Goal: Task Accomplishment & Management: Manage account settings

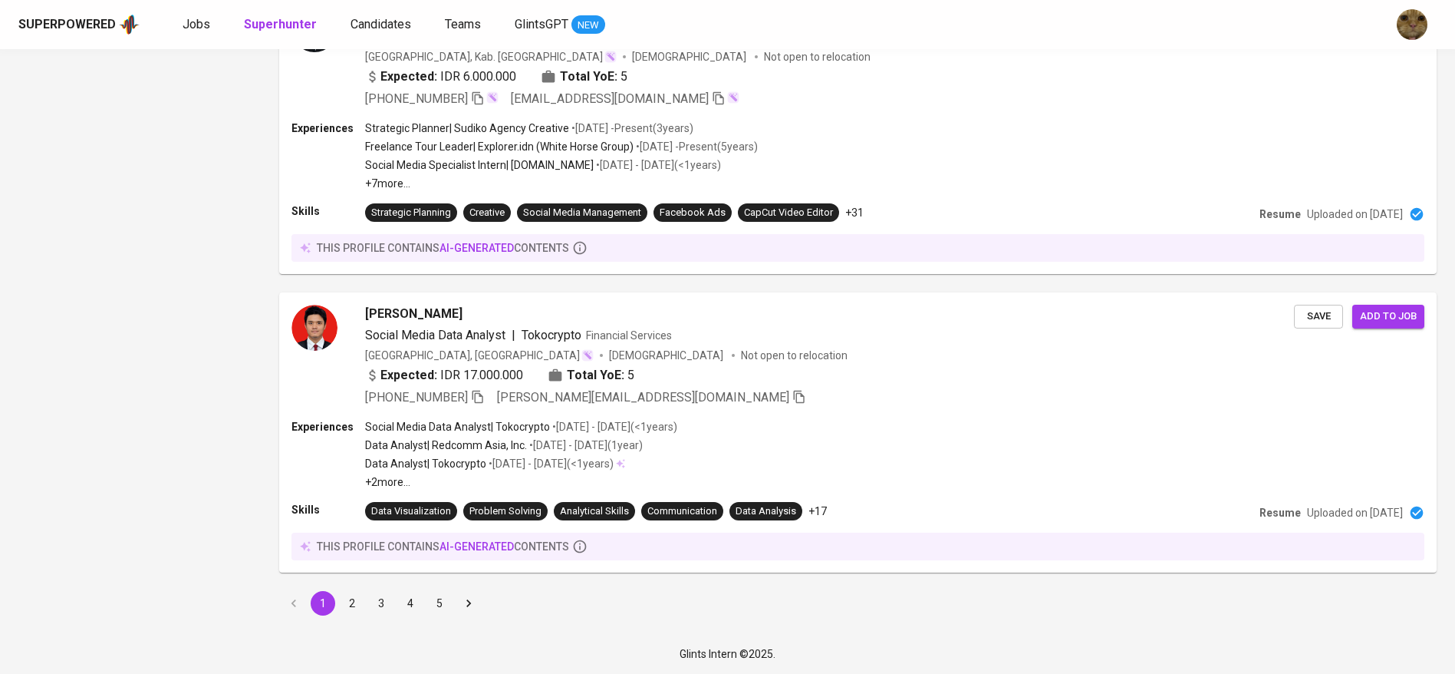
scroll to position [2643, 0]
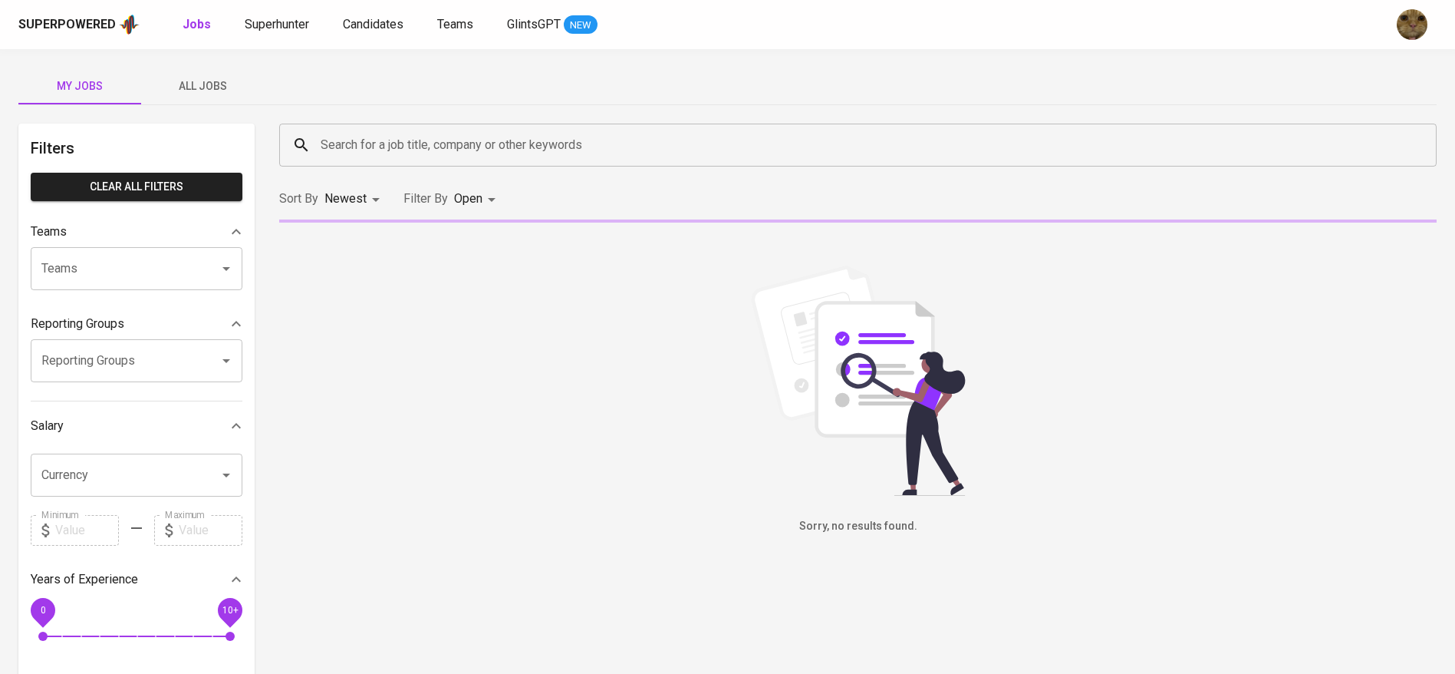
click at [212, 71] on button "All Jobs" at bounding box center [202, 86] width 123 height 37
click at [328, 144] on input "Search for a job title, company or other keywords" at bounding box center [862, 144] width 1090 height 29
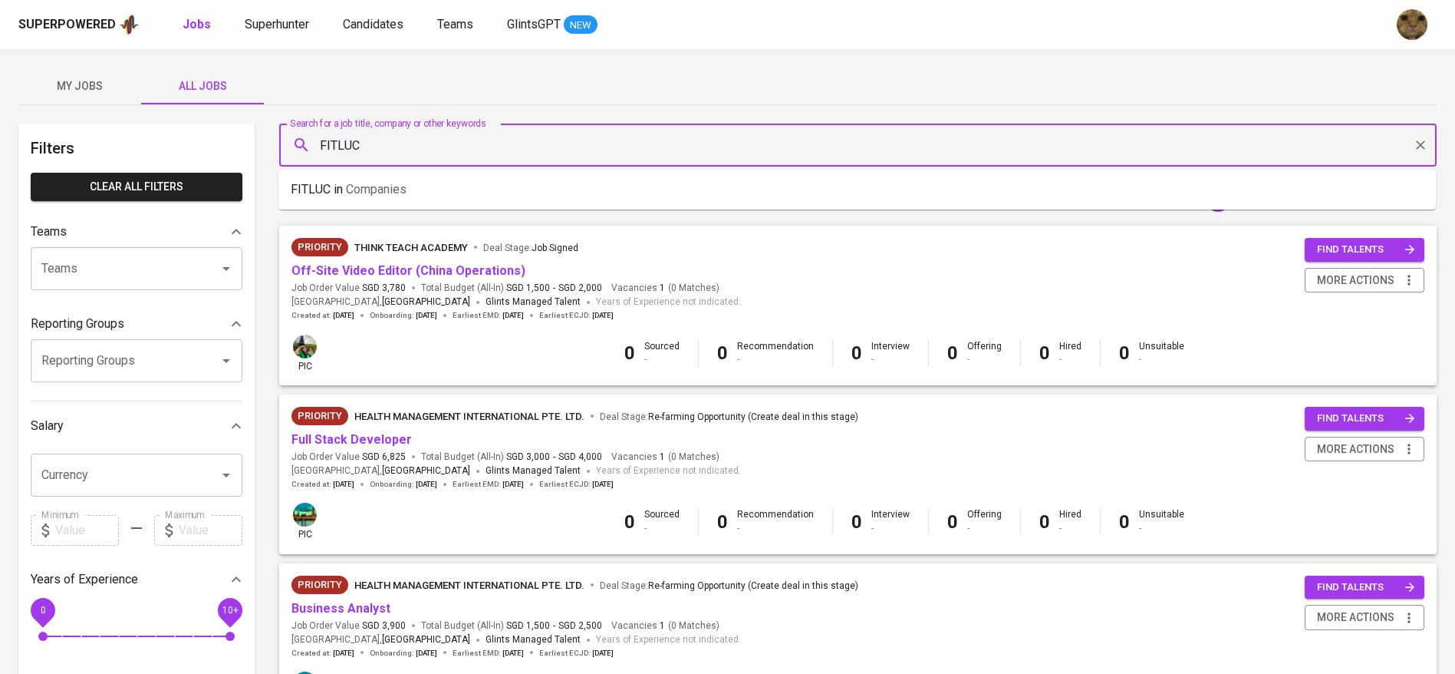
type input "FITLUC"
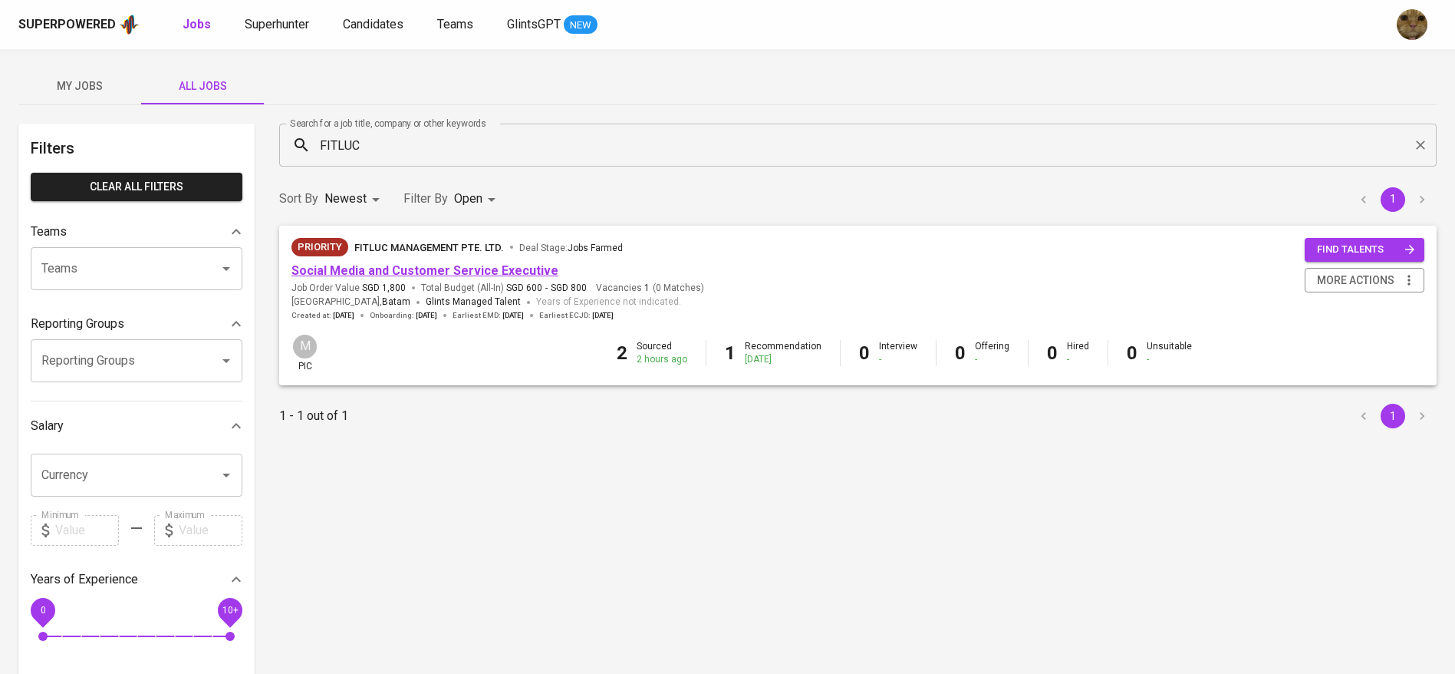
click at [395, 263] on link "Social Media and Customer Service Executive" at bounding box center [424, 270] width 267 height 15
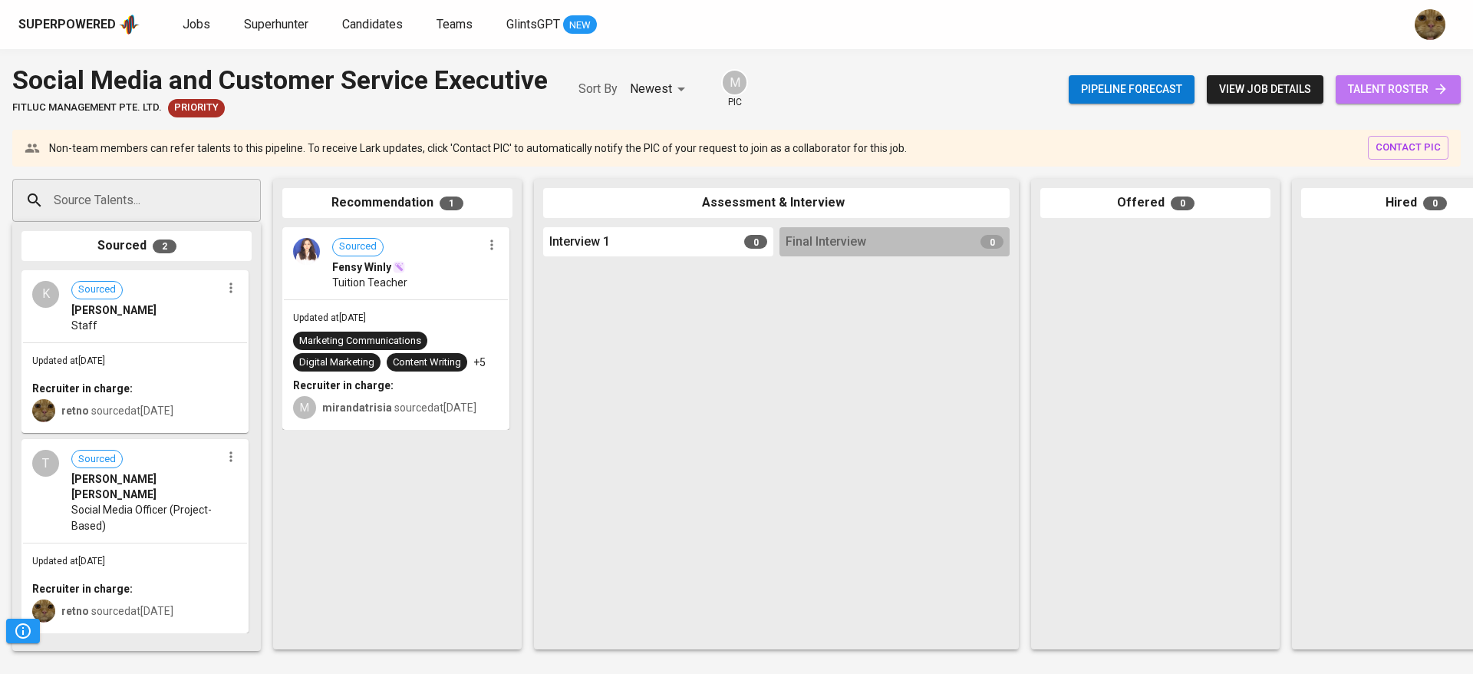
click at [1450, 103] on link "talent roster" at bounding box center [1398, 89] width 125 height 28
click at [1341, 81] on link "talent roster" at bounding box center [1398, 89] width 125 height 28
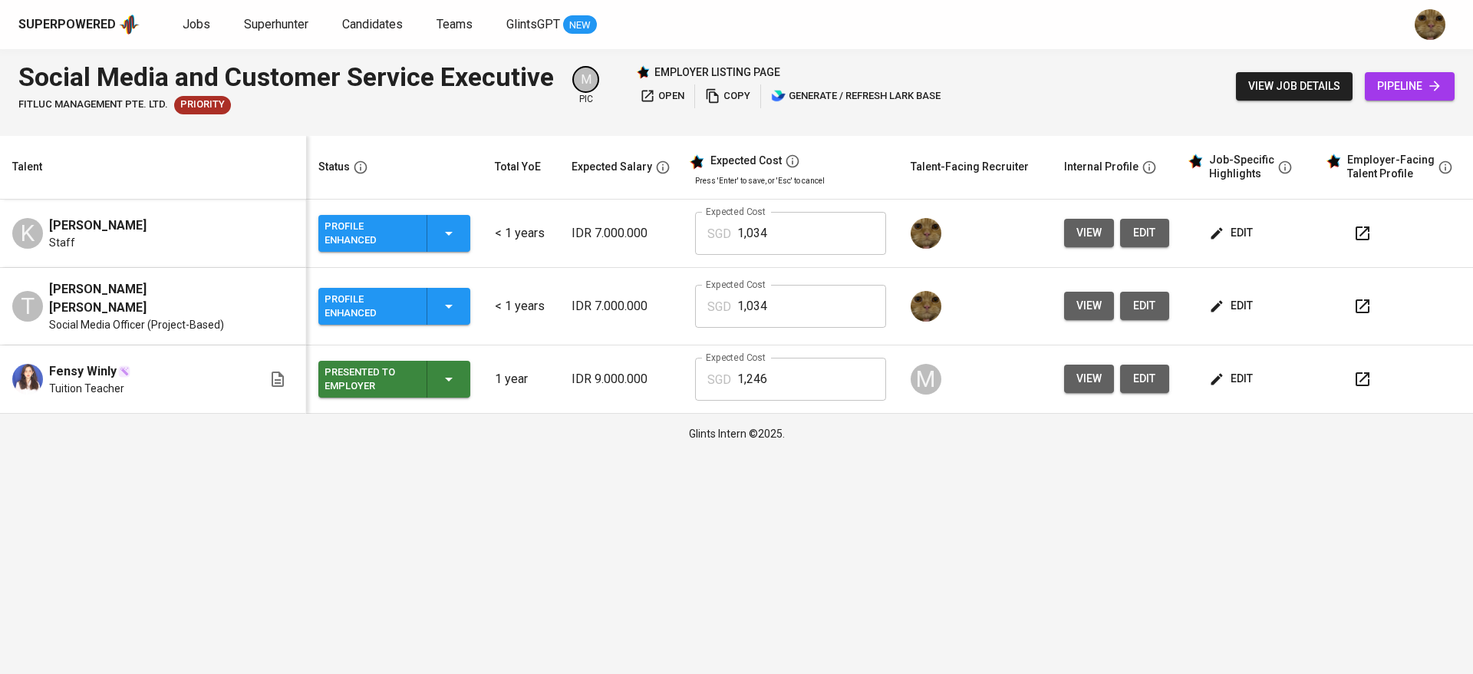
click at [1363, 237] on icon "button" at bounding box center [1362, 233] width 18 height 18
click at [1362, 299] on icon "button" at bounding box center [1362, 306] width 14 height 14
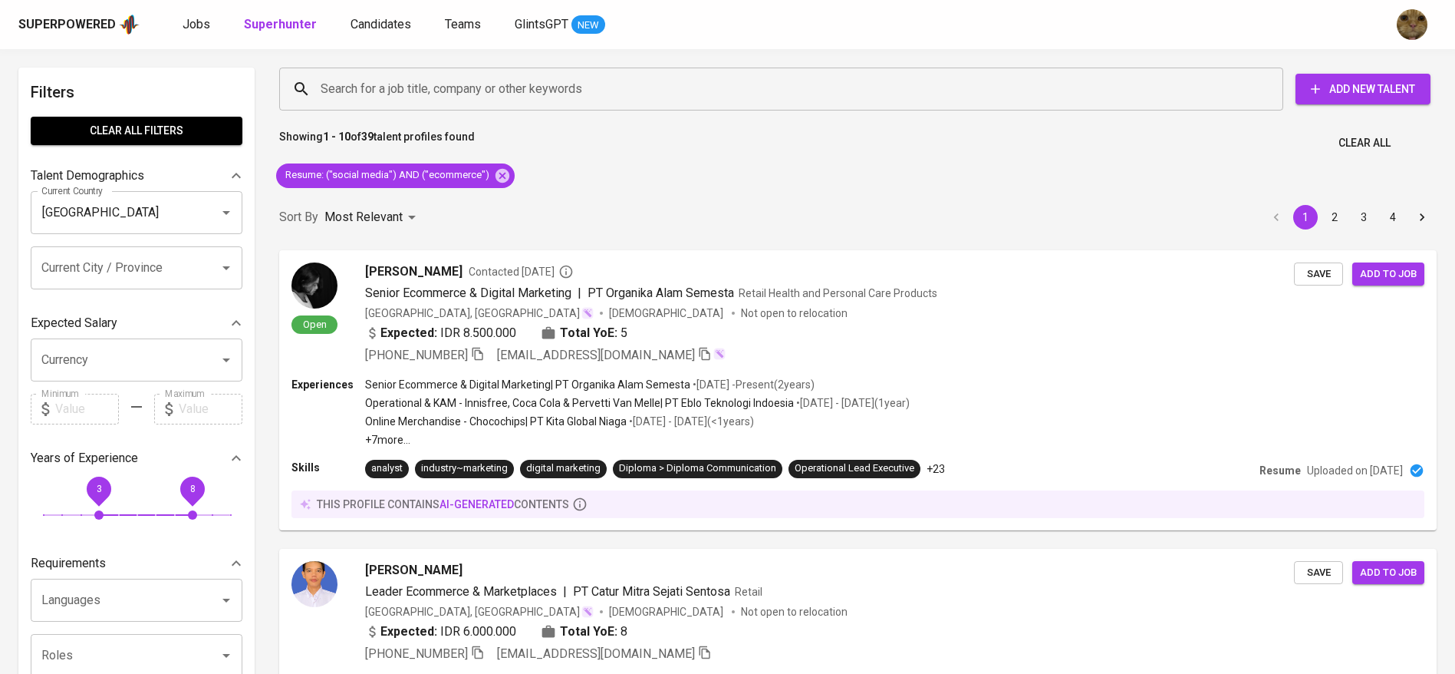
scroll to position [1834, 0]
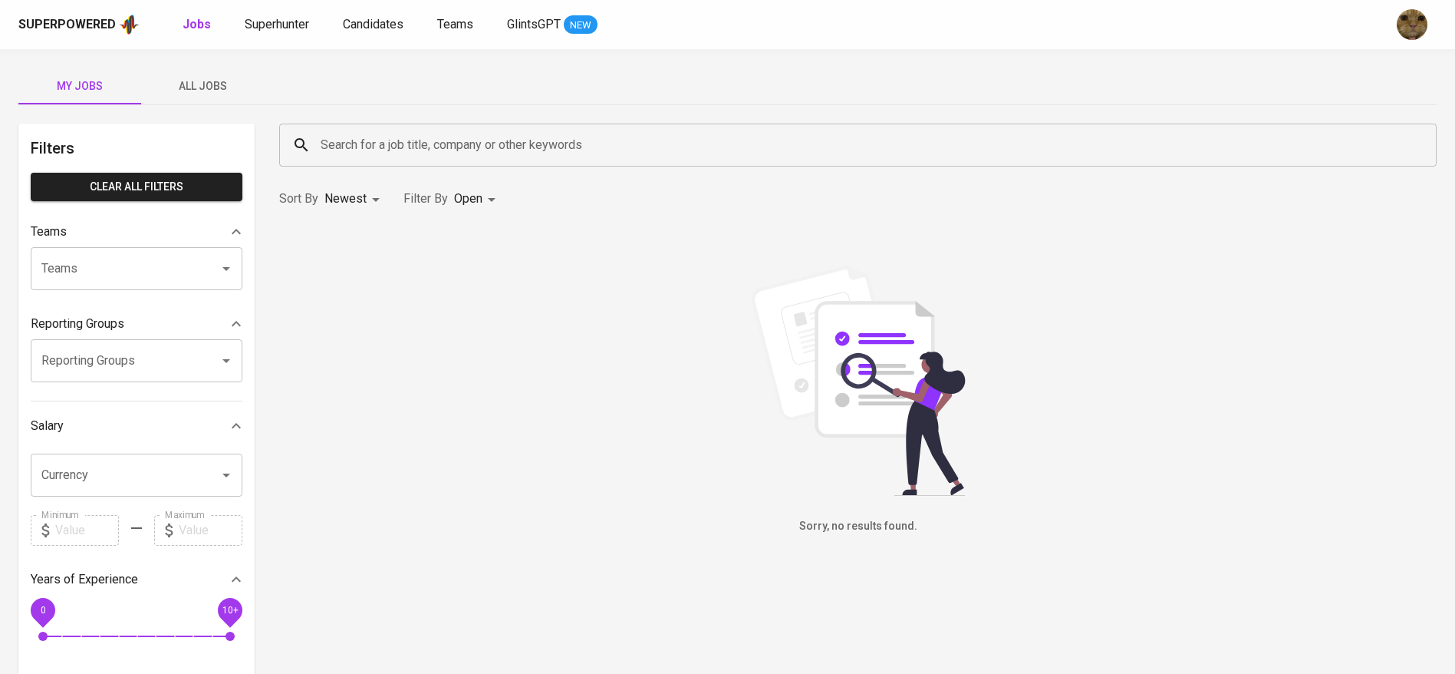
click at [226, 94] on span "All Jobs" at bounding box center [202, 86] width 104 height 19
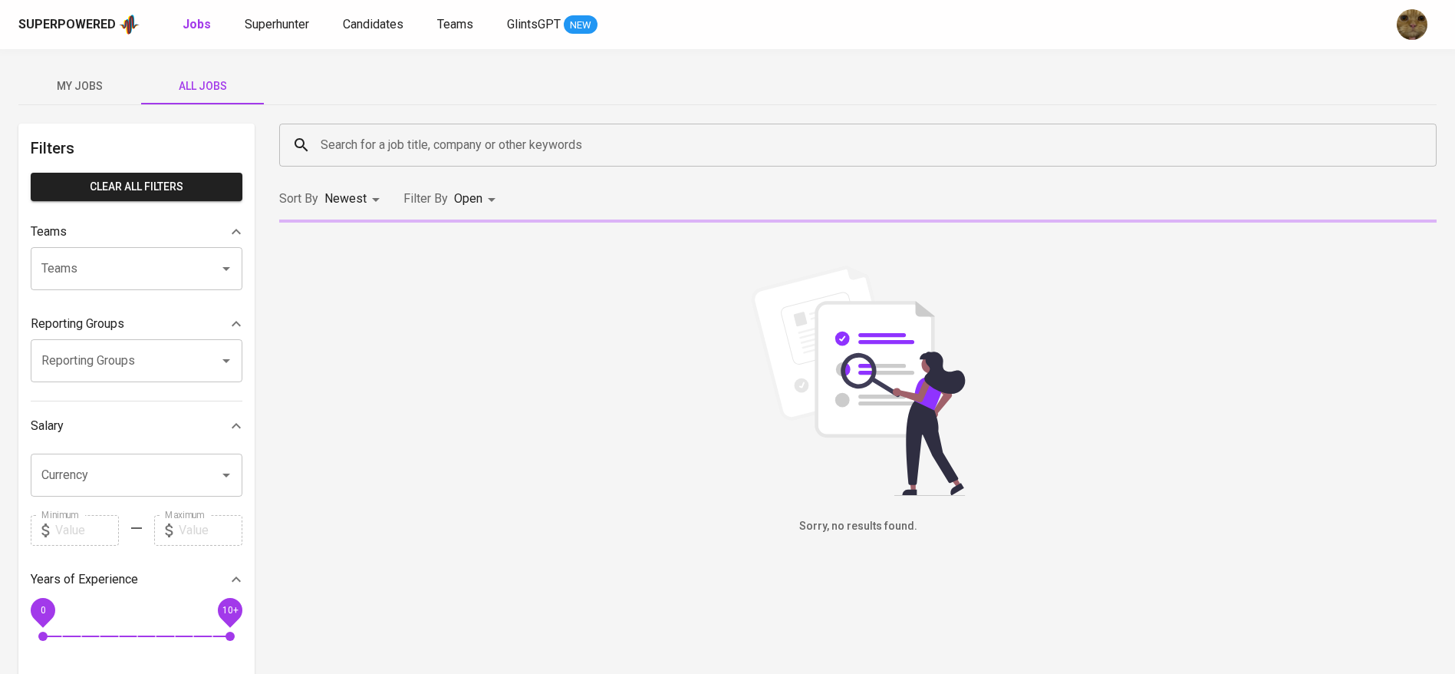
click at [341, 154] on input "Search for a job title, company or other keywords" at bounding box center [862, 144] width 1090 height 29
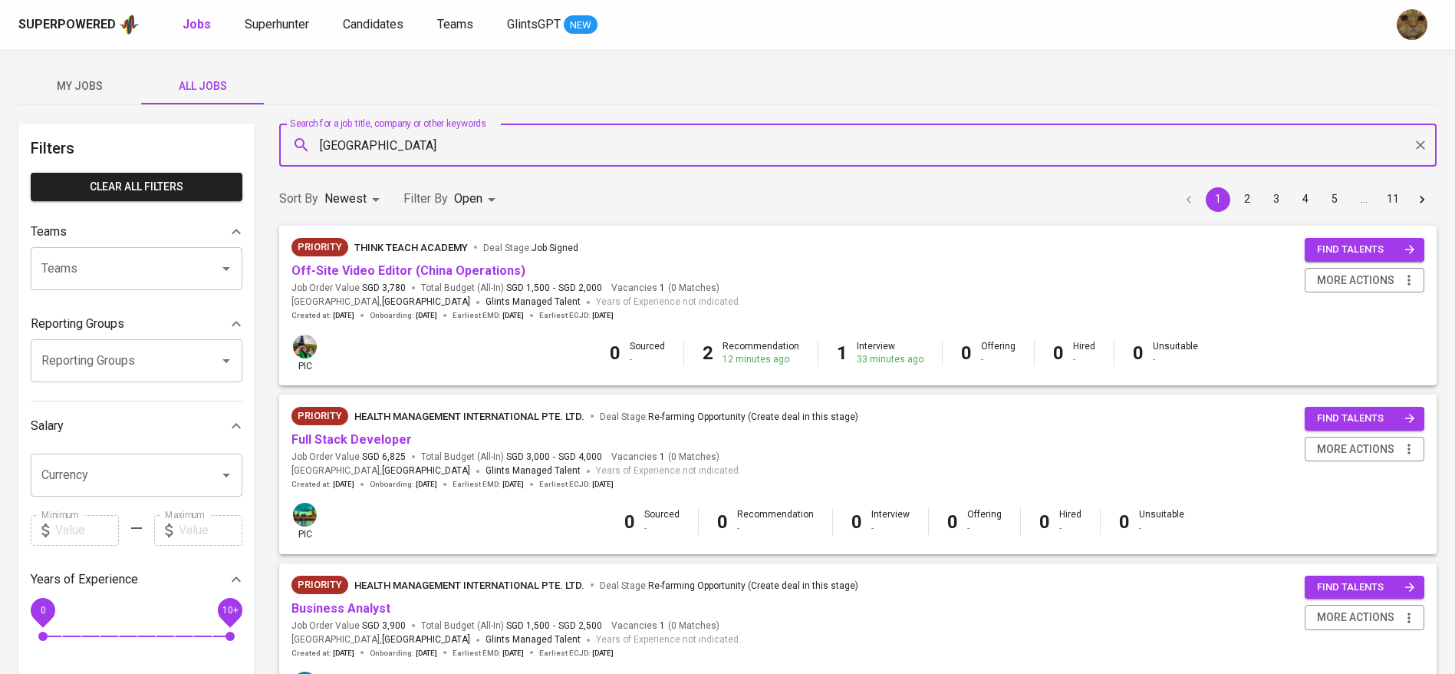
type input "amman"
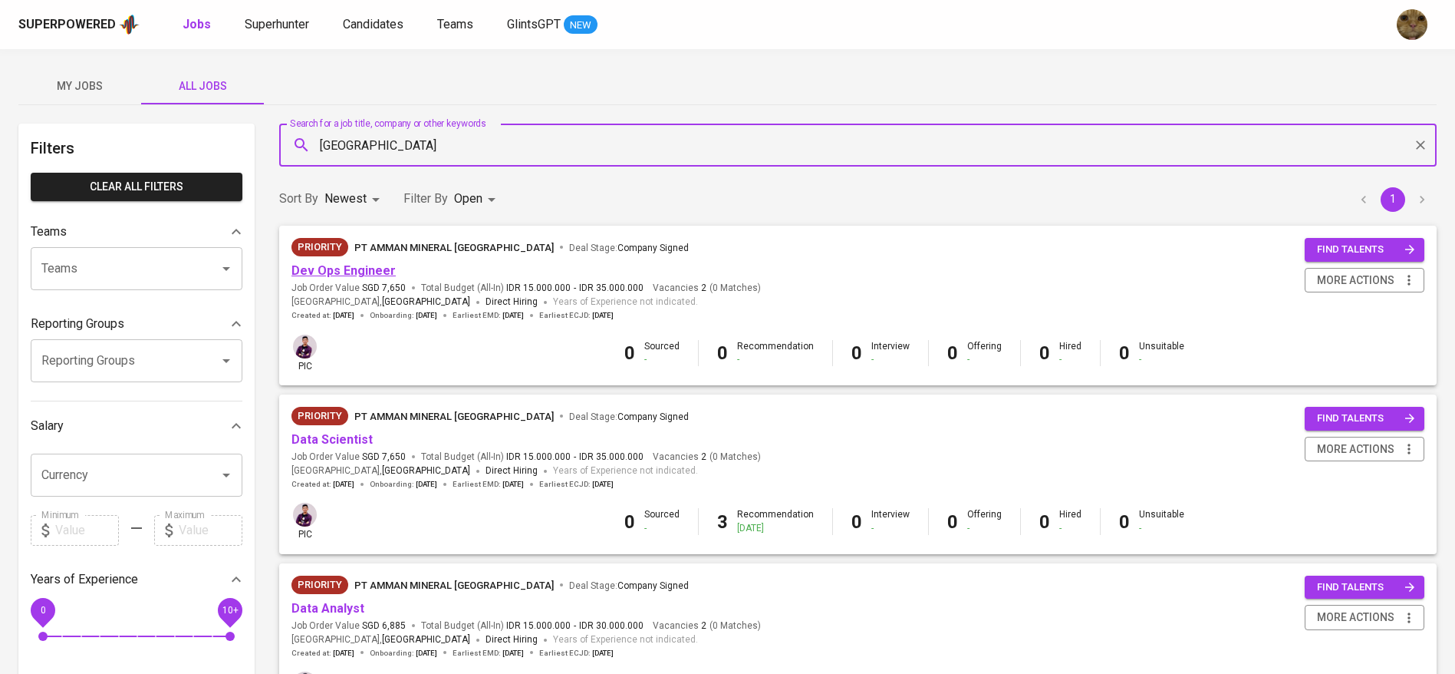
click at [347, 273] on link "Dev Ops Engineer" at bounding box center [343, 270] width 104 height 15
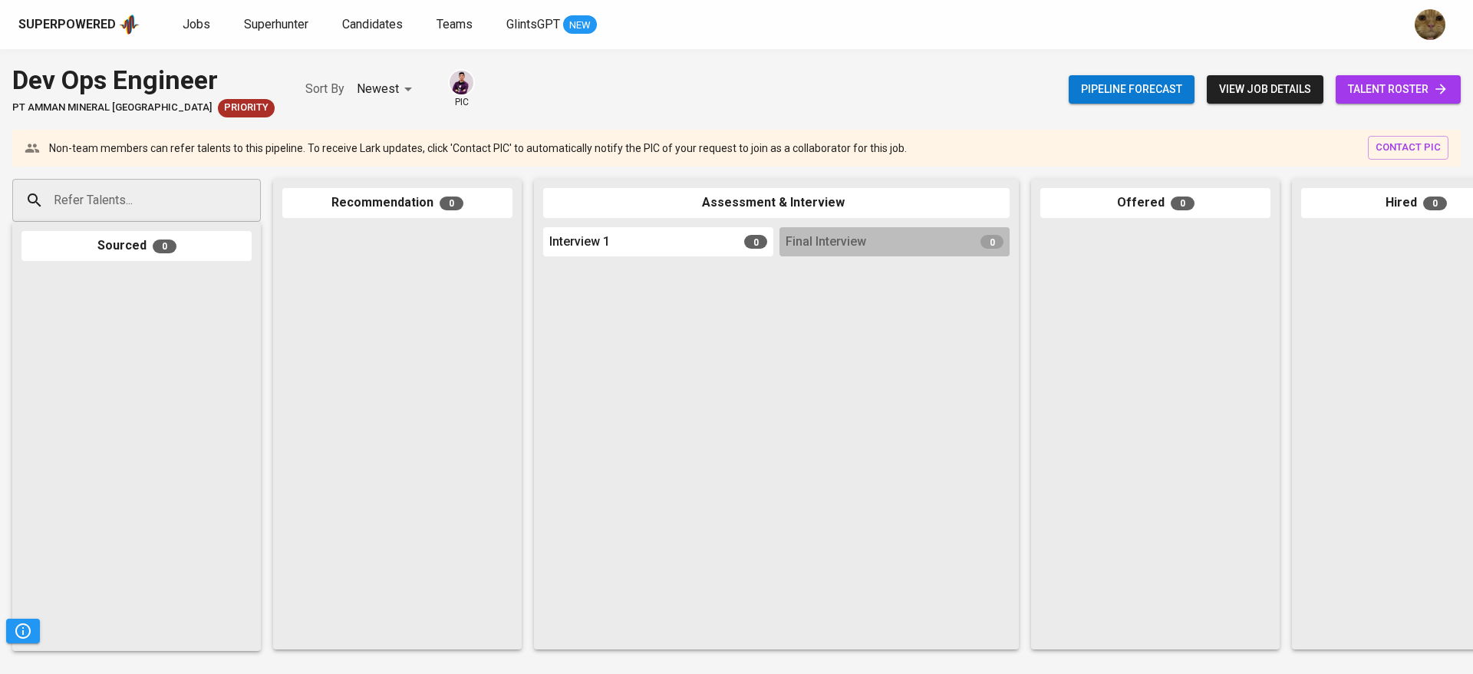
click at [1401, 91] on span "talent roster" at bounding box center [1398, 89] width 100 height 19
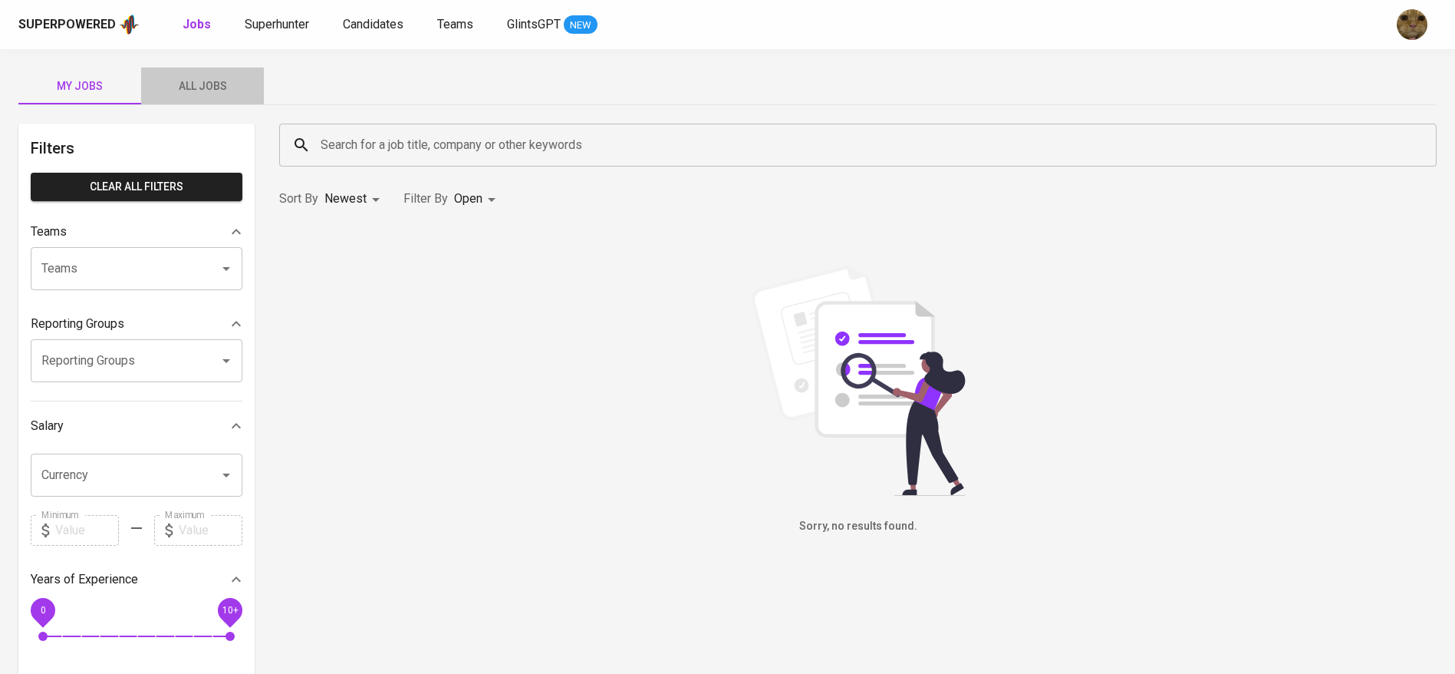
click at [185, 86] on span "All Jobs" at bounding box center [202, 86] width 104 height 19
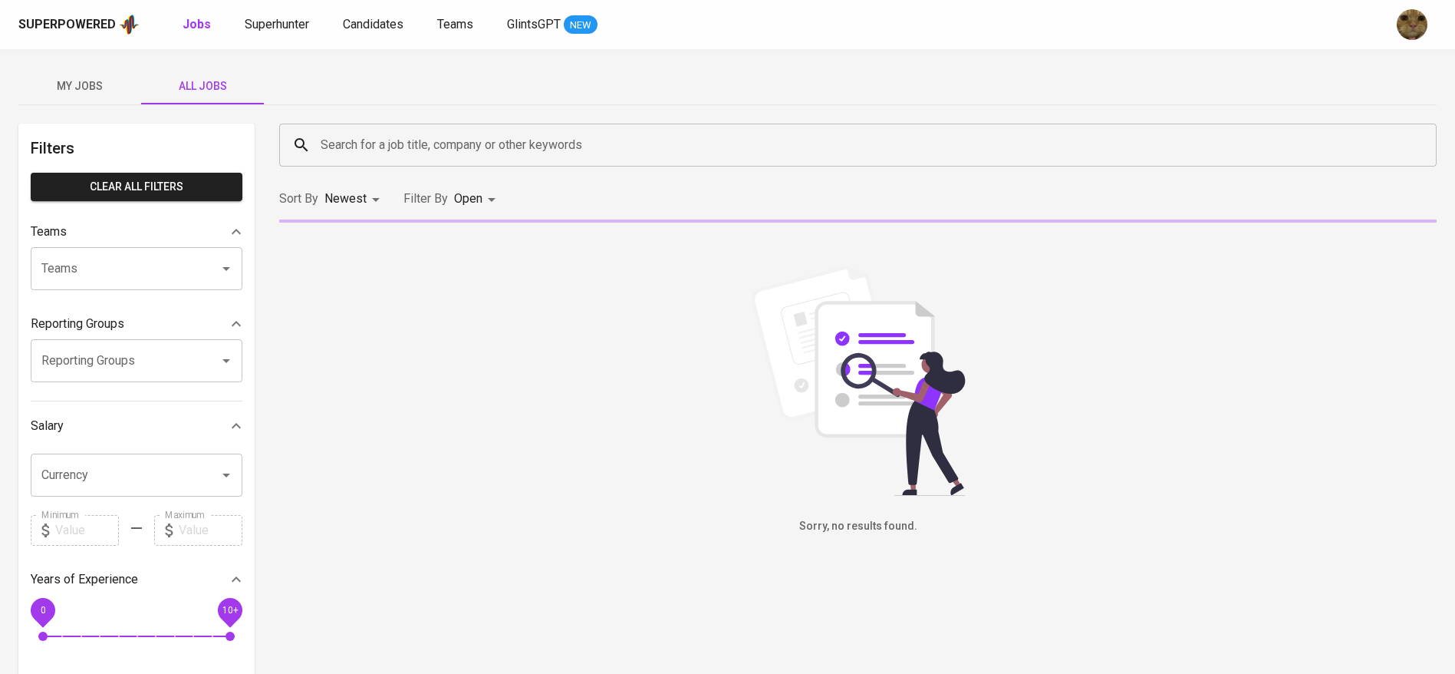
click at [328, 124] on div "Search for a job title, company or other keywords" at bounding box center [858, 145] width 1158 height 43
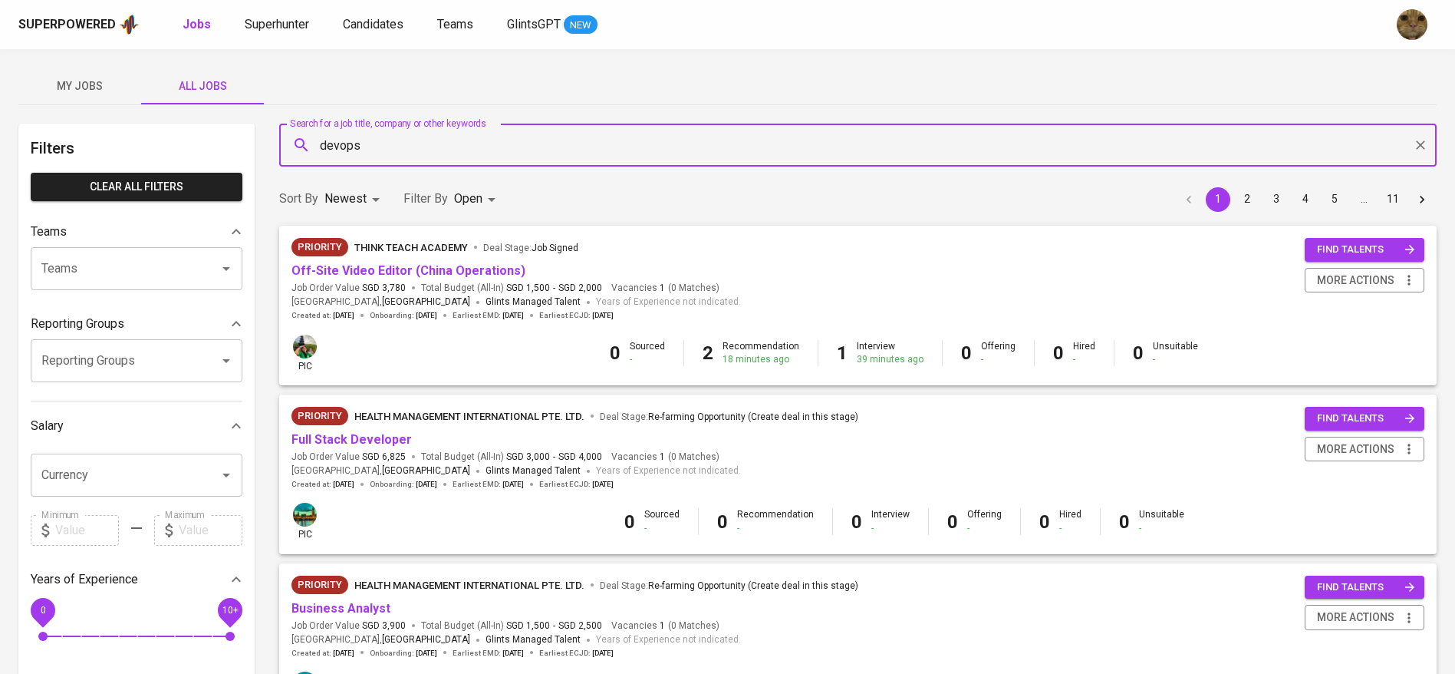
type input "devops"
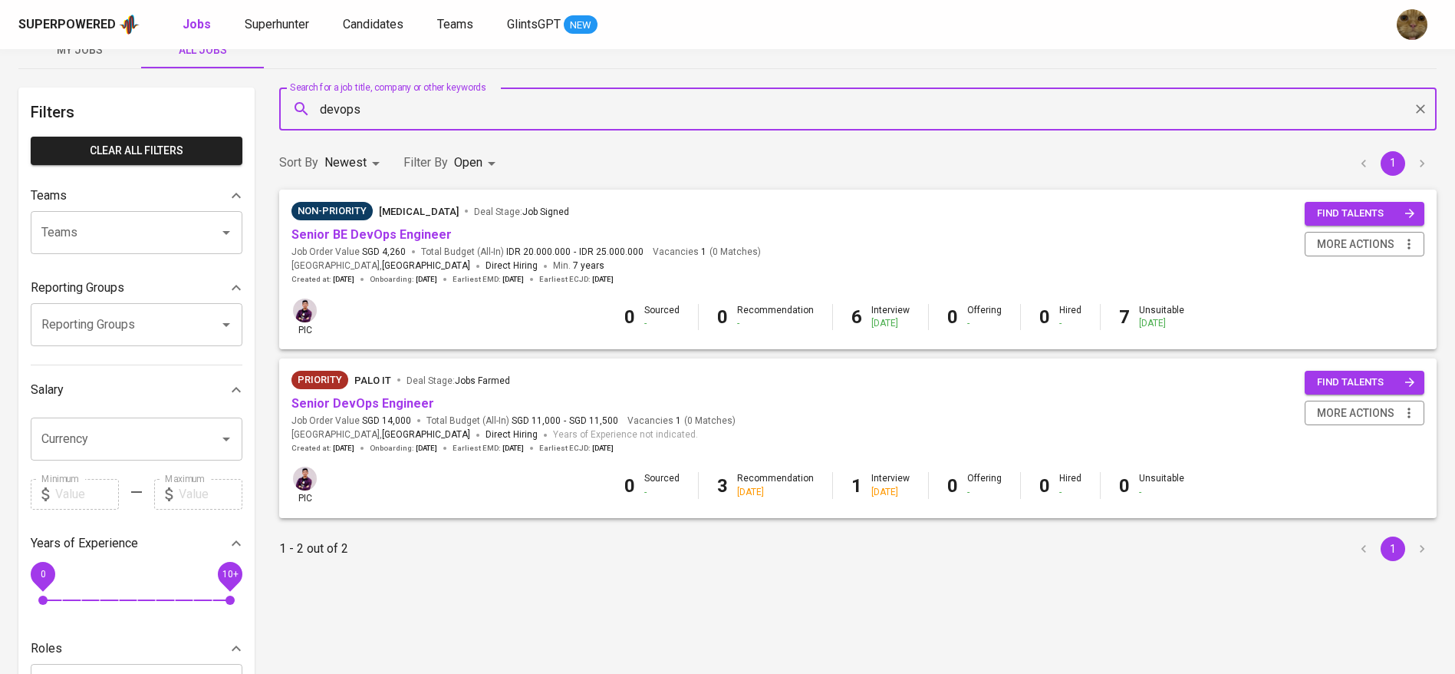
scroll to position [37, 0]
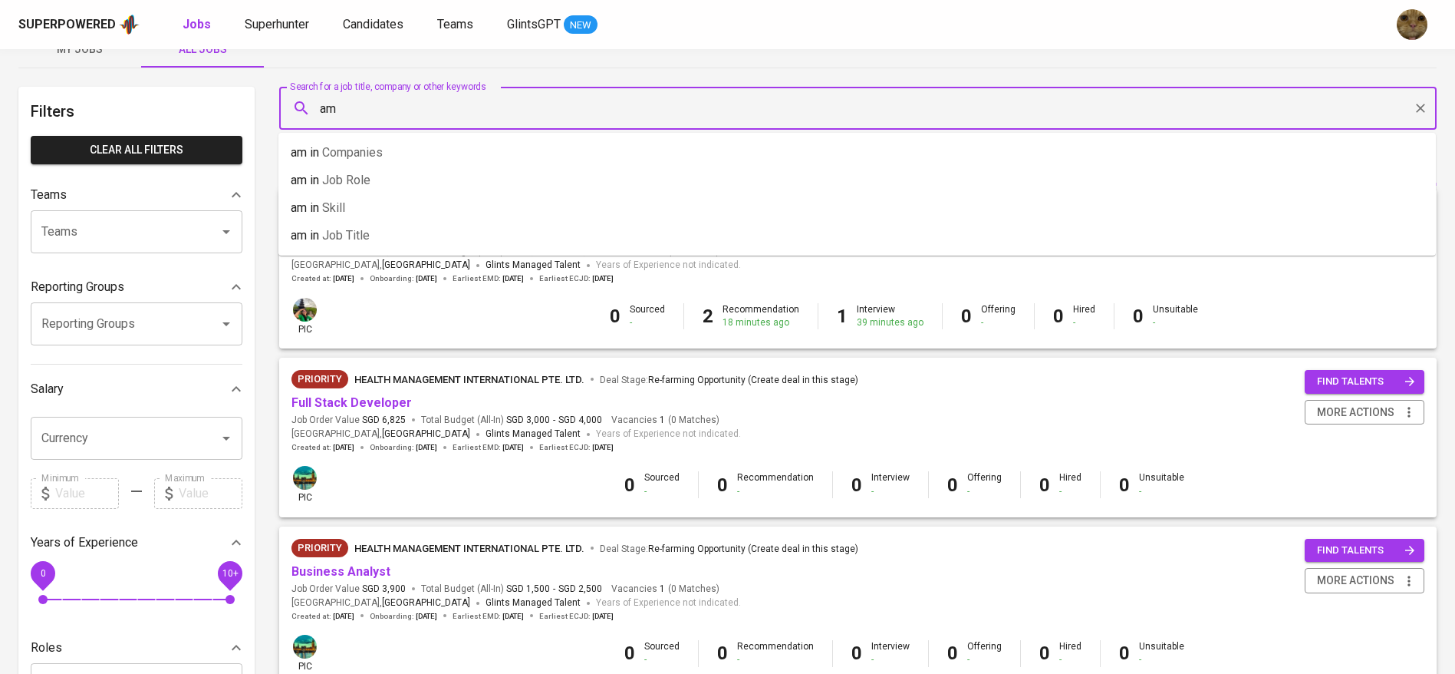
click at [415, 107] on input "am" at bounding box center [862, 108] width 1090 height 29
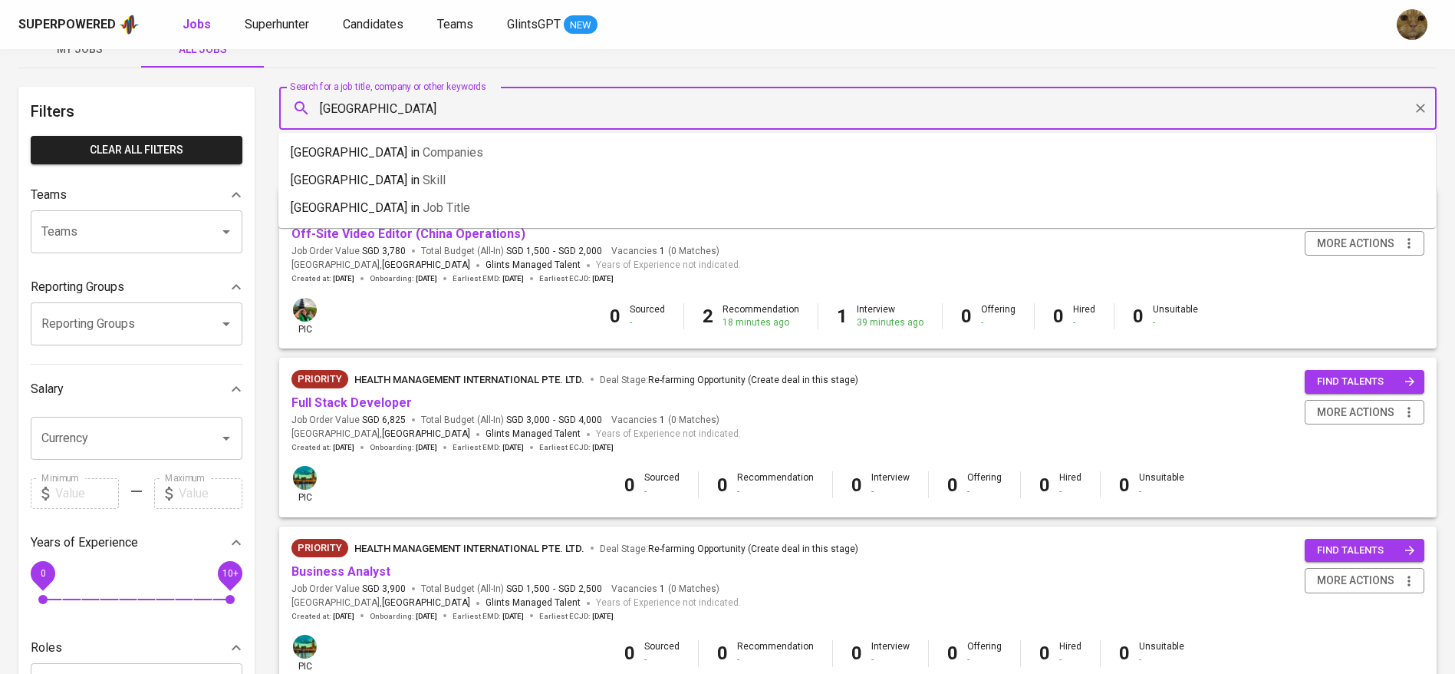
type input "[GEOGRAPHIC_DATA]"
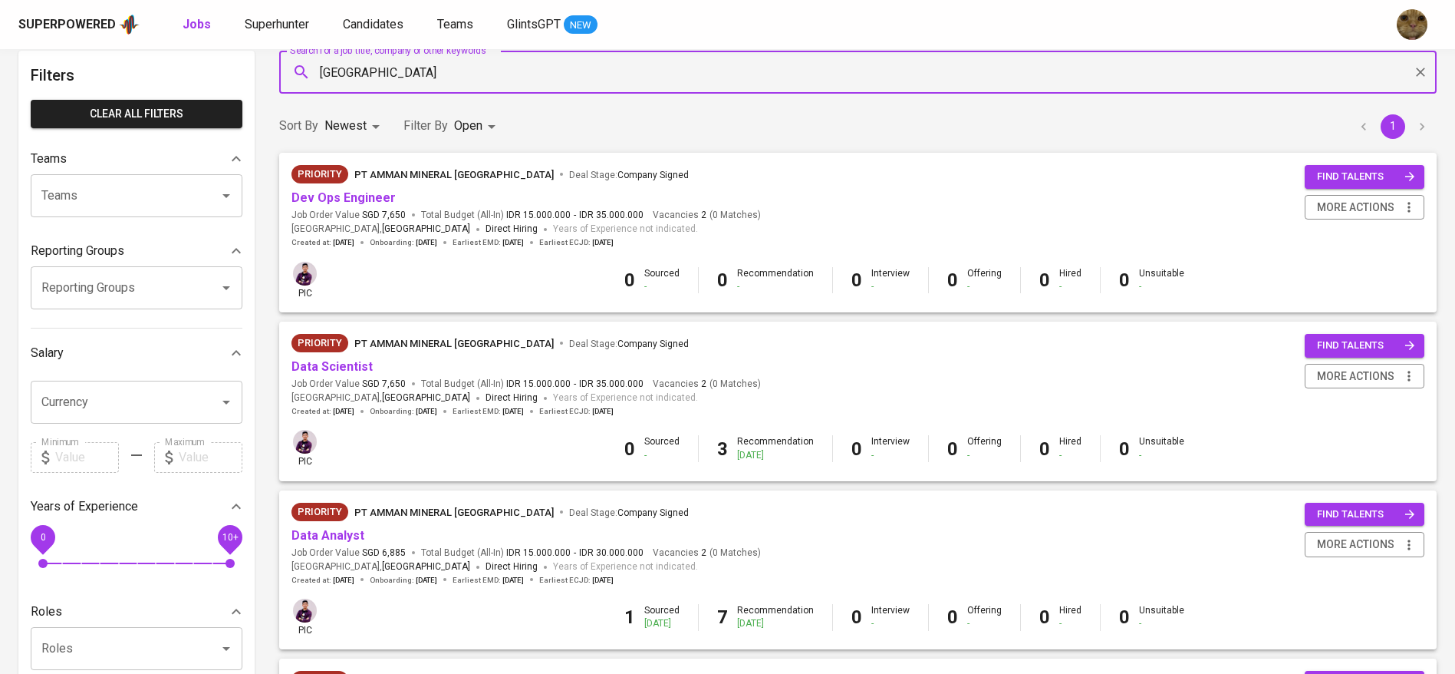
scroll to position [91, 0]
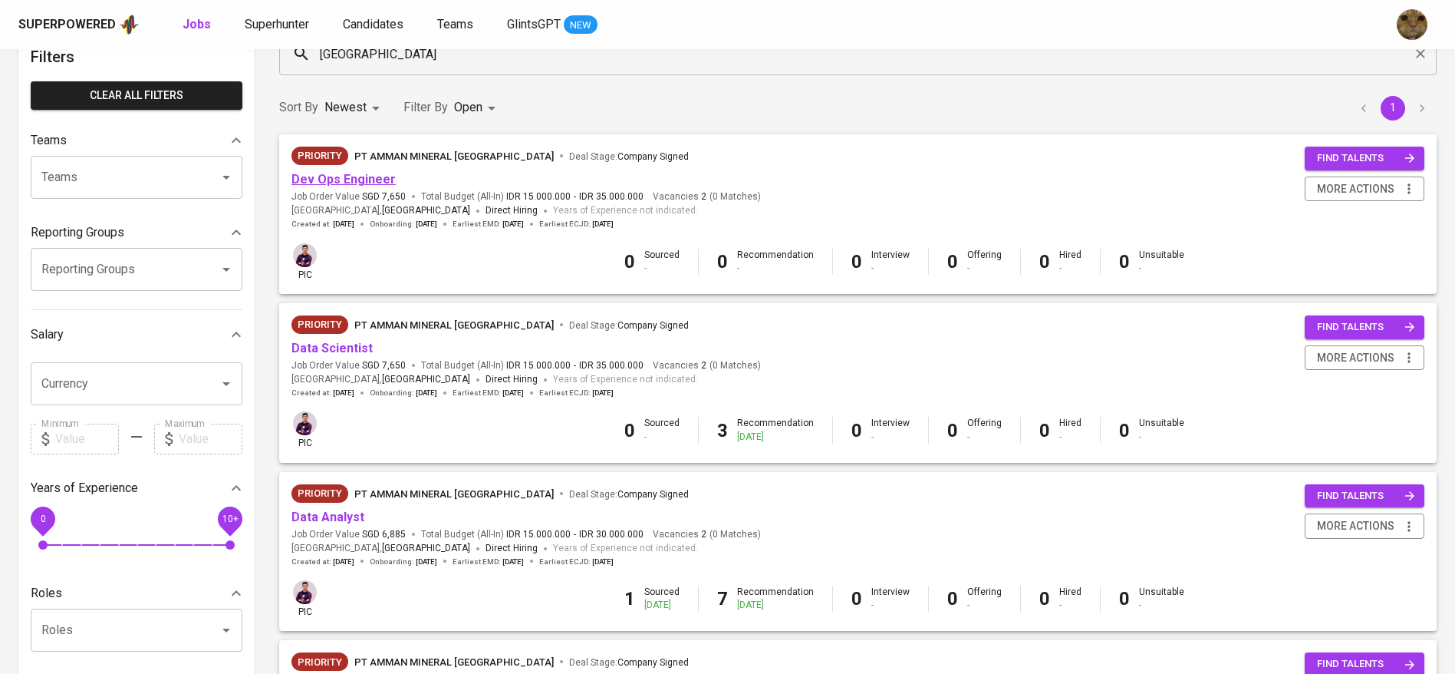
click at [346, 181] on link "Dev Ops Engineer" at bounding box center [343, 179] width 104 height 15
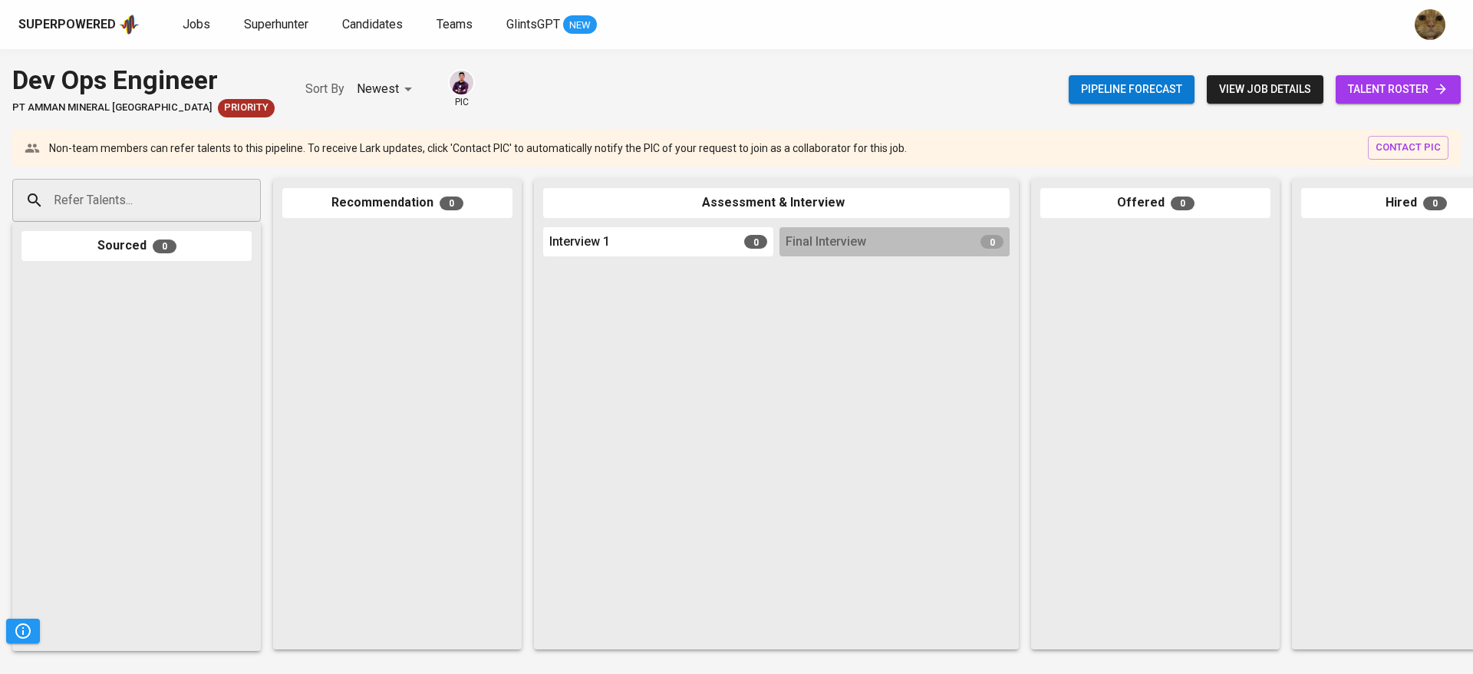
click at [1439, 77] on link "talent roster" at bounding box center [1398, 89] width 125 height 28
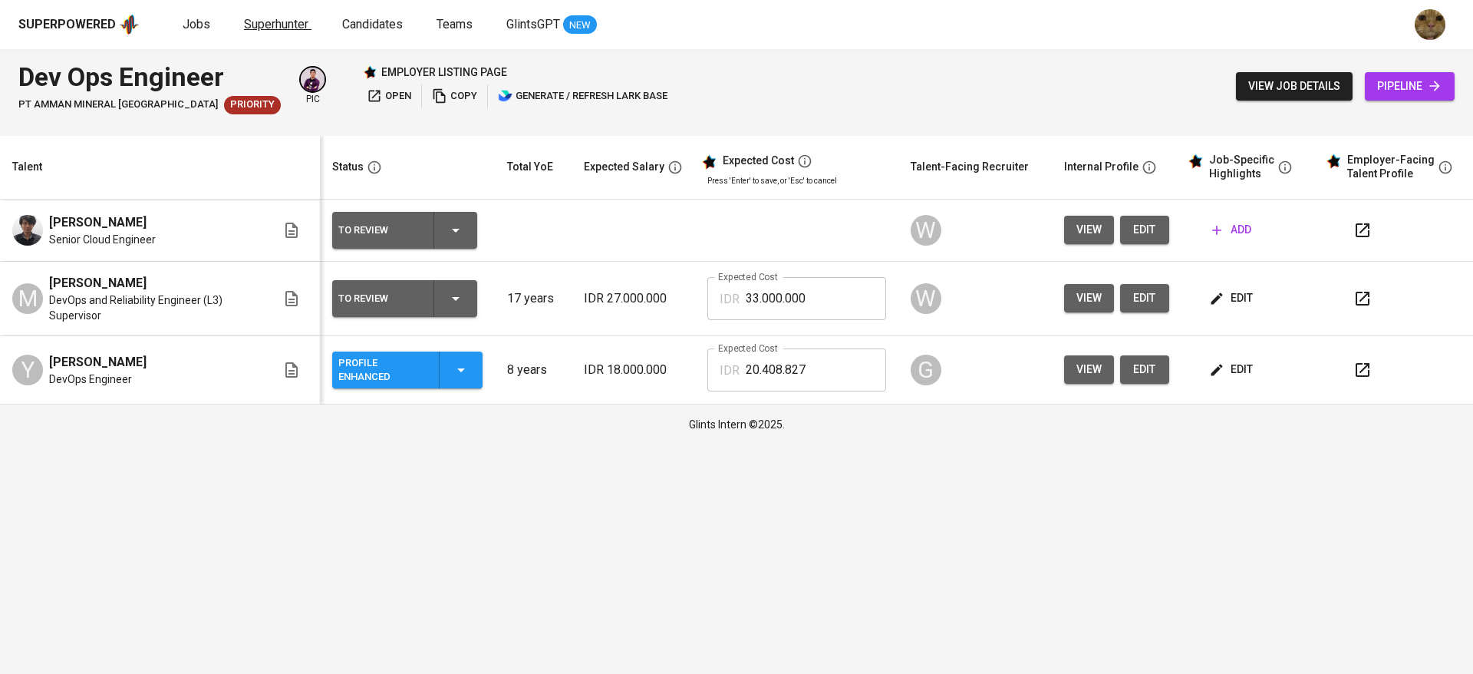
click at [245, 31] on link "Superhunter" at bounding box center [278, 24] width 68 height 19
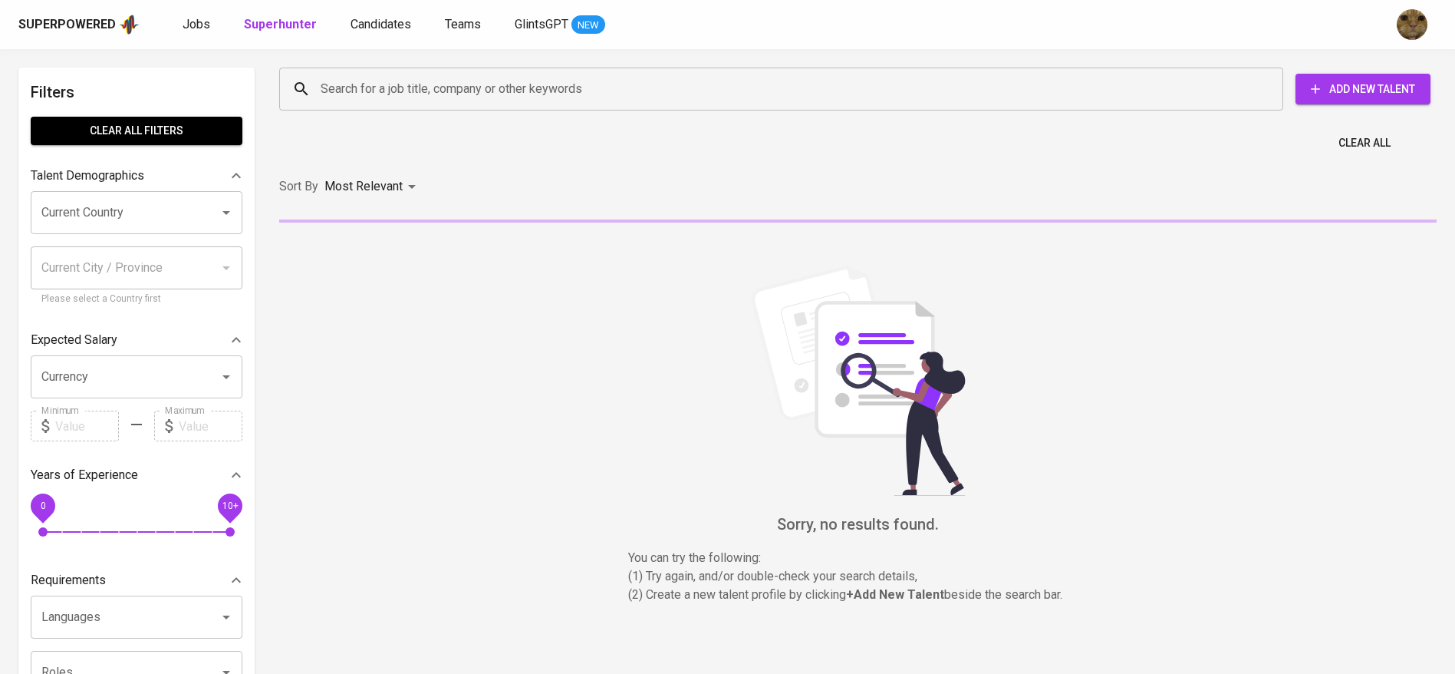
click at [385, 87] on input "Search for a job title, company or other keywords" at bounding box center [785, 88] width 937 height 29
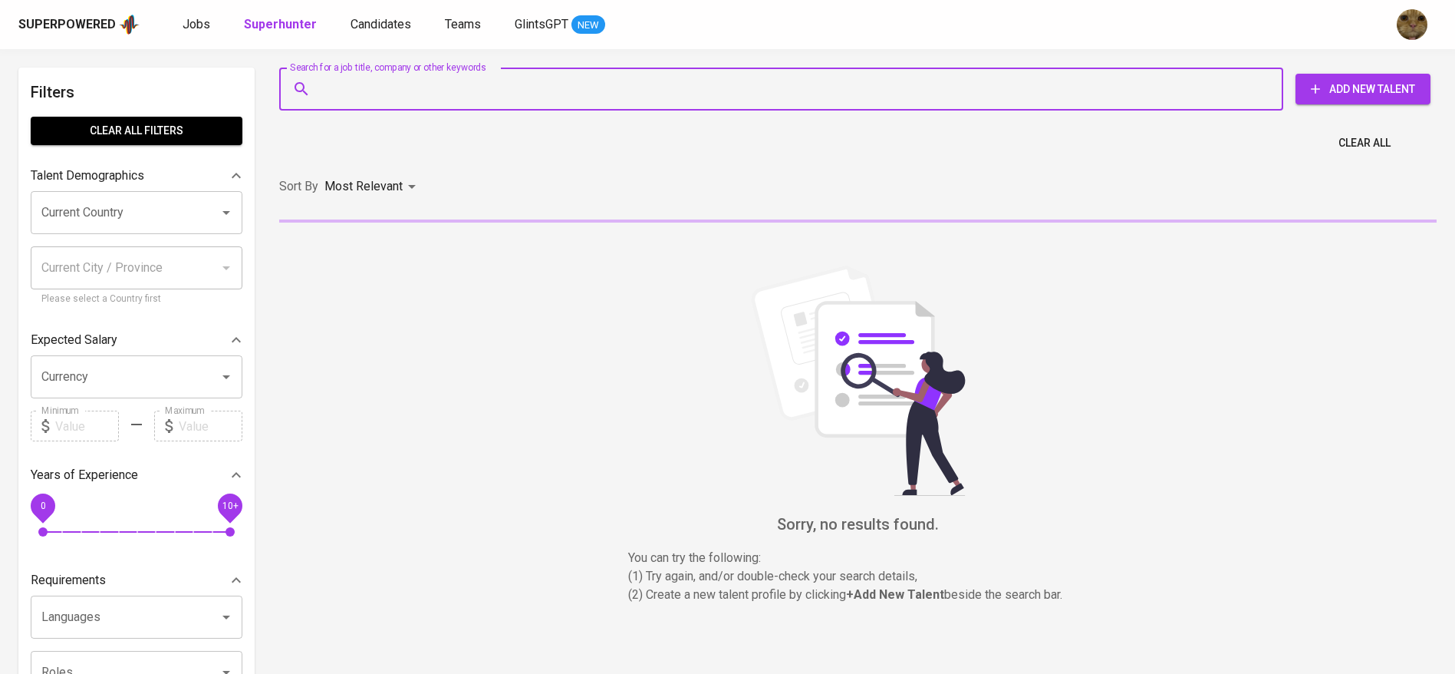
paste input "abyan.dzakwan@gmail.com"
type input "abyan.dzakwan@gmail.com"
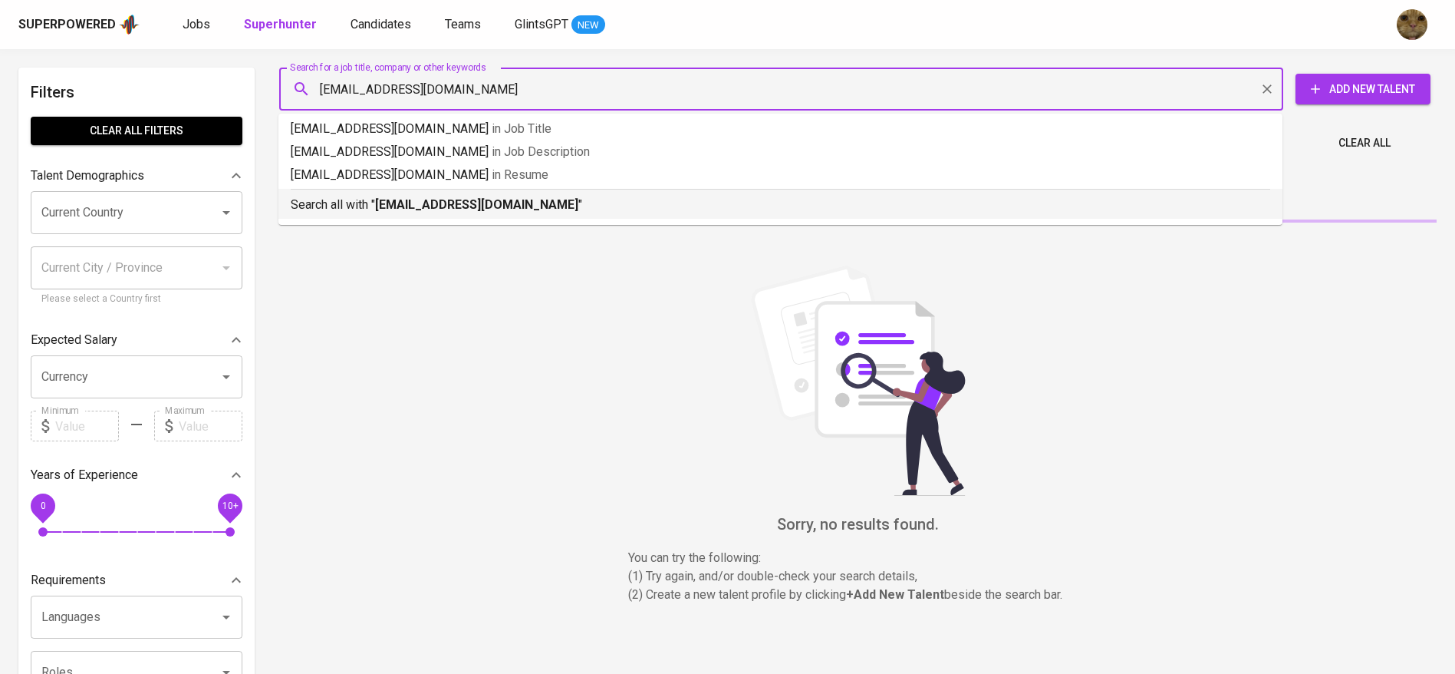
click at [385, 198] on b "abyan.dzakwan@gmail.com" at bounding box center [476, 204] width 203 height 15
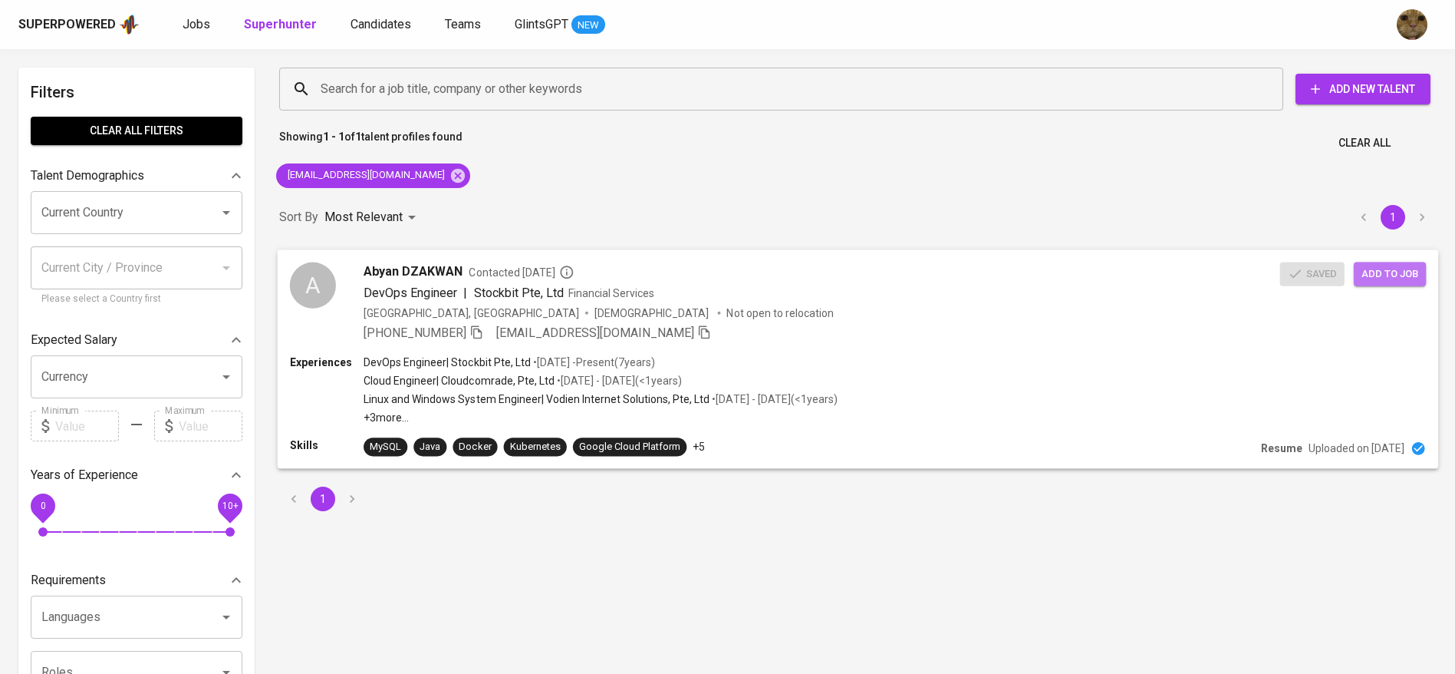
click at [1375, 269] on span "Add to job" at bounding box center [1390, 274] width 57 height 18
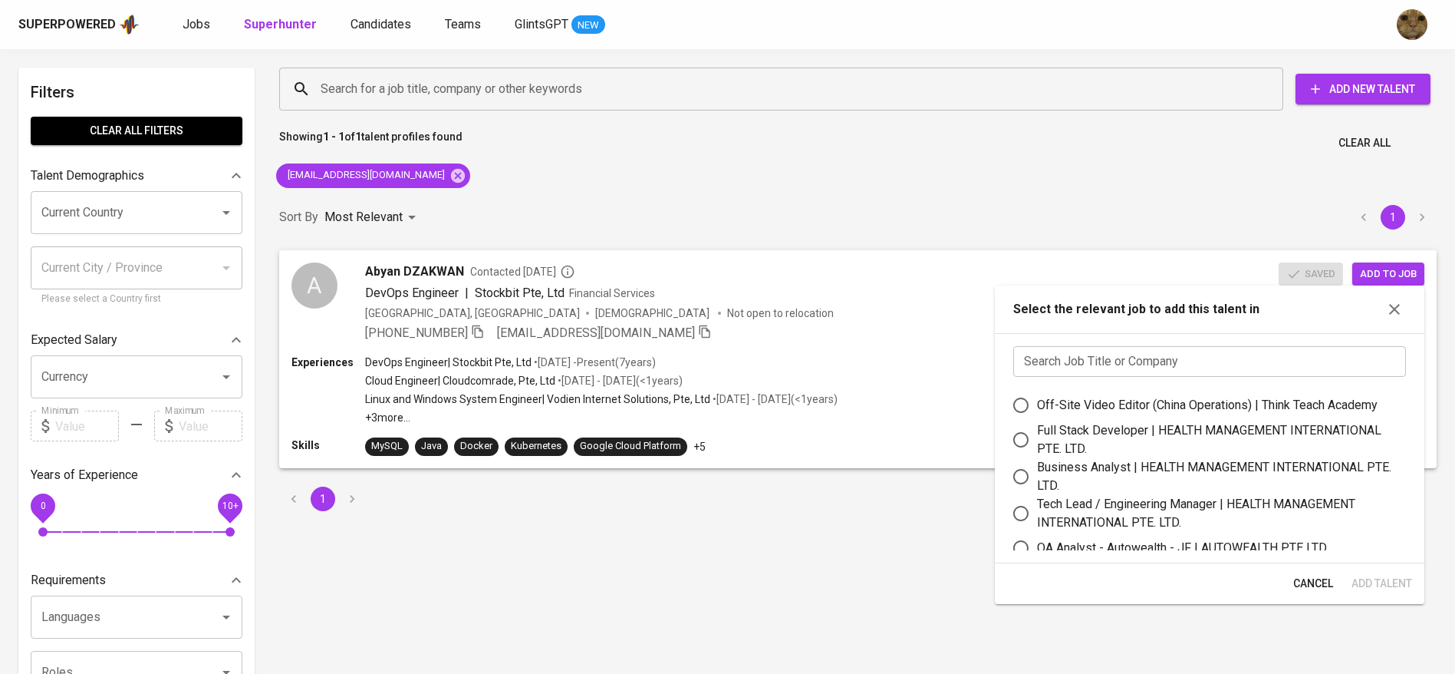
click at [1130, 360] on input "text" at bounding box center [1209, 361] width 393 height 31
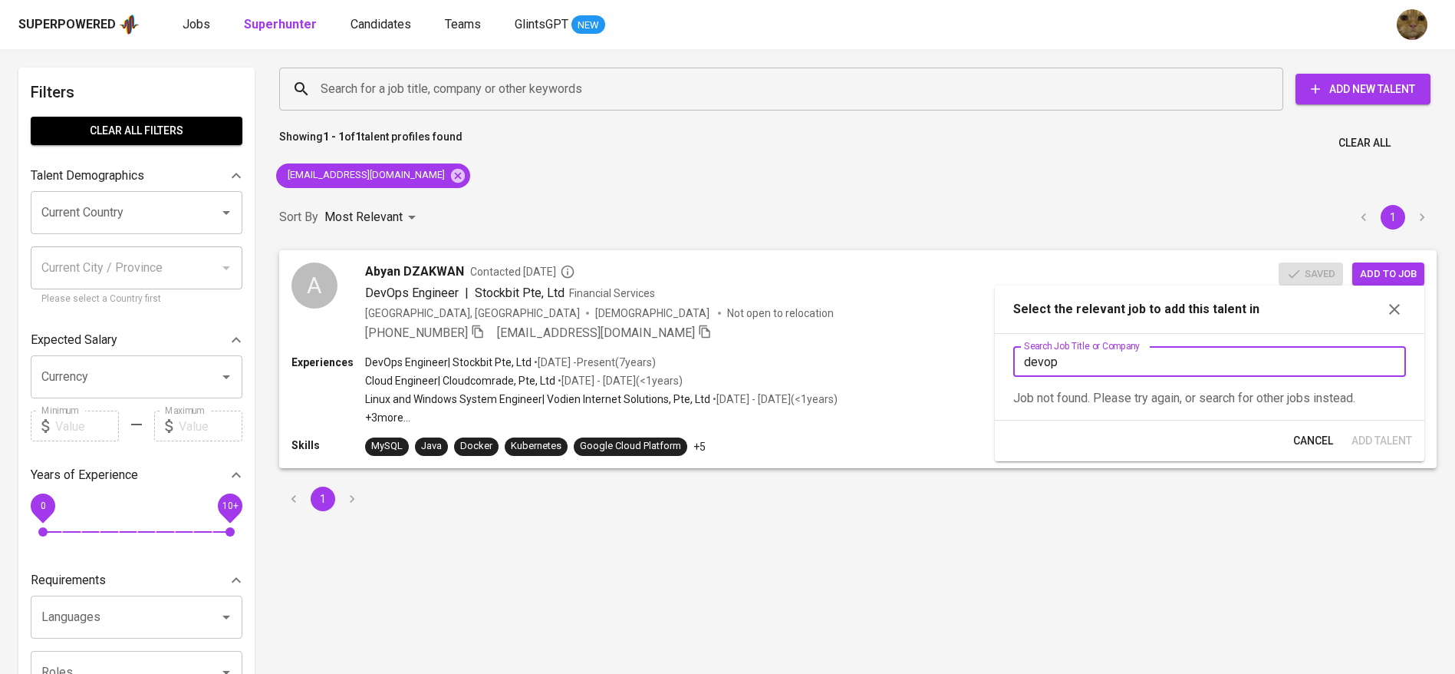
type input "devops"
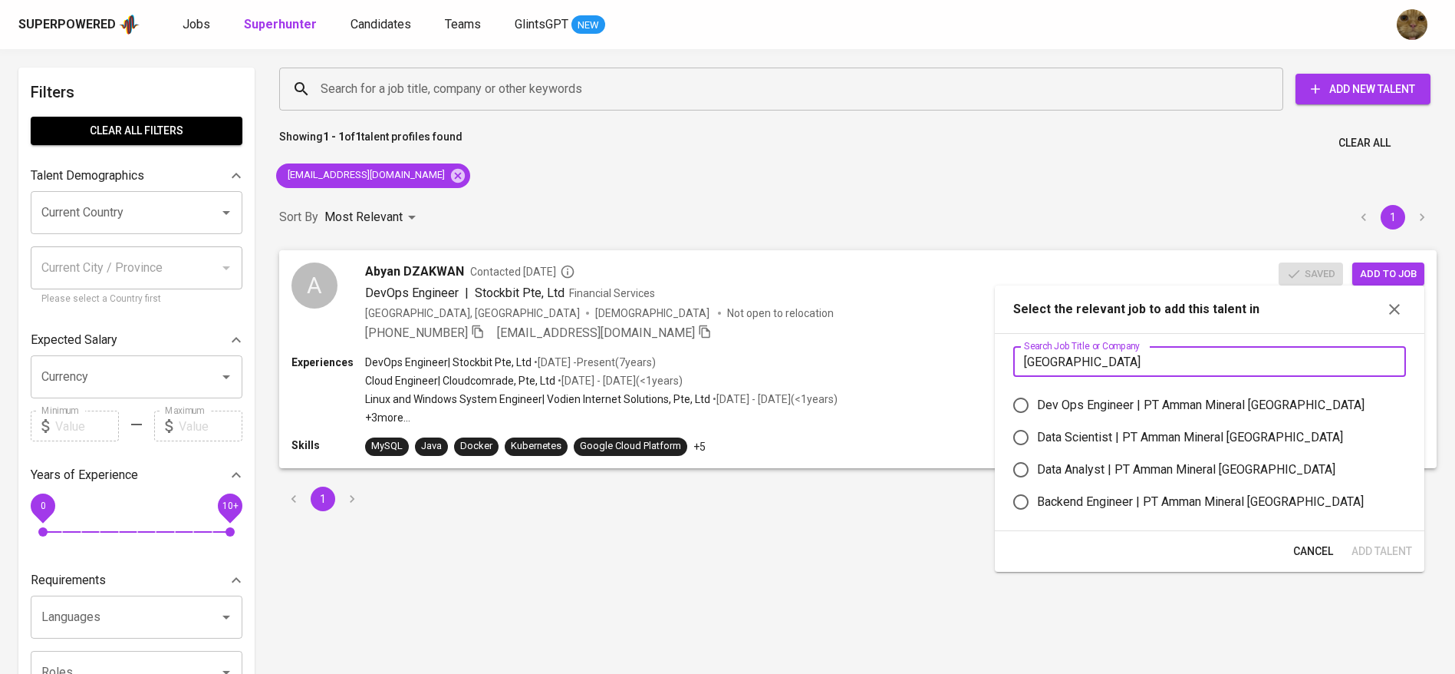
type input "amman"
click at [1033, 411] on input "Dev Ops Engineer | PT Amman Mineral Nusa Tenggara" at bounding box center [1021, 405] width 32 height 32
radio input "true"
click at [1395, 558] on span "Add Talent" at bounding box center [1382, 551] width 61 height 19
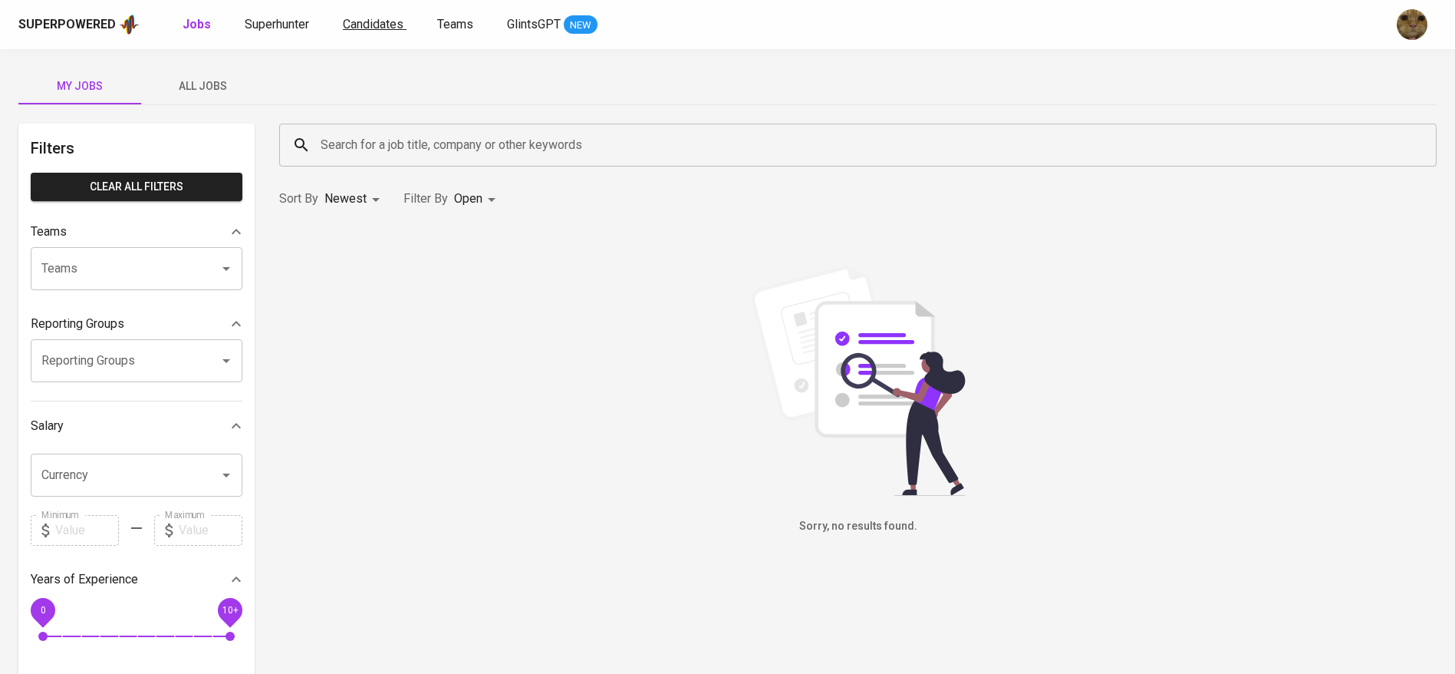
click at [387, 30] on span "Candidates" at bounding box center [373, 24] width 61 height 15
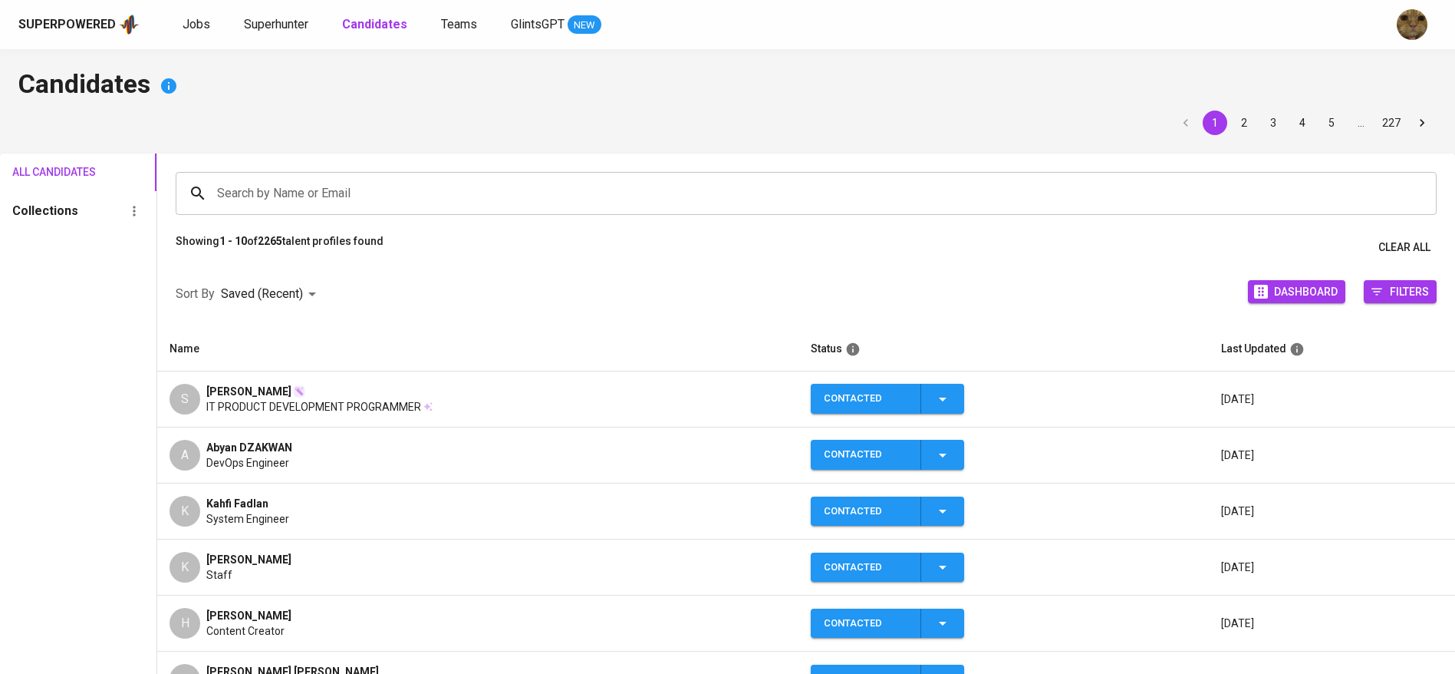
click at [450, 455] on div "A Abyan DZAKWAN DevOps Engineer" at bounding box center [478, 455] width 617 height 31
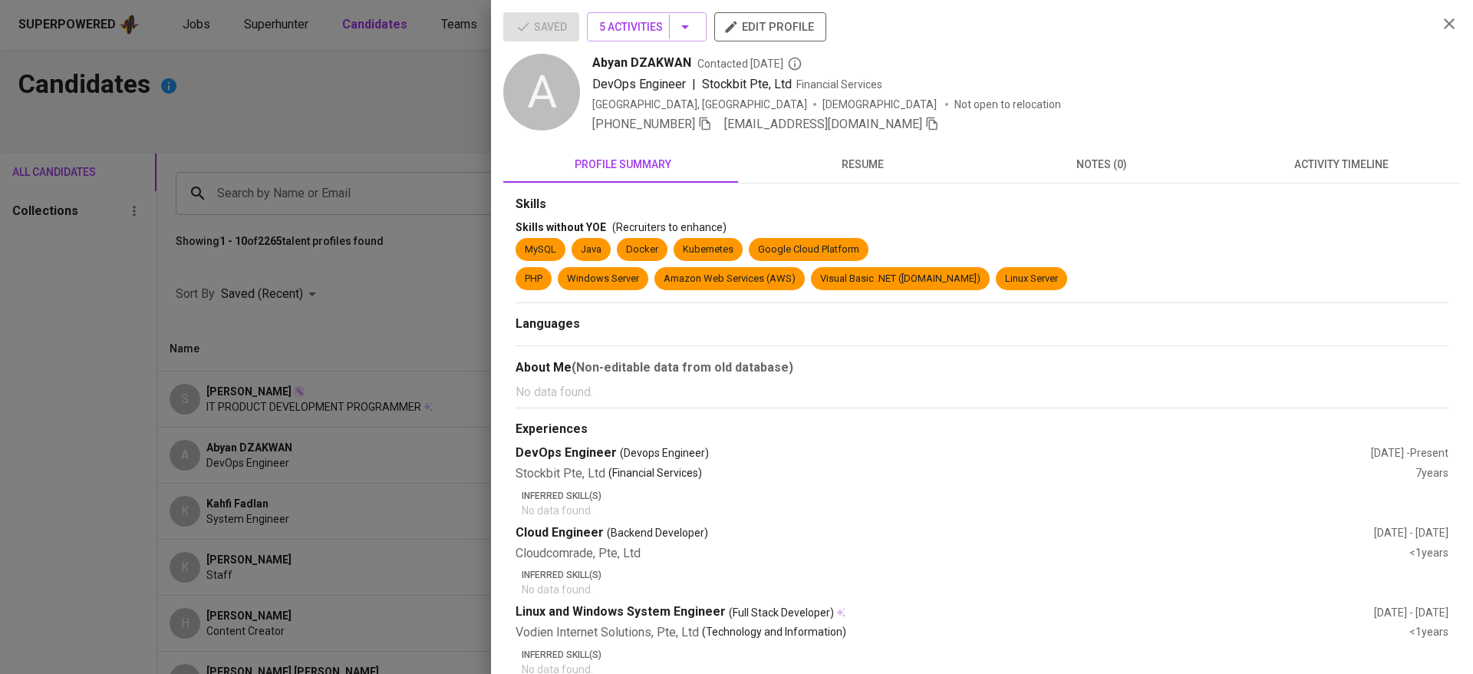
click at [883, 114] on div "Abyan DZAKWAN Contacted [DATE] DevOps Engineer | Stockbit Pte, Ltd Financial Se…" at bounding box center [1008, 94] width 833 height 80
click at [925, 117] on icon "button" at bounding box center [932, 124] width 14 height 14
click at [221, 390] on div at bounding box center [736, 337] width 1473 height 674
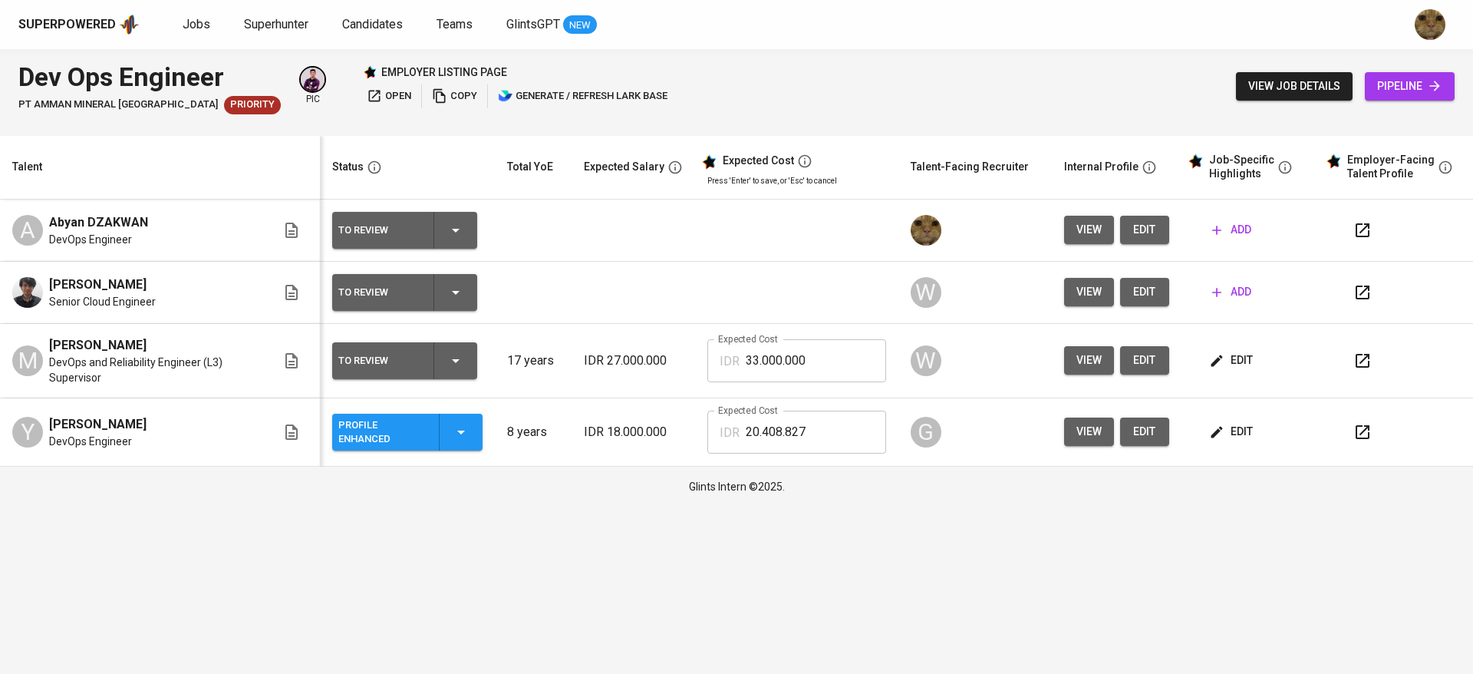
click at [1219, 236] on icon "button" at bounding box center [1216, 229] width 15 height 15
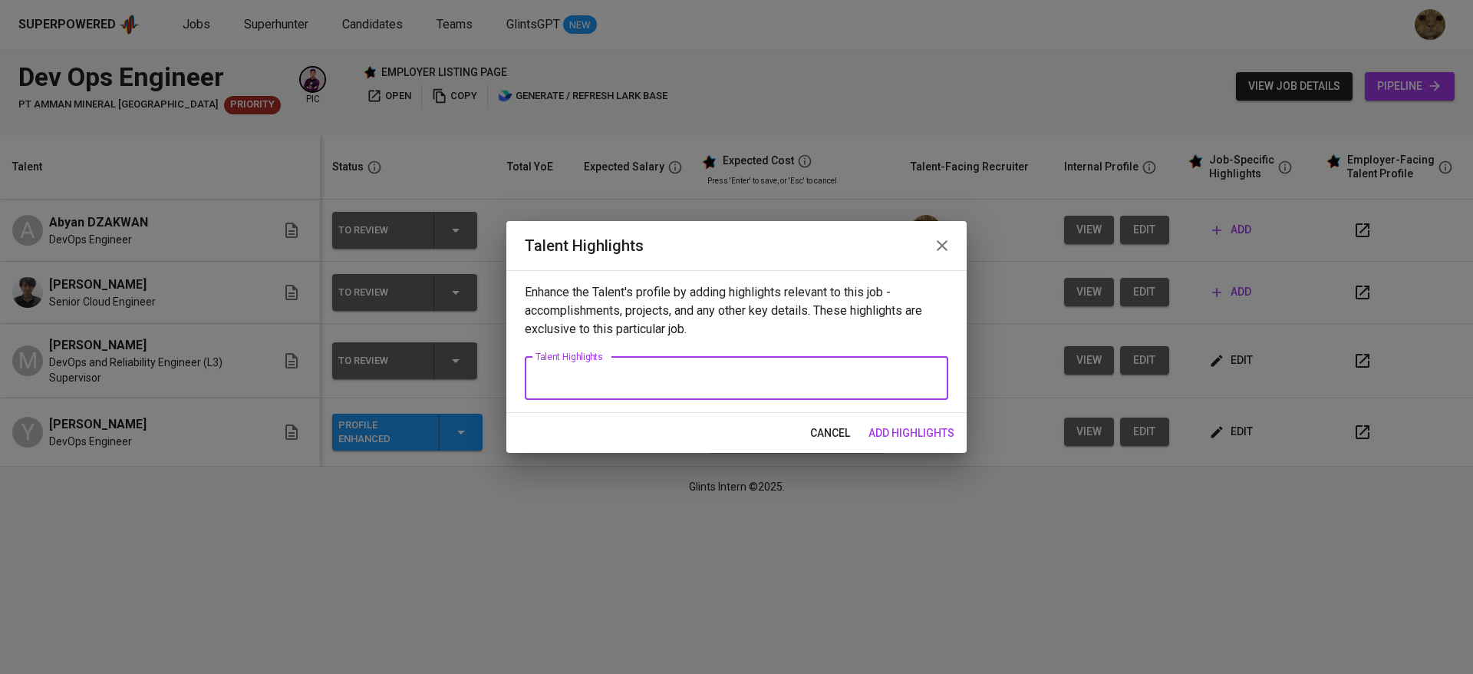
click at [841, 380] on textarea at bounding box center [736, 378] width 402 height 15
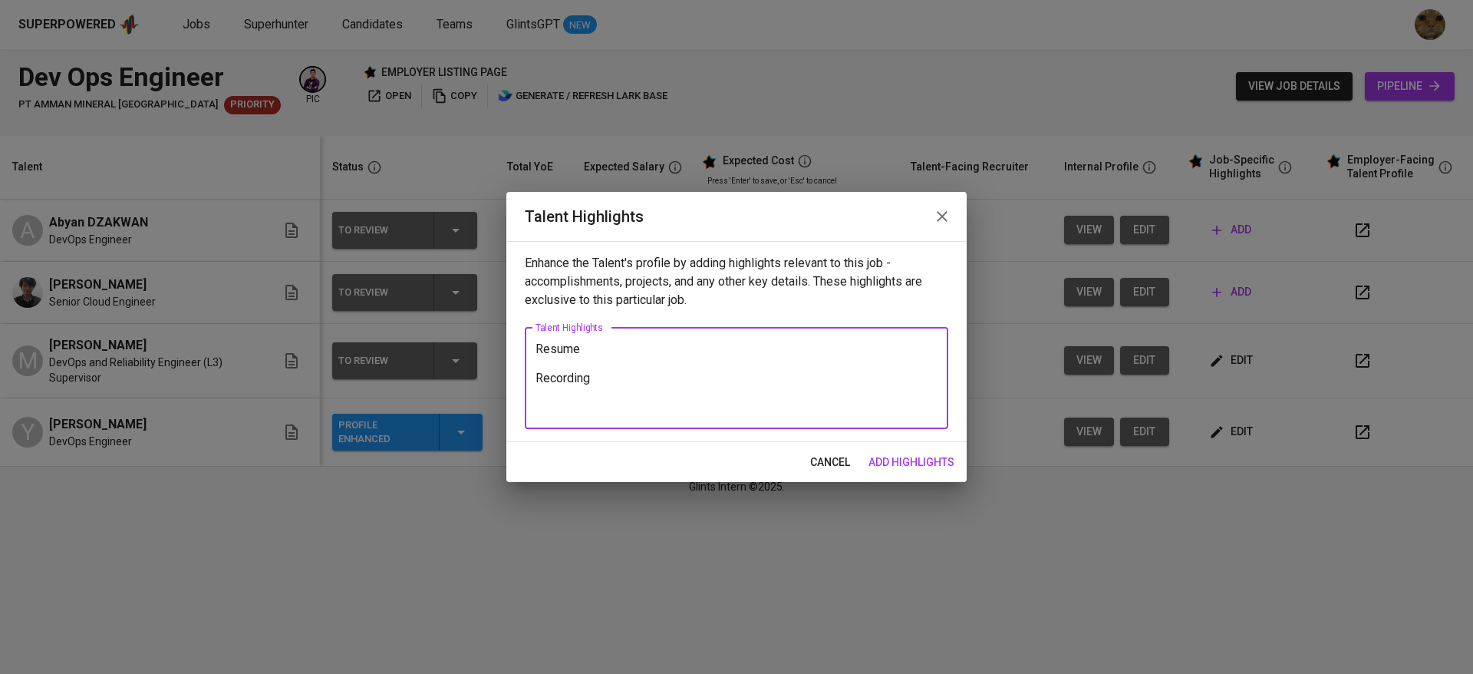
click at [609, 403] on textarea "Resume Recording" at bounding box center [736, 377] width 402 height 73
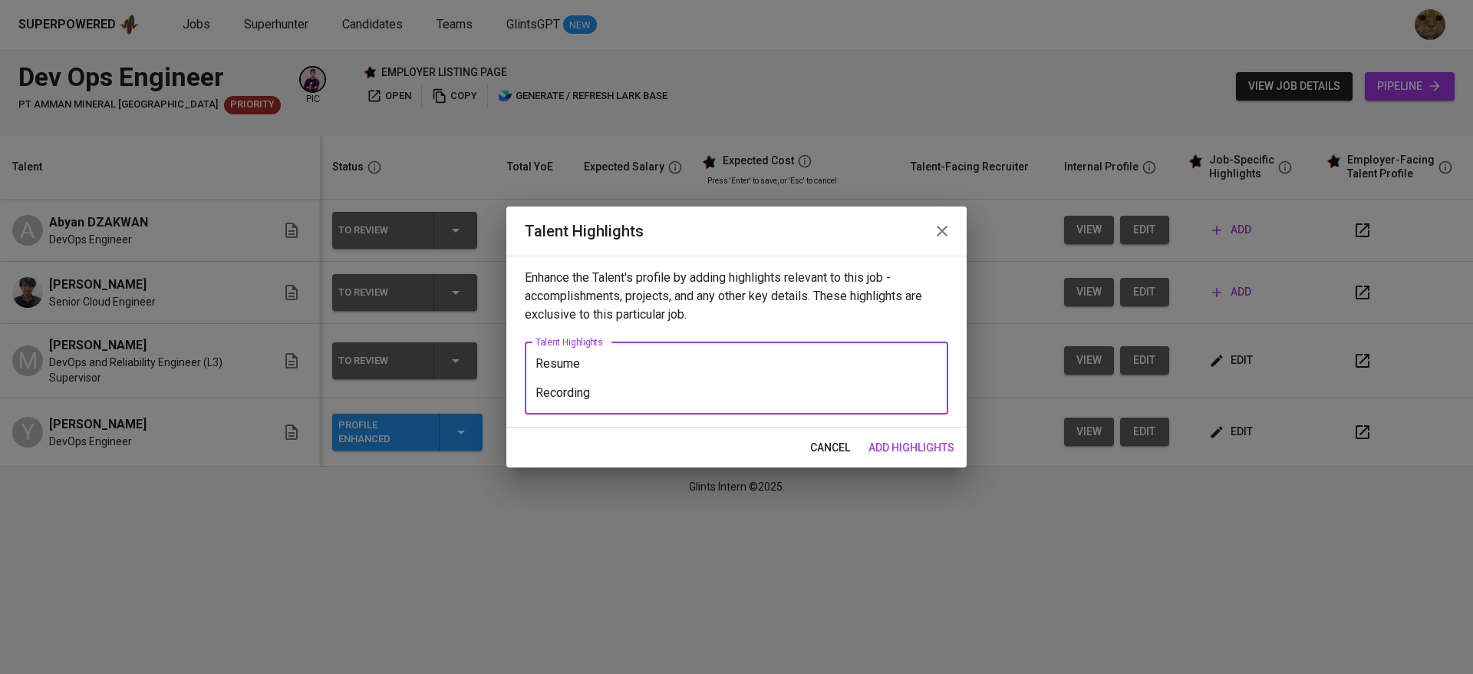
type textarea "Resume Recording"
click at [901, 444] on span "add highlights" at bounding box center [911, 447] width 86 height 19
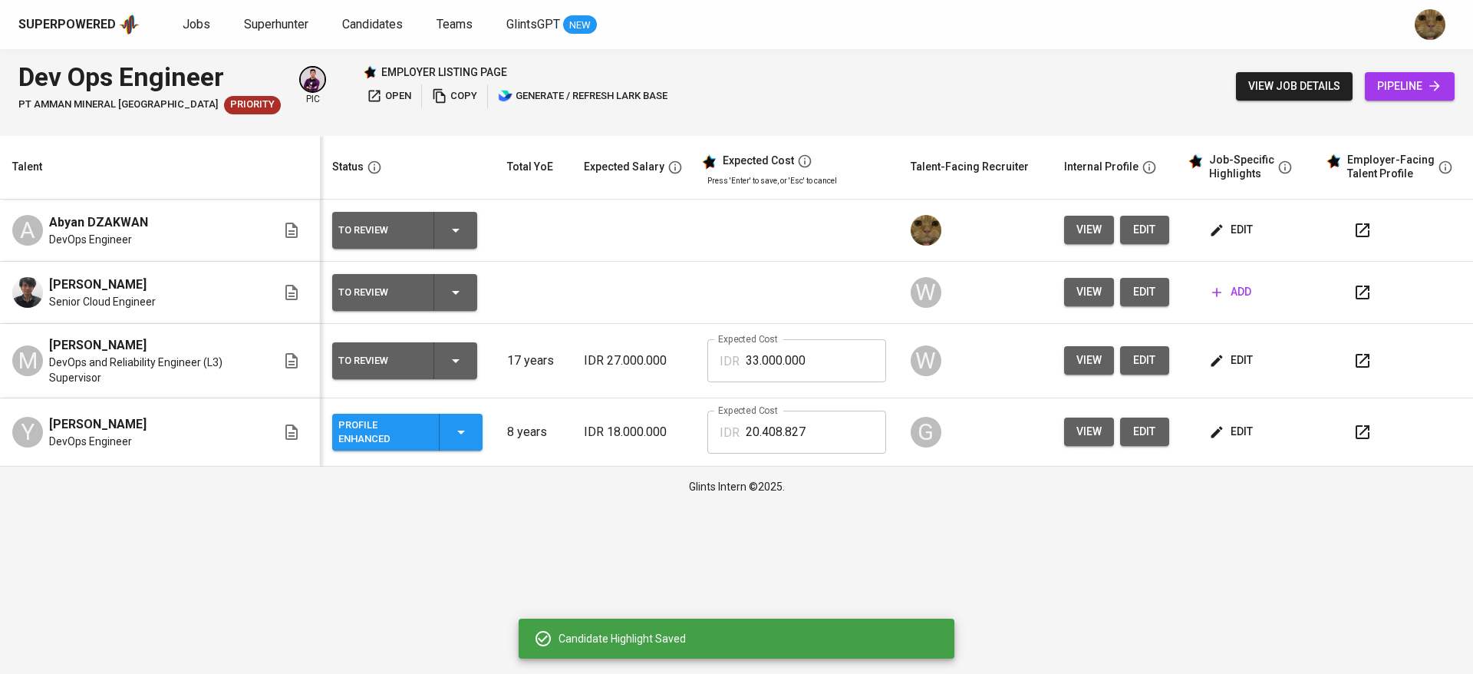
click at [1226, 231] on span "edit" at bounding box center [1232, 229] width 41 height 19
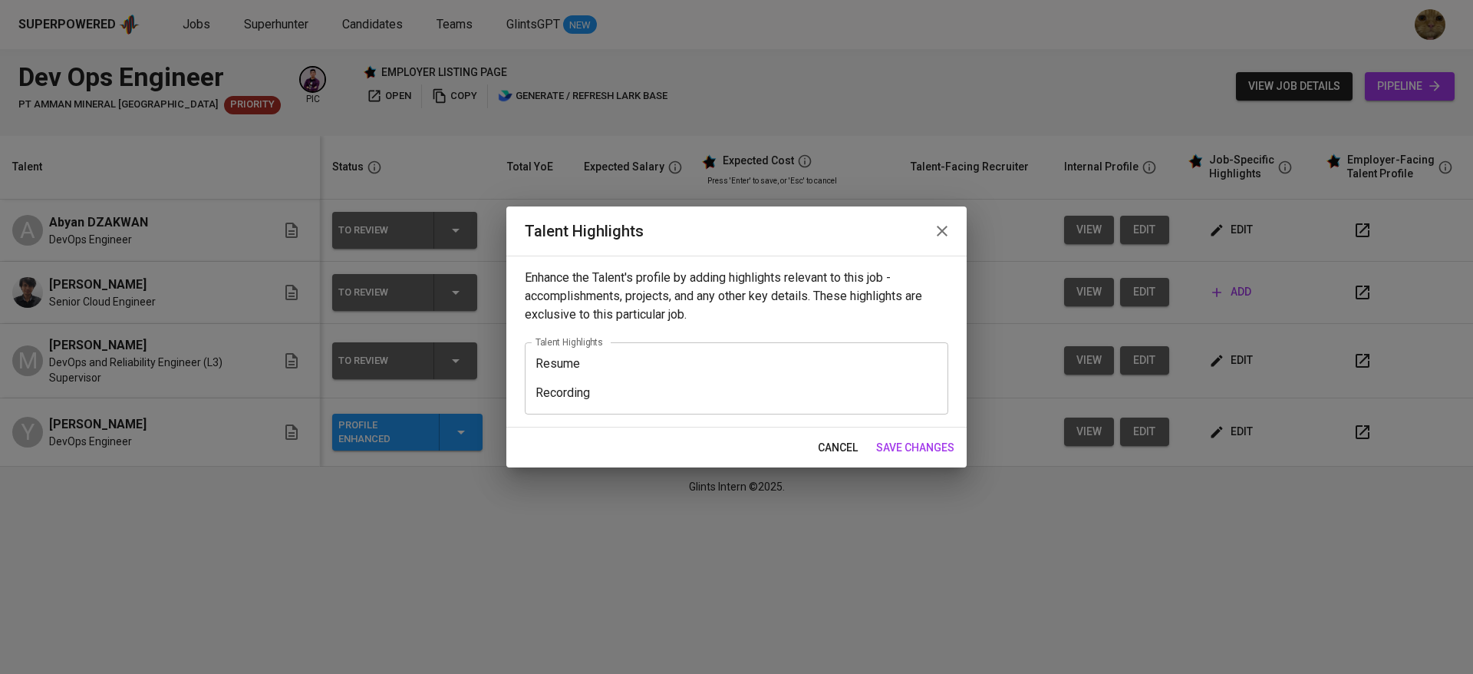
click at [874, 443] on button "save changes" at bounding box center [915, 447] width 91 height 28
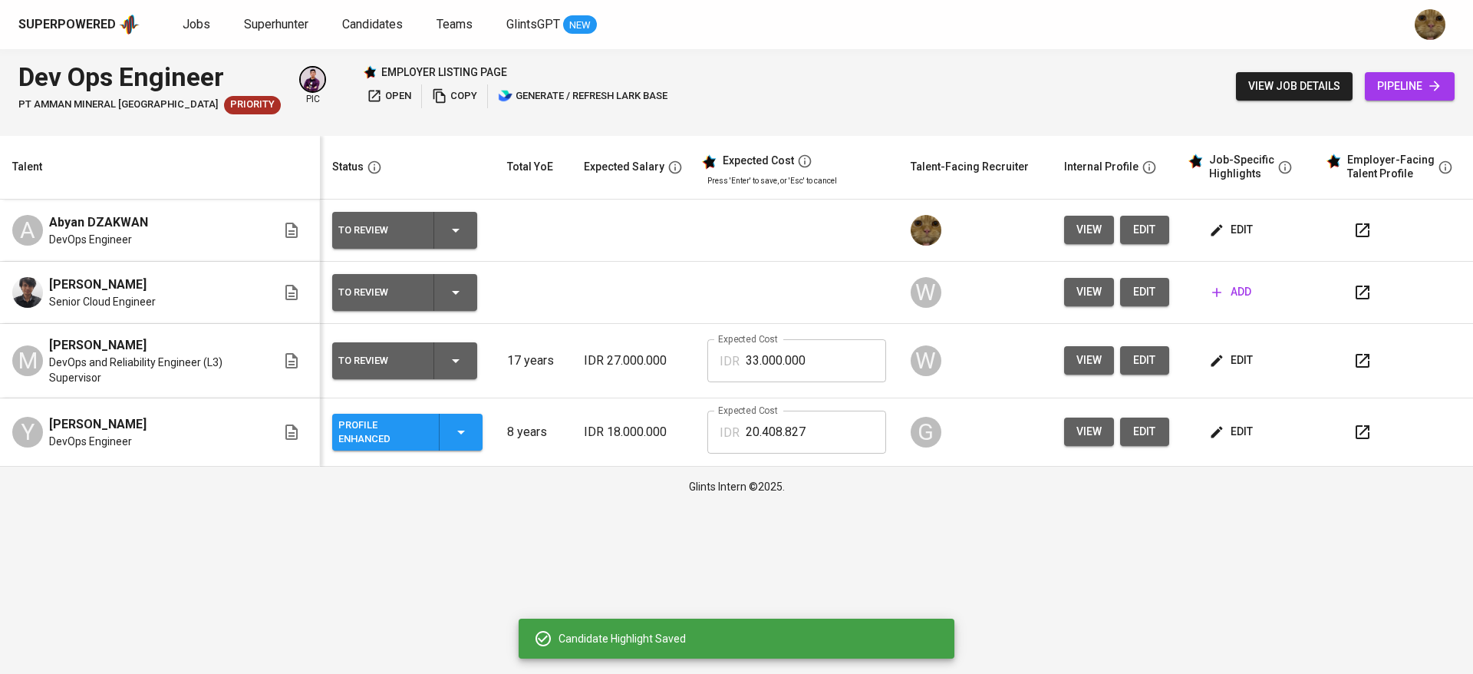
click at [1203, 425] on td "edit" at bounding box center [1250, 432] width 138 height 68
click at [1227, 426] on span "edit" at bounding box center [1232, 431] width 41 height 19
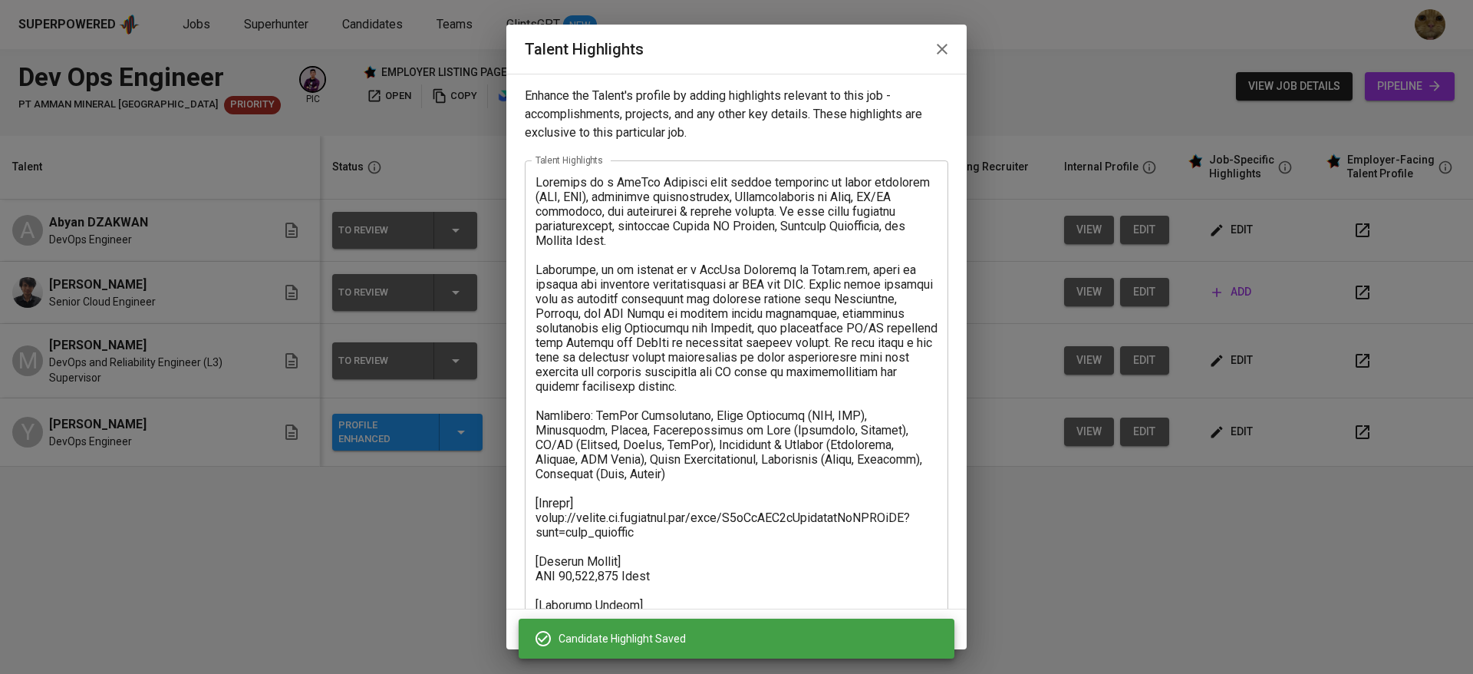
scroll to position [103, 0]
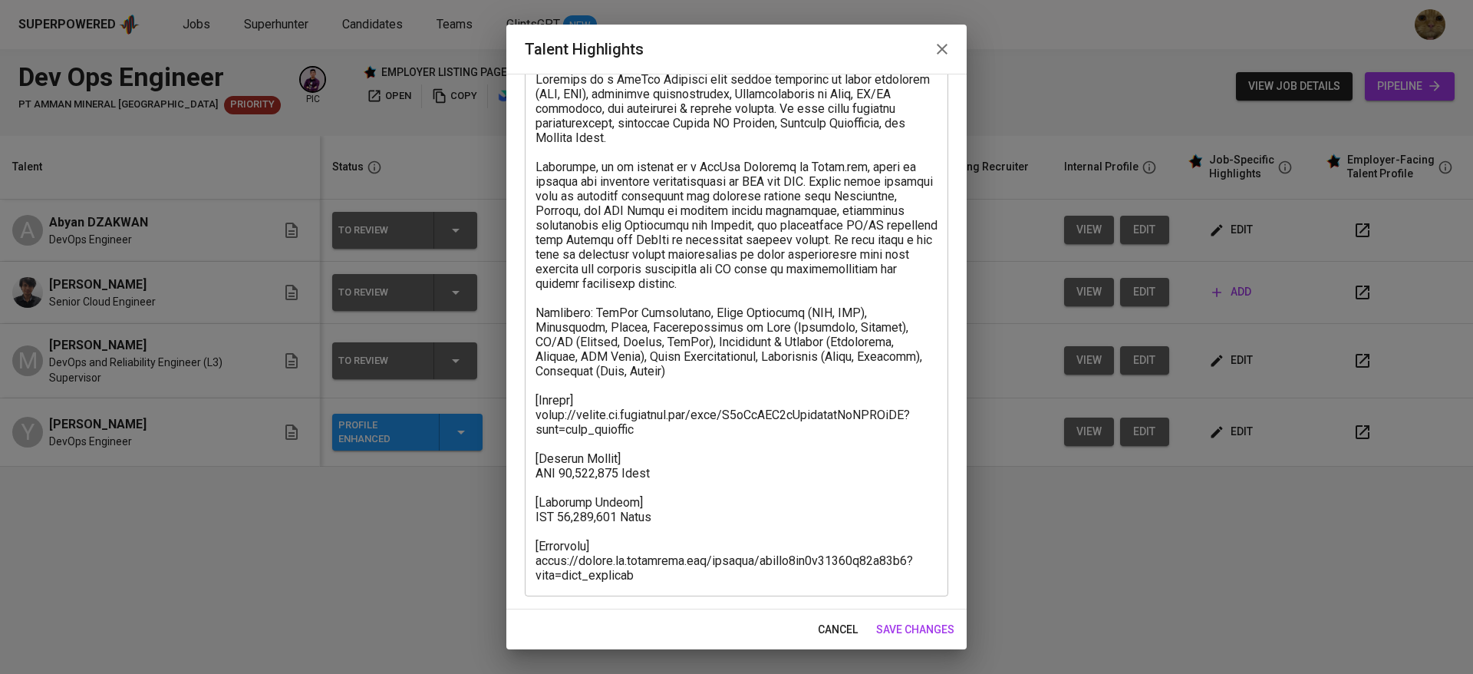
click at [848, 640] on button "cancel" at bounding box center [838, 629] width 52 height 28
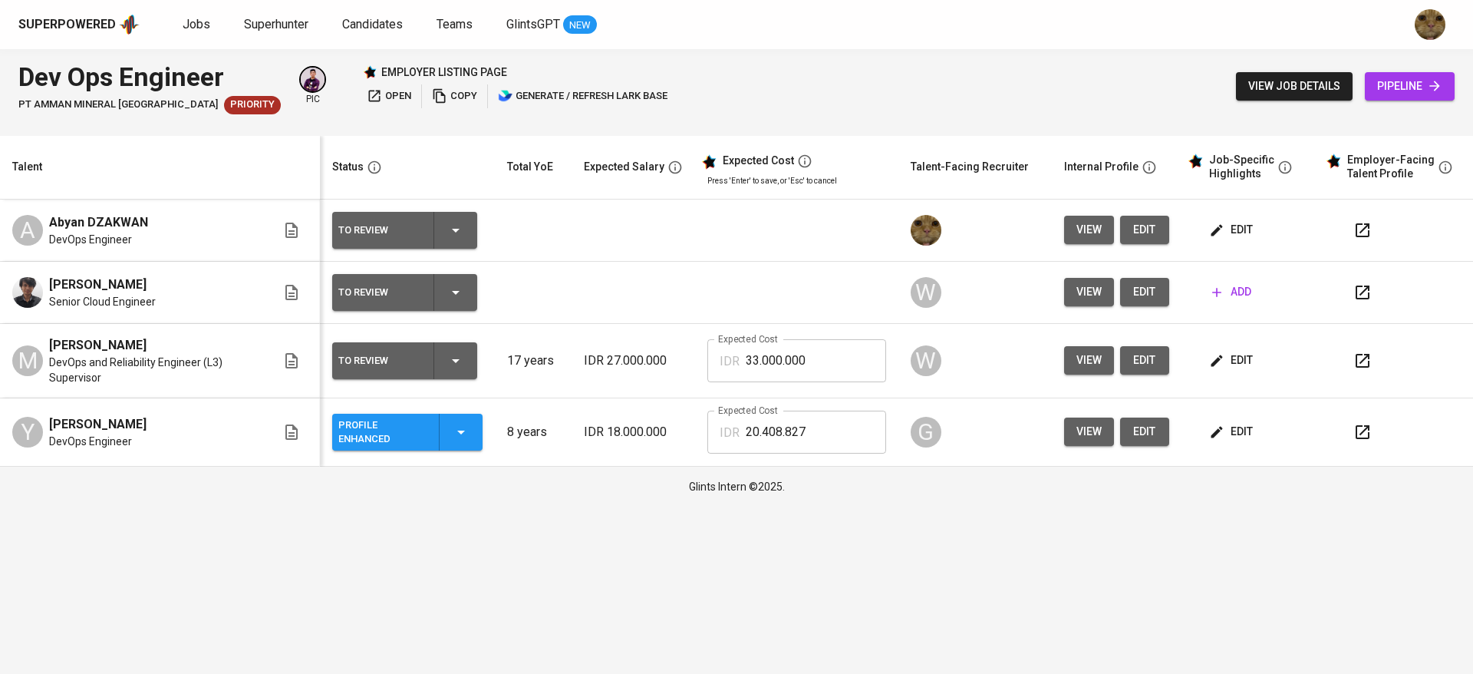
click at [1216, 255] on td "edit" at bounding box center [1250, 230] width 138 height 62
click at [1217, 232] on icon "button" at bounding box center [1216, 230] width 12 height 12
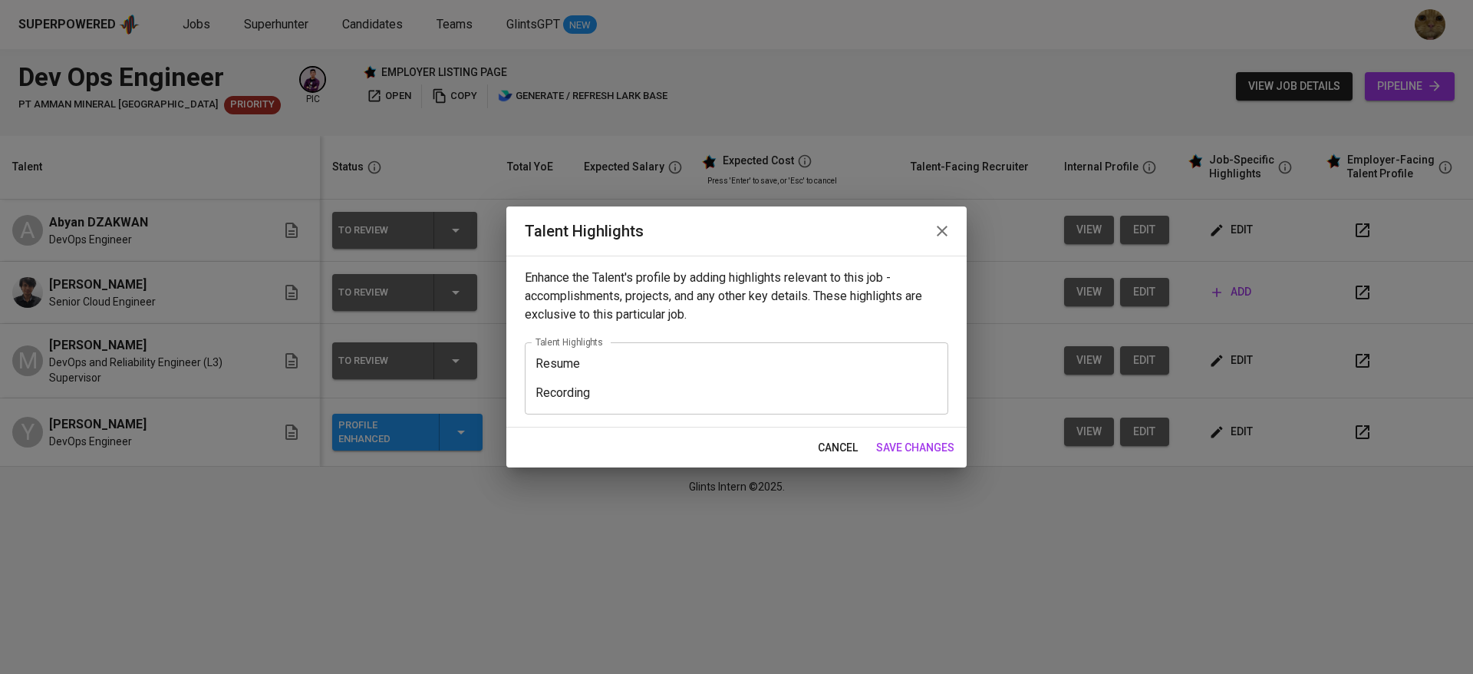
click at [549, 359] on textarea "Resume Recording" at bounding box center [736, 378] width 402 height 44
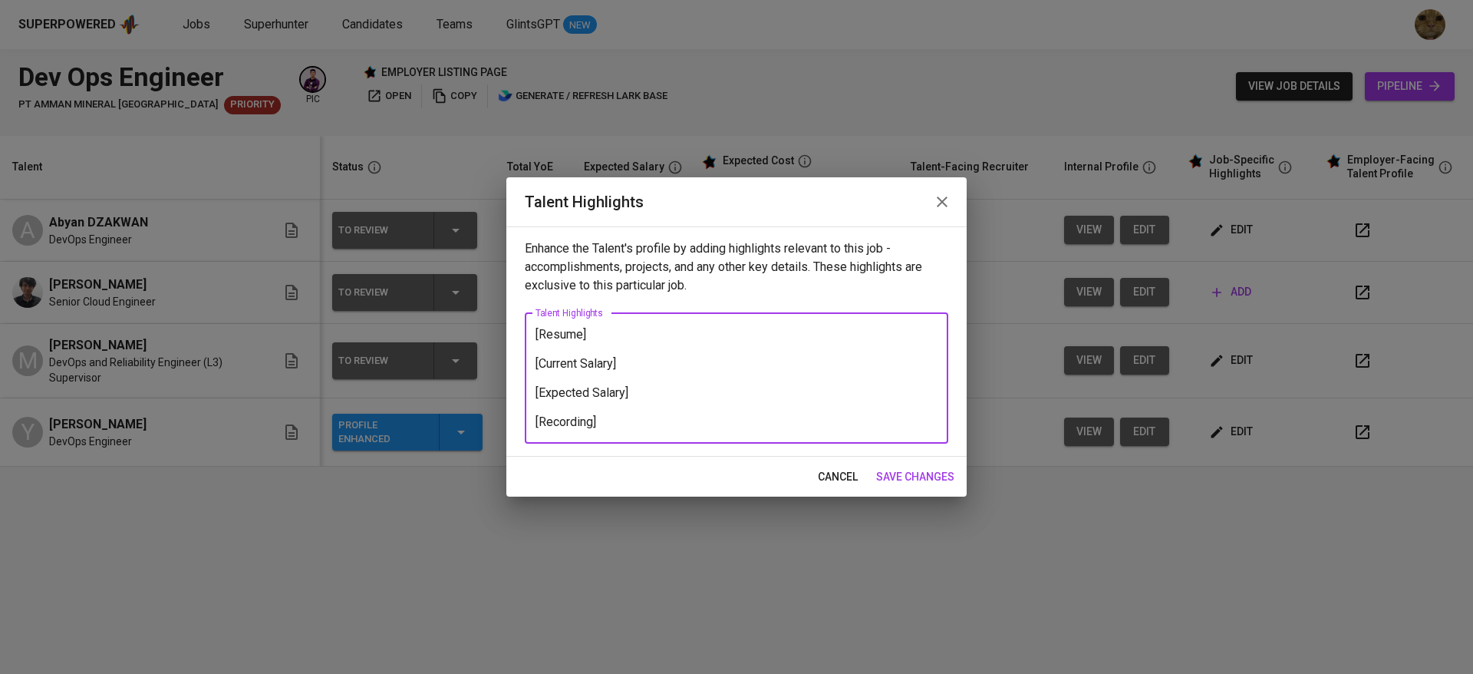
type textarea "[Resume] [Current Salary] [Expected Salary] [Recording]"
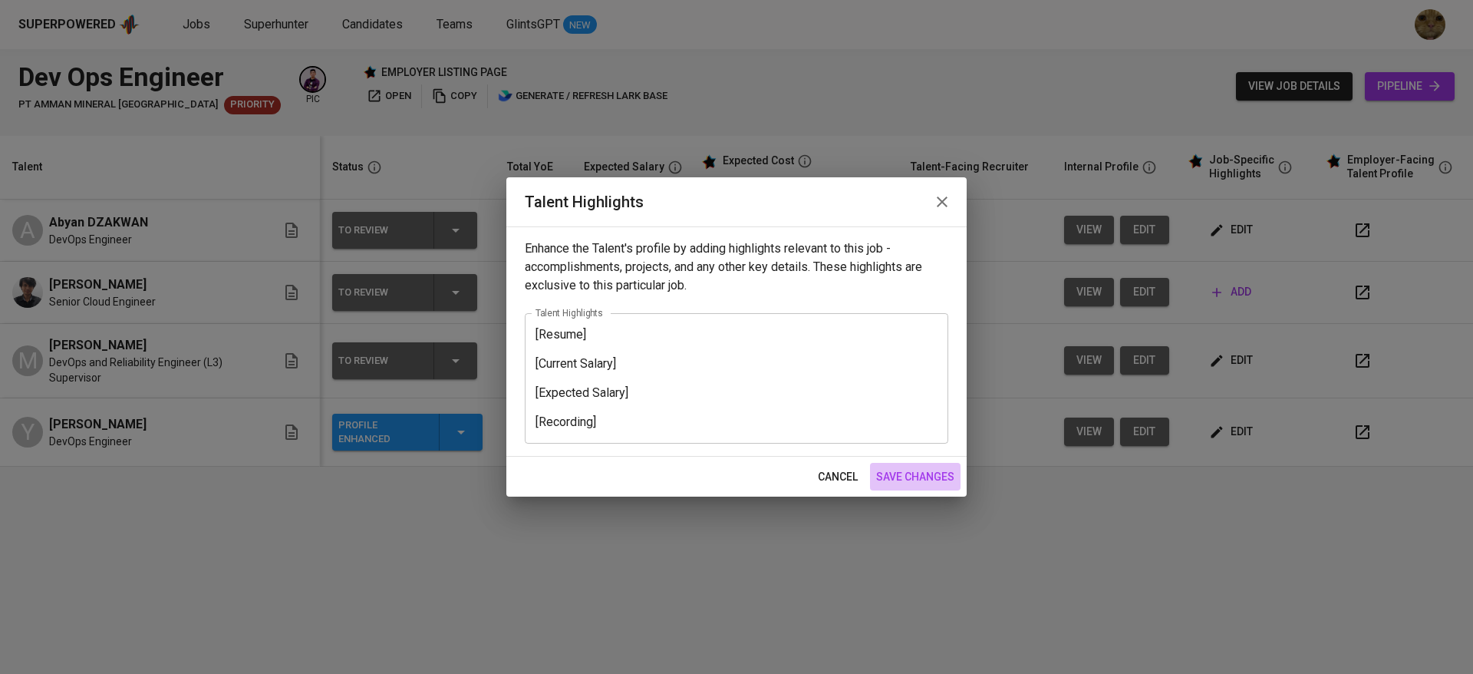
click at [909, 466] on button "save changes" at bounding box center [915, 477] width 91 height 28
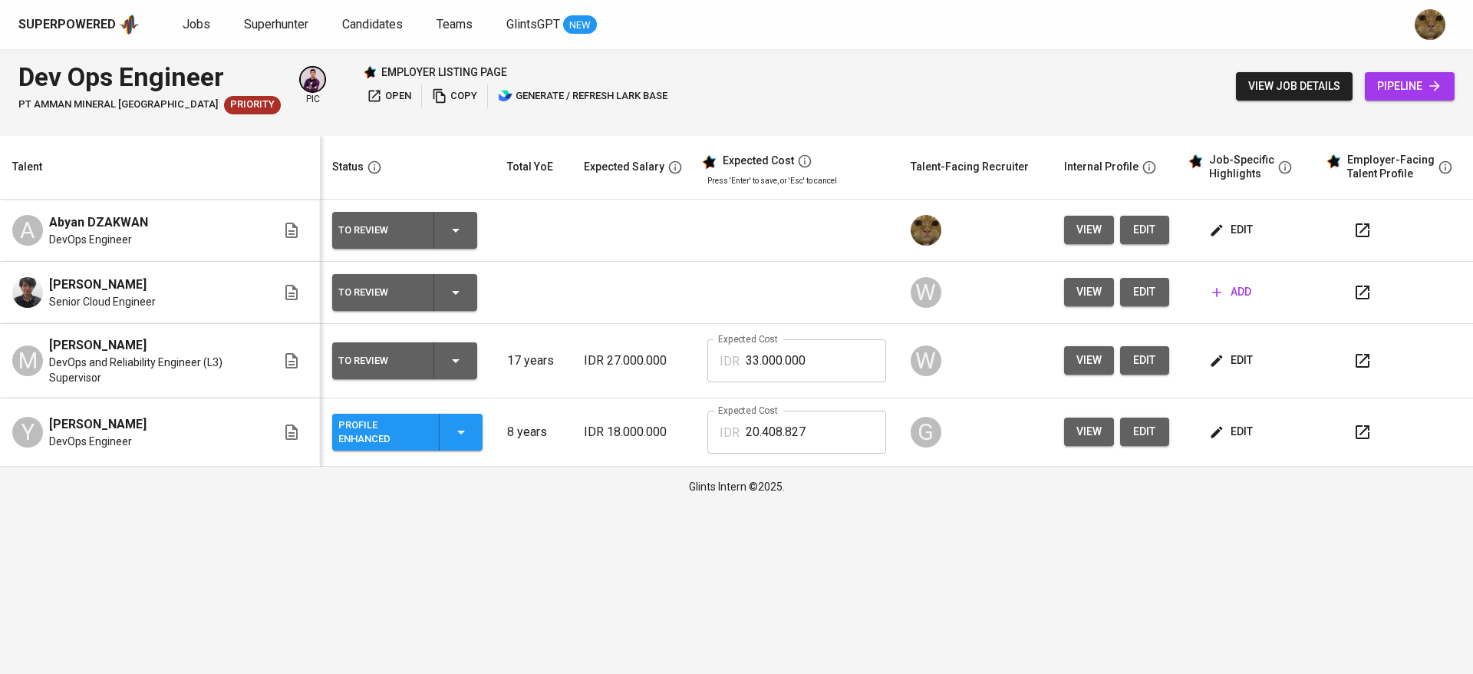
click at [1360, 425] on icon "button" at bounding box center [1362, 432] width 18 height 18
click at [1204, 226] on td "edit" at bounding box center [1250, 230] width 138 height 62
click at [1243, 216] on button "edit" at bounding box center [1232, 230] width 53 height 28
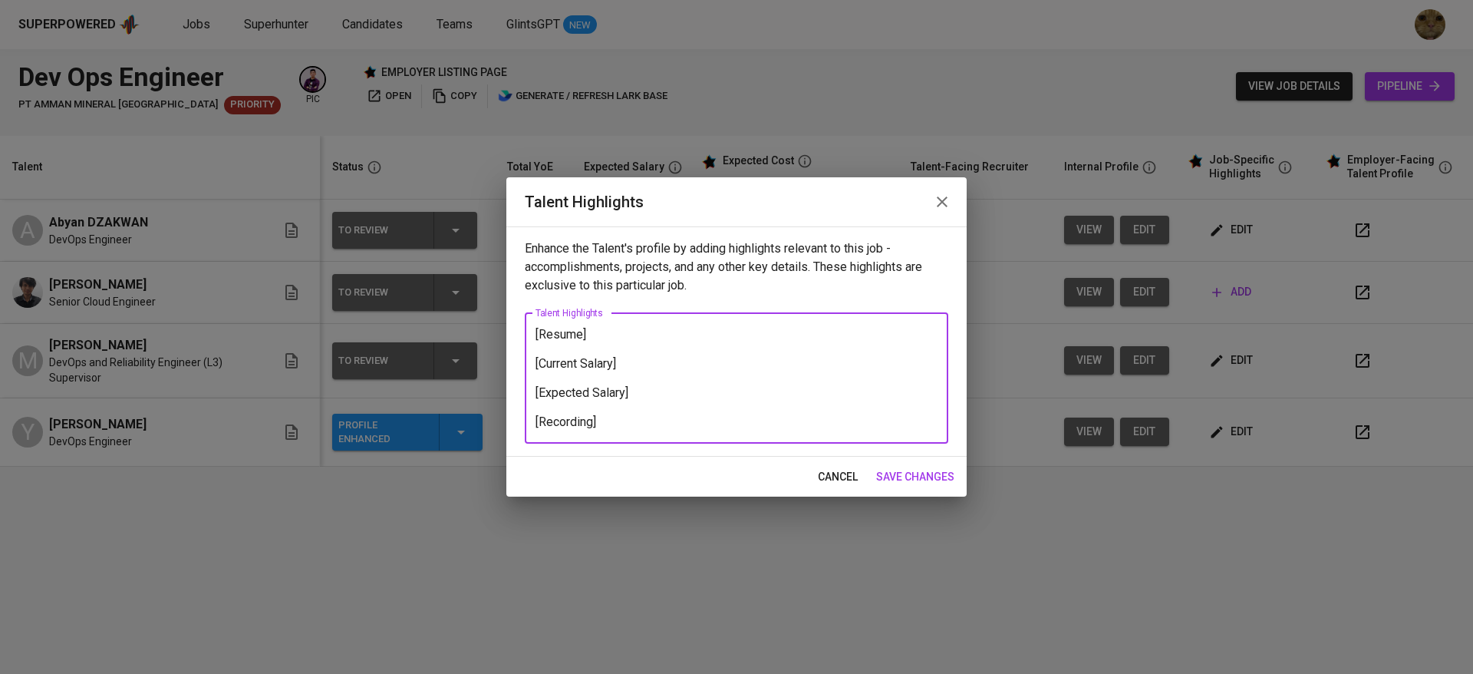
click at [591, 349] on textarea "[Resume] [Current Salary] [Expected Salary] [Recording]" at bounding box center [736, 378] width 402 height 102
paste textarea "https://glints.sg.larksuite.com/file/ECqnbHYXhoVGVsxcqSQlmoNUgce?from=from_copy…"
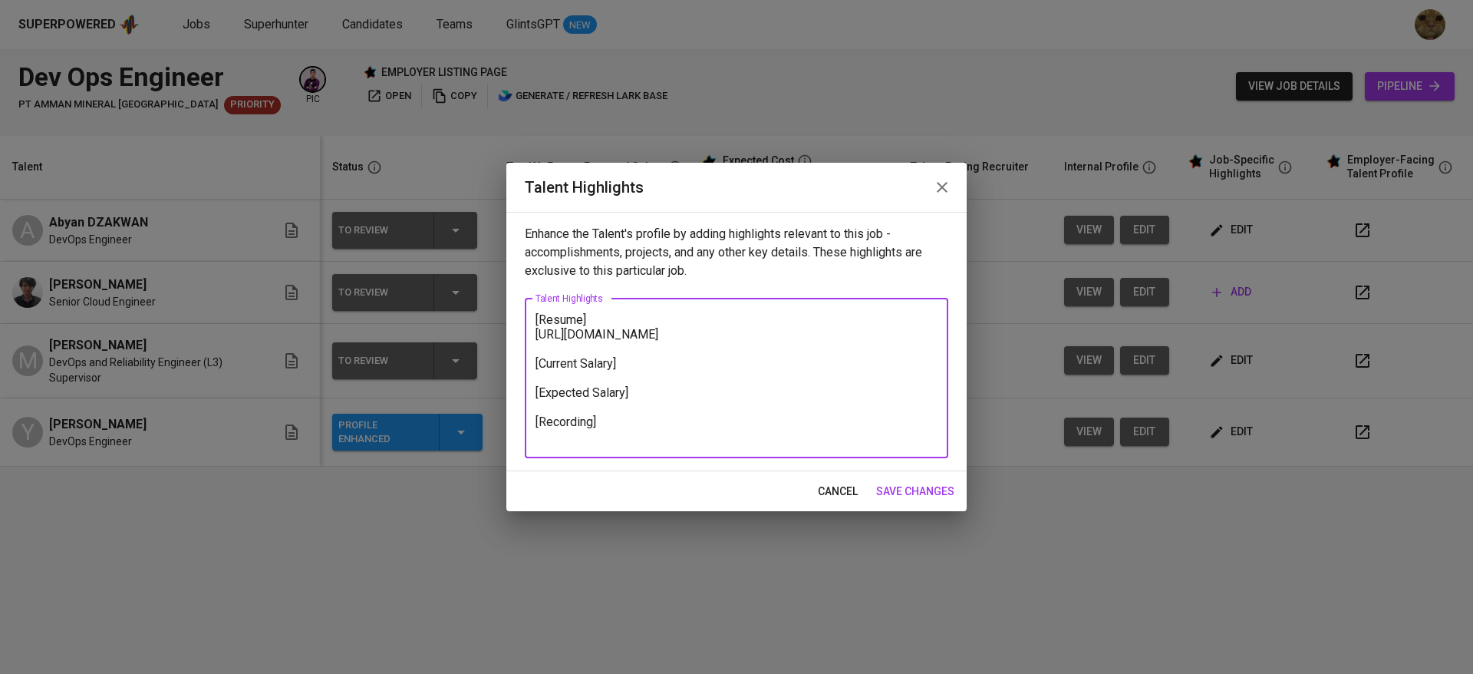
type textarea "[Resume] https://glints.sg.larksuite.com/file/ECqnbHYXhoVGVsxcqSQlmoNUgce?from=…"
click at [897, 484] on span "save changes" at bounding box center [915, 491] width 78 height 19
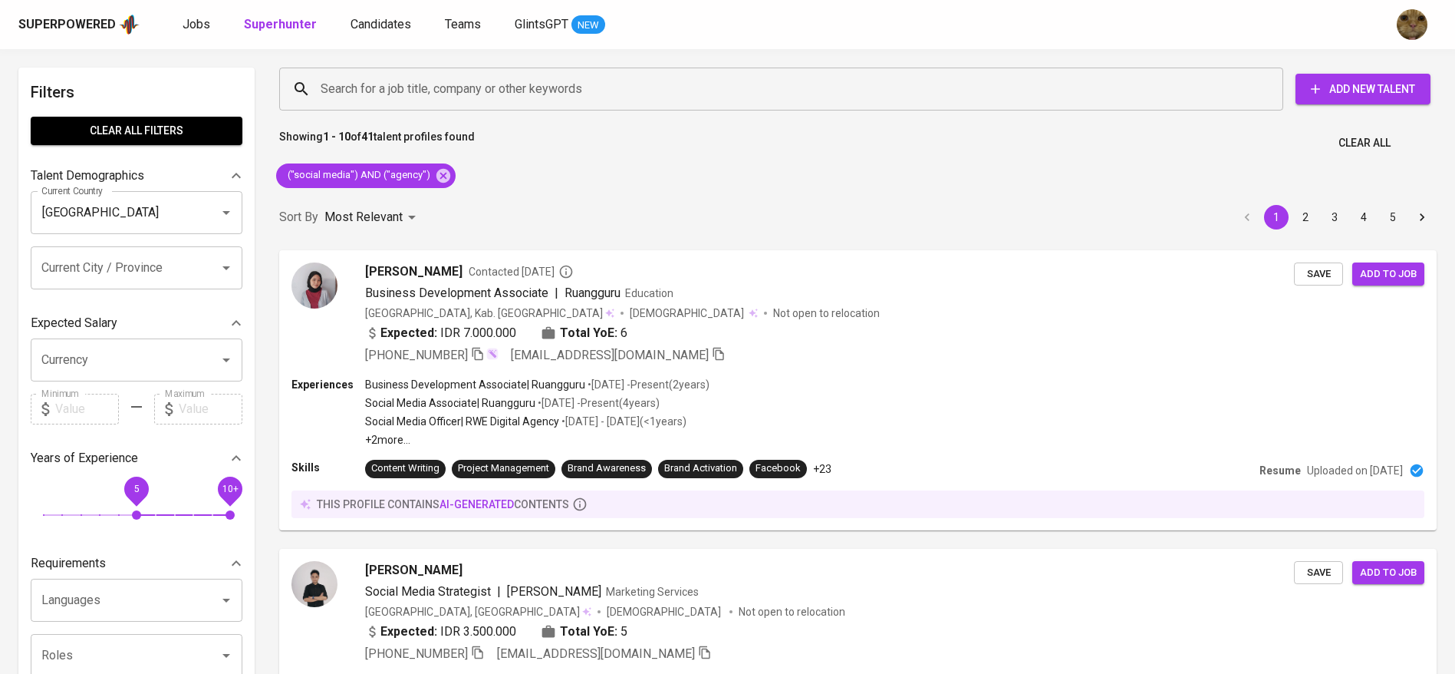
scroll to position [2643, 0]
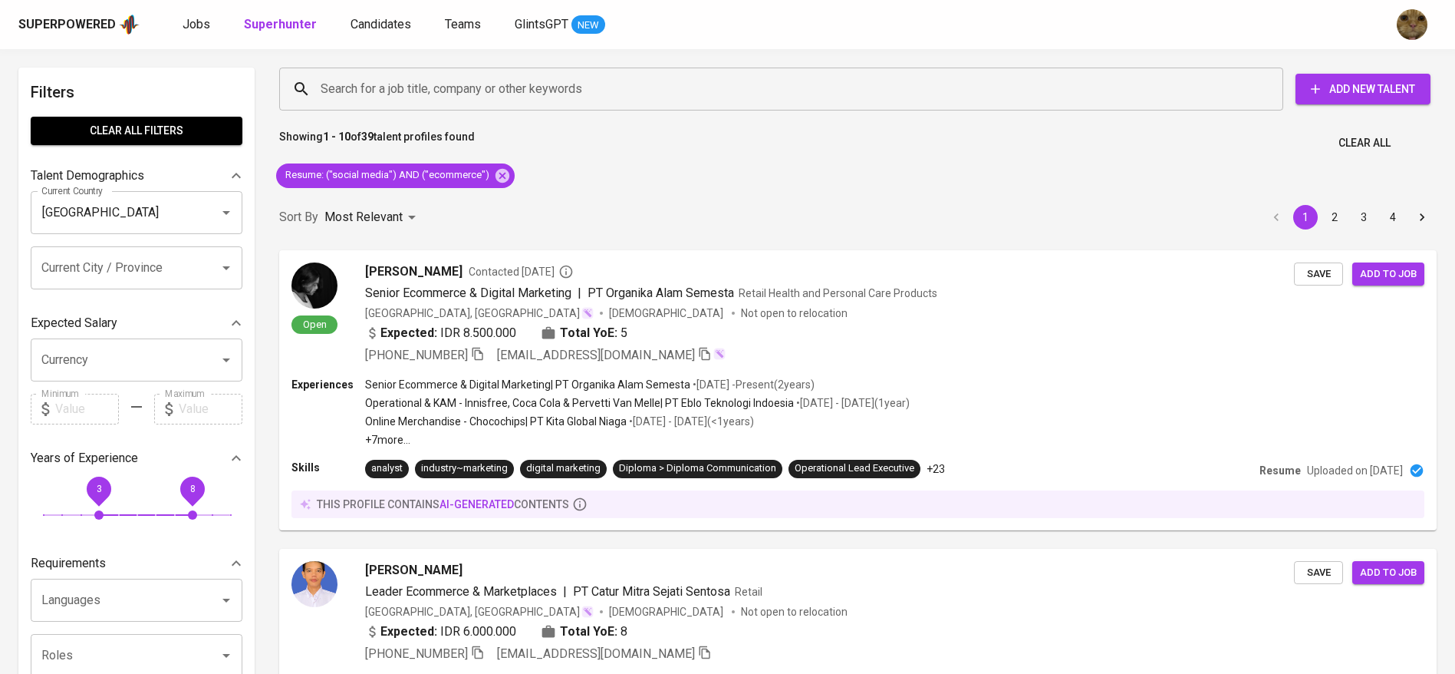
scroll to position [1834, 0]
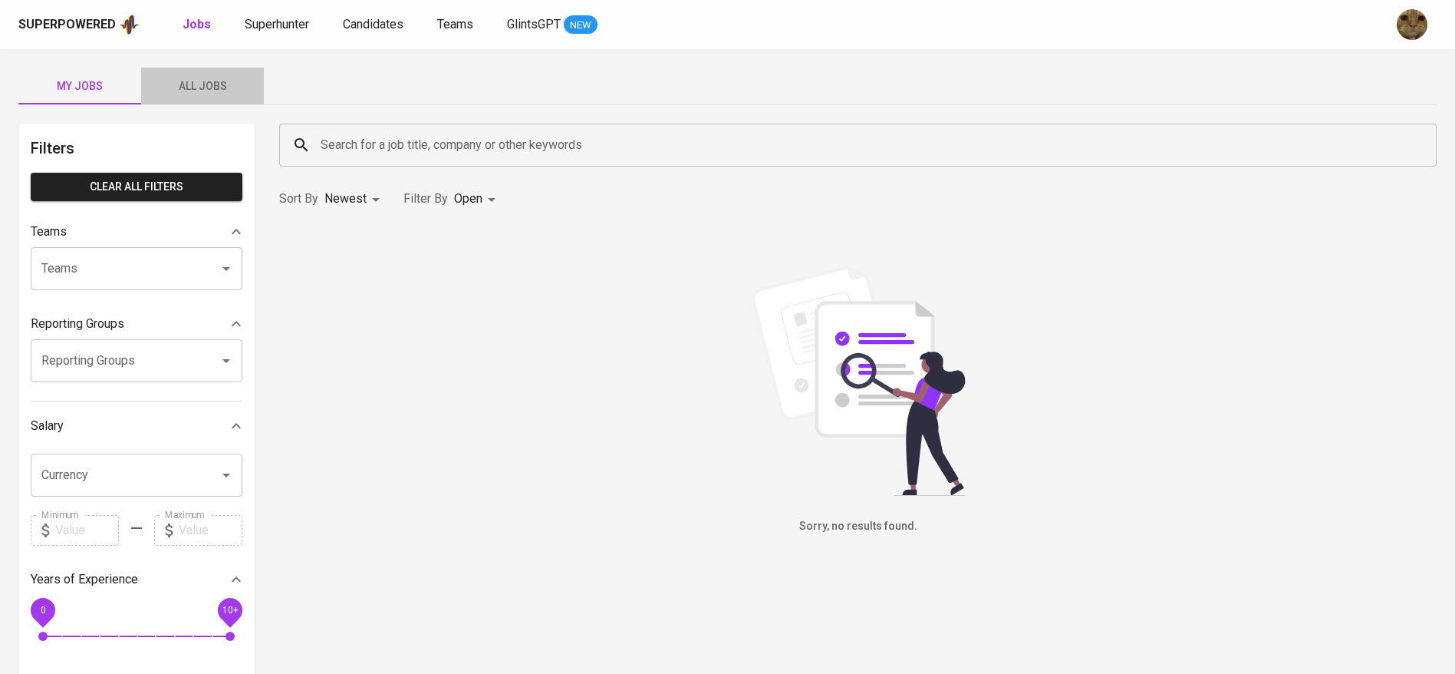
click at [208, 85] on span "All Jobs" at bounding box center [202, 86] width 104 height 19
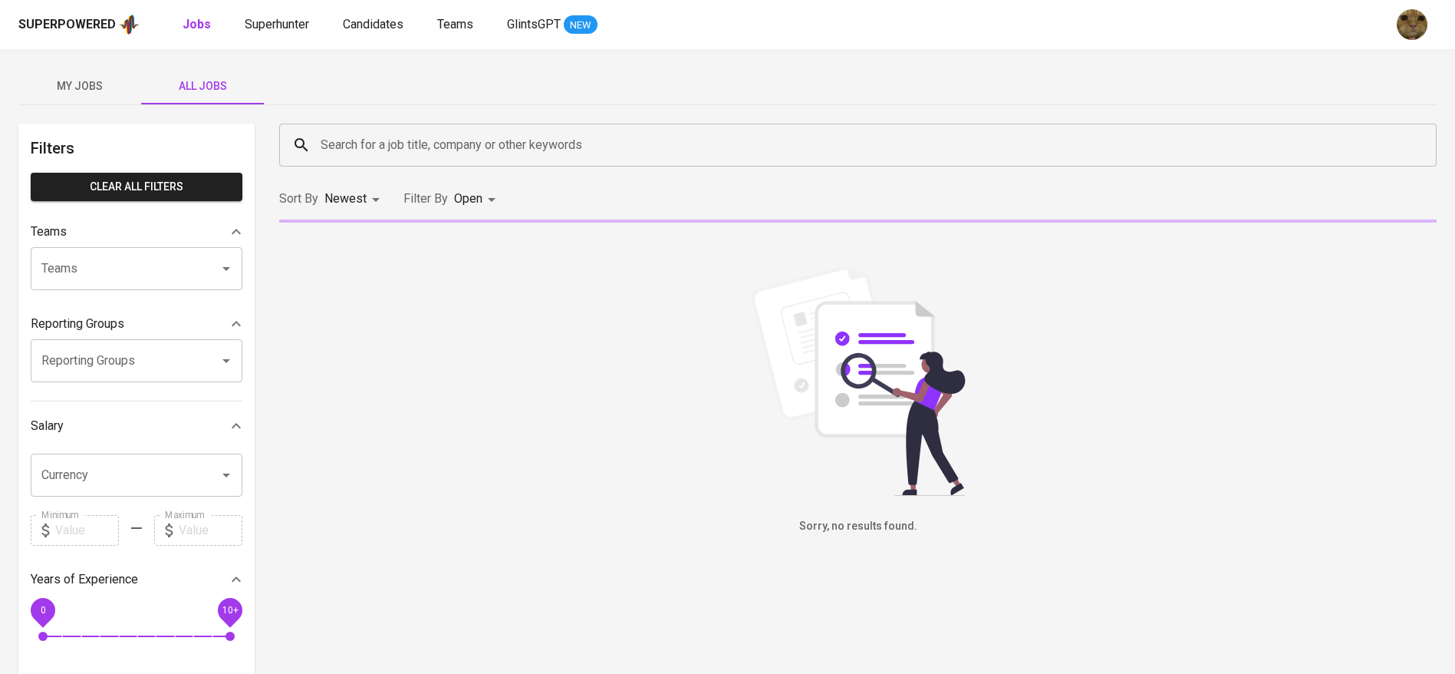
click at [365, 142] on input "Search for a job title, company or other keywords" at bounding box center [862, 144] width 1090 height 29
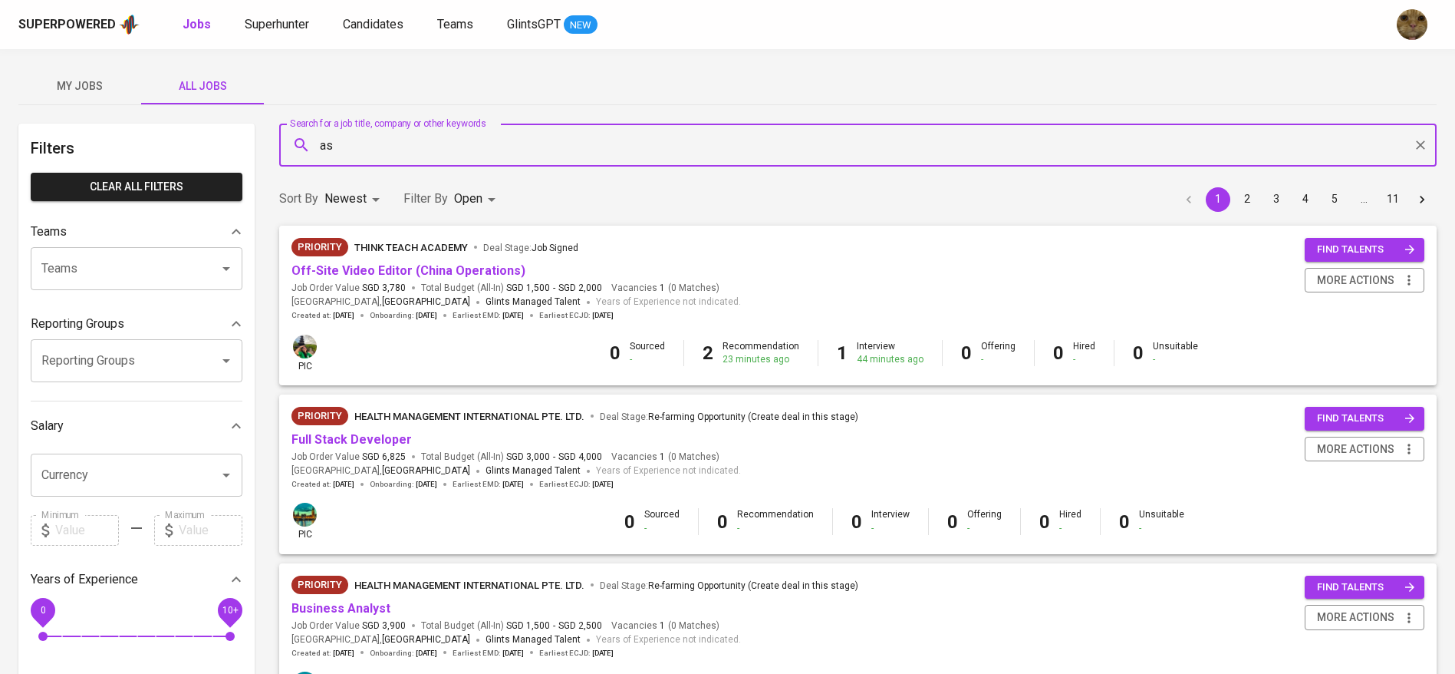
type input "a"
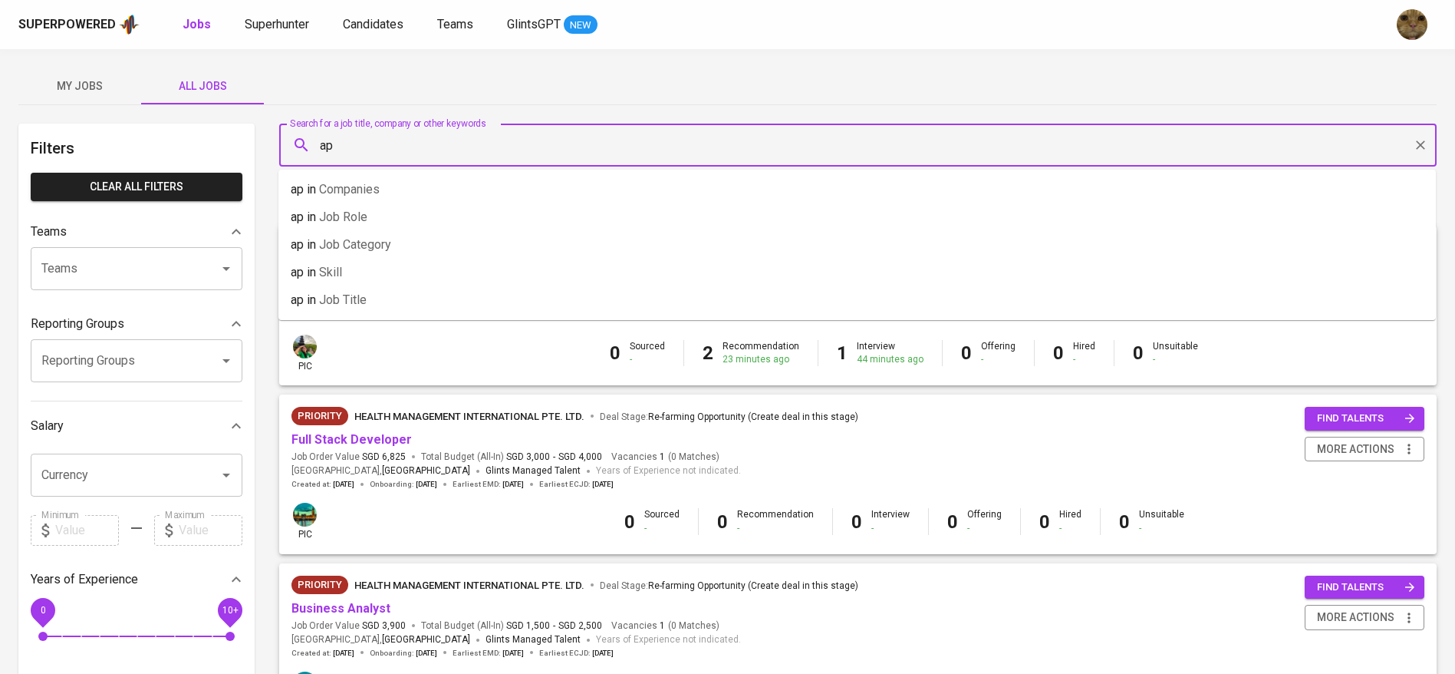
type input "a"
type input "fitluc"
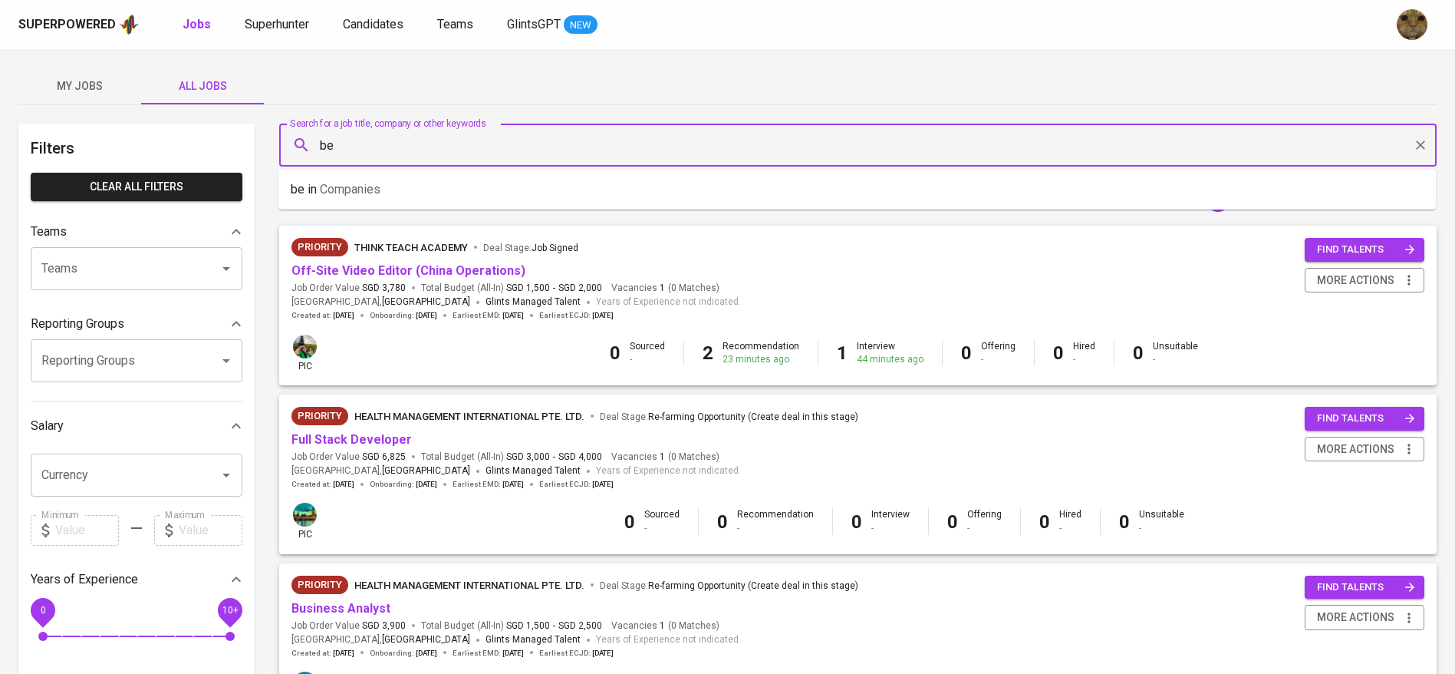
type input "b"
type input "fitluc"
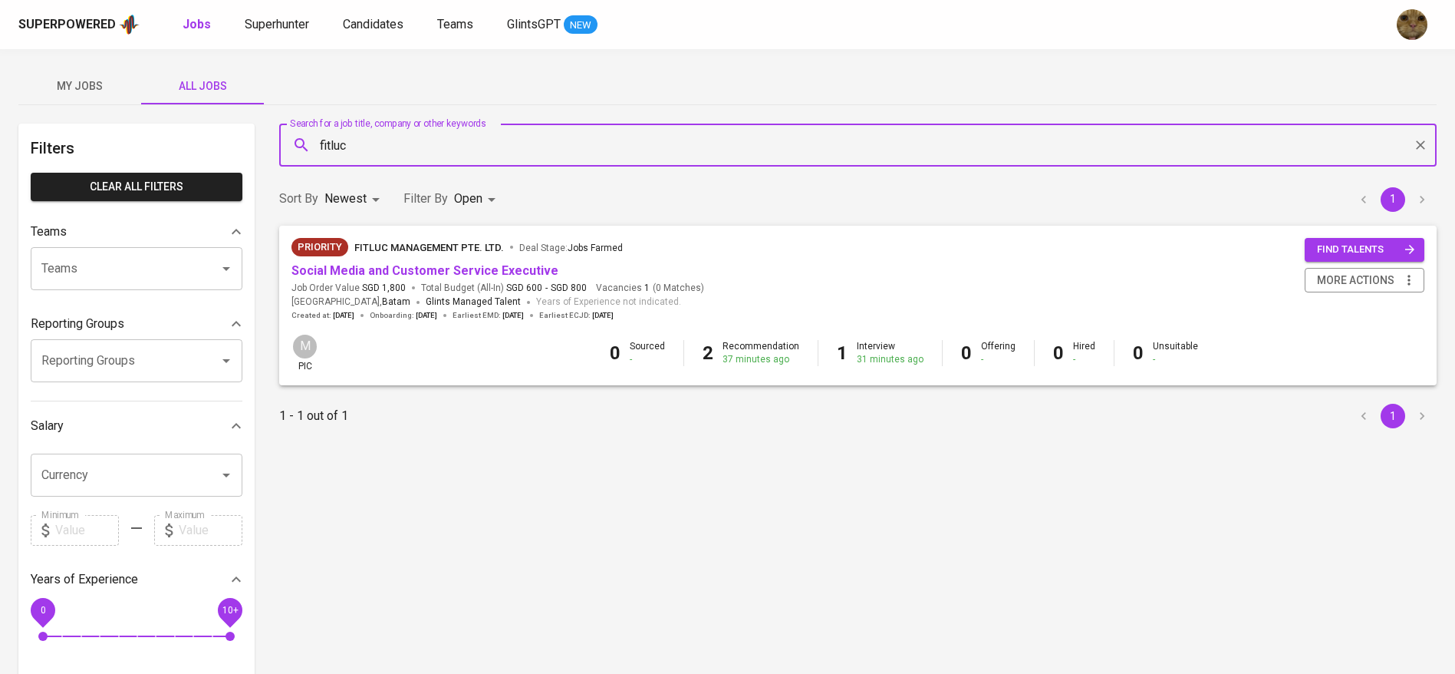
click at [365, 142] on input "fitluc" at bounding box center [862, 144] width 1090 height 29
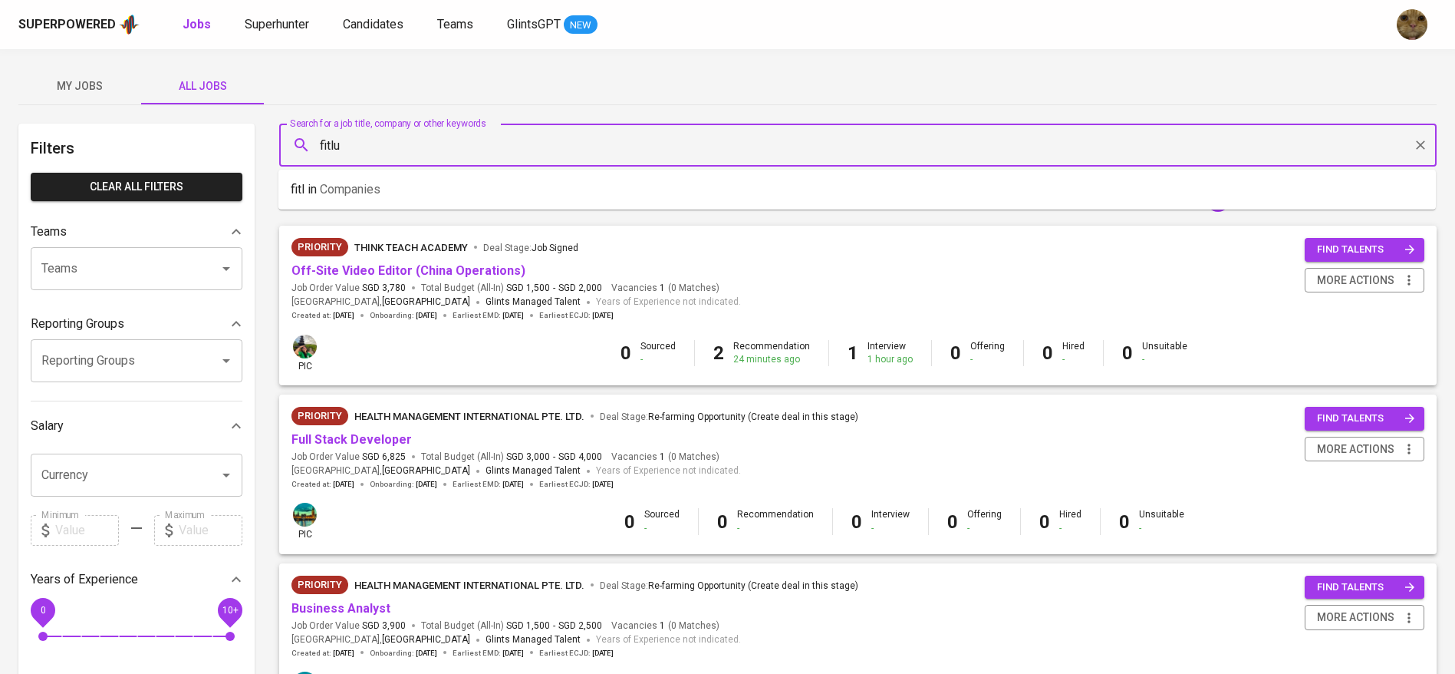
type input "fitluc"
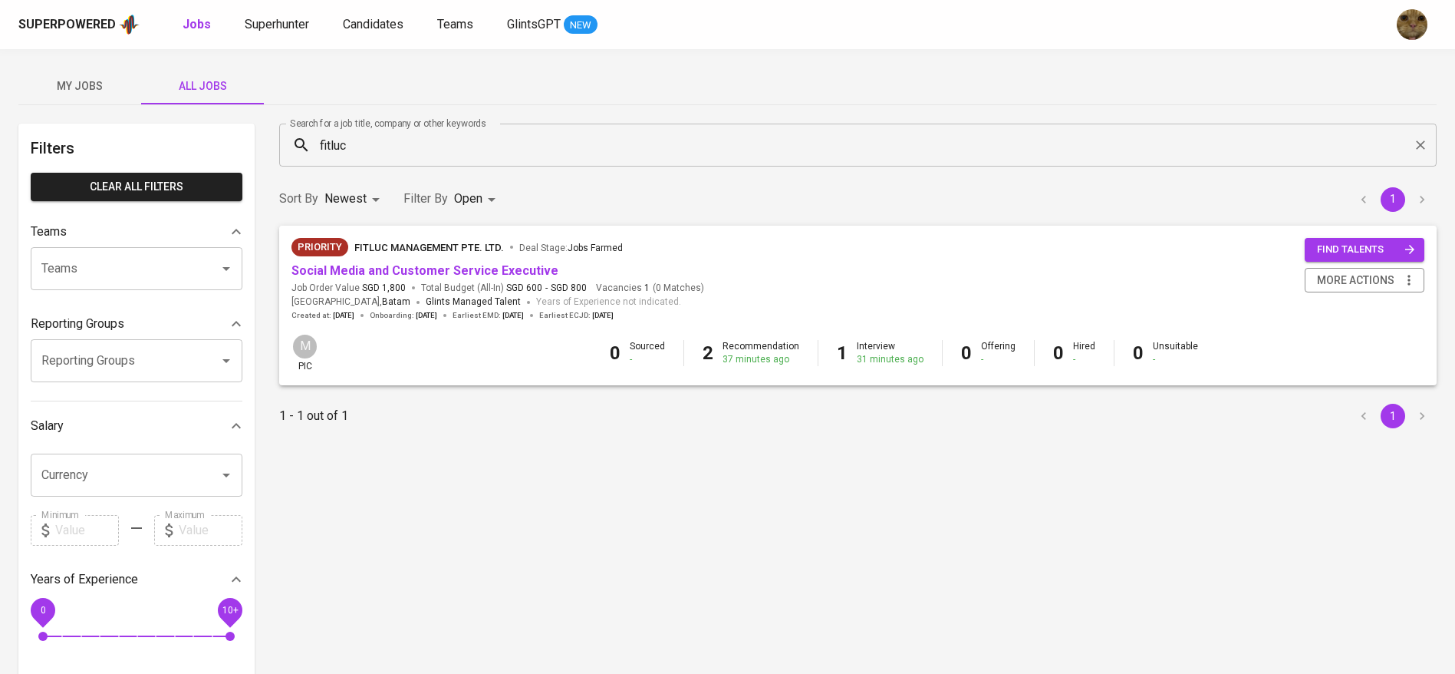
click at [428, 278] on span "Social Media and Customer Service Executive" at bounding box center [424, 271] width 267 height 18
click at [428, 270] on link "Social Media and Customer Service Executive" at bounding box center [424, 270] width 267 height 15
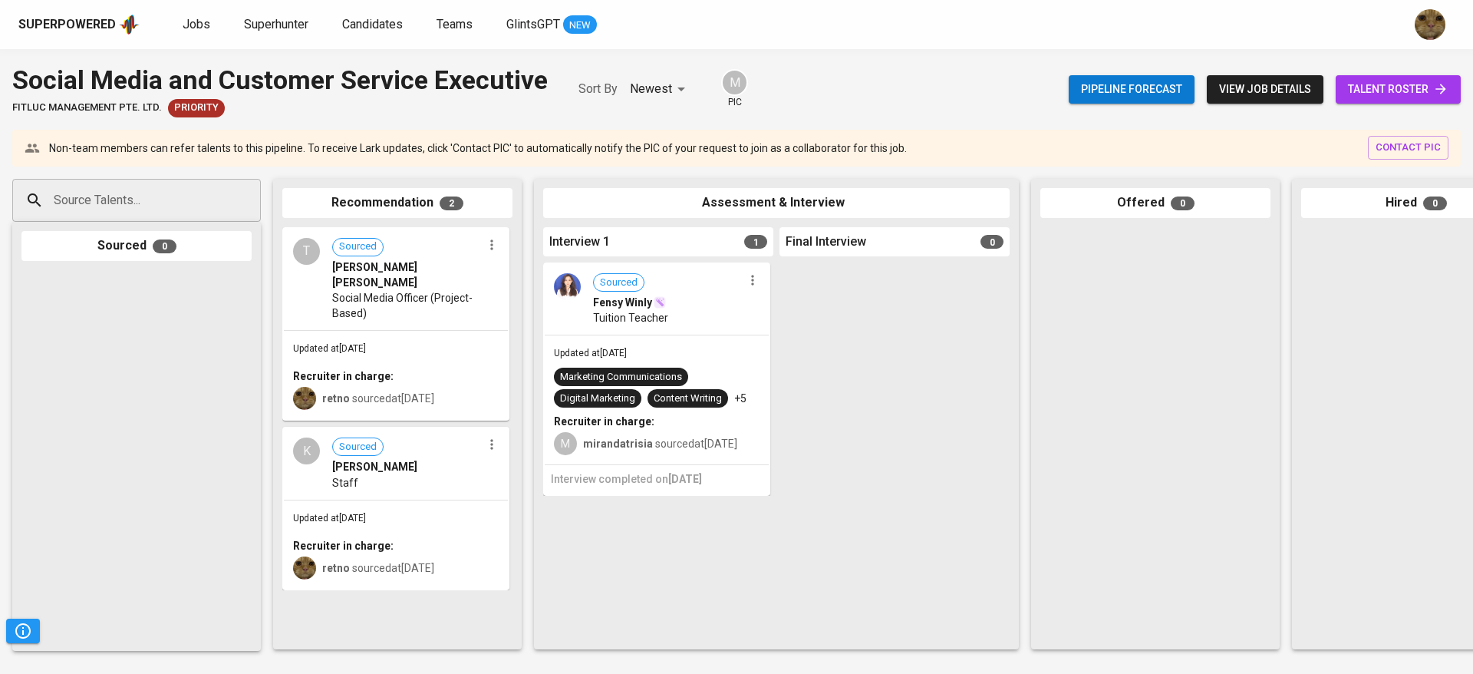
click at [1402, 83] on span "talent roster" at bounding box center [1398, 89] width 100 height 19
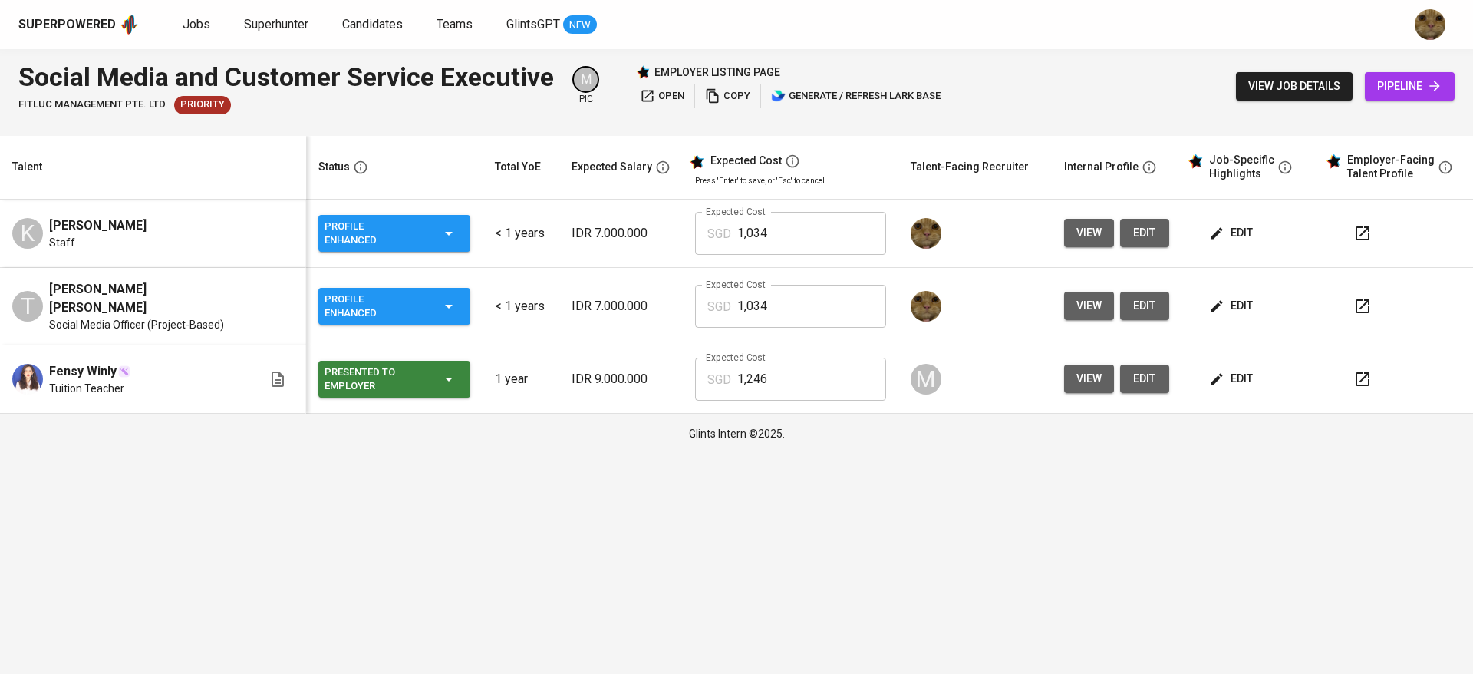
click at [1224, 242] on span "edit" at bounding box center [1232, 232] width 41 height 19
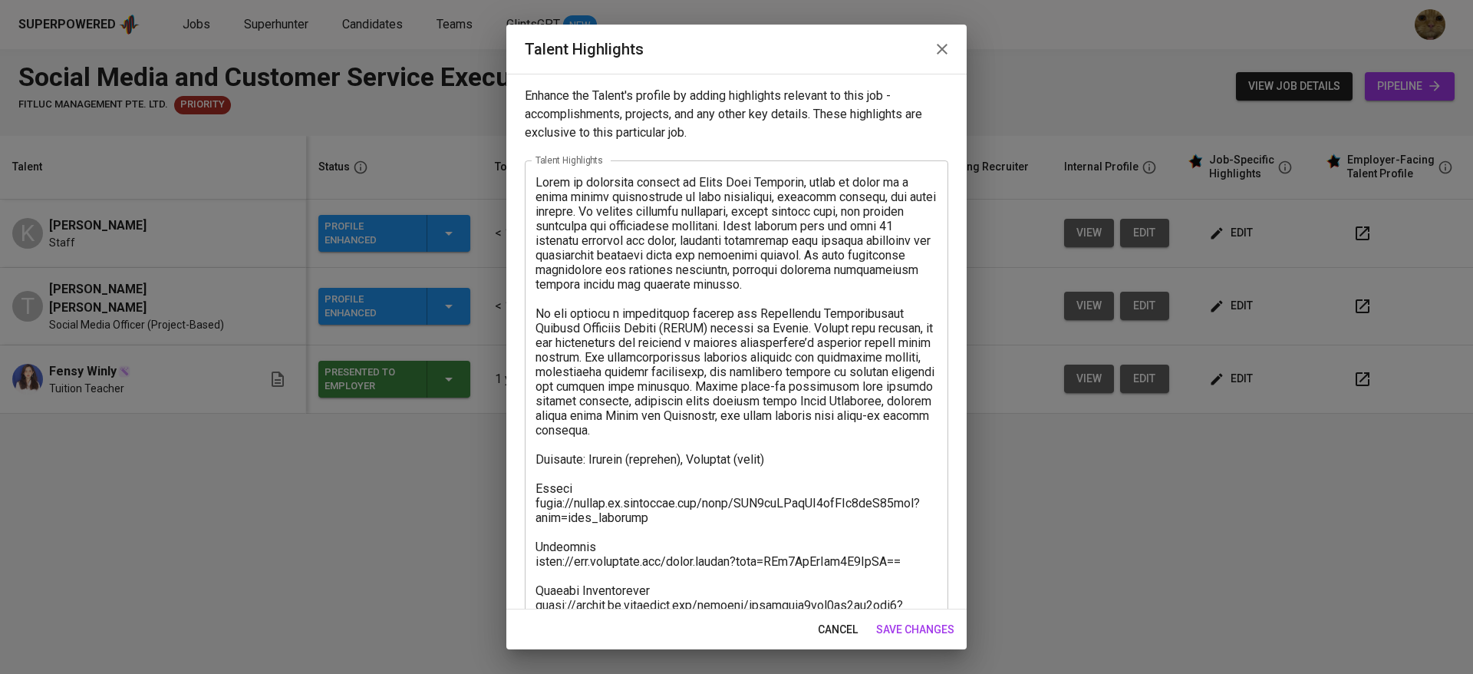
scroll to position [234, 0]
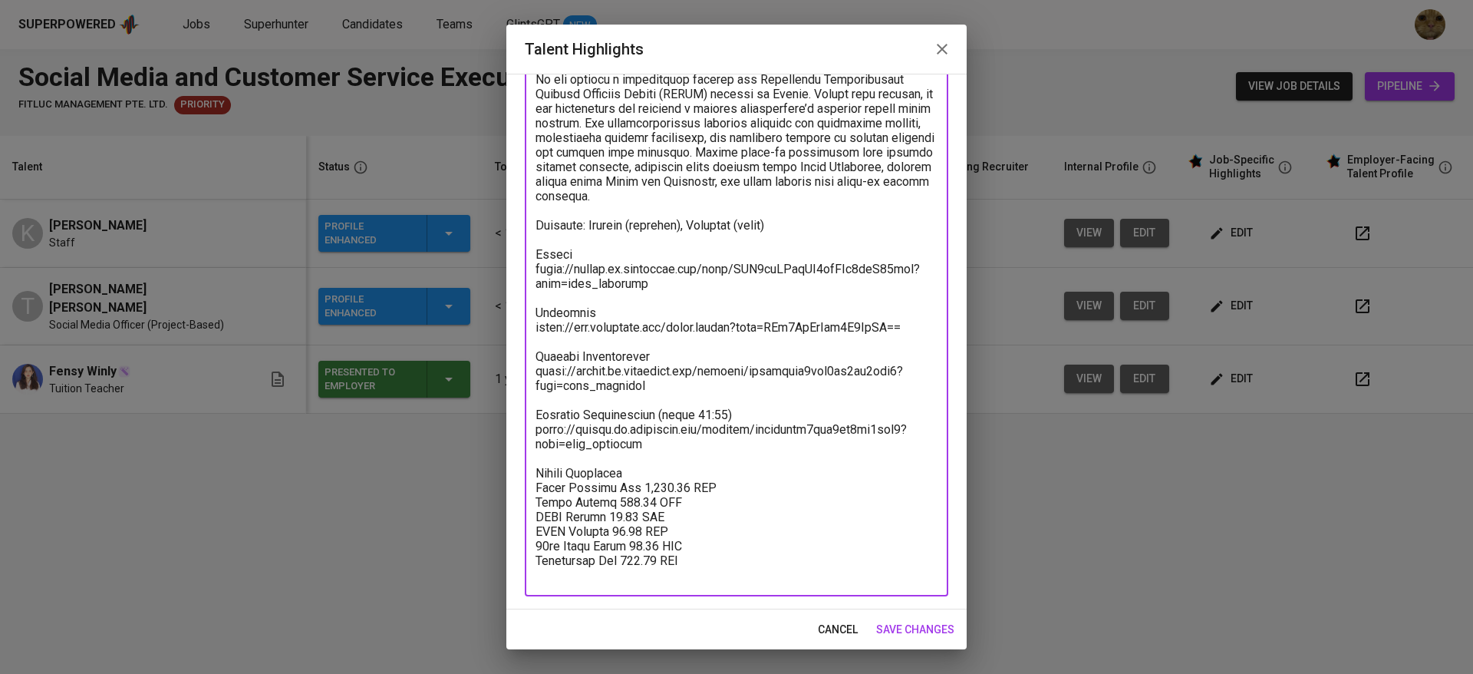
drag, startPoint x: 666, startPoint y: 466, endPoint x: 522, endPoint y: 446, distance: 144.8
click at [522, 446] on div "Enhance the Talent's profile by adding highlights relevant to this job - accomp…" at bounding box center [736, 341] width 460 height 535
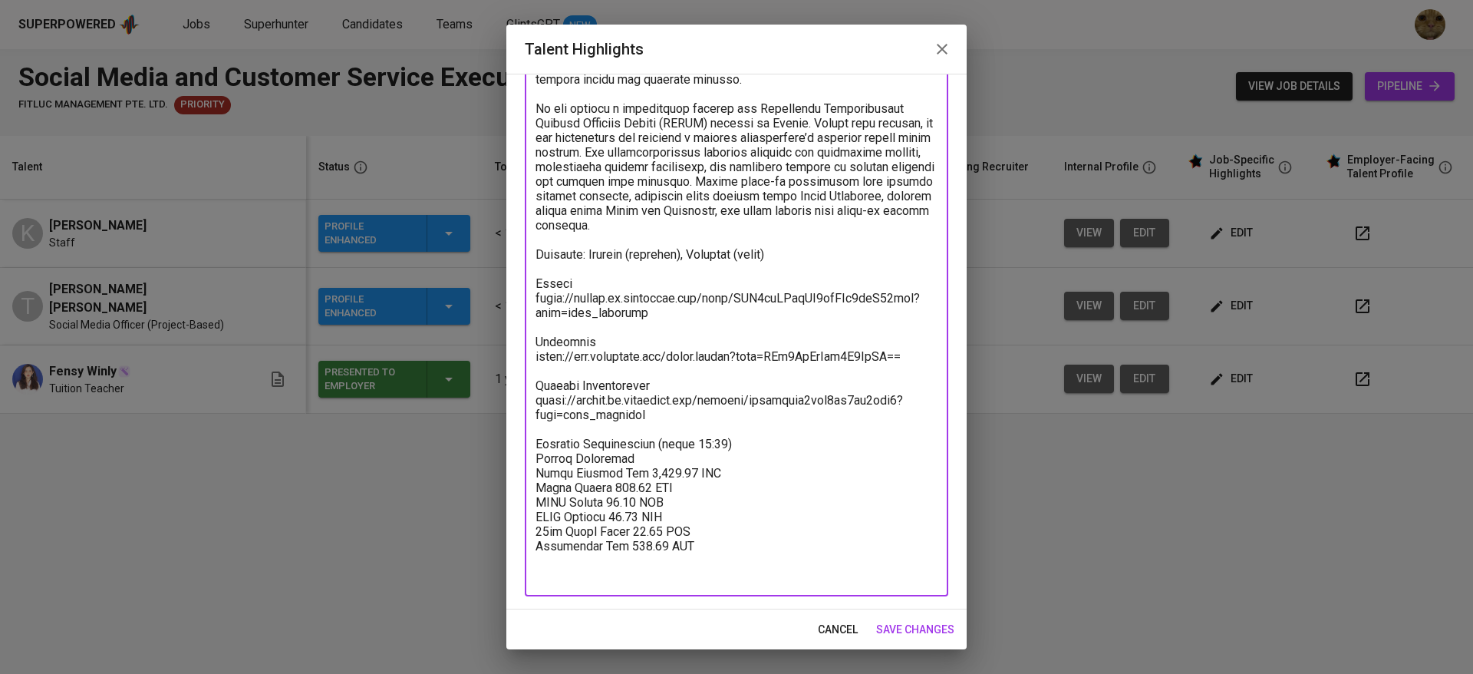
scroll to position [190, 0]
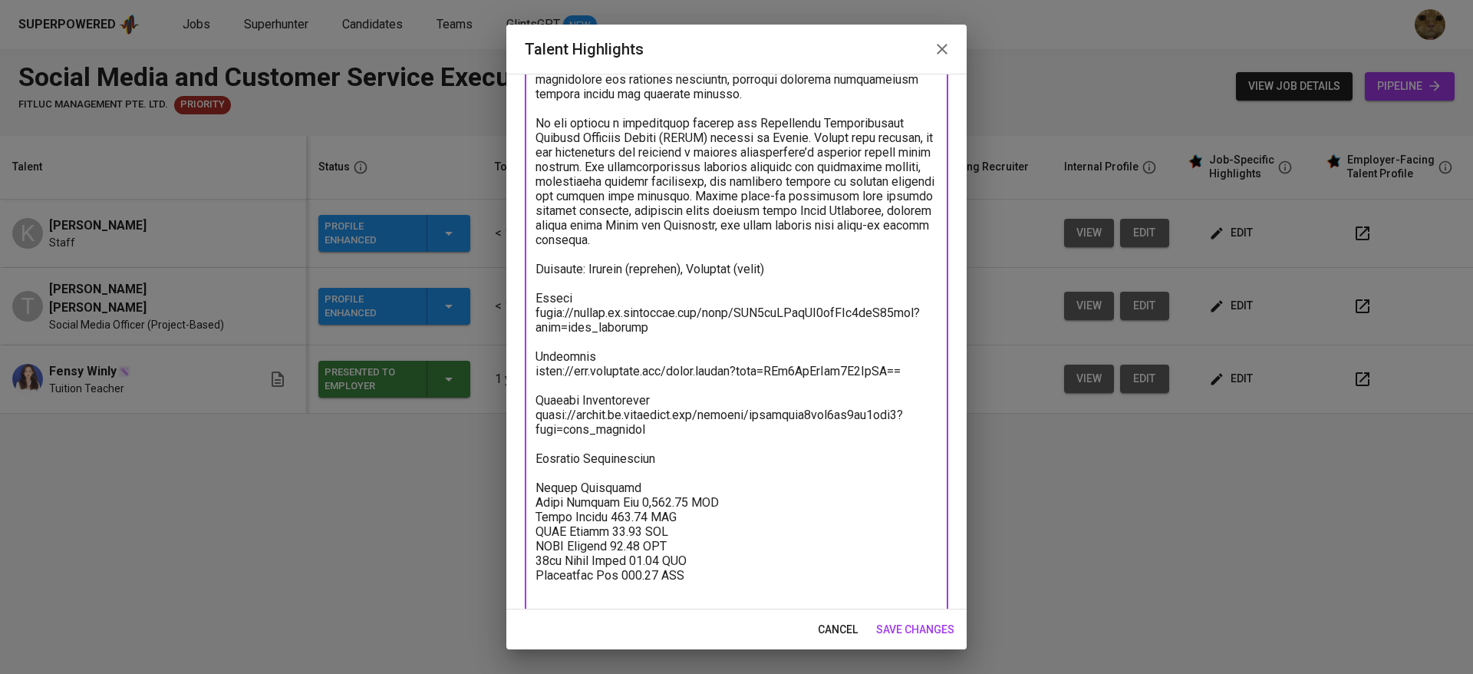
paste textarea "https://glints.sg.larksuite.com/minutes/obsgx2a95f613bk119999x23?from=from_copy…"
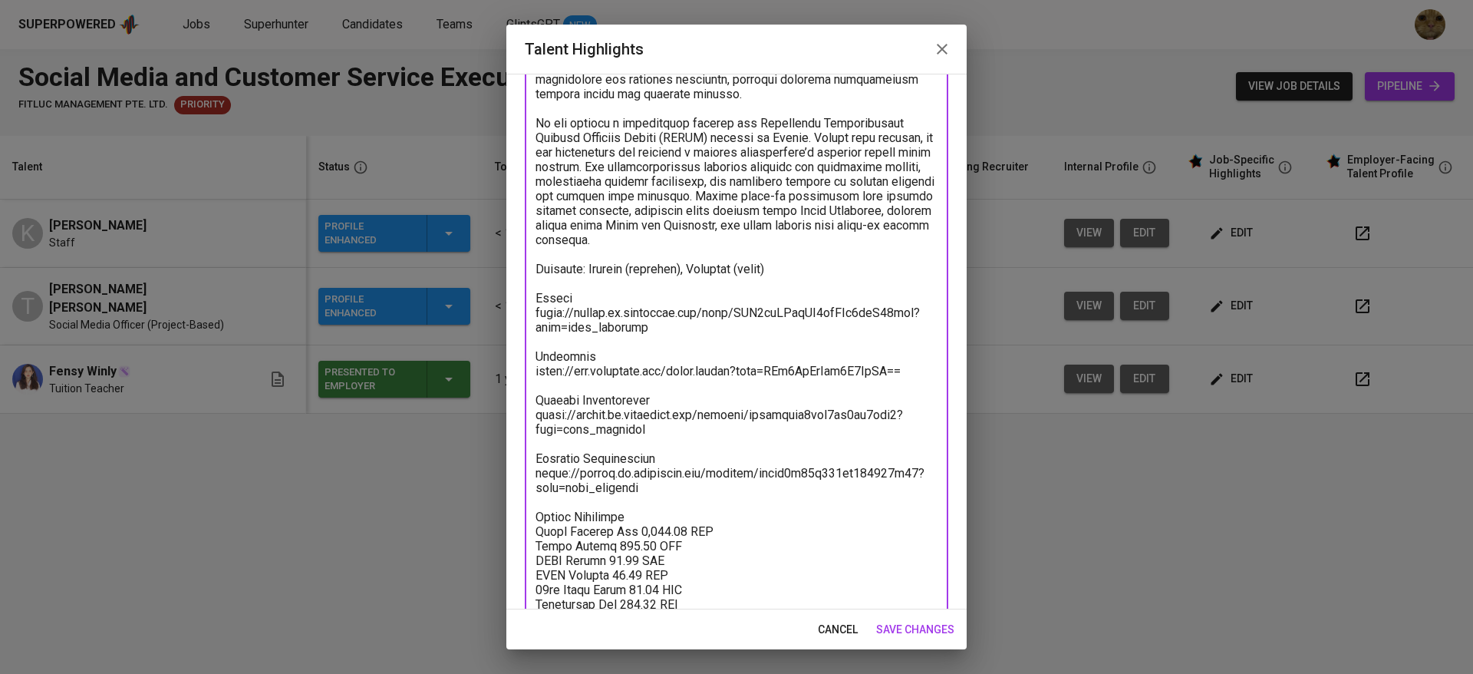
scroll to position [234, 0]
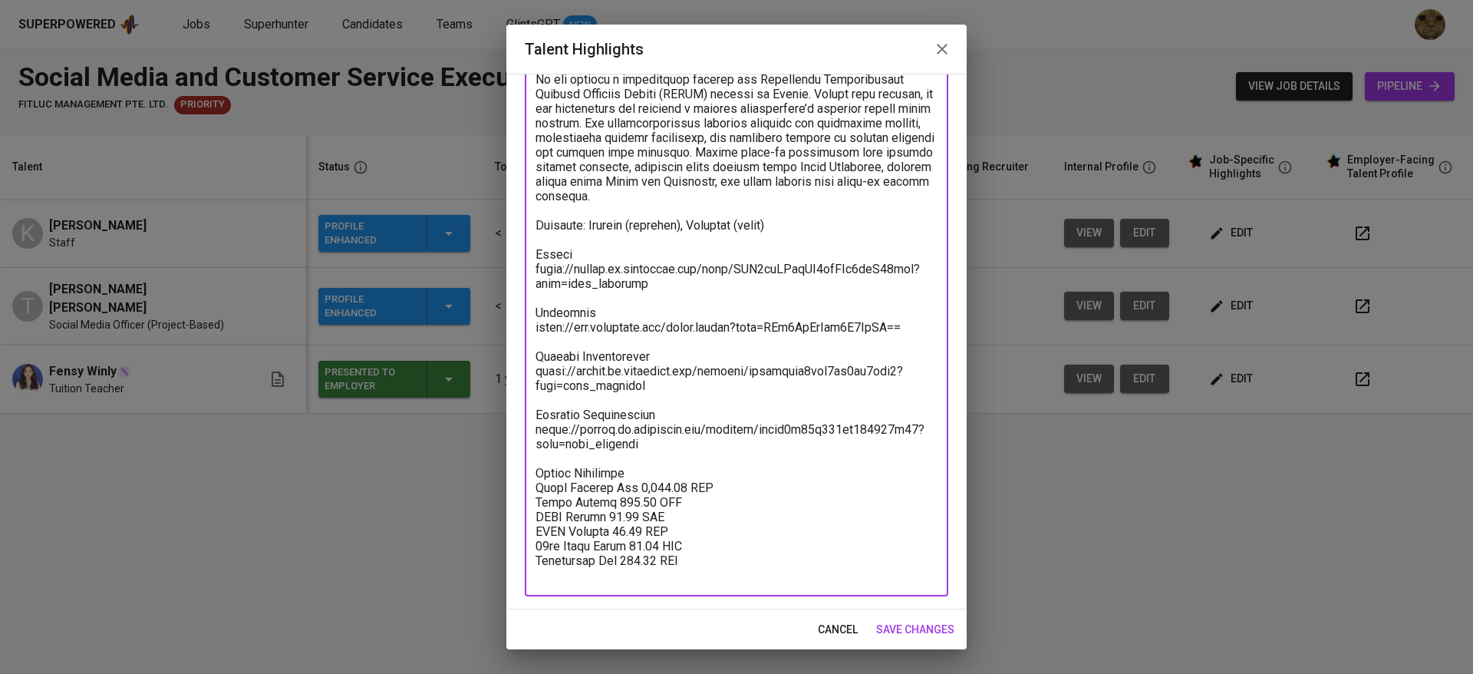
type textarea "Kenny is currently working at Satya Jaya Electric, where he works as a staff me…"
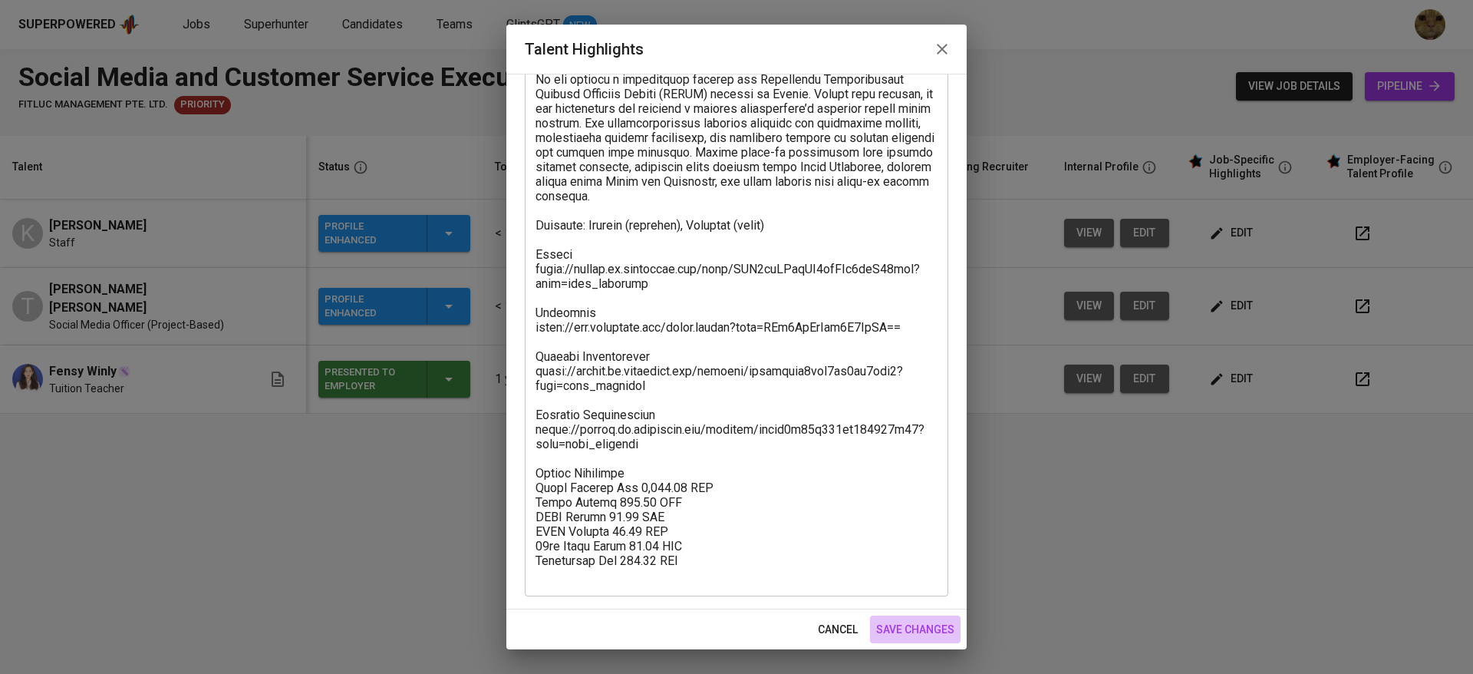
click at [879, 620] on span "save changes" at bounding box center [915, 629] width 78 height 19
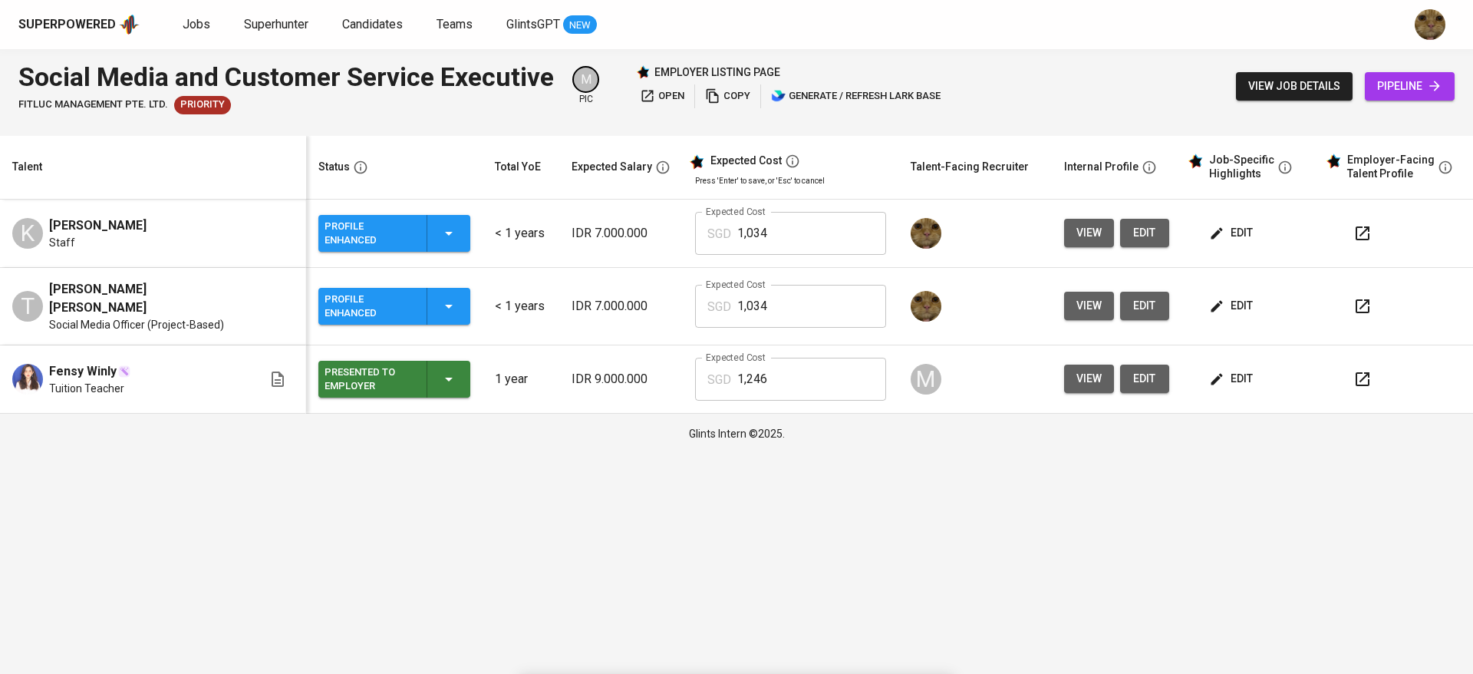
click at [1233, 291] on button "edit" at bounding box center [1232, 305] width 53 height 28
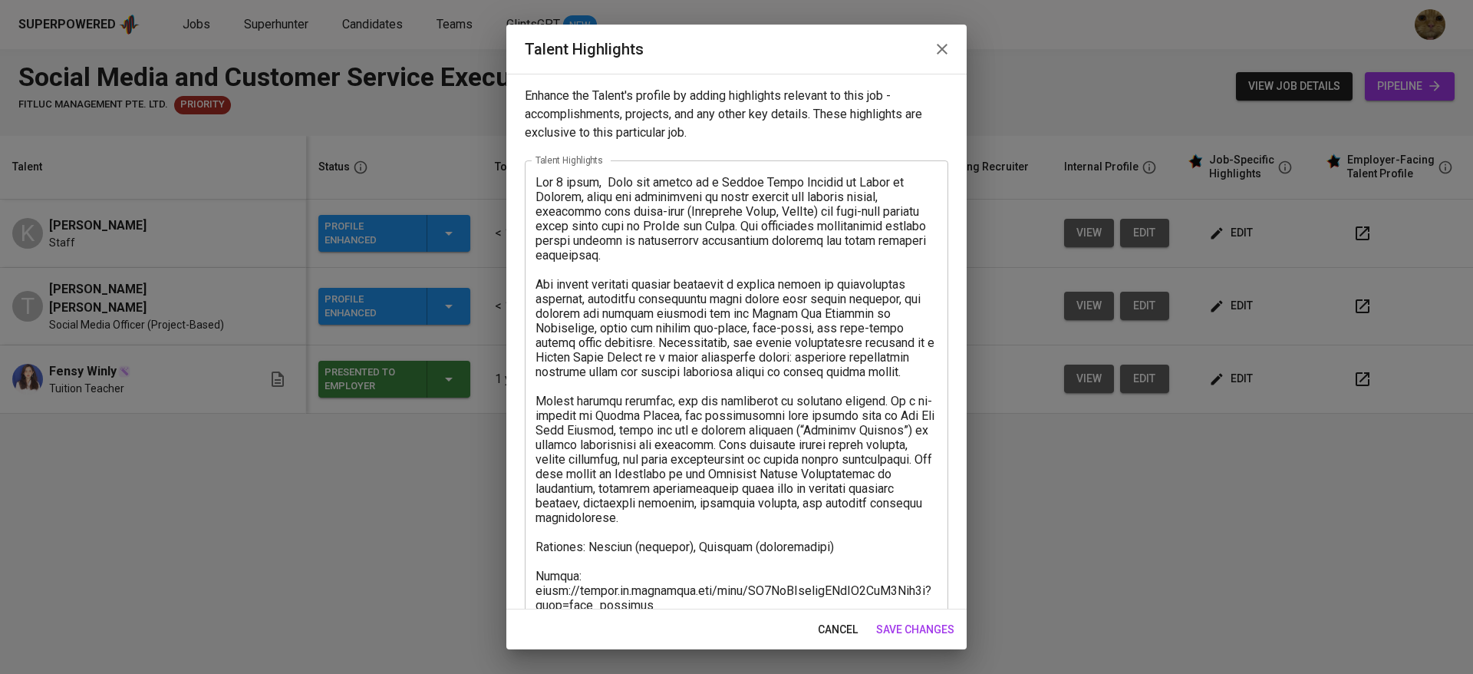
scroll to position [321, 0]
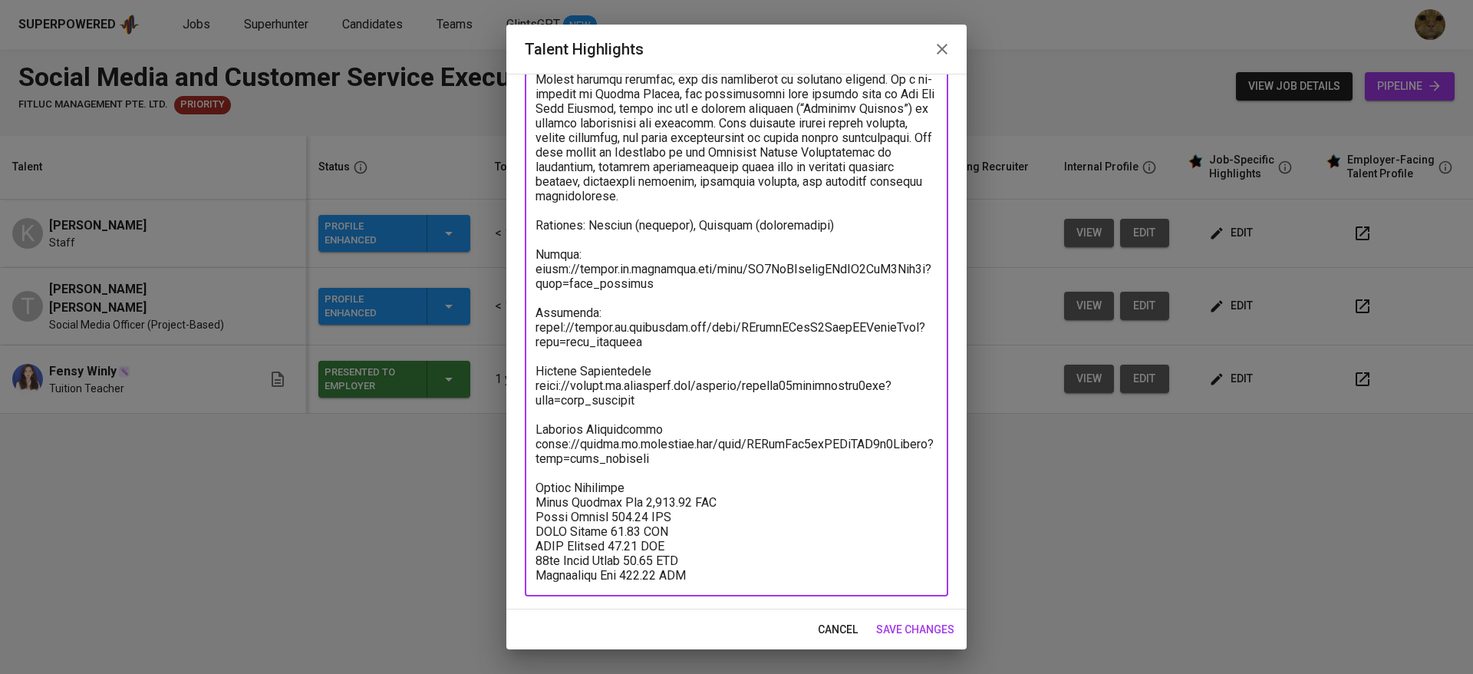
drag, startPoint x: 664, startPoint y: 452, endPoint x: 532, endPoint y: 442, distance: 131.6
click at [532, 442] on div "x Talent Highlights" at bounding box center [736, 217] width 423 height 757
click at [841, 622] on span "cancel" at bounding box center [838, 629] width 40 height 19
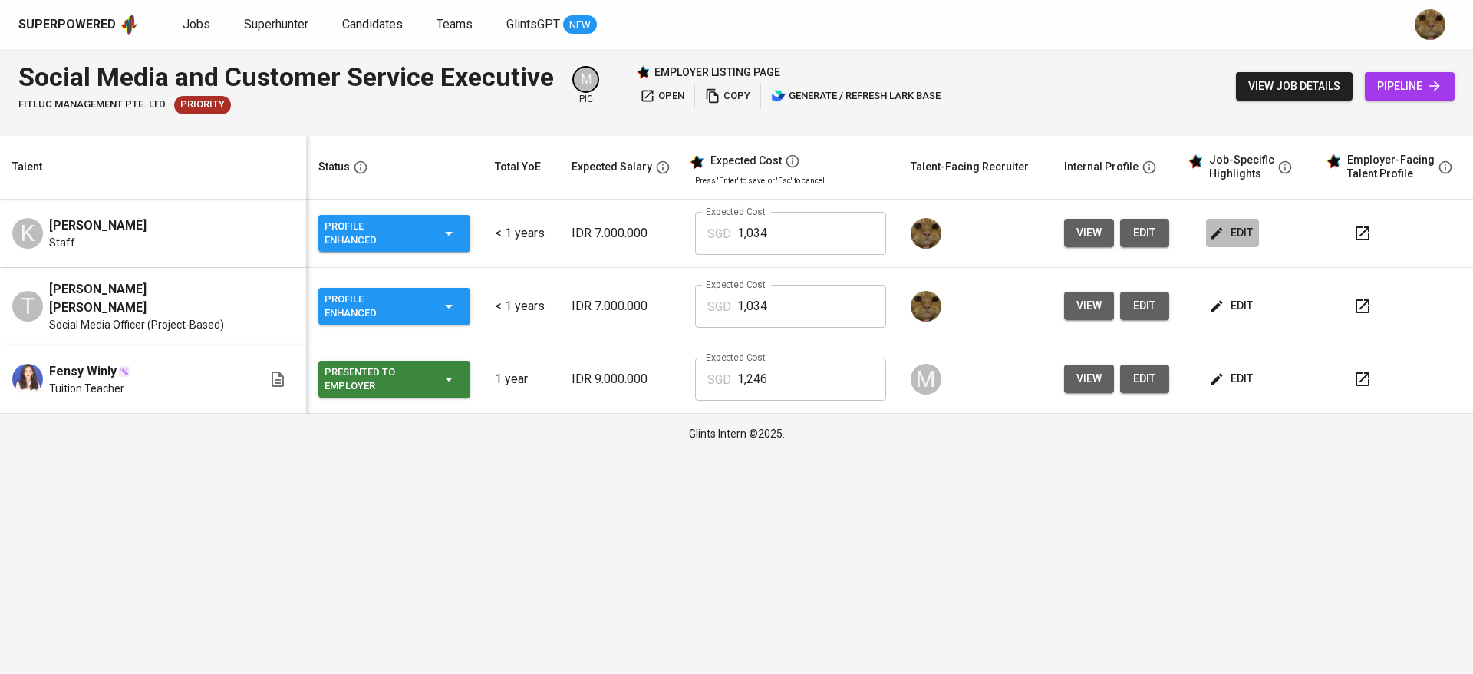
click at [1224, 221] on button "edit" at bounding box center [1232, 233] width 53 height 28
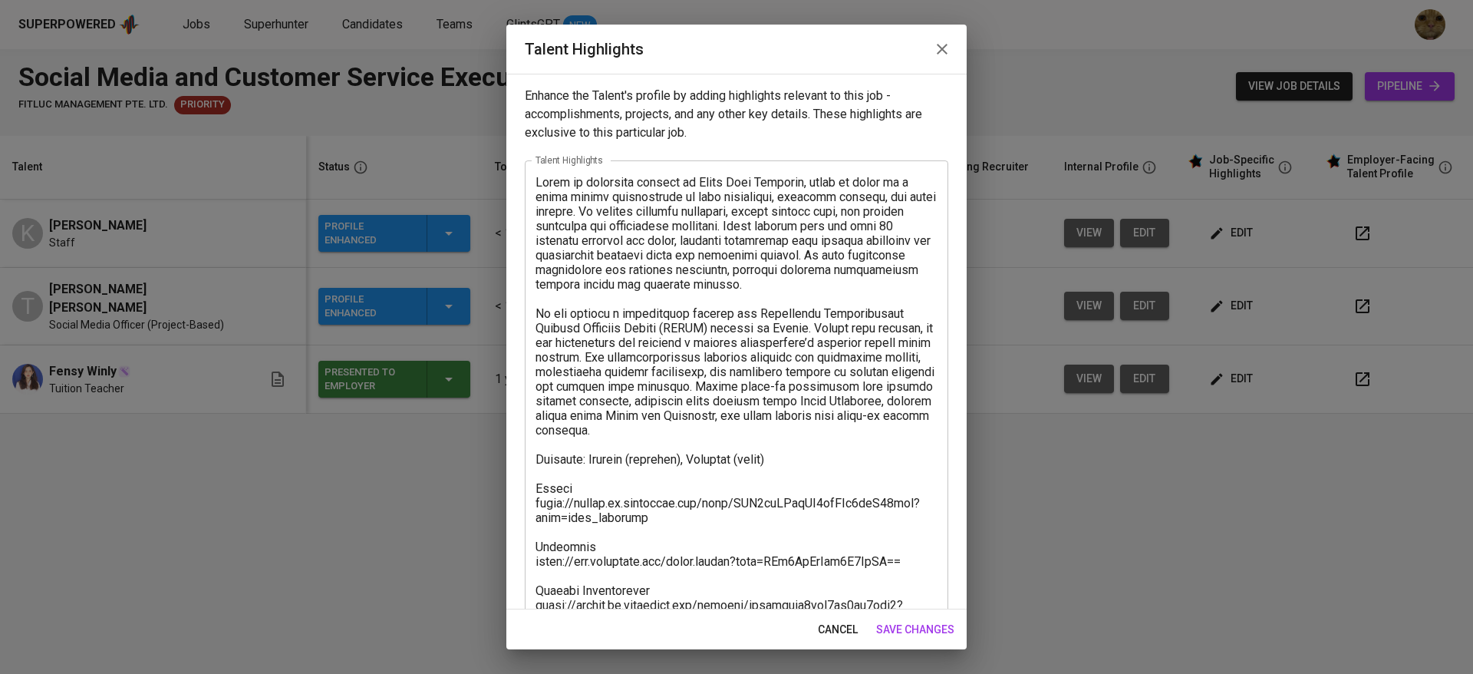
scroll to position [232, 0]
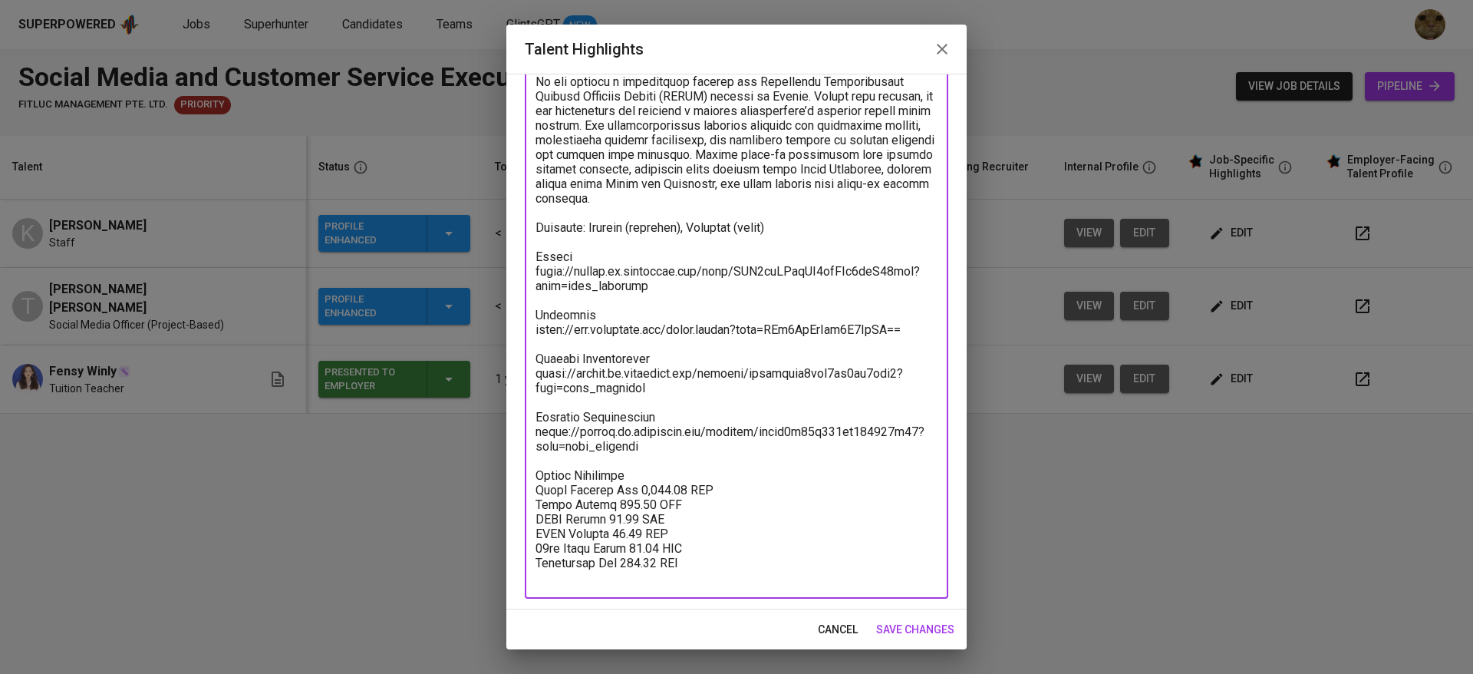
drag, startPoint x: 655, startPoint y: 463, endPoint x: 530, endPoint y: 446, distance: 126.1
click at [530, 446] on div "x Talent Highlights" at bounding box center [736, 264] width 423 height 670
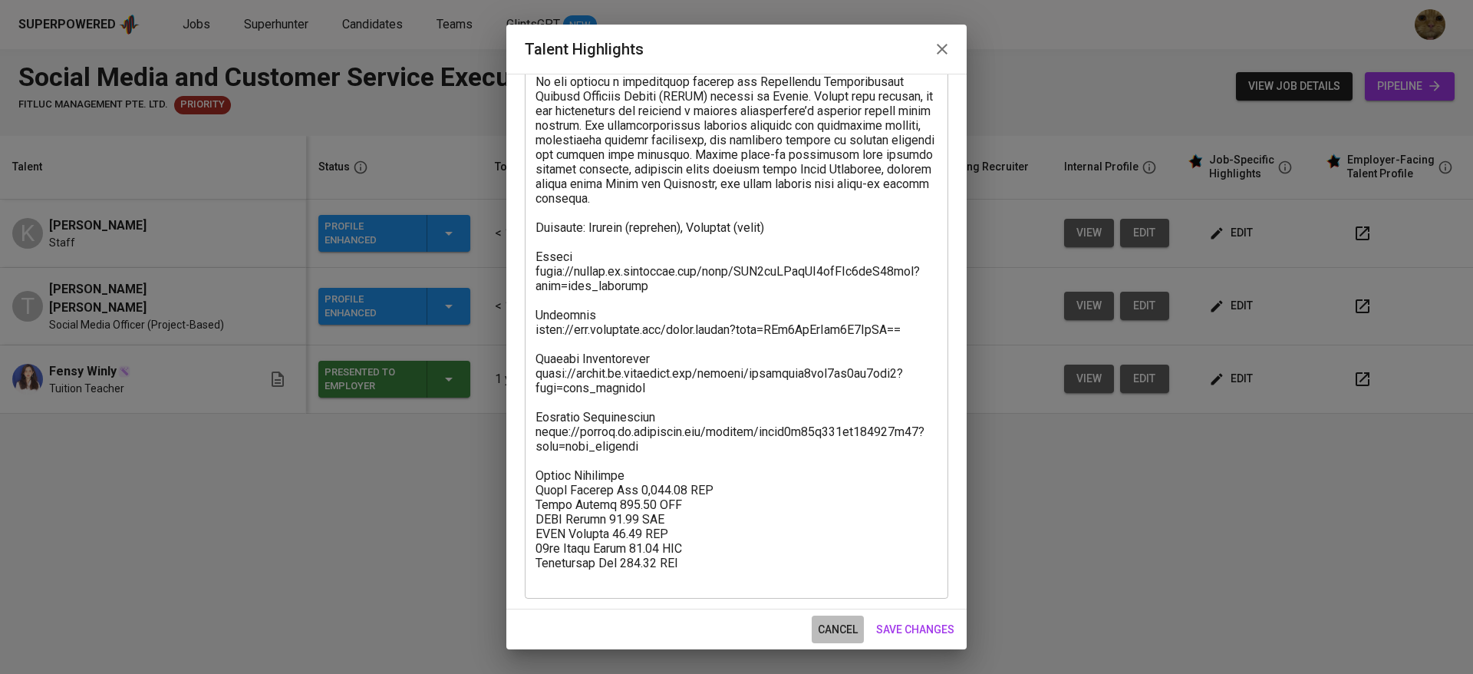
click at [812, 633] on button "cancel" at bounding box center [838, 629] width 52 height 28
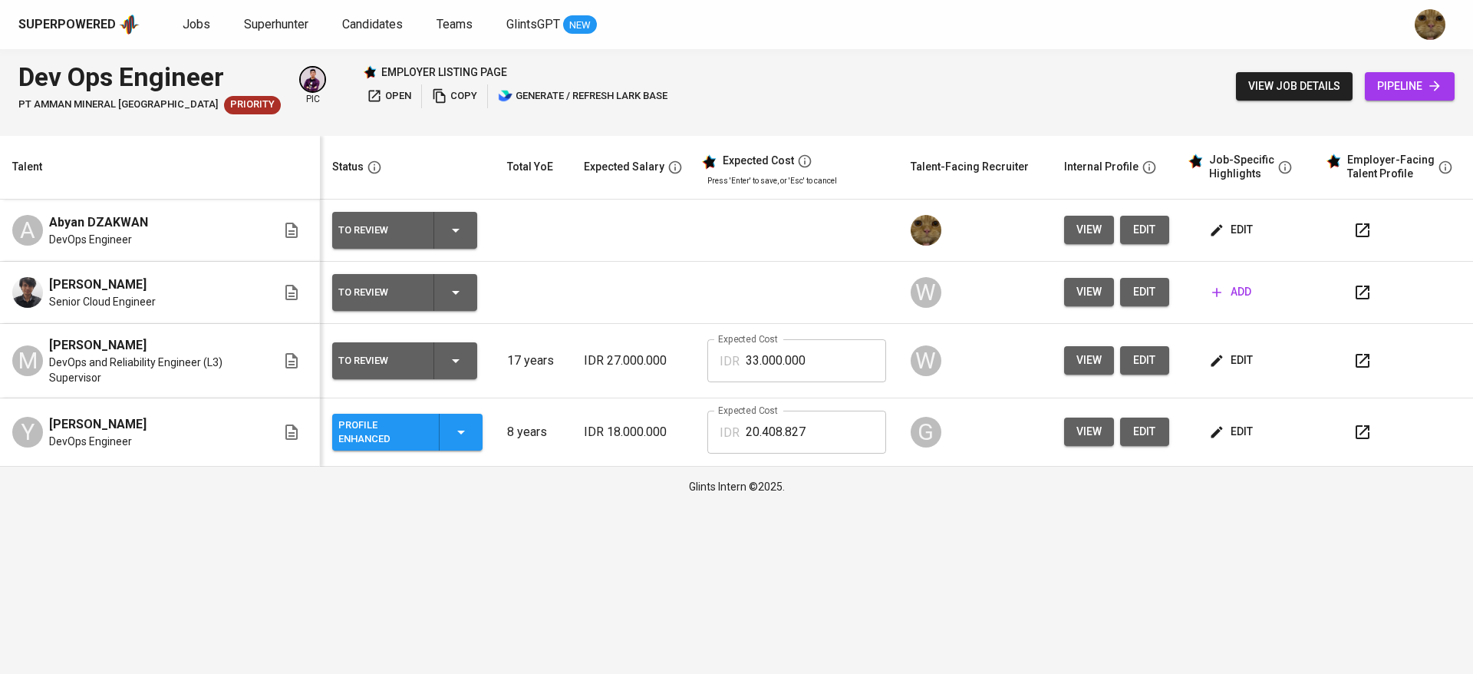
click at [1225, 228] on span "edit" at bounding box center [1232, 229] width 41 height 19
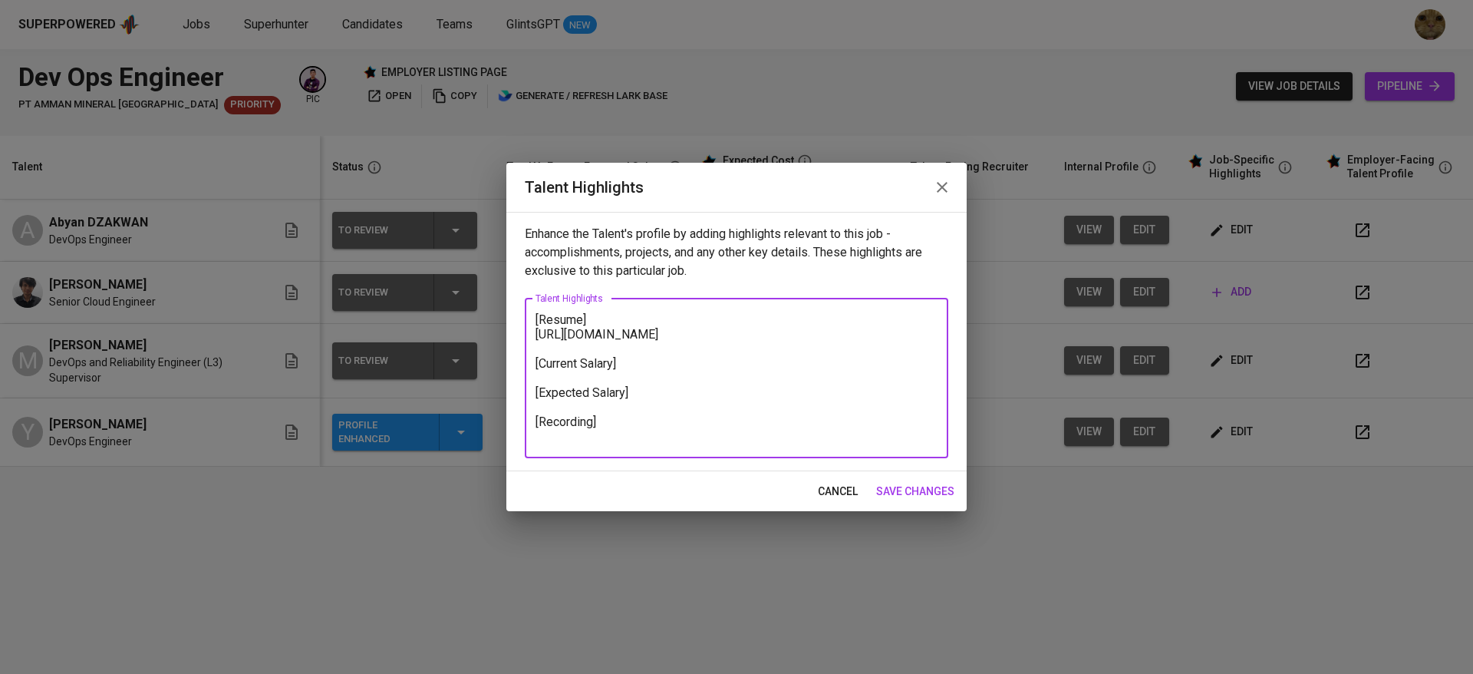
click at [657, 395] on textarea "[Resume] [URL][DOMAIN_NAME] [Current Salary] [Expected Salary] [Recording]" at bounding box center [736, 377] width 402 height 131
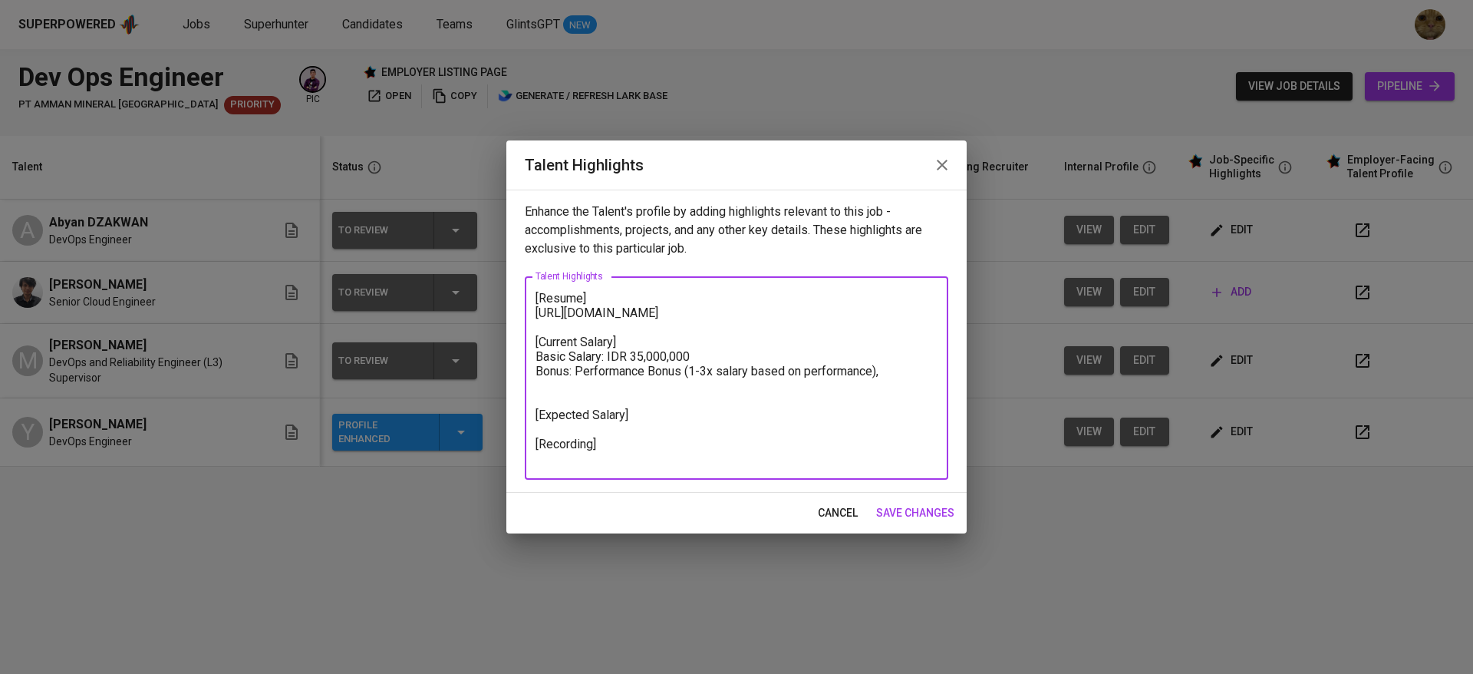
click at [906, 389] on textarea "[Resume] [URL][DOMAIN_NAME] [Current Salary] Basic Salary: IDR 35,000,000 Bonus…" at bounding box center [736, 378] width 402 height 175
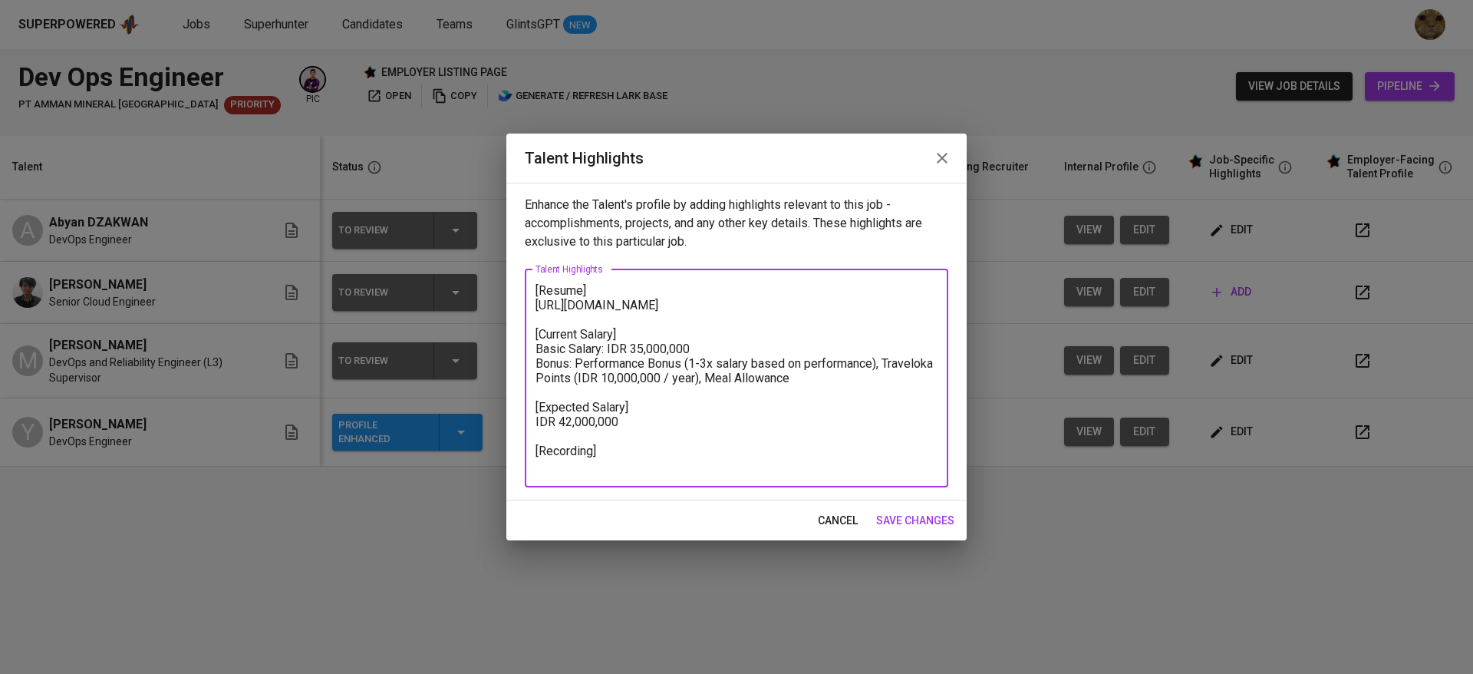
drag, startPoint x: 690, startPoint y: 364, endPoint x: 634, endPoint y: 364, distance: 56.8
click at [634, 364] on textarea "[Resume] [URL][DOMAIN_NAME] [Current Salary] Basic Salary: IDR 35,000,000 Bonus…" at bounding box center [736, 377] width 402 height 189
paste textarea "43.097.938"
click at [629, 363] on textarea "[Resume] https://glints.sg.larksuite.com/file/ECqnbHYXhoVGVsxcqSQlmoNUgce?from=…" at bounding box center [736, 377] width 402 height 189
click at [625, 420] on textarea "[Resume] https://glints.sg.larksuite.com/file/ECqnbHYXhoVGVsxcqSQlmoNUgce?from=…" at bounding box center [736, 377] width 402 height 189
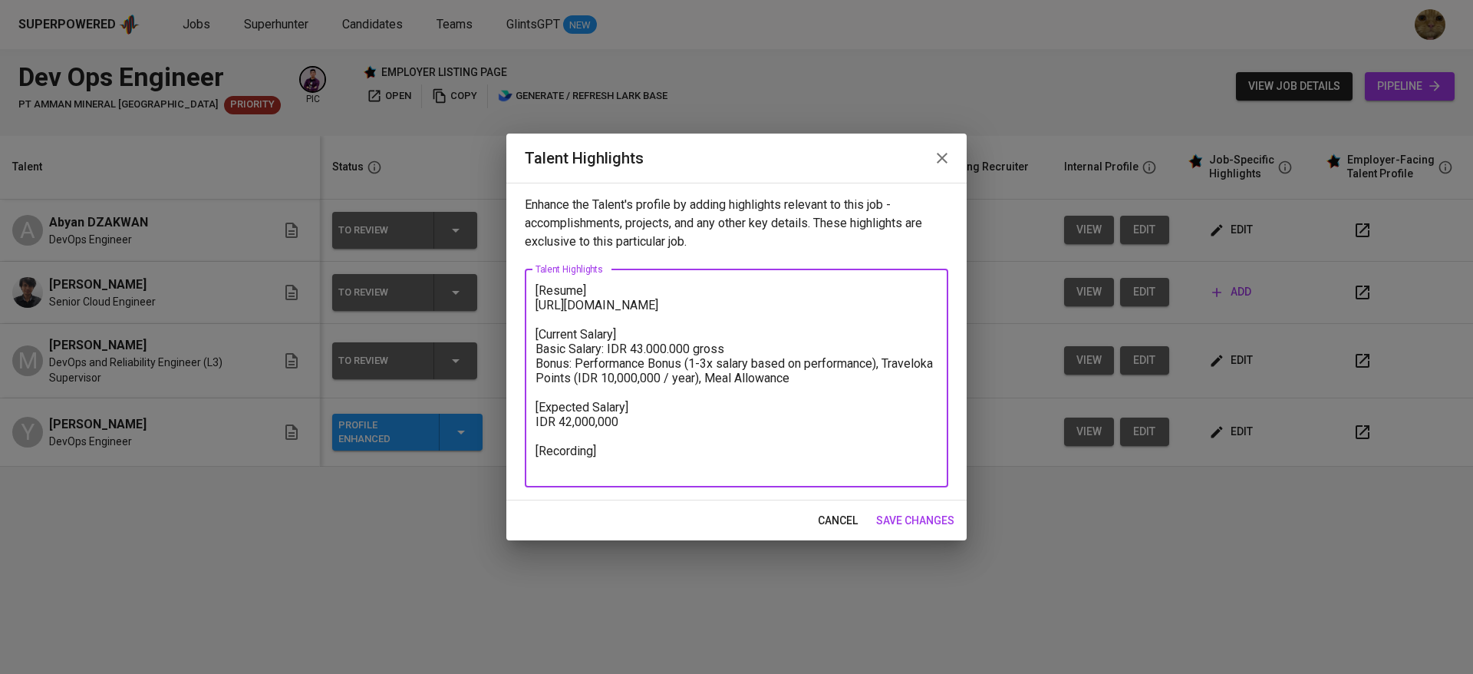
drag, startPoint x: 623, startPoint y: 435, endPoint x: 560, endPoint y: 434, distance: 62.9
click at [560, 434] on textarea "[Resume] https://glints.sg.larksuite.com/file/ECqnbHYXhoVGVsxcqSQlmoNUgce?from=…" at bounding box center [736, 377] width 402 height 189
click at [623, 467] on textarea "[Resume] https://glints.sg.larksuite.com/file/ECqnbHYXhoVGVsxcqSQlmoNUgce?from=…" at bounding box center [736, 377] width 402 height 189
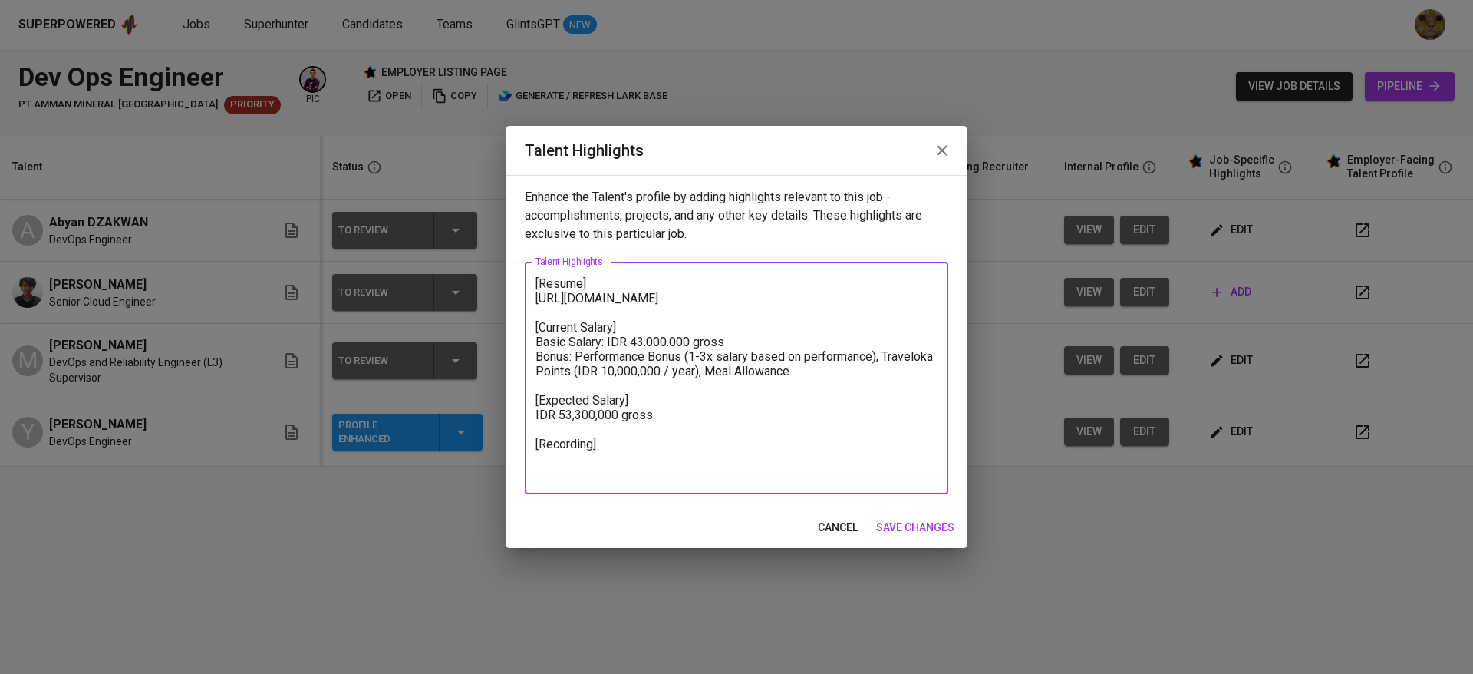
paste textarea "https://glints.sg.larksuite.com/minutes/obsgx2zc377v7v89hs6376jm?from=from_copy…"
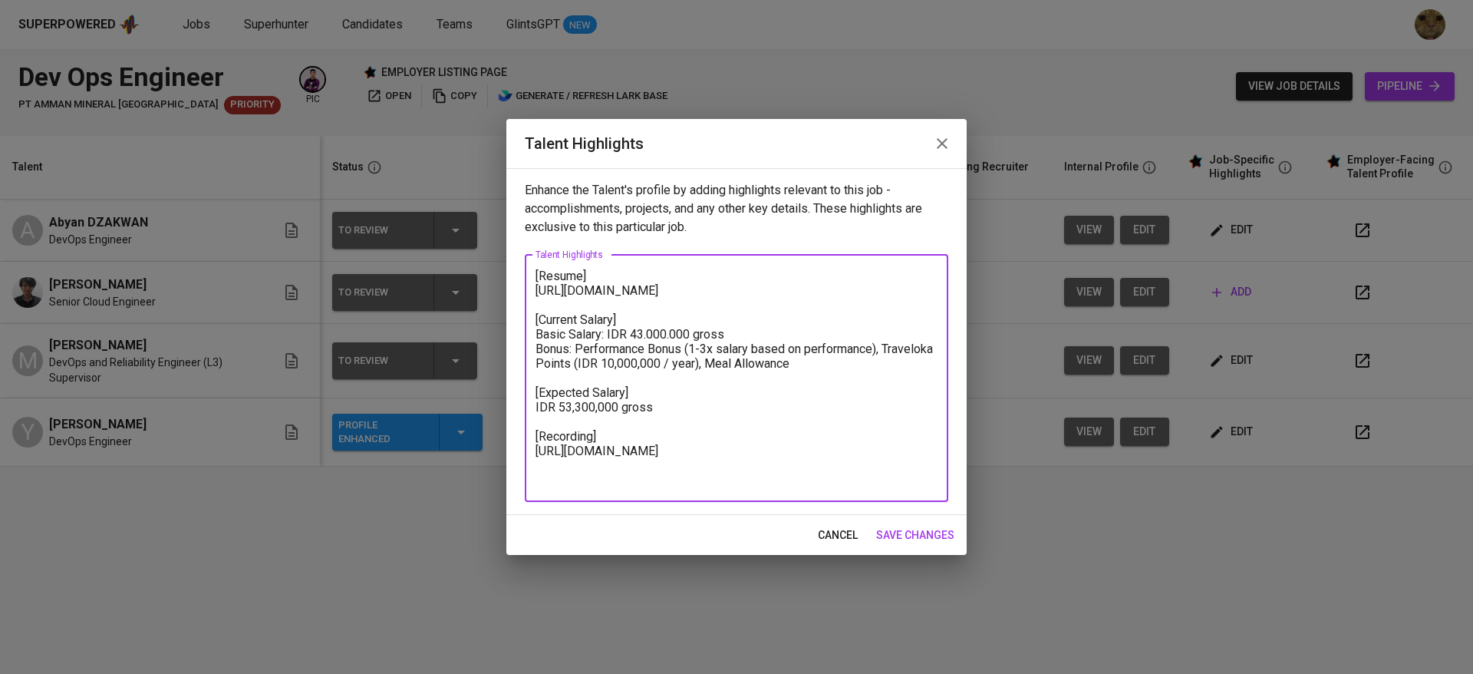
click at [545, 269] on textarea "[Resume] https://glints.sg.larksuite.com/file/ECqnbHYXhoVGVsxcqSQlmoNUgce?from=…" at bounding box center [736, 377] width 402 height 219
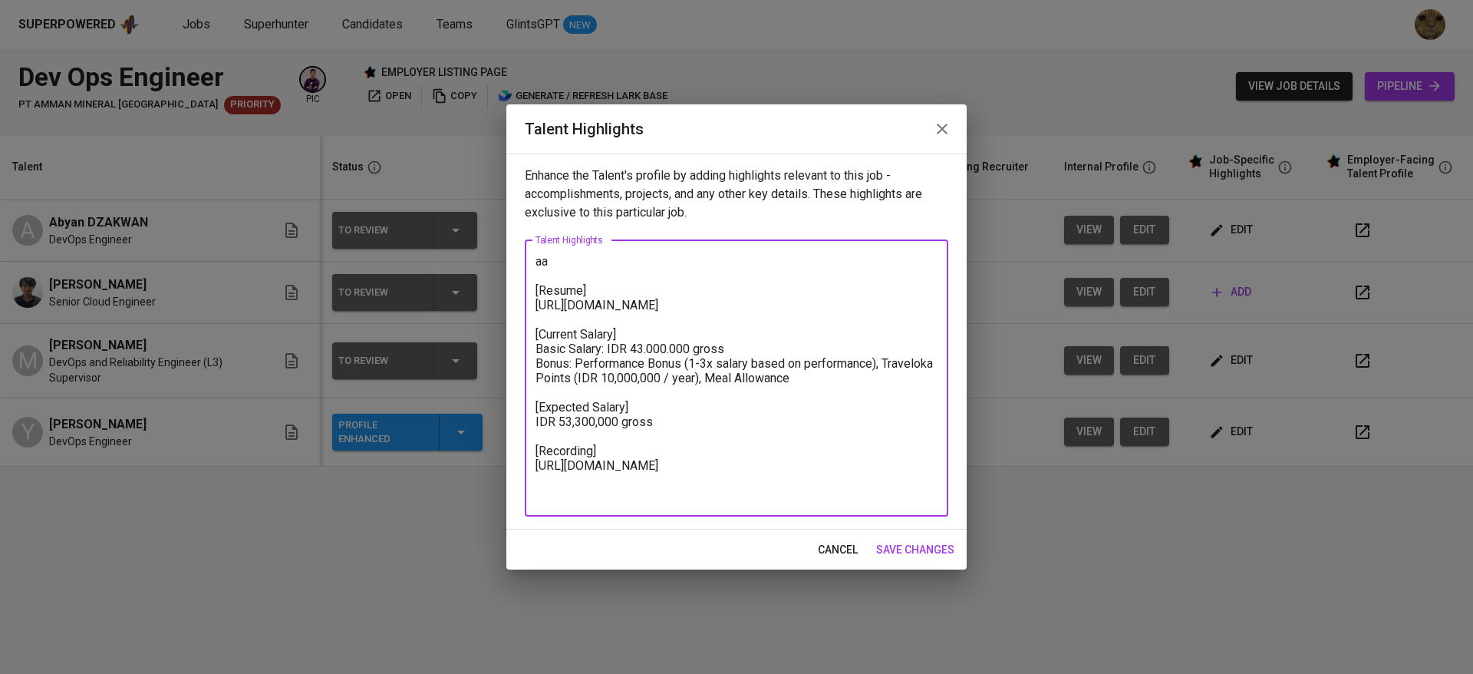
type textarea "aa [Resume] https://glints.sg.larksuite.com/file/ECqnbHYXhoVGVsxcqSQlmoNUgce?fr…"
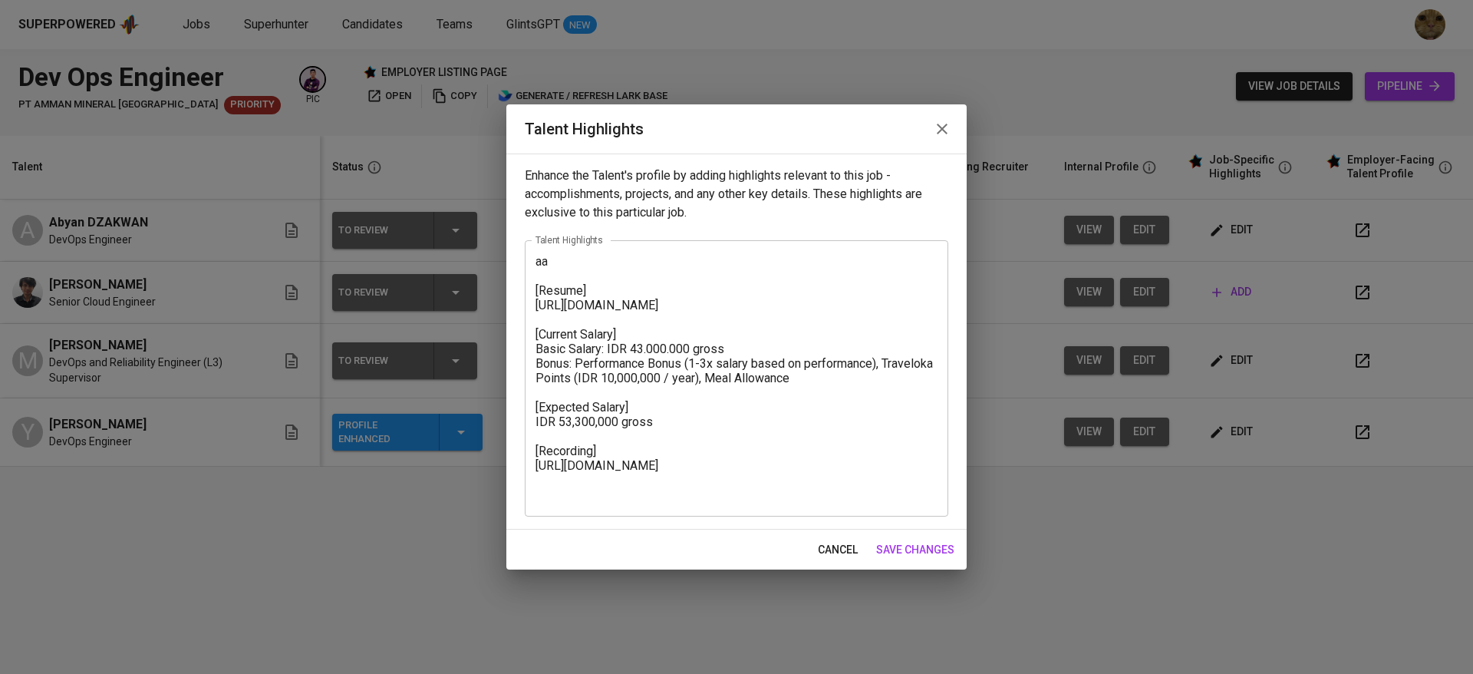
click at [902, 564] on div "cancel save changes" at bounding box center [736, 549] width 460 height 41
click at [896, 552] on span "save changes" at bounding box center [915, 549] width 78 height 19
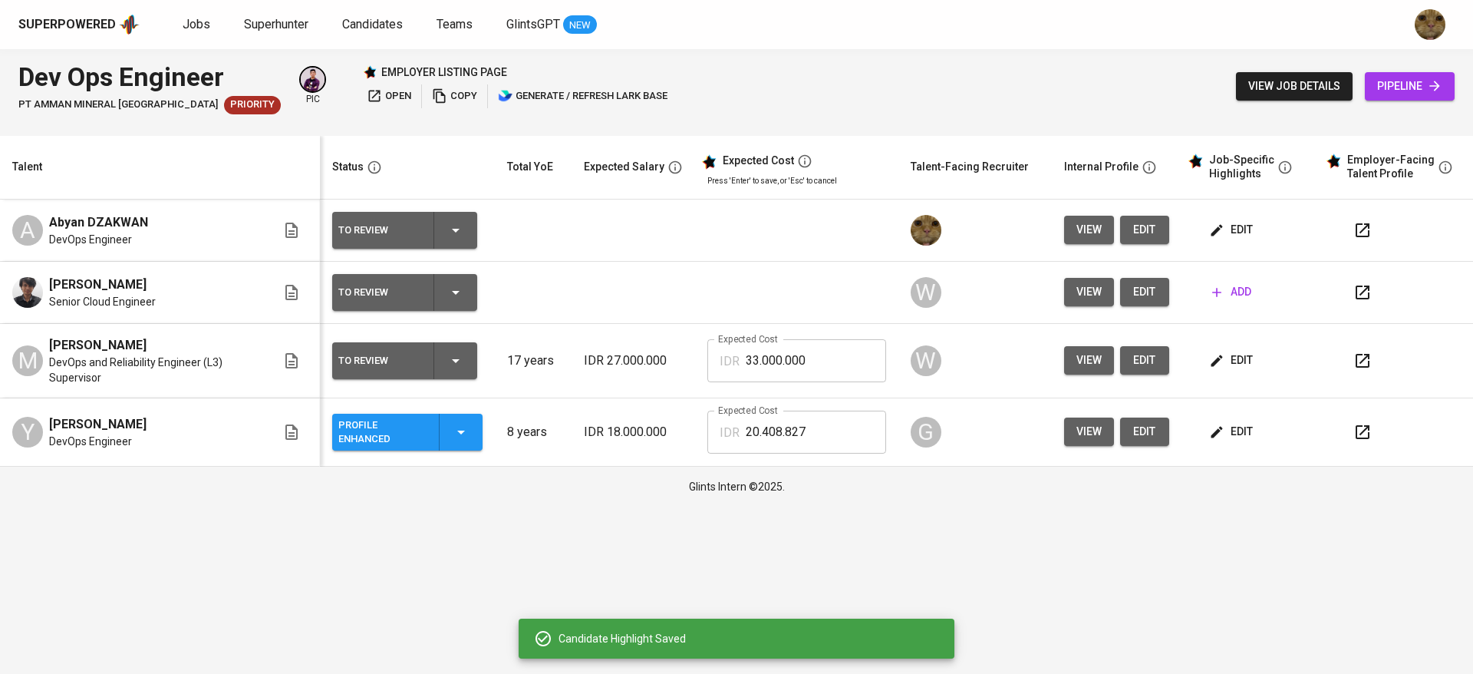
click at [1136, 242] on button "edit" at bounding box center [1144, 230] width 49 height 28
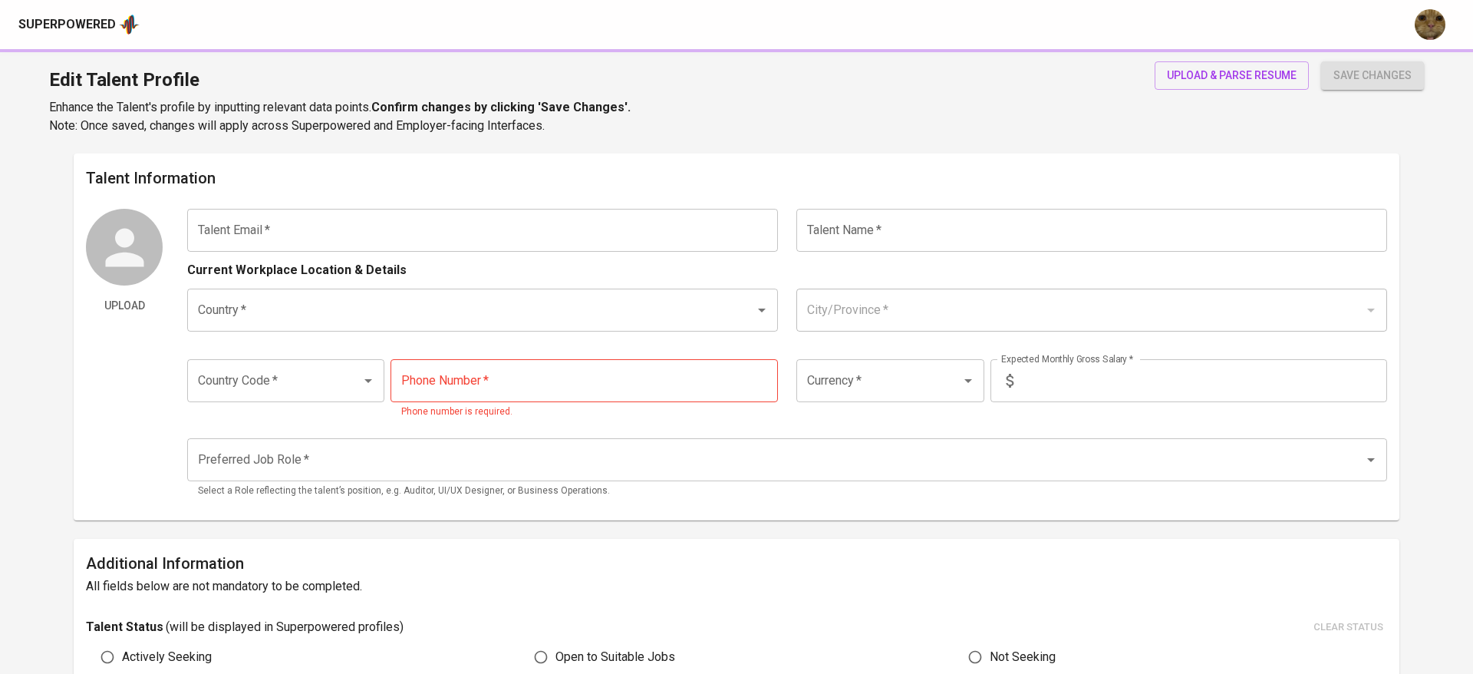
type input "[EMAIL_ADDRESS][DOMAIN_NAME]"
type input "Abyan DZAKWAN"
type input "[GEOGRAPHIC_DATA]"
type input "[GEOGRAPHIC_DATA], [GEOGRAPHIC_DATA]"
type input "+62"
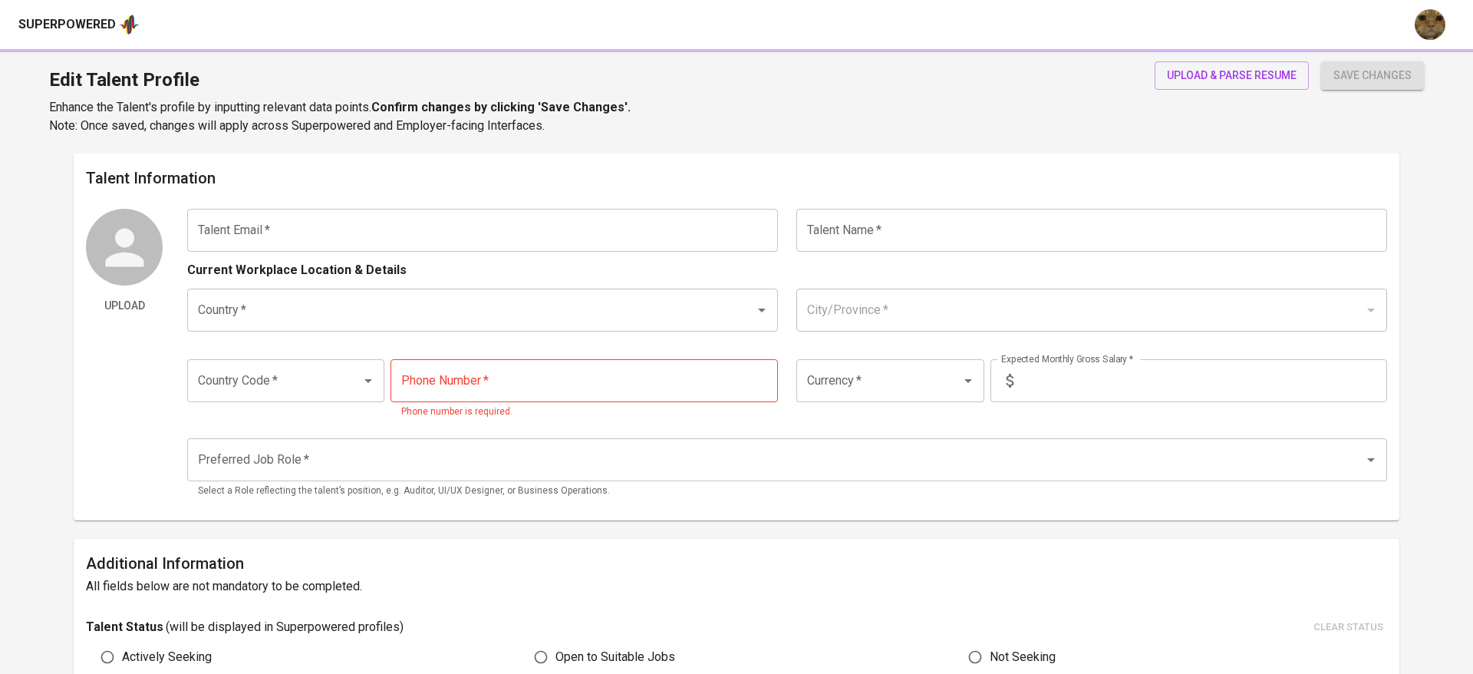
type input "[PHONE_NUMBER]"
type input "IDR"
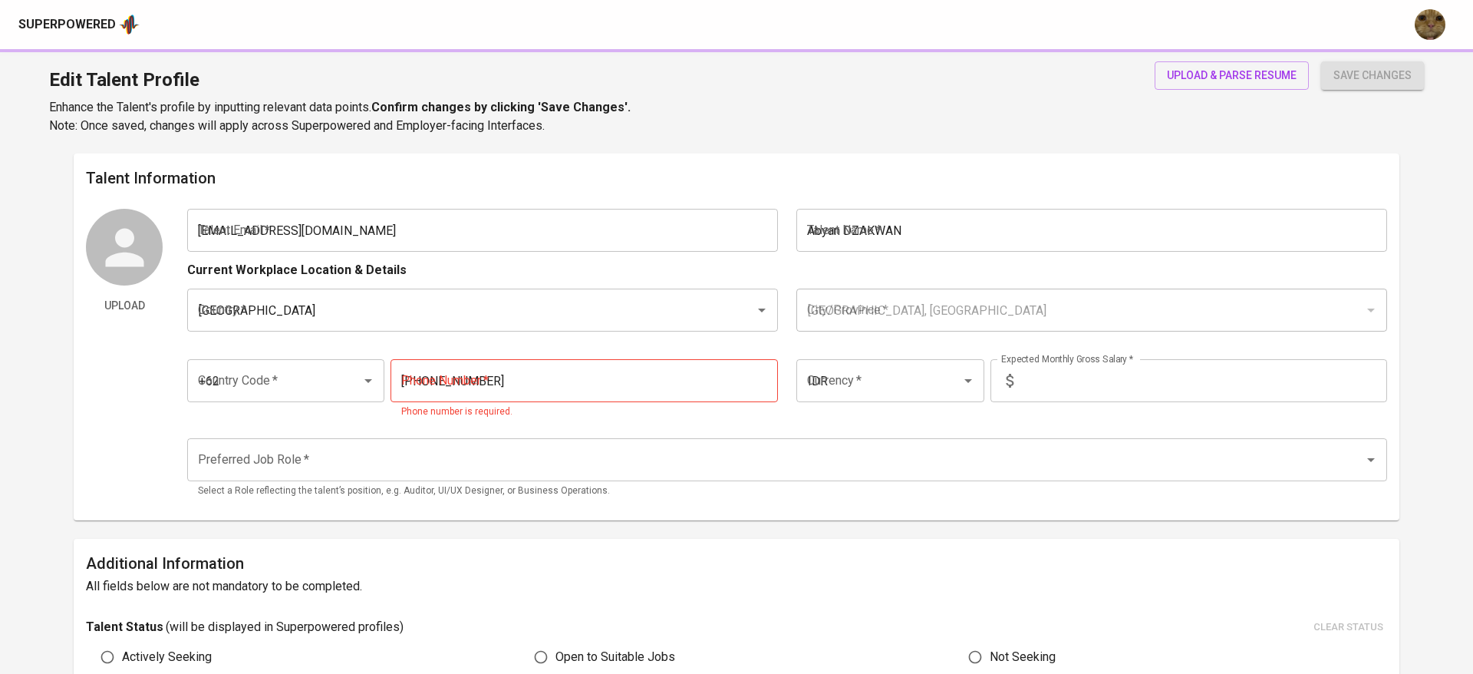
radio input "true"
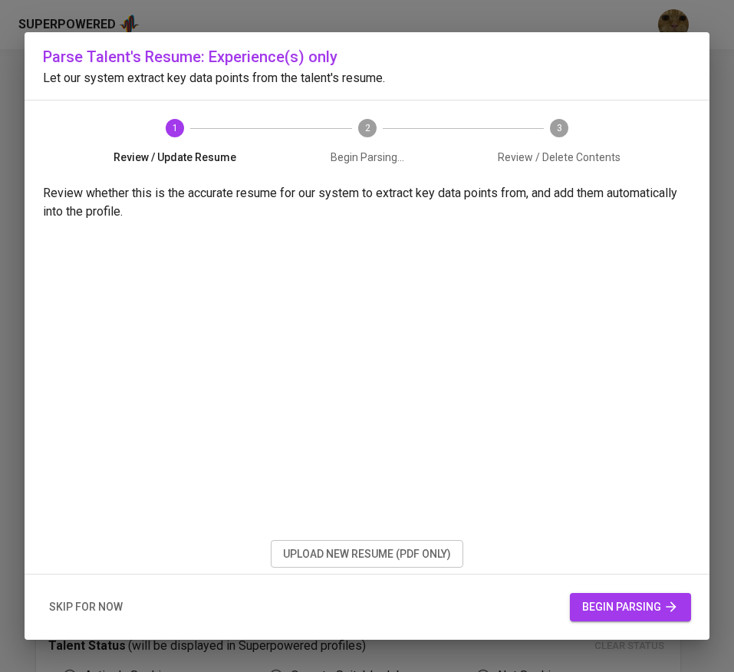
click at [69, 594] on button "skip for now" at bounding box center [86, 607] width 86 height 28
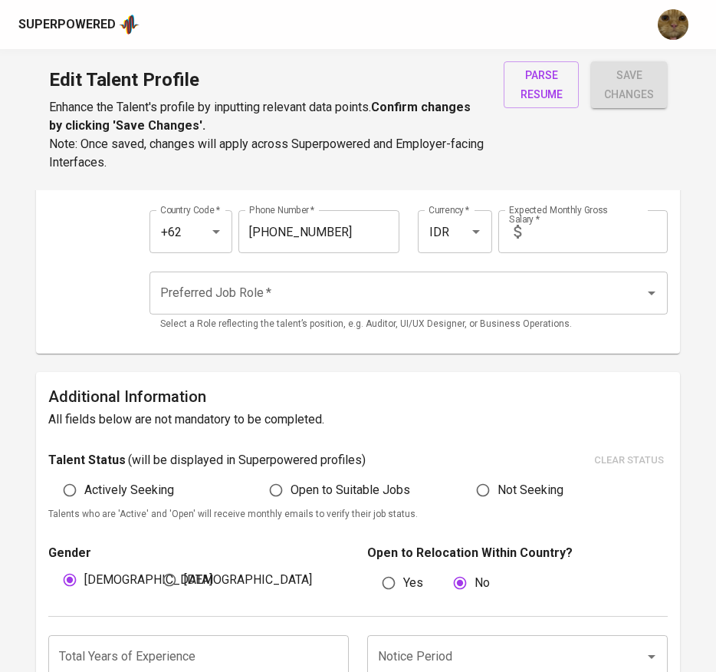
scroll to position [186, 0]
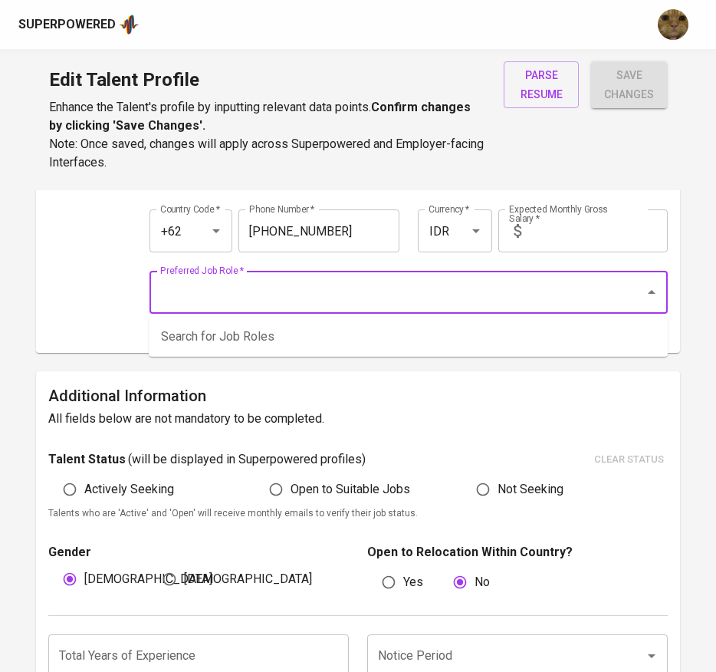
click at [196, 295] on input "Preferred Job Role   *" at bounding box center [387, 292] width 463 height 29
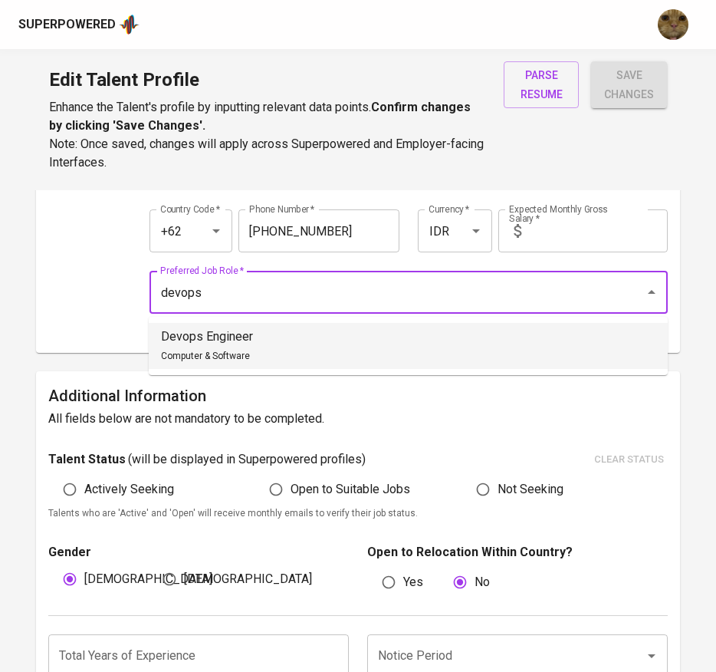
click at [230, 331] on p "Devops Engineer" at bounding box center [207, 337] width 92 height 18
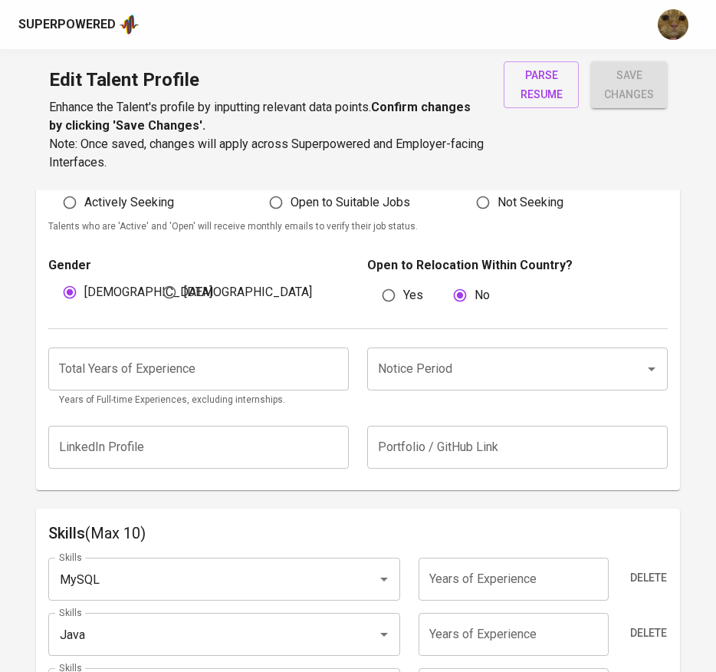
scroll to position [474, 0]
type input "Devops Engineer"
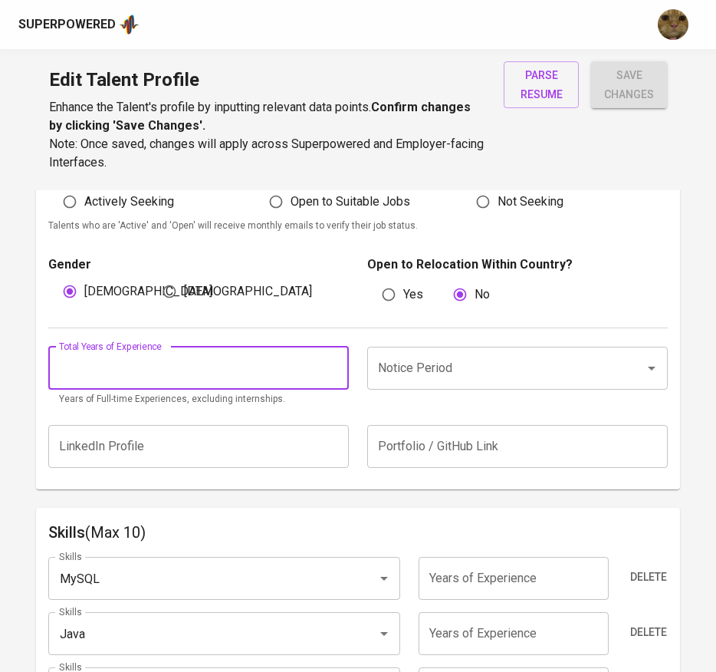
click at [99, 367] on input "number" at bounding box center [198, 368] width 301 height 43
type input "8"
click at [473, 376] on input "Notice Period" at bounding box center [496, 368] width 244 height 29
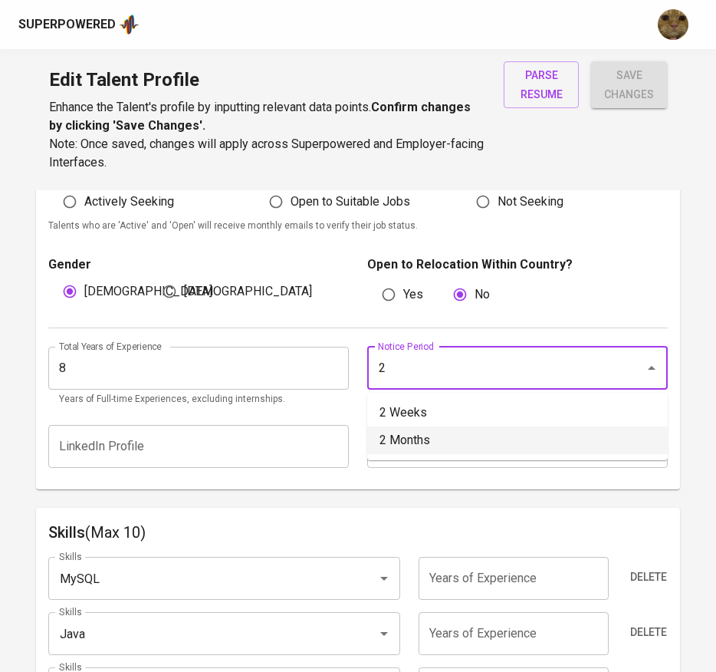
click at [422, 451] on li "2 Months" at bounding box center [517, 441] width 301 height 28
type input "2 Months"
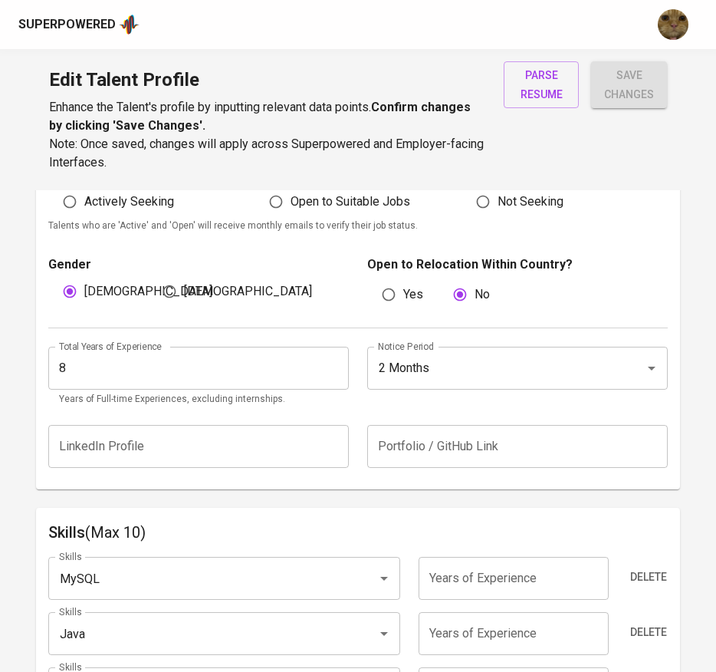
scroll to position [679, 0]
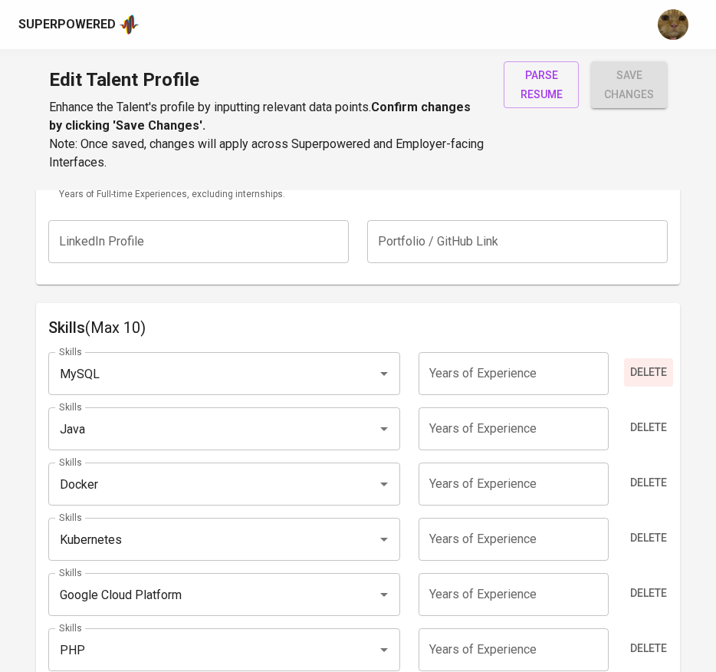
click at [654, 374] on span "Delete" at bounding box center [649, 372] width 37 height 19
click at [654, 418] on span "Delete" at bounding box center [649, 427] width 37 height 19
click at [654, 473] on span "Delete" at bounding box center [649, 482] width 37 height 19
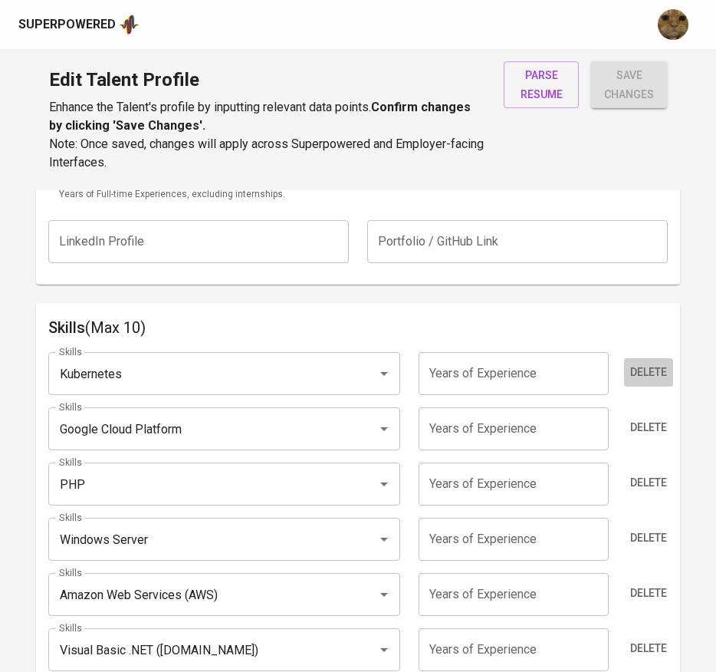
click at [654, 374] on span "Delete" at bounding box center [649, 372] width 37 height 19
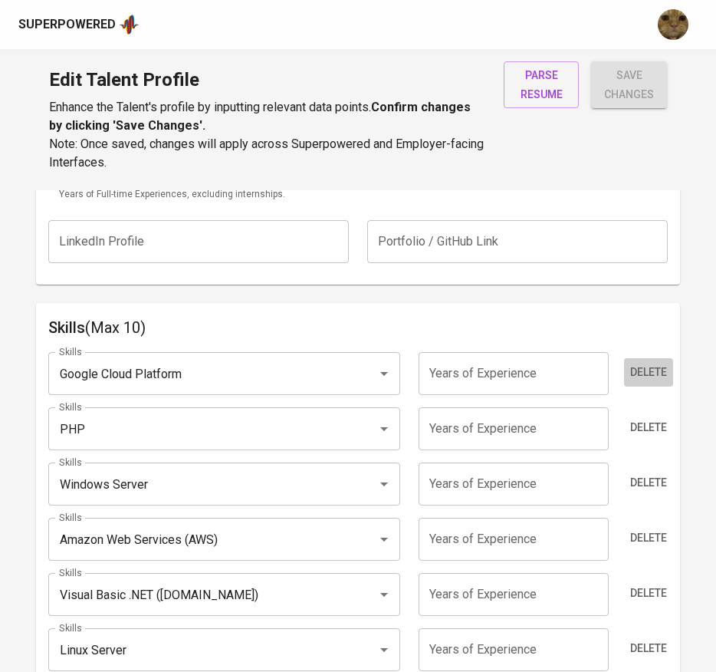
click at [654, 374] on span "Delete" at bounding box center [649, 372] width 37 height 19
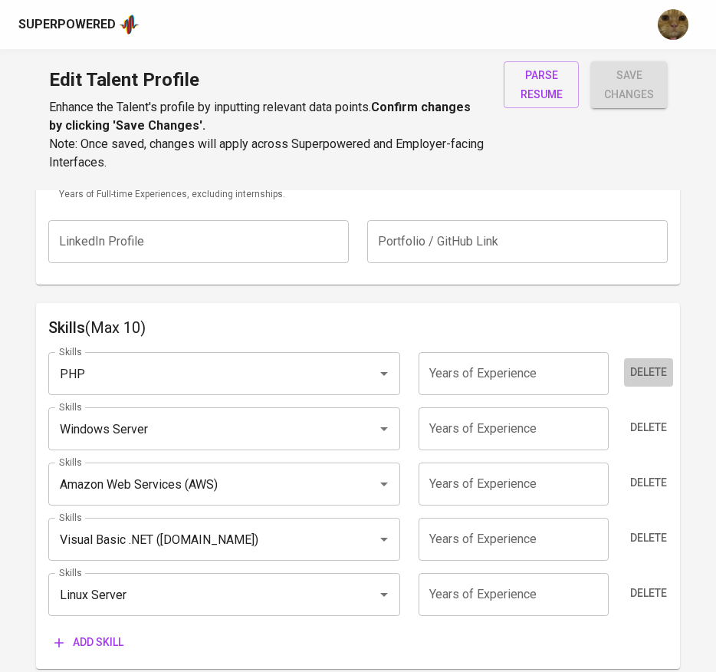
click at [654, 374] on span "Delete" at bounding box center [649, 372] width 37 height 19
click at [654, 418] on span "Delete" at bounding box center [649, 427] width 37 height 19
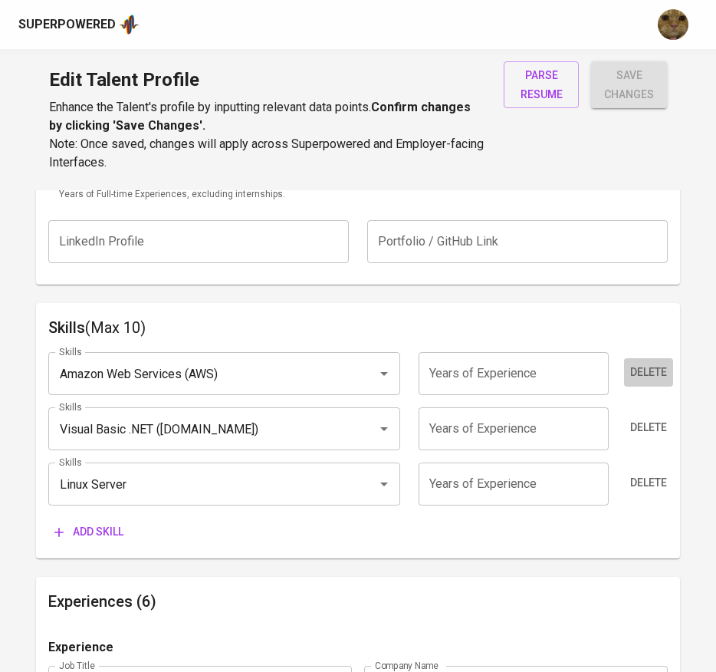
click at [654, 374] on span "Delete" at bounding box center [649, 372] width 37 height 19
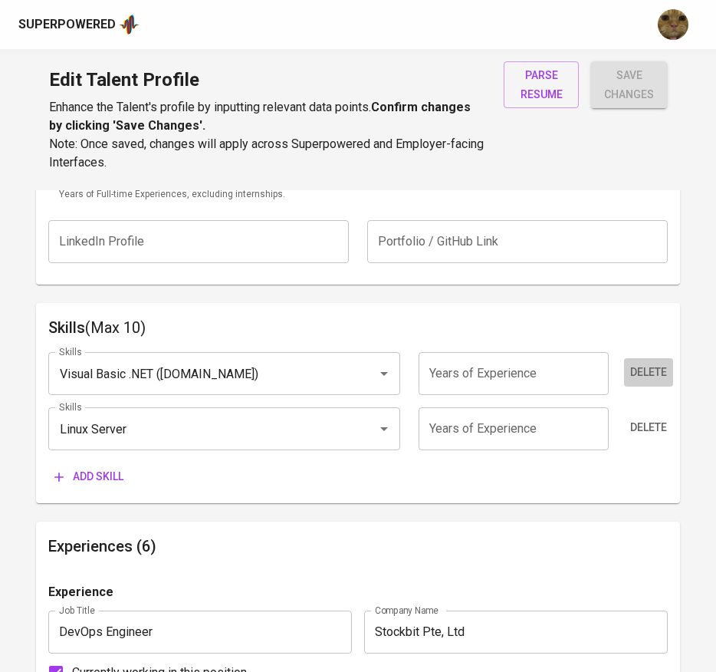
click at [654, 374] on span "Delete" at bounding box center [649, 372] width 37 height 19
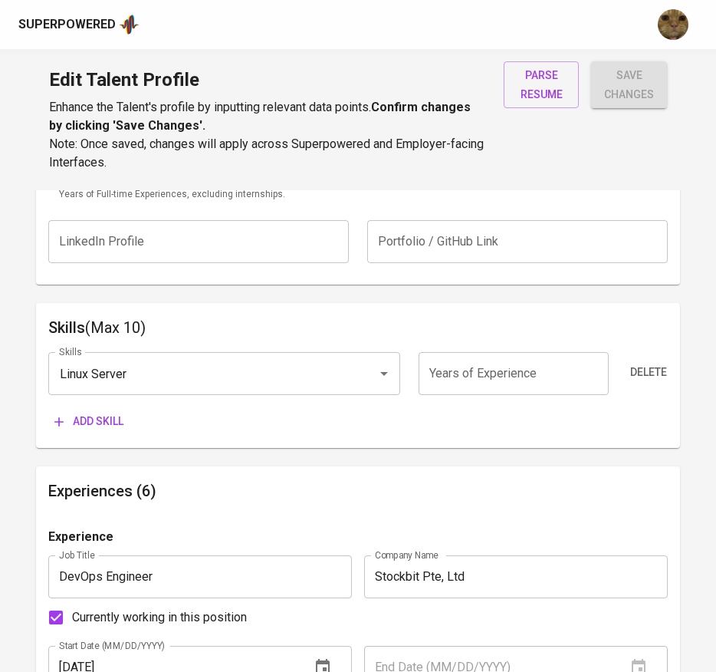
click at [654, 374] on span "Delete" at bounding box center [649, 372] width 37 height 19
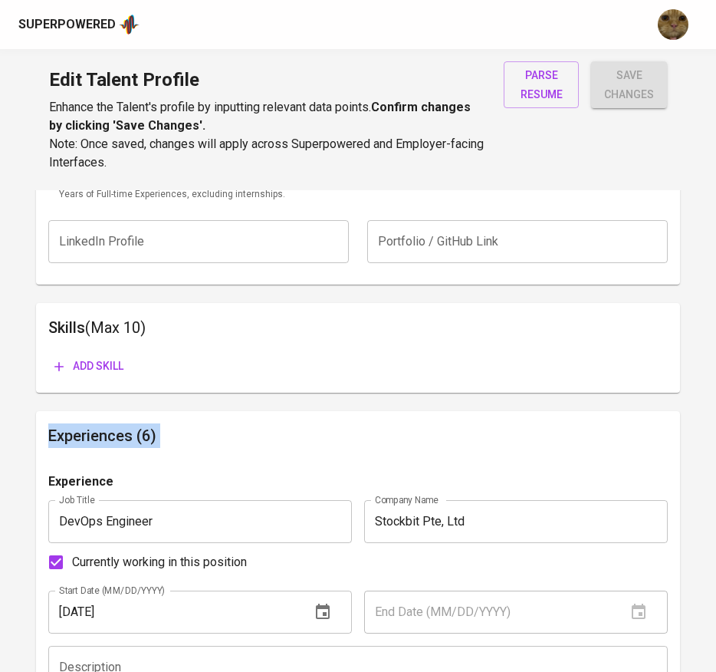
click at [654, 374] on div "Add skill" at bounding box center [358, 366] width 621 height 28
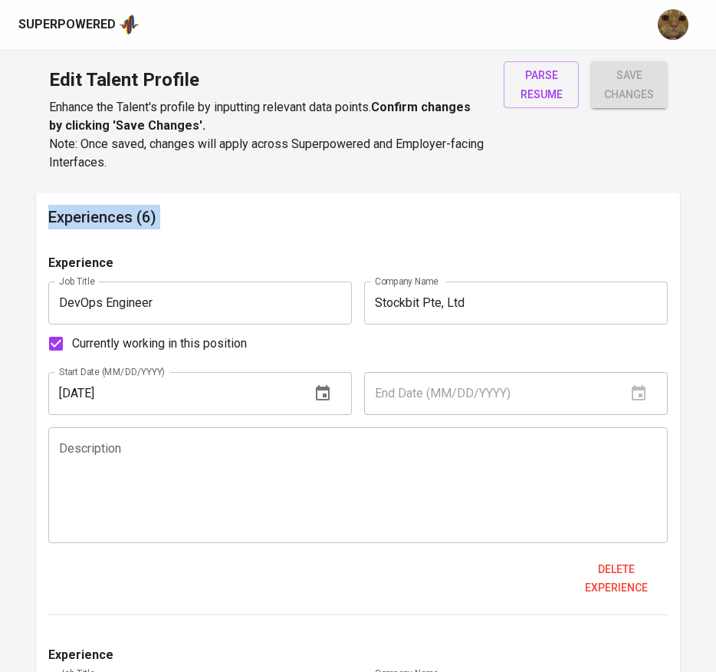
scroll to position [900, 0]
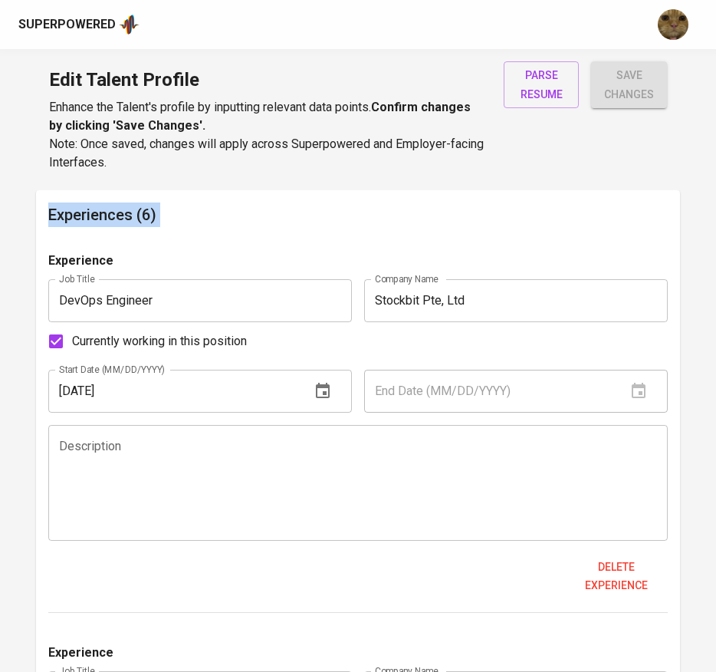
click at [138, 486] on textarea at bounding box center [358, 482] width 599 height 87
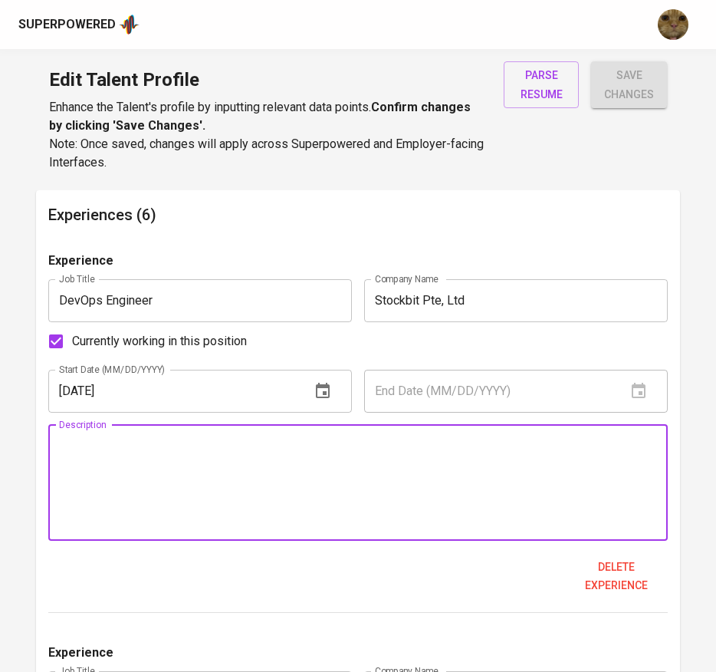
click at [138, 473] on textarea at bounding box center [358, 482] width 599 height 87
paste textarea "Responsible for managing the entire infrastructure stack, from physical hardwar…"
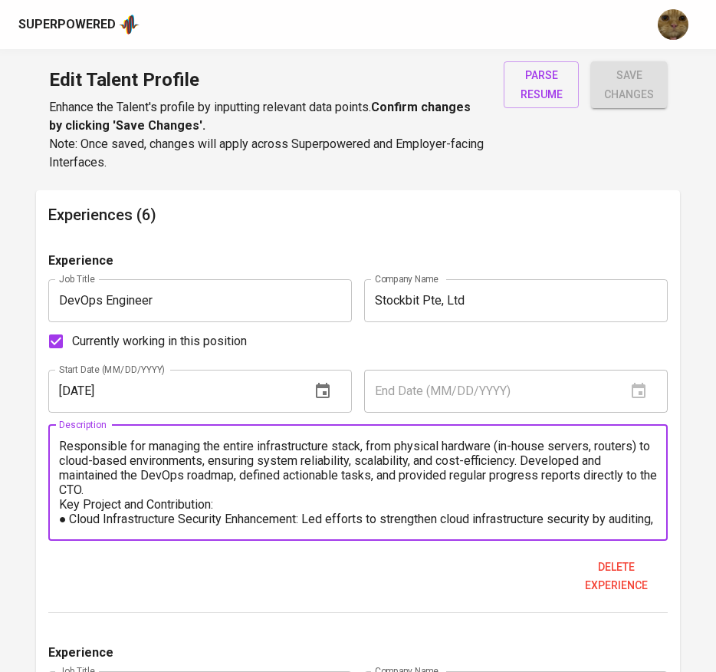
scroll to position [4, 0]
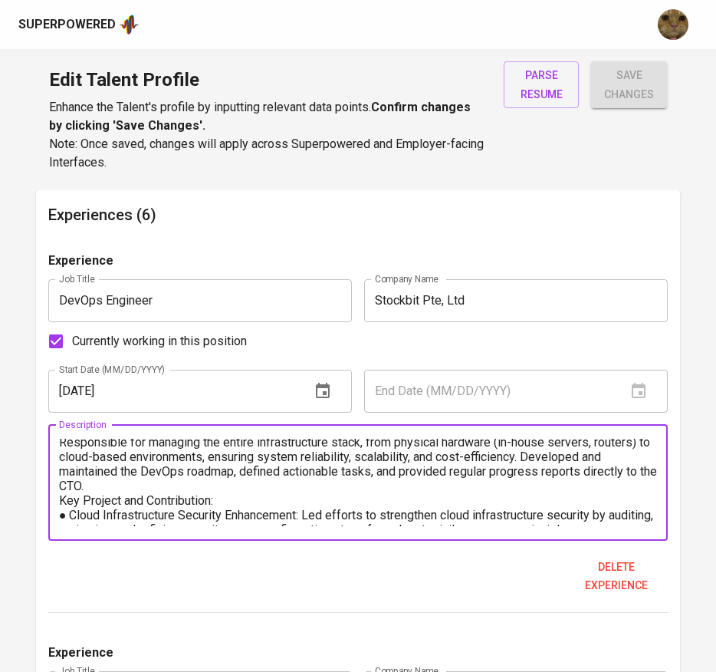
click at [235, 486] on textarea "Responsible for managing the entire infrastructure stack, from physical hardwar…" at bounding box center [358, 482] width 599 height 87
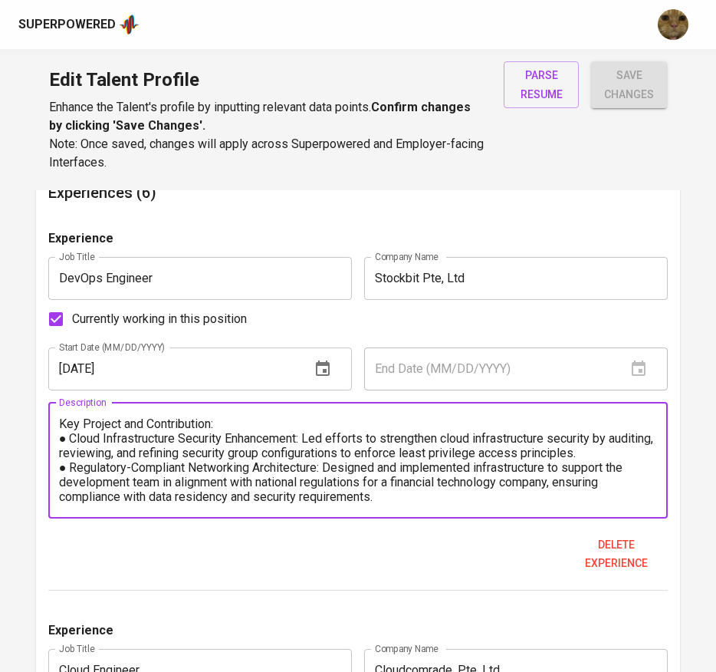
scroll to position [923, 0]
type textarea "Responsible for managing the entire infrastructure stack, from physical hardwar…"
click at [58, 312] on input "Currently working in this position" at bounding box center [56, 318] width 32 height 32
checkbox input "false"
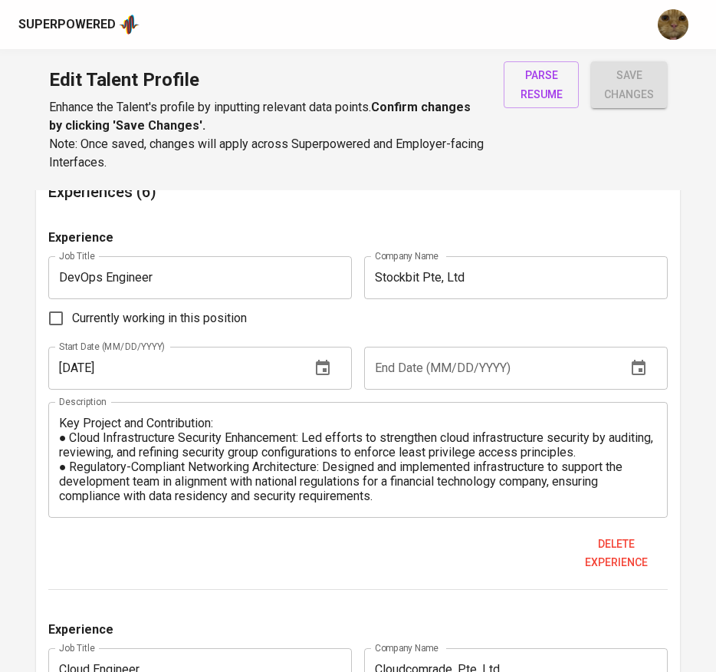
click at [210, 362] on input "06/08/2018" at bounding box center [173, 368] width 250 height 43
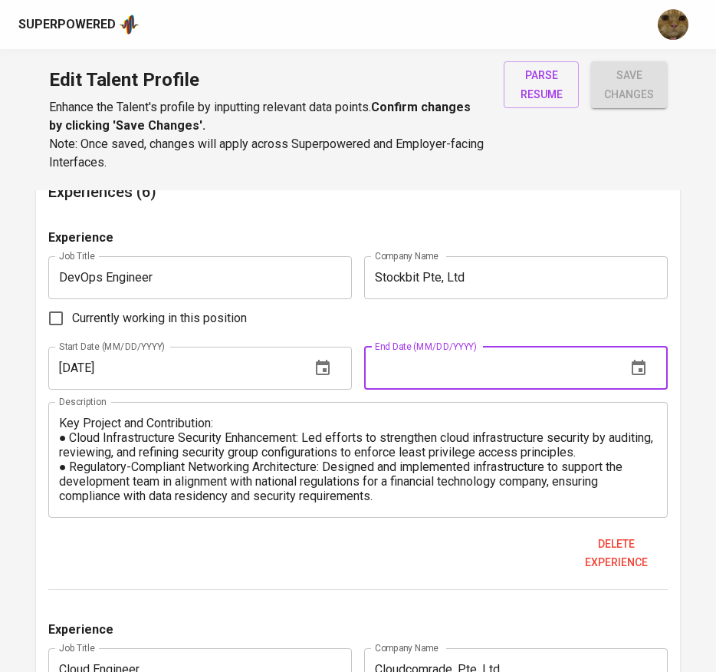
click at [389, 354] on input "text" at bounding box center [489, 368] width 250 height 43
paste input "06/08/2018"
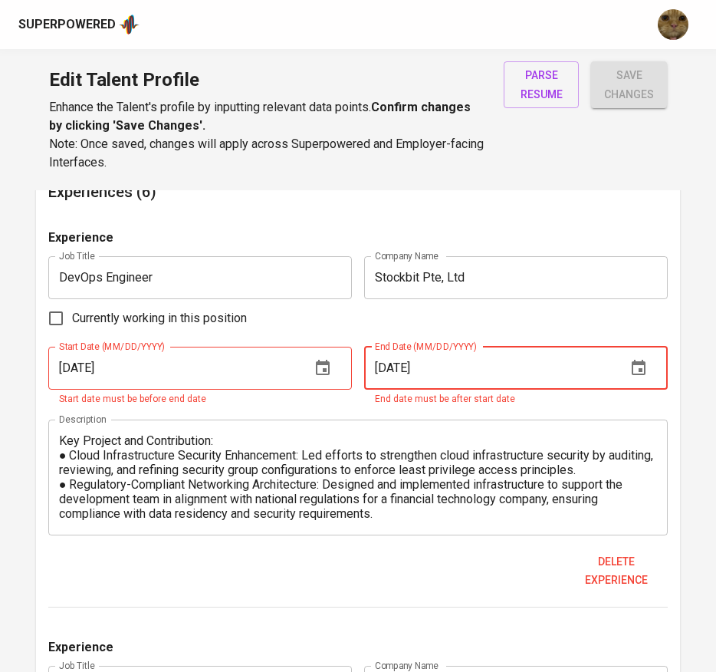
click at [390, 373] on input "06/08/2018" at bounding box center [489, 368] width 250 height 43
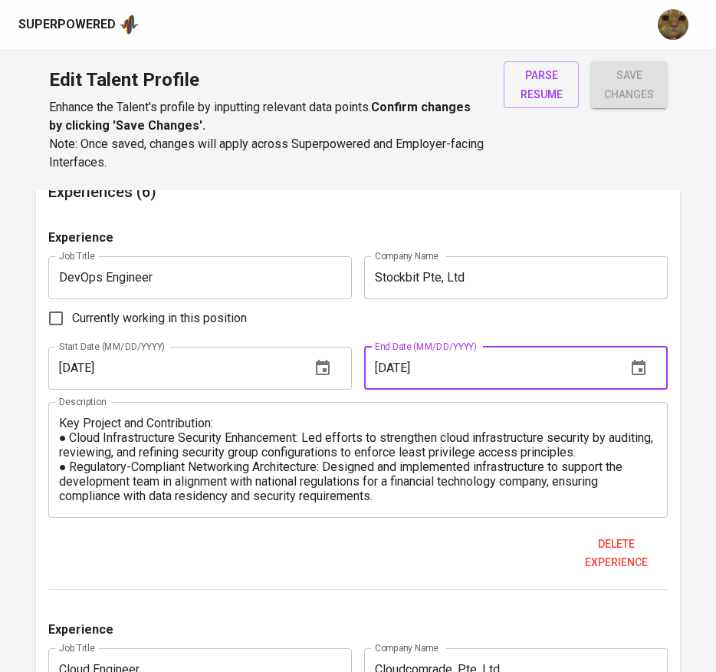
type input "09/08/2018"
click at [90, 369] on input "06/08/2018" at bounding box center [173, 368] width 250 height 43
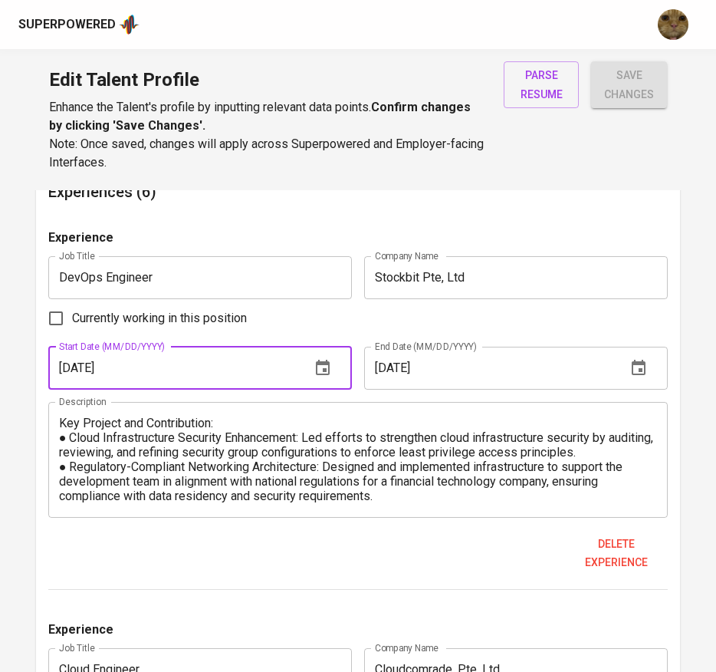
type input "06/01/2018"
click at [402, 370] on input "09/08/2018" at bounding box center [489, 368] width 250 height 43
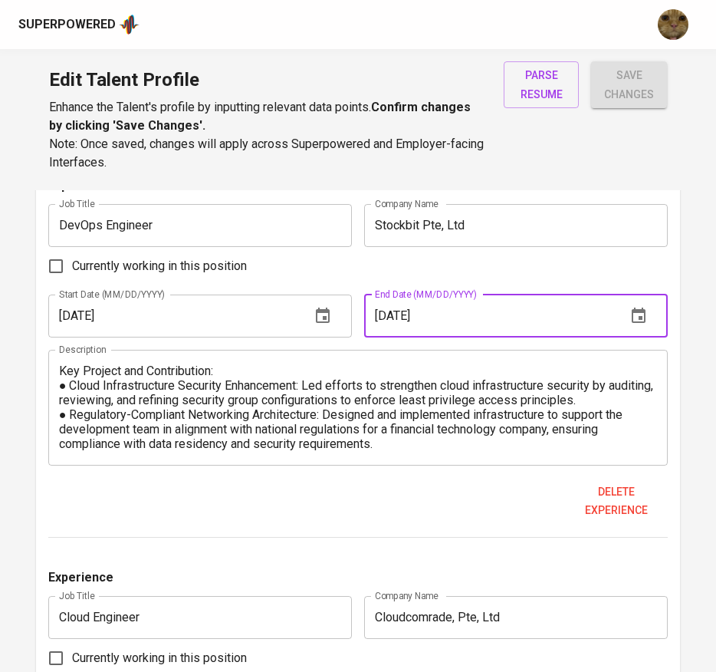
scroll to position [920, 0]
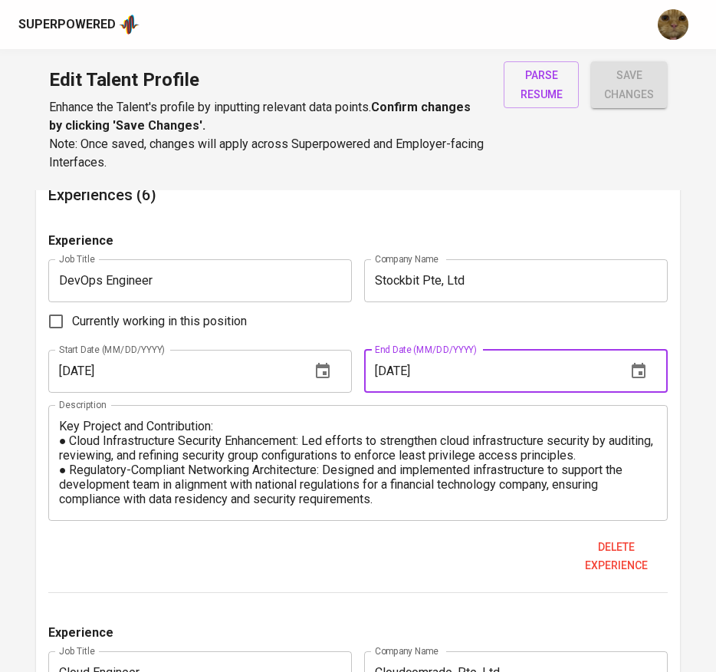
type input "09/01/2018"
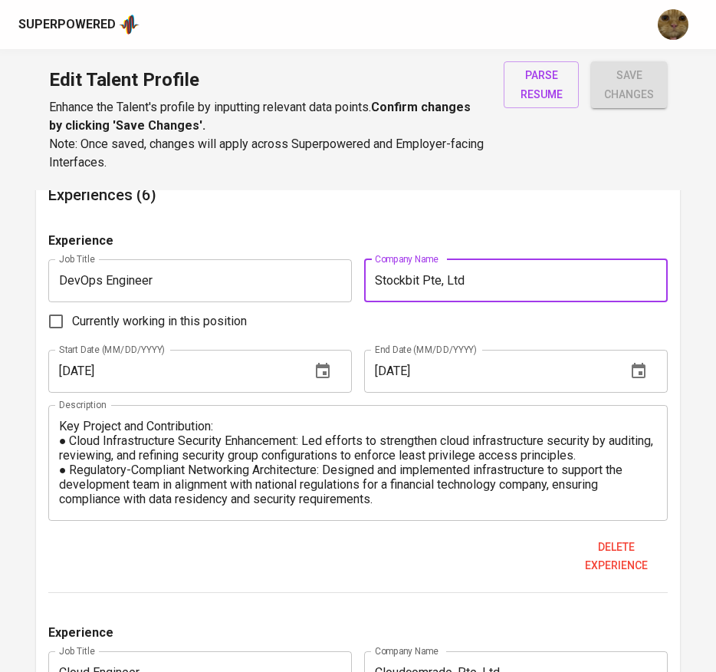
click at [440, 287] on input "Stockbit Pte, Ltd" at bounding box center [516, 280] width 304 height 43
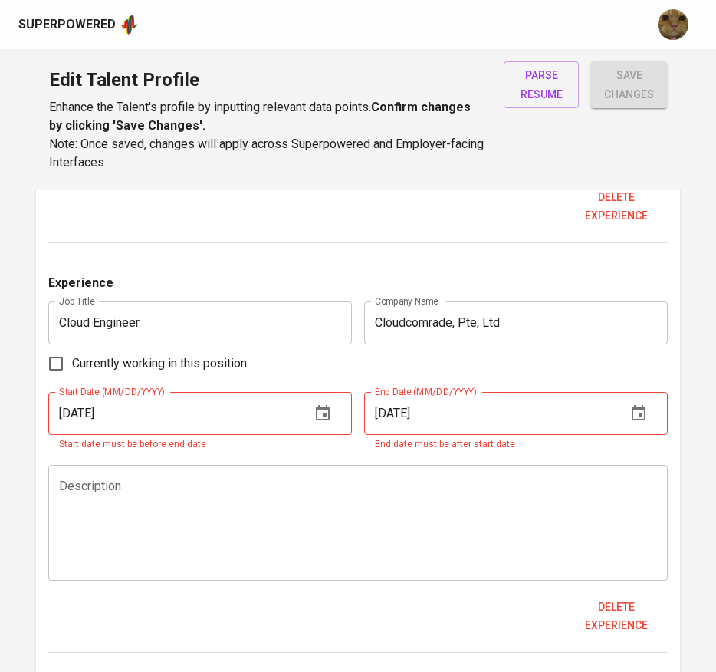
scroll to position [1272, 0]
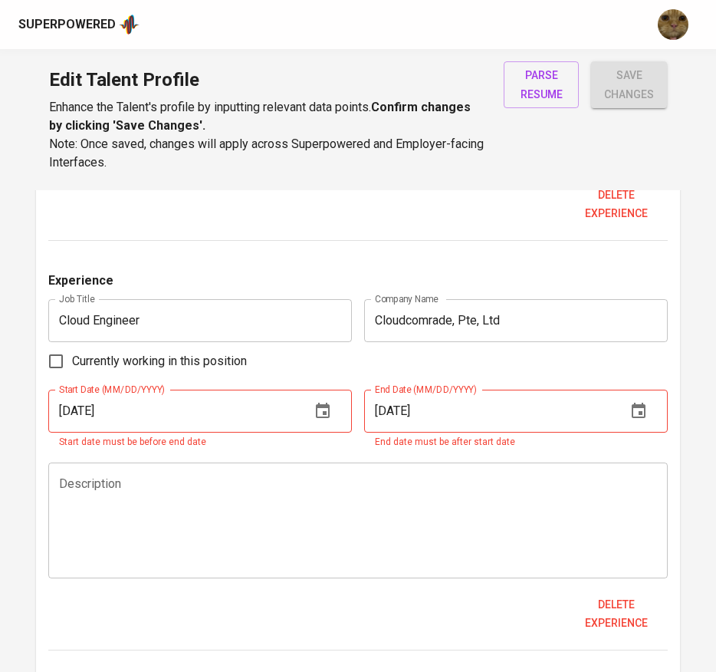
type input "Stockbit Pte Ltd"
click at [131, 411] on input "06/08/2018" at bounding box center [173, 411] width 250 height 43
type input "9_/__/____"
type input "06/01/2018"
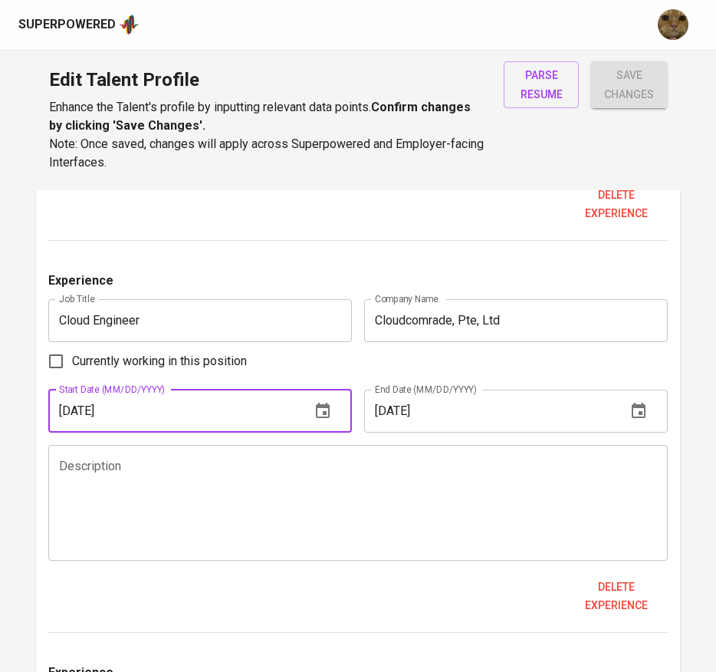
type input "06/01/2018"
click at [430, 415] on input "06/08/2018" at bounding box center [489, 411] width 250 height 43
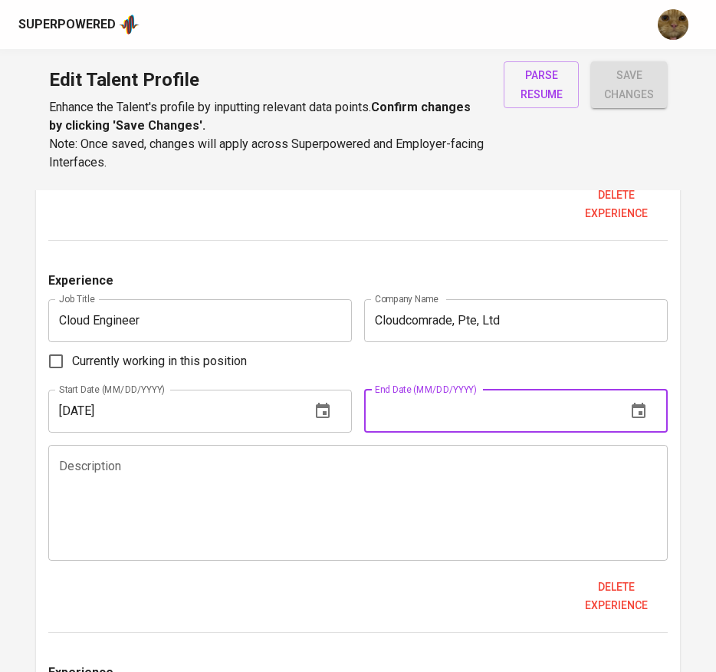
paste input "06/01/2018"
type input "06/01/2019"
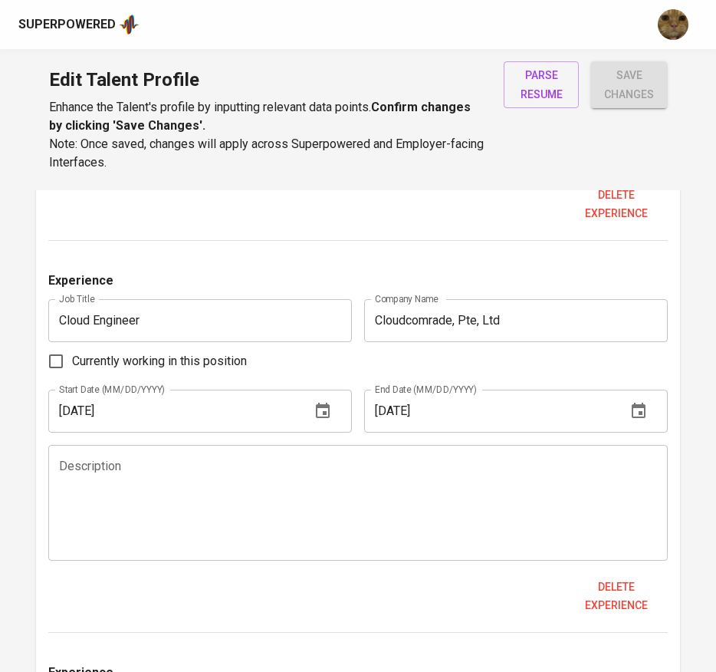
click at [117, 468] on textarea at bounding box center [358, 502] width 599 height 87
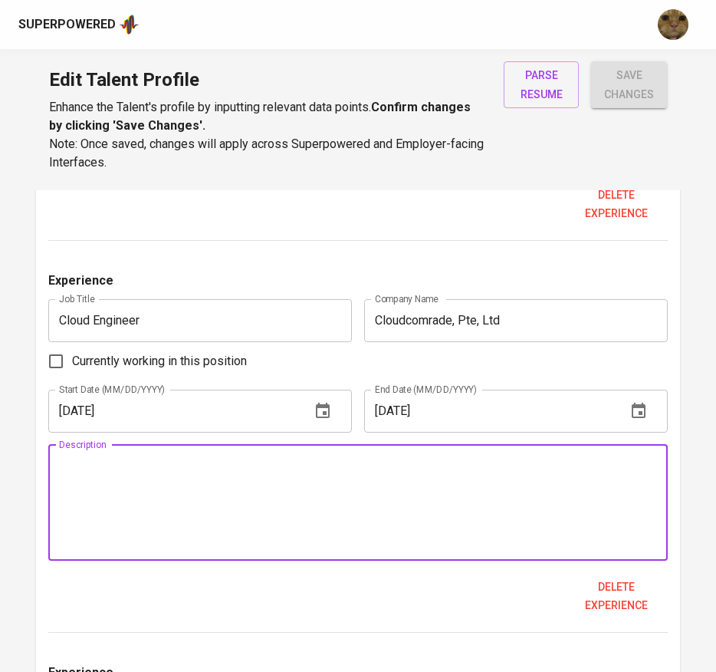
paste textarea "Collaborated closely with solution architects and provided periodic 24x7 suppor…"
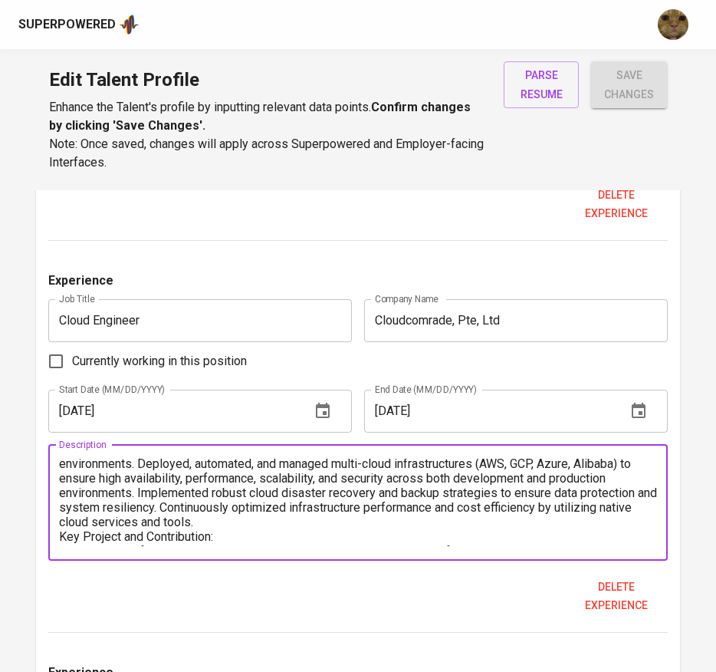
scroll to position [0, 0]
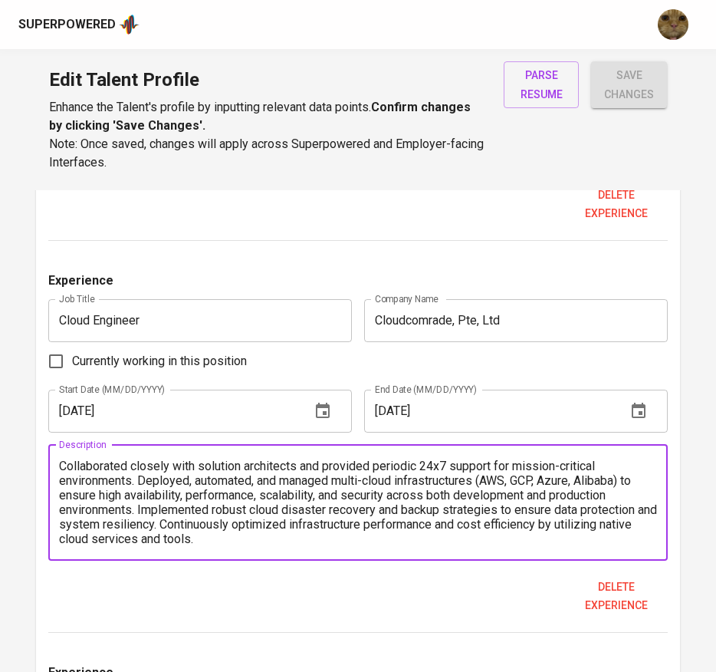
click at [288, 531] on textarea "Collaborated closely with solution architects and provided periodic 24x7 suppor…" at bounding box center [358, 502] width 599 height 87
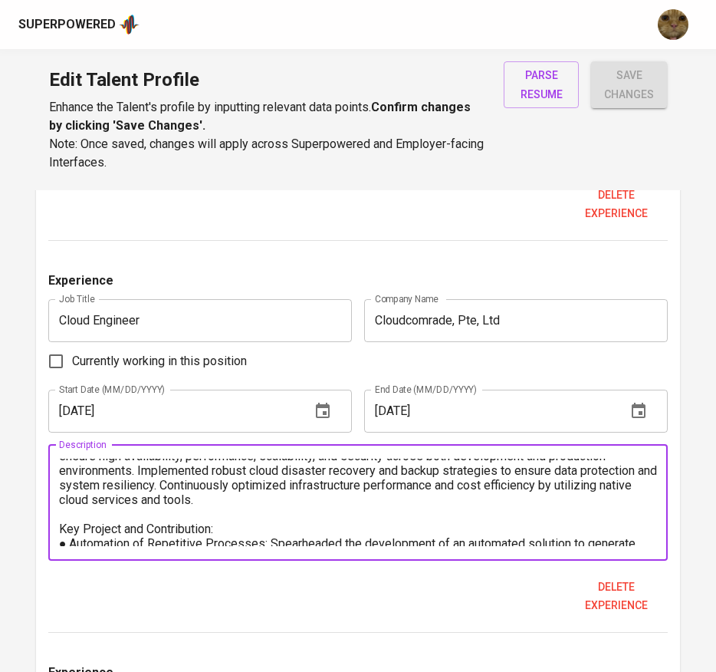
scroll to position [54, 0]
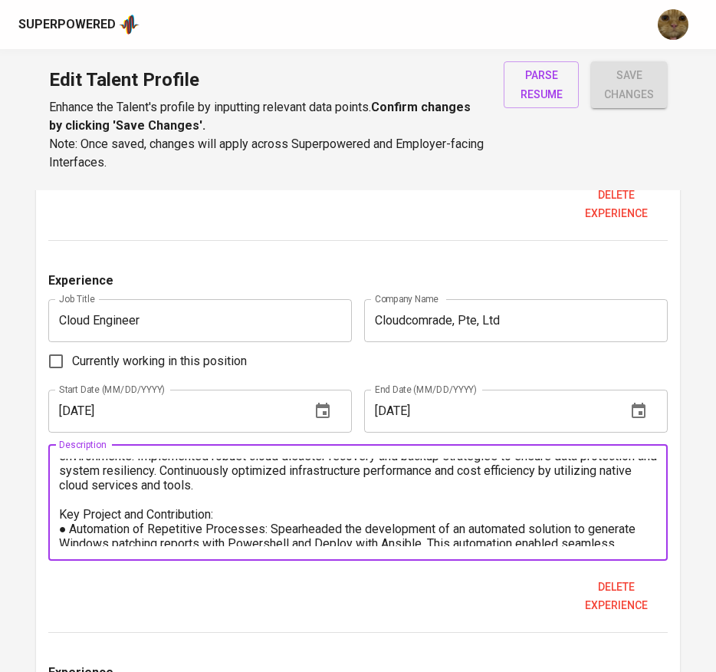
type textarea "Collaborated closely with solution architects and provided periodic 24x7 suppor…"
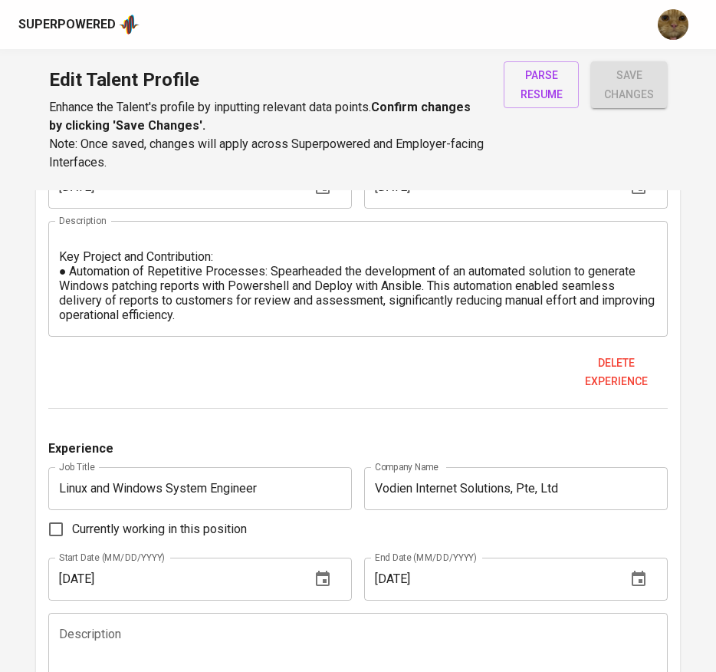
scroll to position [1497, 0]
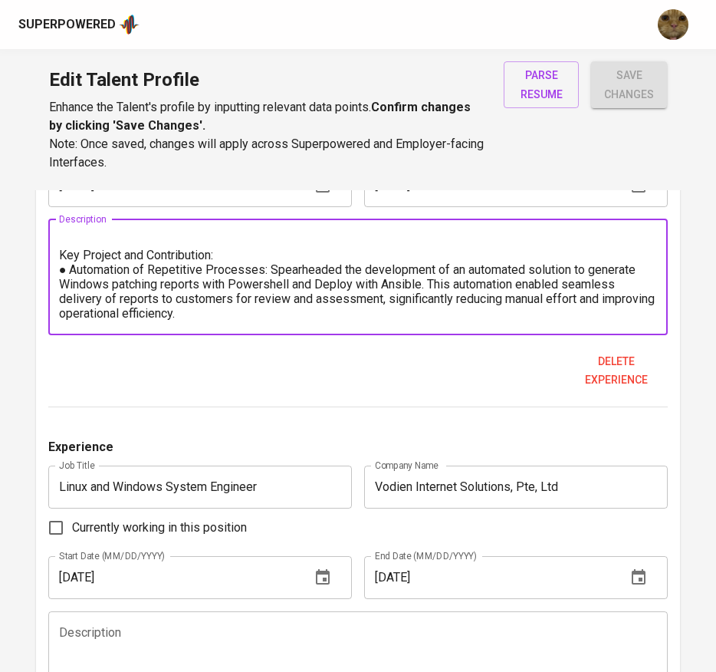
click at [132, 479] on input "Linux and Windows System Engineer" at bounding box center [200, 487] width 304 height 43
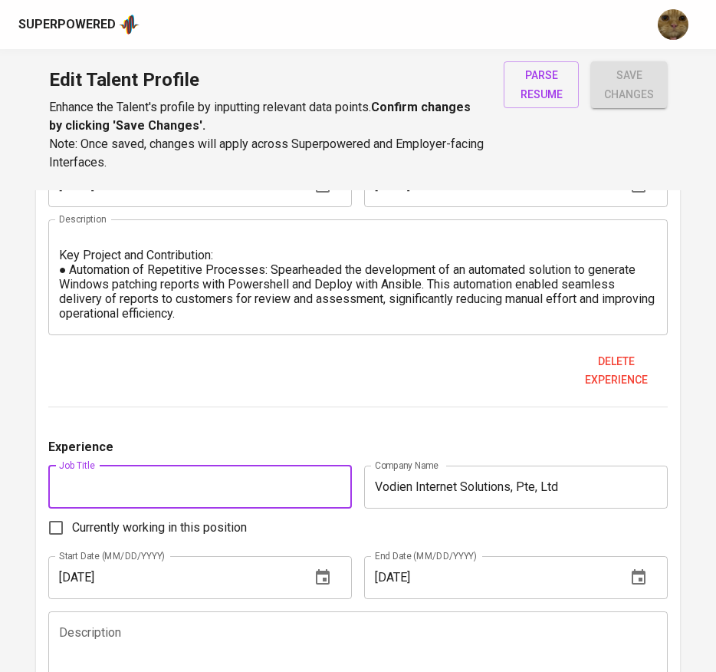
paste input "System Engineer / Technical Customer Support"
type input "System Engineer / Technical Customer Support"
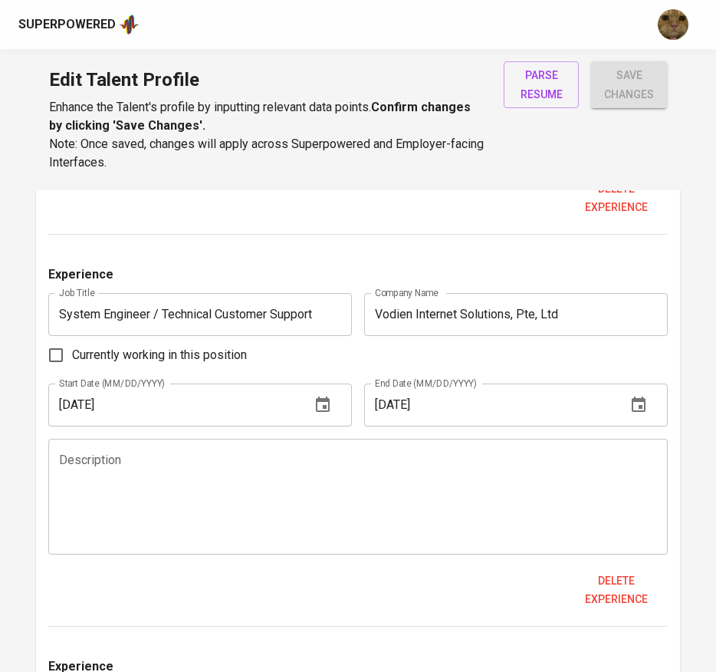
scroll to position [1671, 0]
click at [59, 503] on textarea at bounding box center [358, 495] width 599 height 87
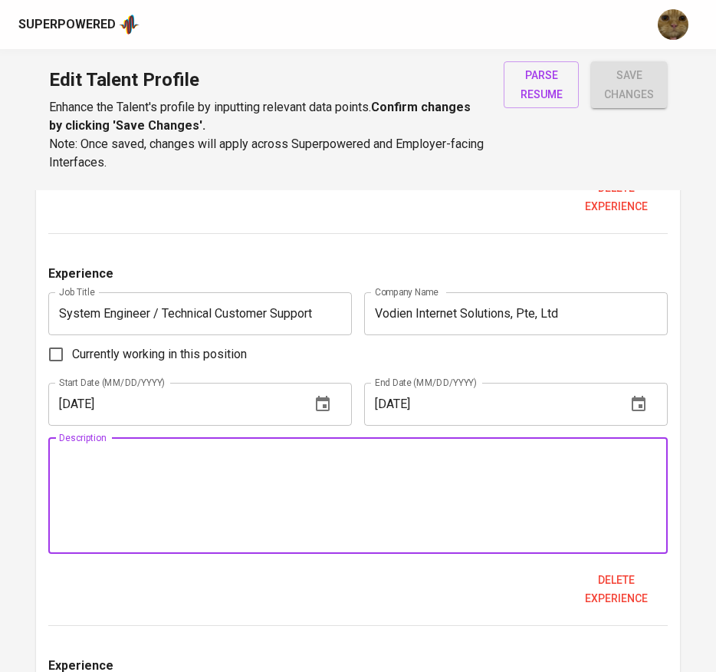
paste textarea "Delivered technical and customer support through Zendesk, effectively resolving…"
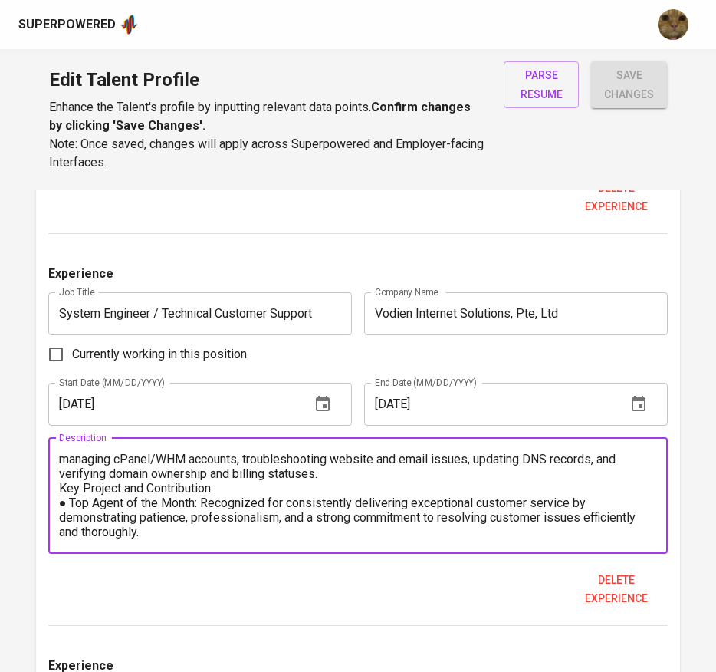
scroll to position [0, 0]
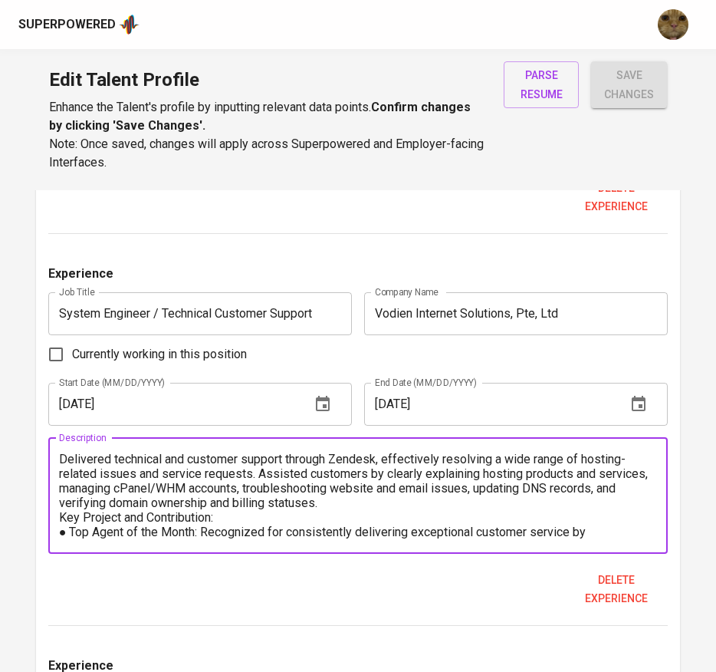
click at [396, 505] on textarea "Delivered technical and customer support through Zendesk, effectively resolving…" at bounding box center [358, 495] width 599 height 87
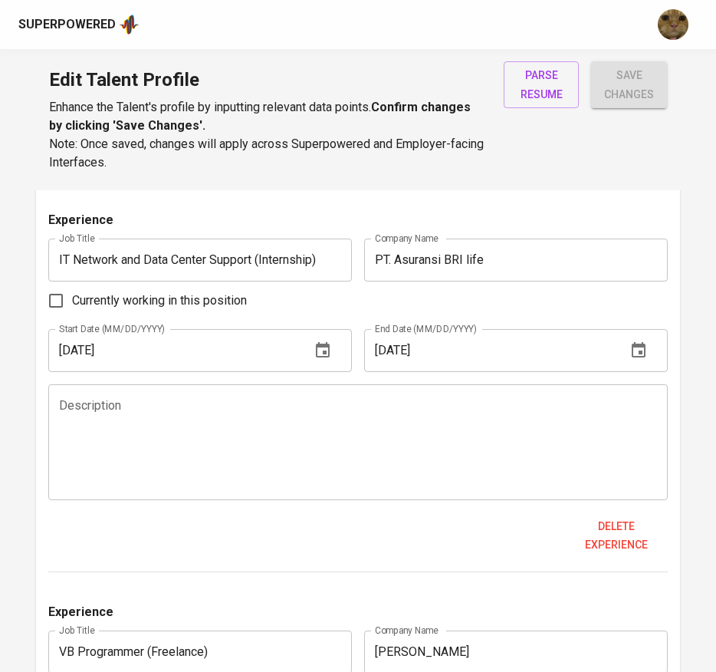
scroll to position [2117, 0]
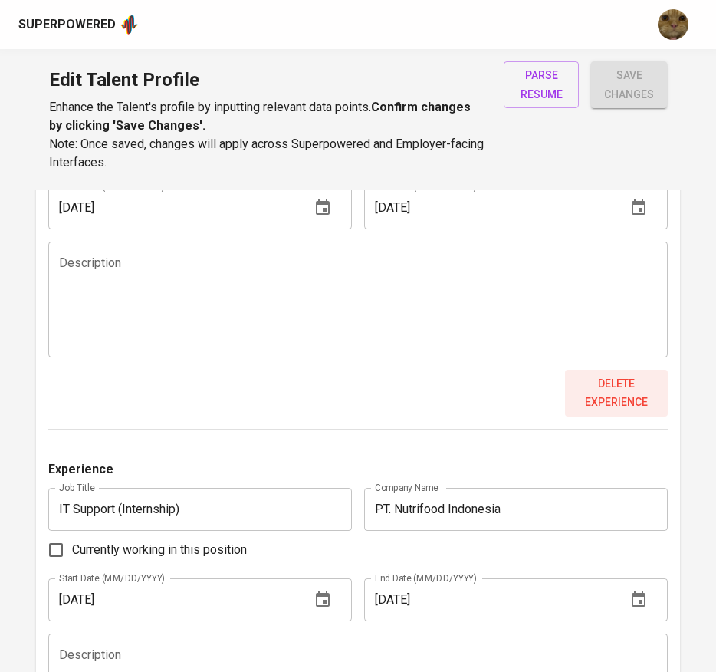
type textarea "Delivered technical and customer support through Zendesk, effectively resolving…"
click at [627, 395] on span "Delete experience" at bounding box center [616, 393] width 91 height 38
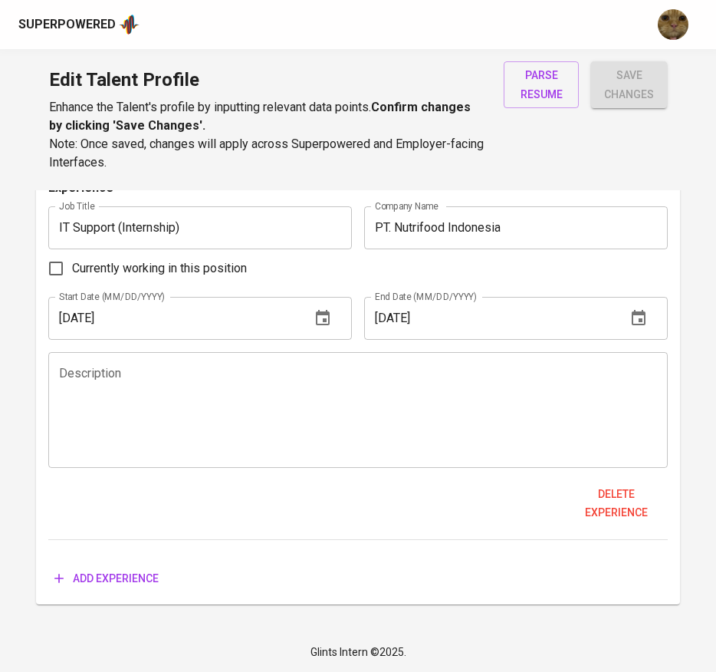
scroll to position [2541, 0]
click at [617, 494] on span "Delete experience" at bounding box center [616, 504] width 91 height 38
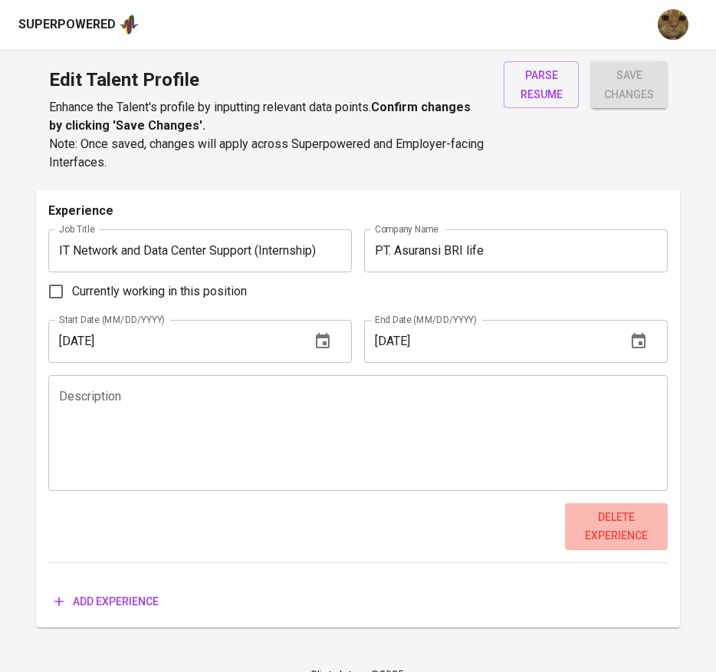
click at [614, 530] on span "Delete experience" at bounding box center [616, 527] width 91 height 38
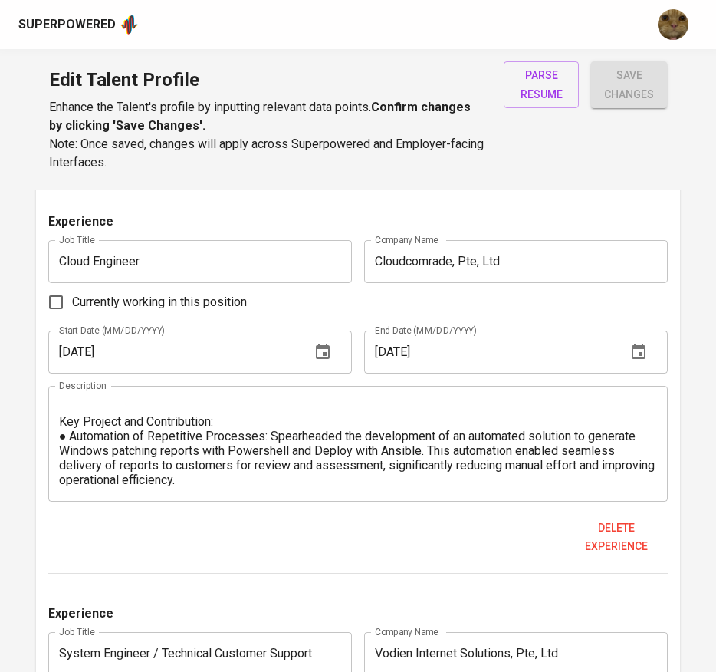
scroll to position [1757, 0]
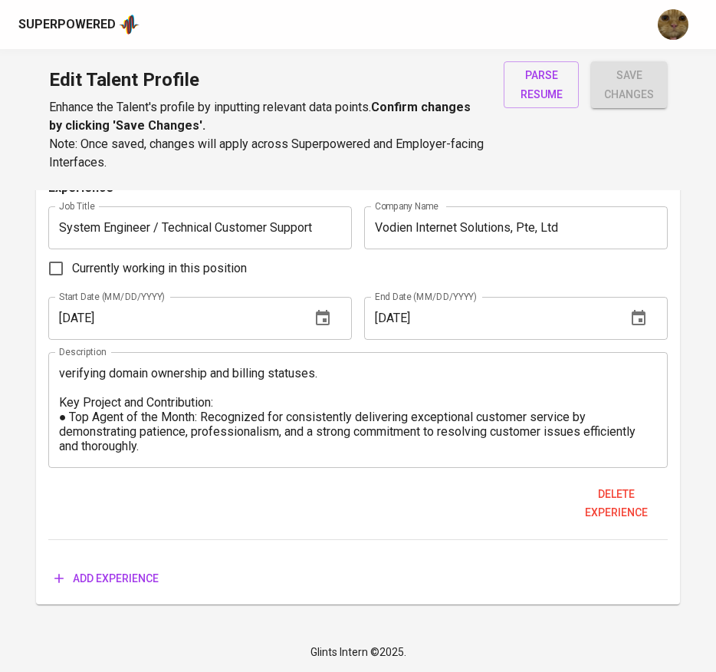
click at [70, 575] on span "Add experience" at bounding box center [106, 578] width 104 height 19
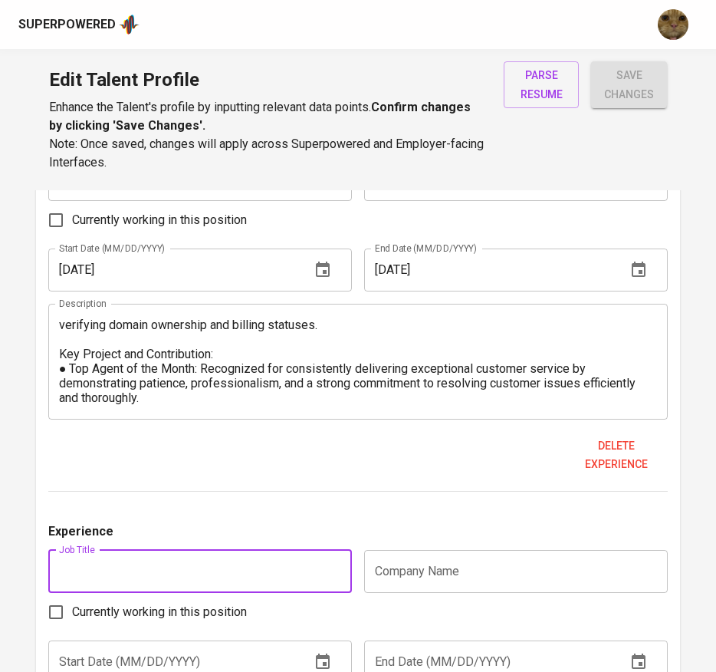
scroll to position [1810, 0]
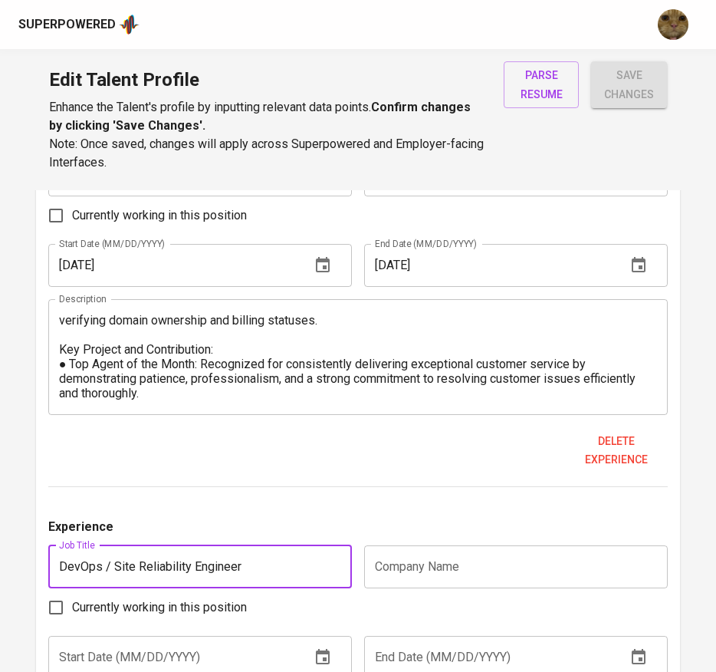
type input "DevOps / Site Reliability Engineer"
click at [439, 563] on input "text" at bounding box center [516, 566] width 304 height 43
paste input "PT Global Tiket Network (tiket.com) –"
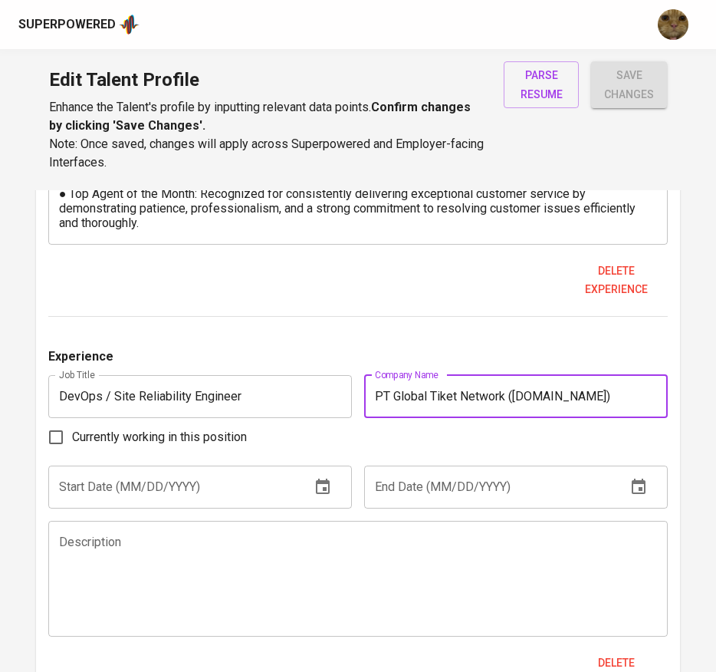
scroll to position [1981, 0]
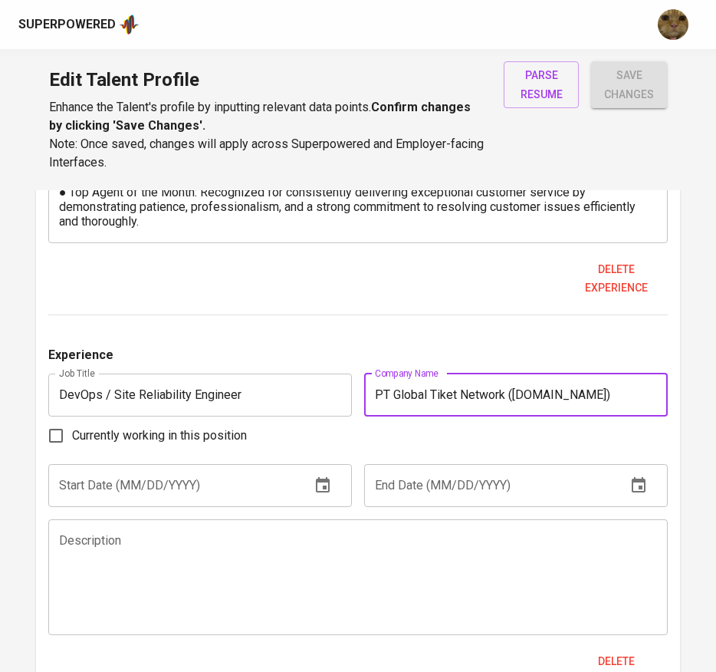
type input "PT Global Tiket Network ([DOMAIN_NAME])"
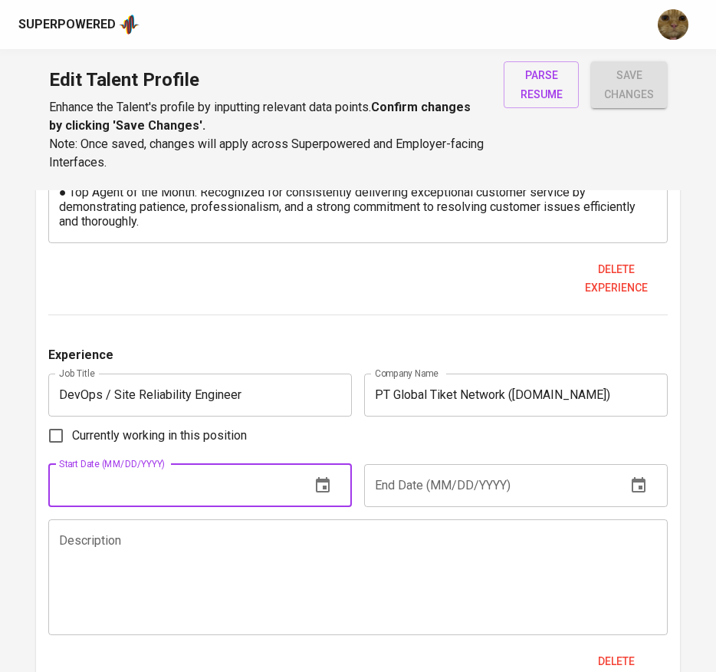
click at [110, 480] on input "text" at bounding box center [173, 485] width 250 height 43
type input "09/01/2019"
click at [423, 482] on input "text" at bounding box center [489, 485] width 250 height 43
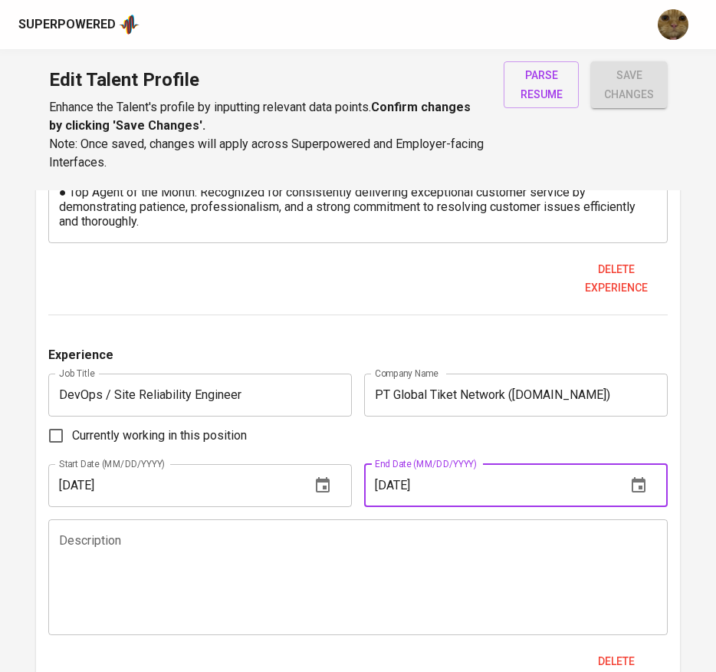
type input "04/01/2021"
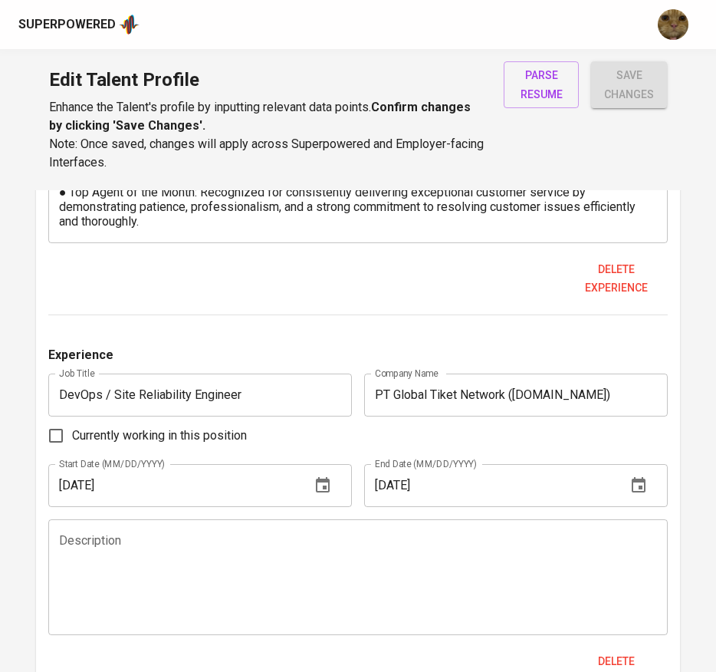
click at [197, 568] on textarea at bounding box center [358, 576] width 599 height 87
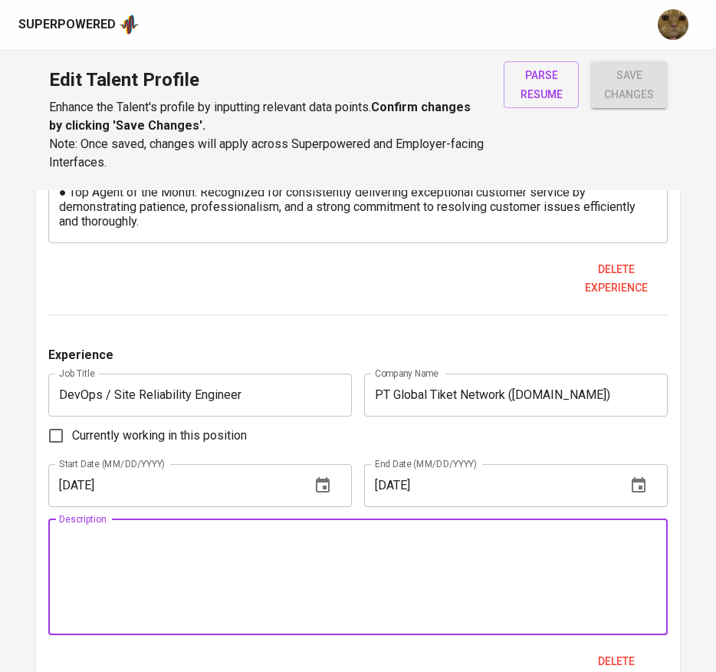
paste textarea "Assigned to the central DevOps team, responsible for ensuring system reliabilit…"
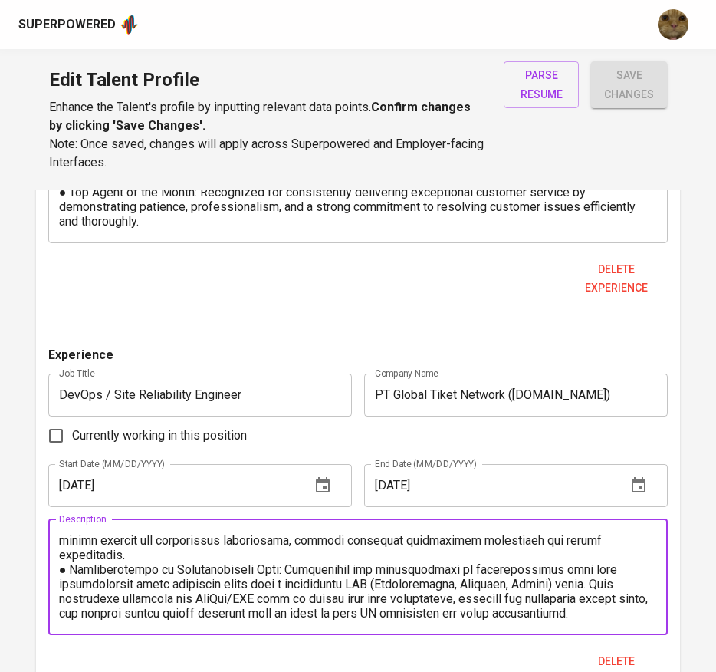
scroll to position [16, 0]
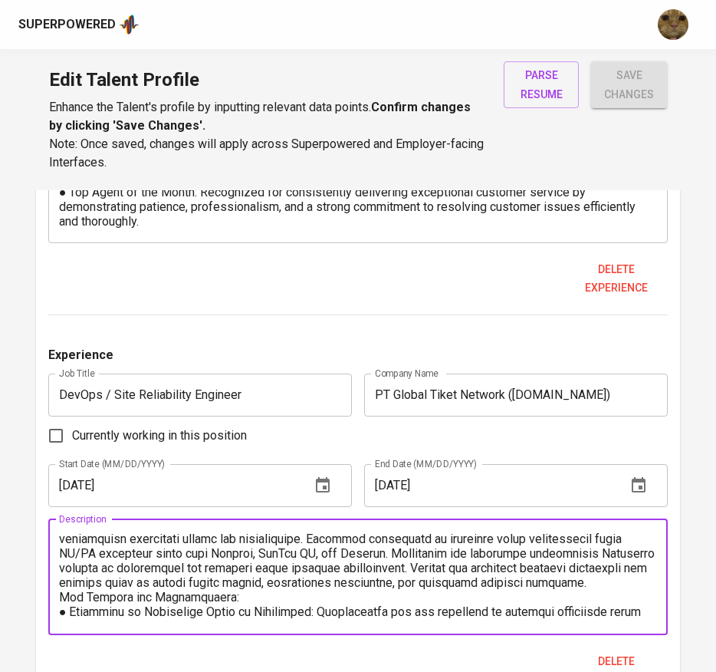
click at [174, 592] on textarea at bounding box center [358, 576] width 599 height 87
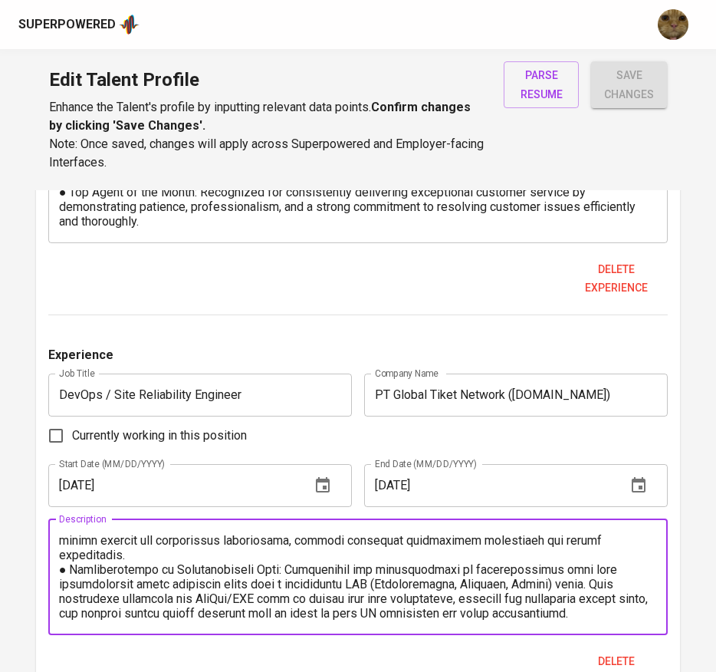
scroll to position [2149, 0]
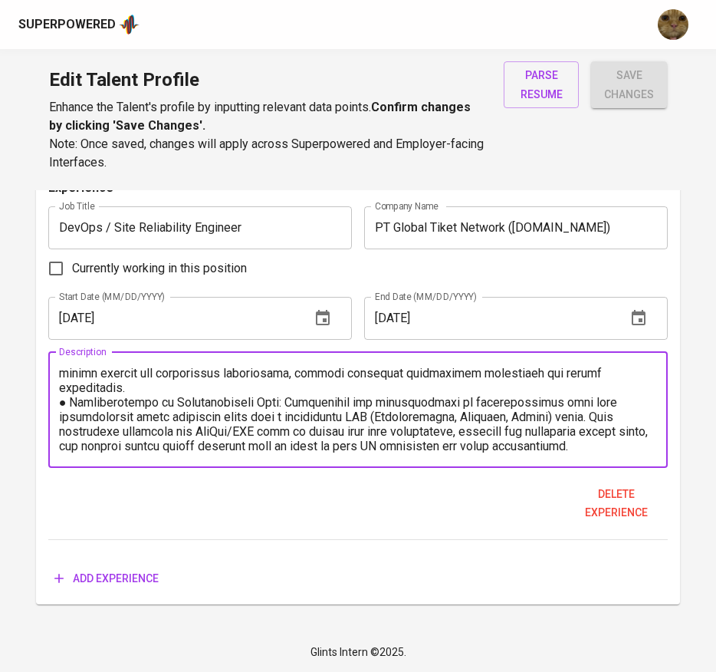
type textarea "Assigned to the central DevOps team, responsible for ensuring system reliabilit…"
click at [130, 567] on button "Add experience" at bounding box center [106, 579] width 117 height 28
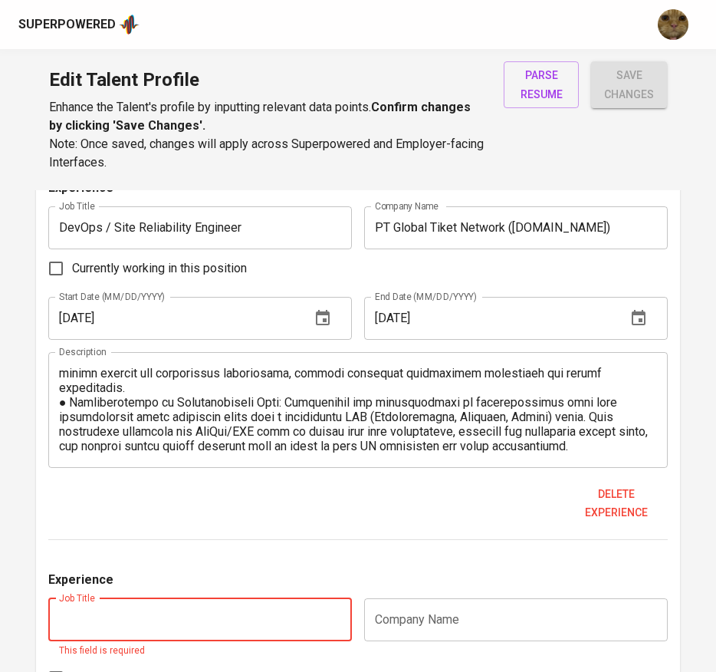
click at [124, 598] on input "text" at bounding box center [200, 619] width 304 height 43
paste input "Technology Architecture Delivery Senior Analyst"
type input "Technology Architecture Delivery Senior Analyst"
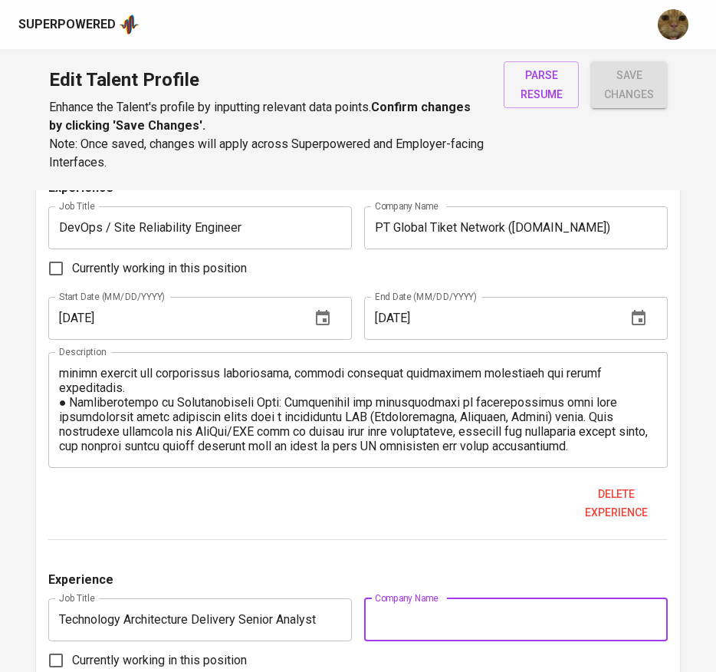
click at [462, 618] on input "text" at bounding box center [516, 619] width 304 height 43
paste input "PT Accenture Indonesia"
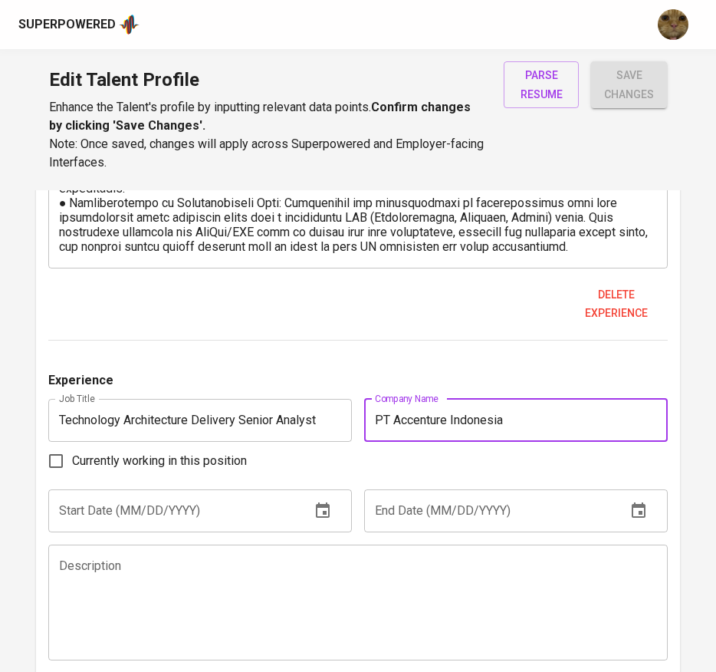
scroll to position [2379, 0]
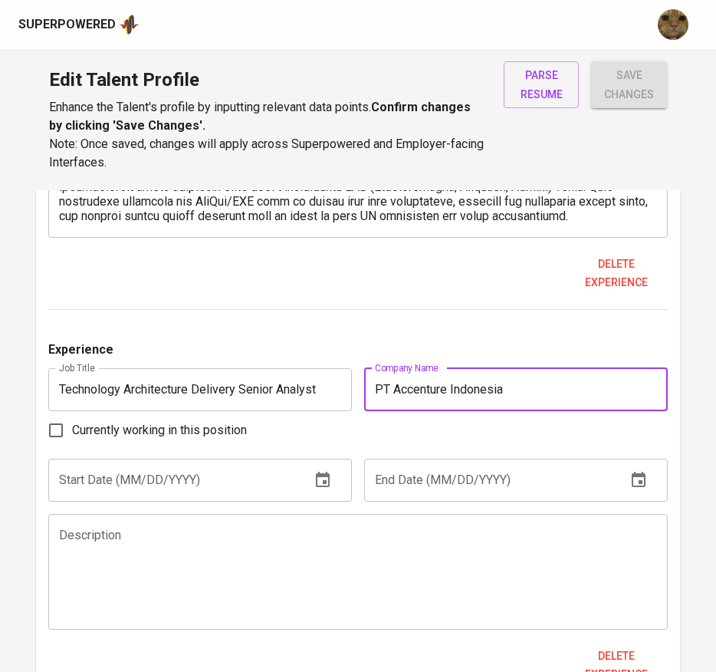
type input "PT Accenture Indonesia"
click at [144, 486] on input "text" at bounding box center [173, 480] width 250 height 43
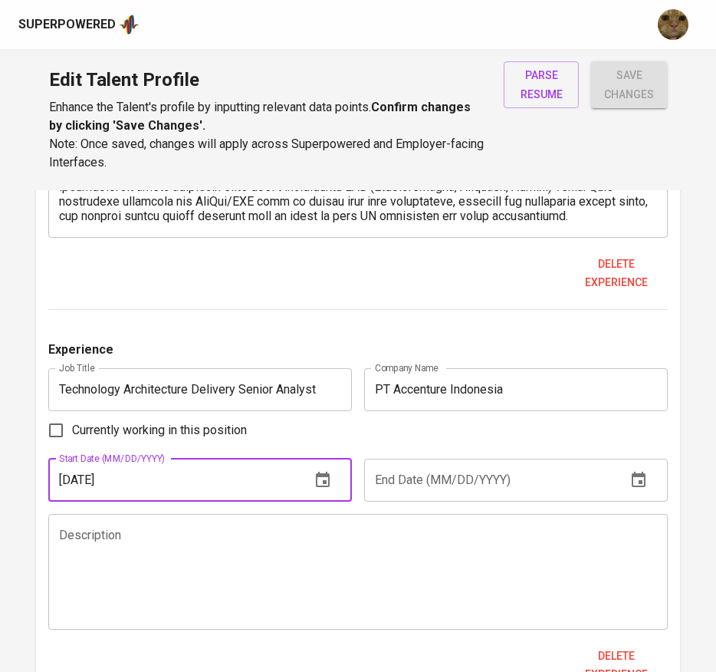
type input "04/01/2021"
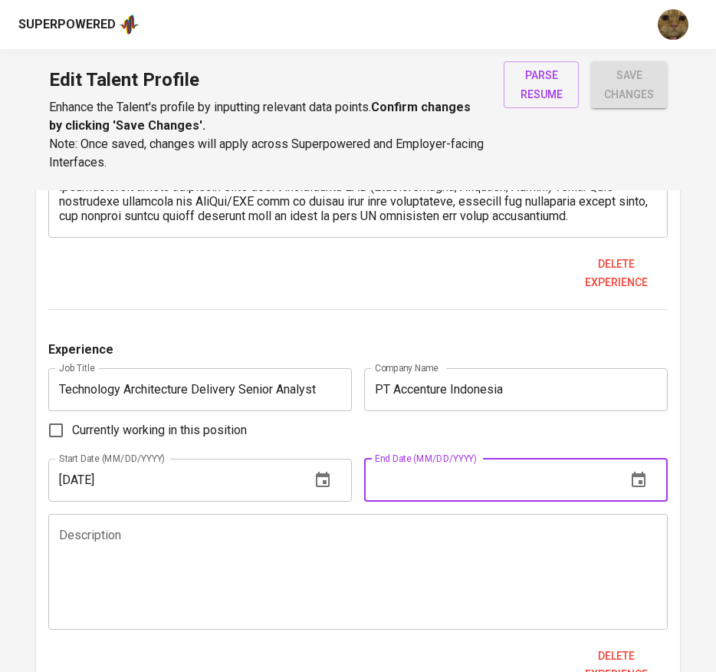
drag, startPoint x: 428, startPoint y: 472, endPoint x: 400, endPoint y: 472, distance: 28.4
click at [429, 472] on input "text" at bounding box center [489, 480] width 250 height 43
paste input "04/01/2021"
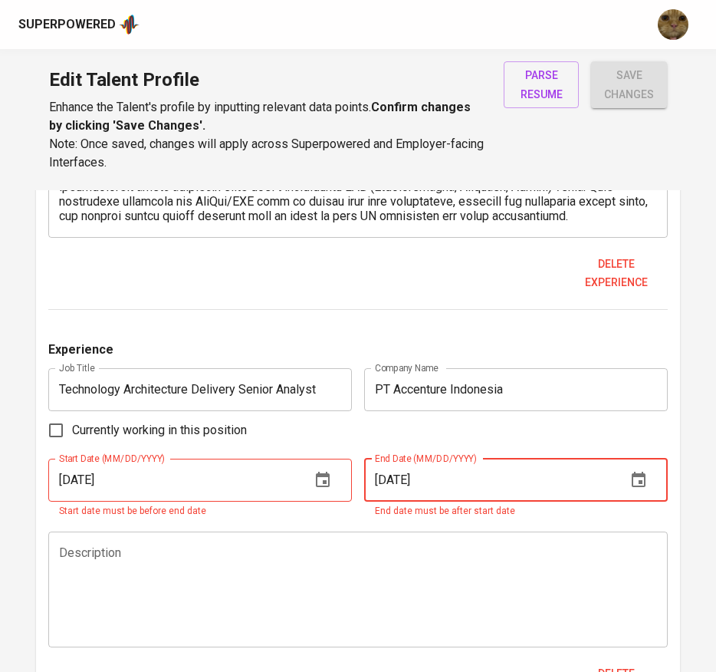
click at [383, 474] on input "04/01/2021" at bounding box center [489, 480] width 250 height 43
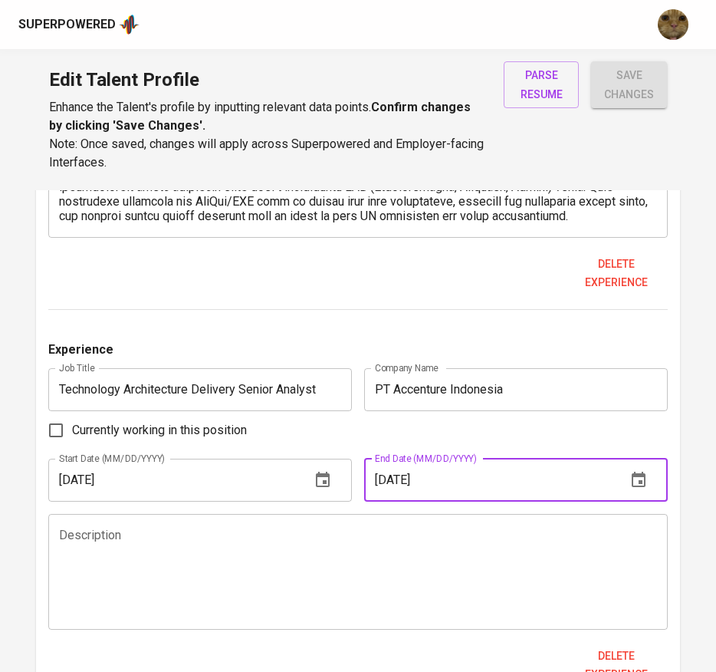
type input "05/01/2022"
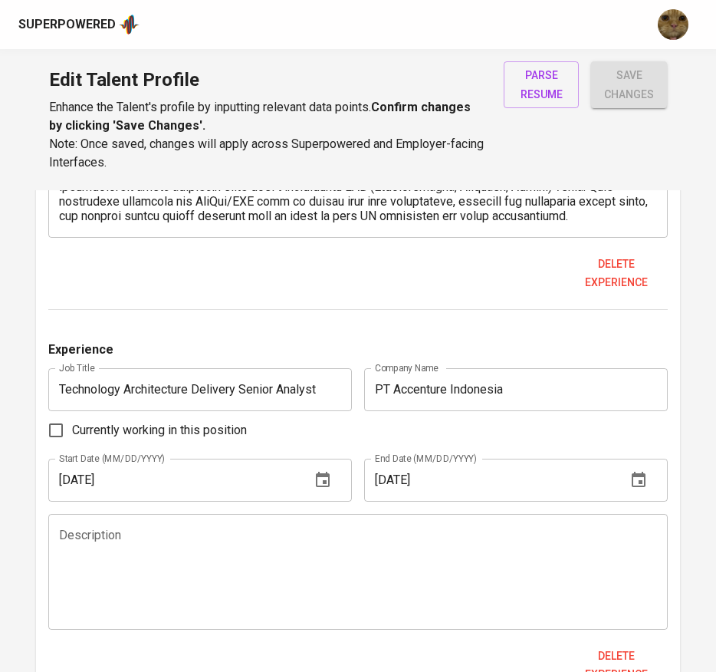
click at [87, 552] on textarea at bounding box center [358, 571] width 599 height 87
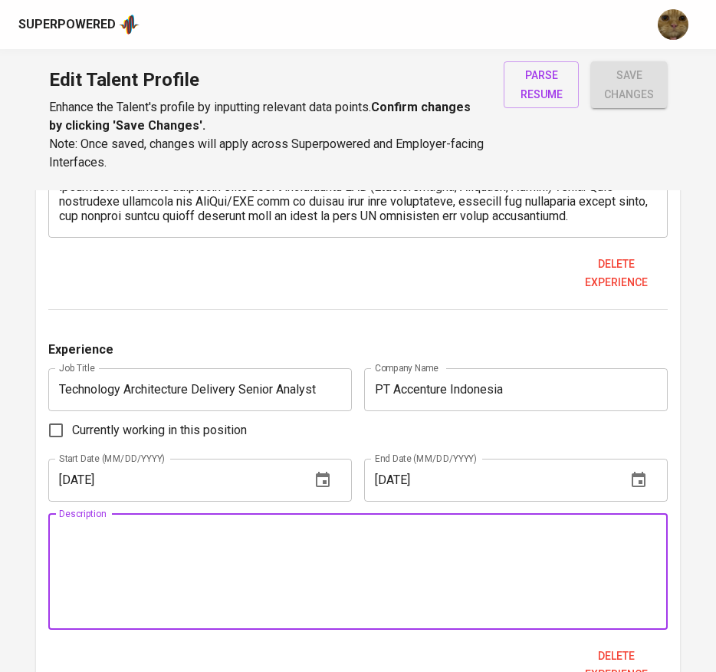
paste textarea "Working directly with clients to analyze IT requirements, including application…"
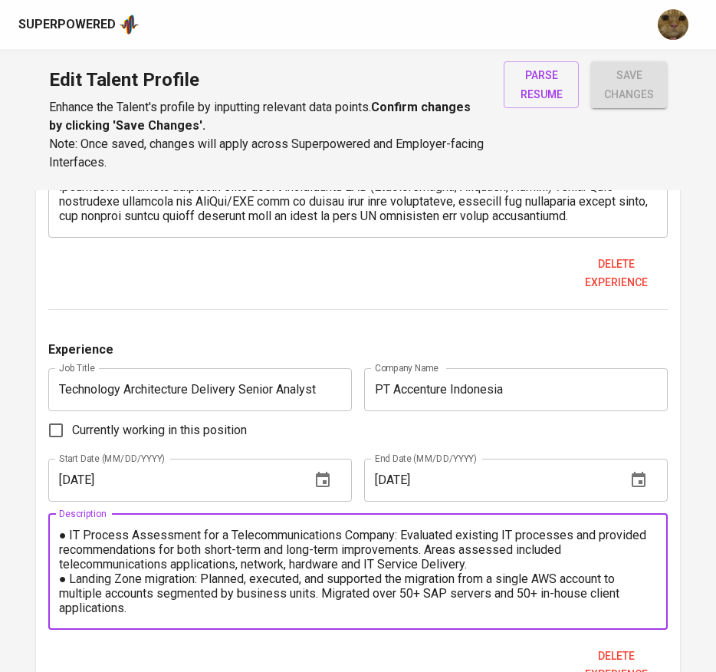
scroll to position [0, 0]
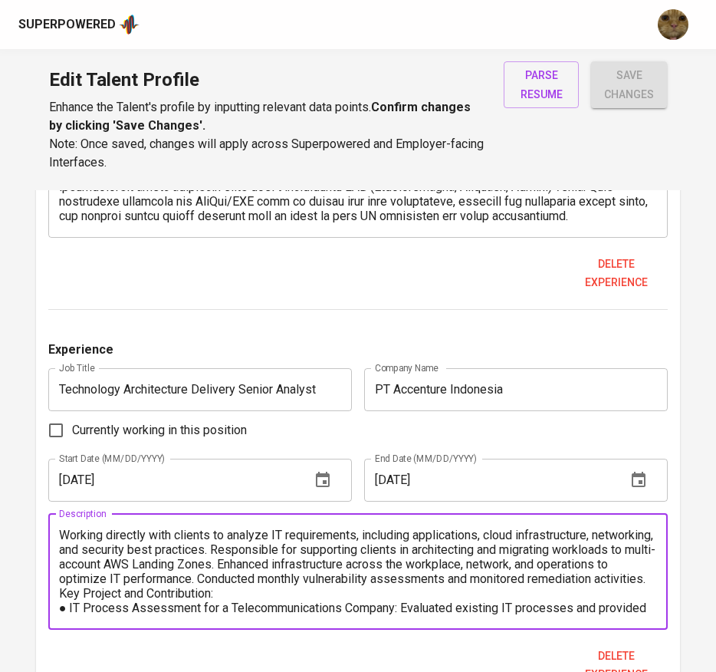
click at [235, 614] on textarea "Working directly with clients to analyze IT requirements, including application…" at bounding box center [358, 571] width 599 height 87
click at [203, 588] on textarea "Working directly with clients to analyze IT requirements, including application…" at bounding box center [358, 571] width 599 height 87
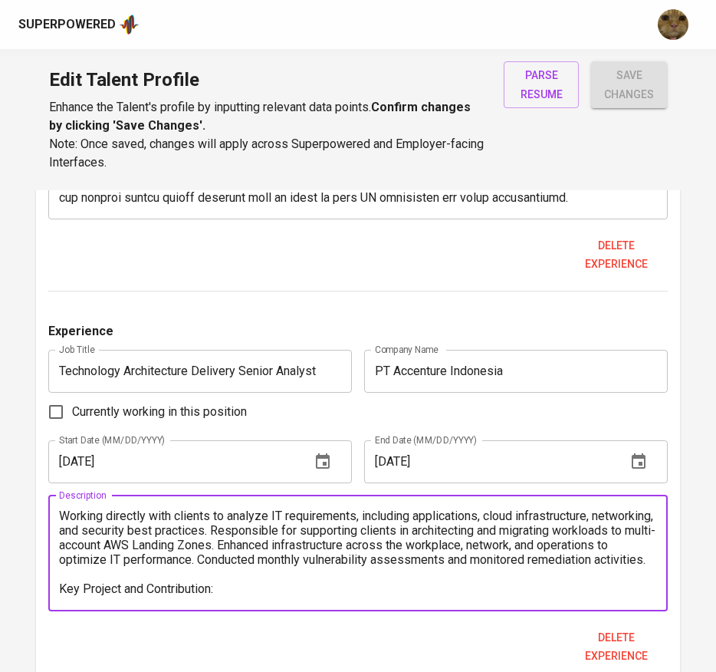
scroll to position [2541, 0]
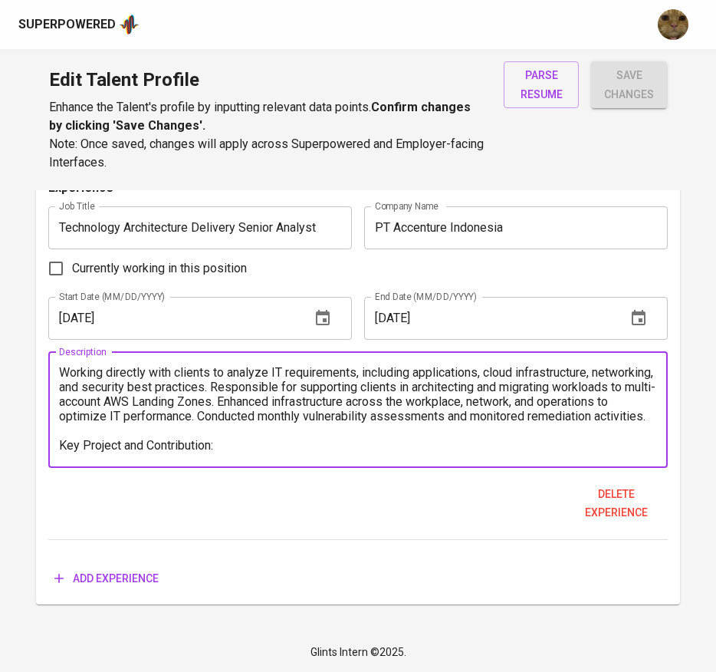
type textarea "Working directly with clients to analyze IT requirements, including application…"
click at [113, 578] on span "Add experience" at bounding box center [106, 578] width 104 height 19
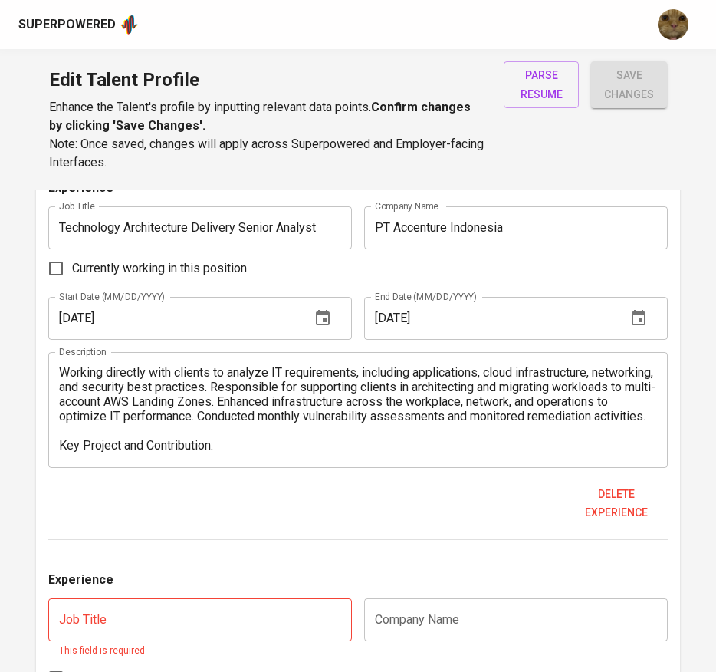
drag, startPoint x: 74, startPoint y: 642, endPoint x: 77, endPoint y: 631, distance: 11.9
click at [74, 642] on div "Job Title Job Title This field is required" at bounding box center [200, 628] width 304 height 61
click at [77, 631] on input "text" at bounding box center [200, 619] width 304 height 43
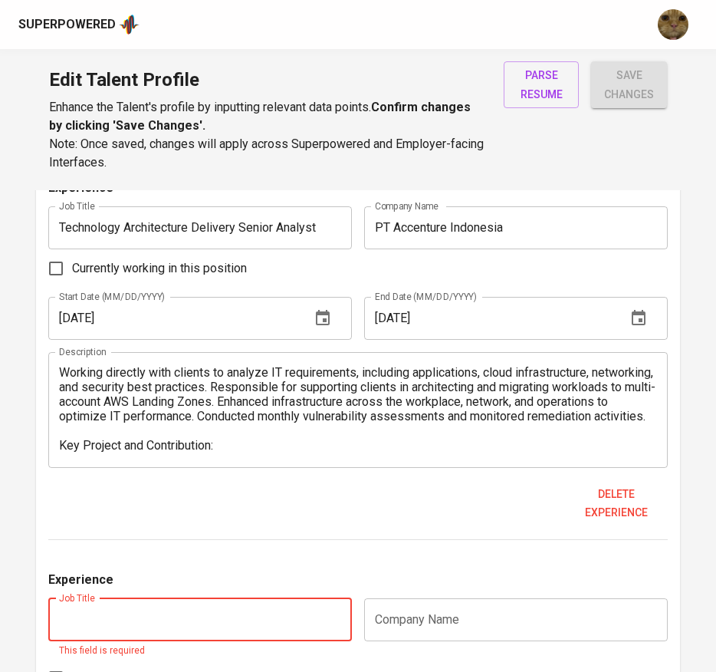
paste input "Cloud Infrastructure Engineer / SRE"
type input "Cloud Infrastructure Engineer / SRE"
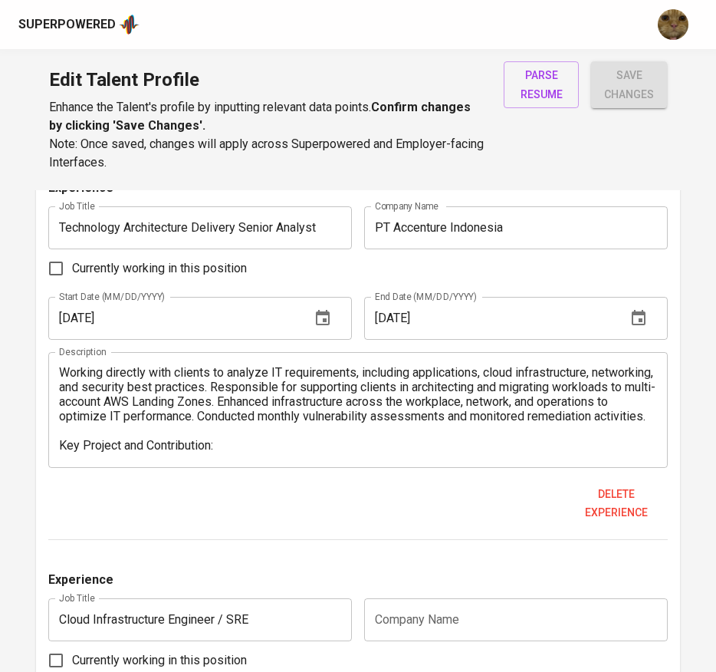
click at [361, 613] on div "Company Name Company Name" at bounding box center [513, 619] width 310 height 43
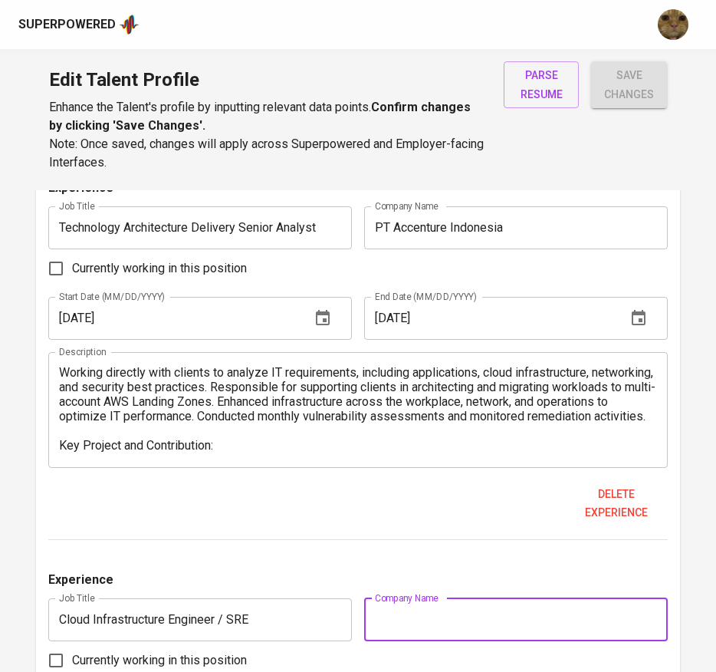
click at [390, 615] on input "text" at bounding box center [516, 619] width 304 height 43
paste input "PT Traveloka Indonesia (Traveloka.com)"
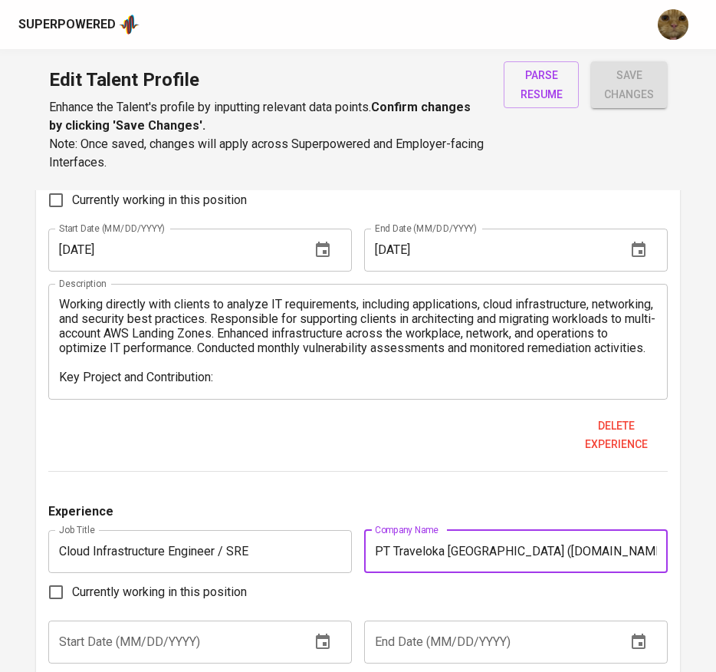
scroll to position [2656, 0]
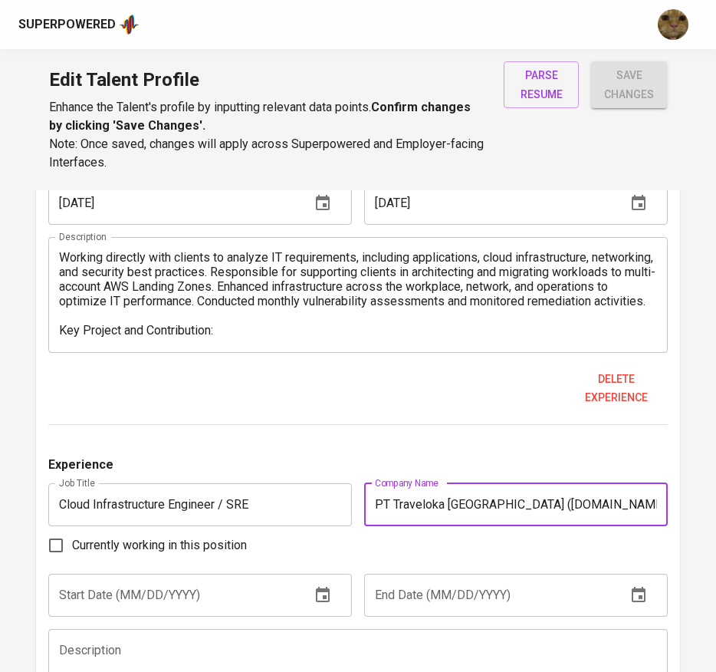
type input "PT Traveloka Indonesia (Traveloka.com)"
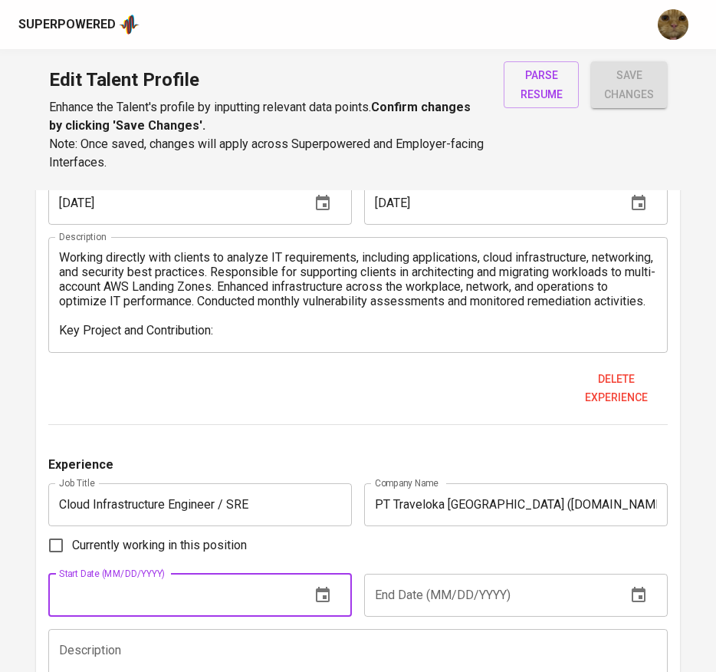
click at [92, 577] on input "text" at bounding box center [173, 595] width 250 height 43
type input "9_/__/____"
type input "06/01/2022"
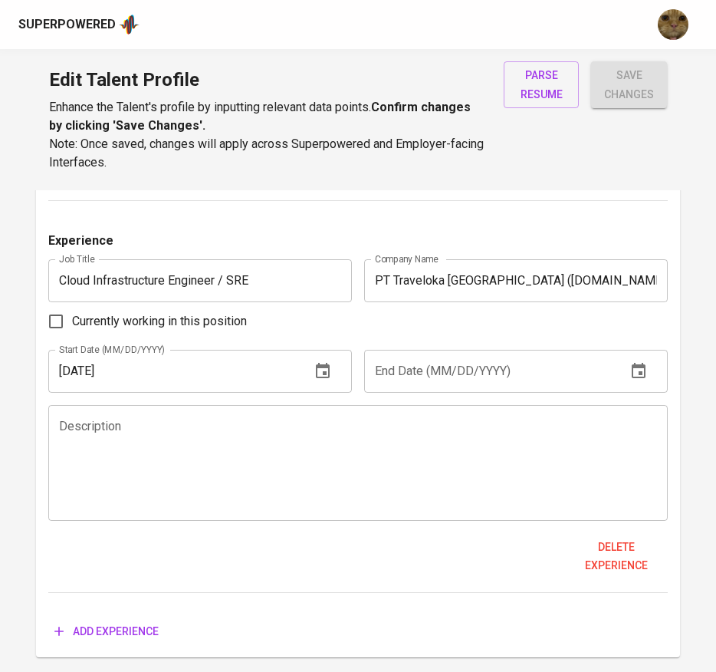
scroll to position [2886, 0]
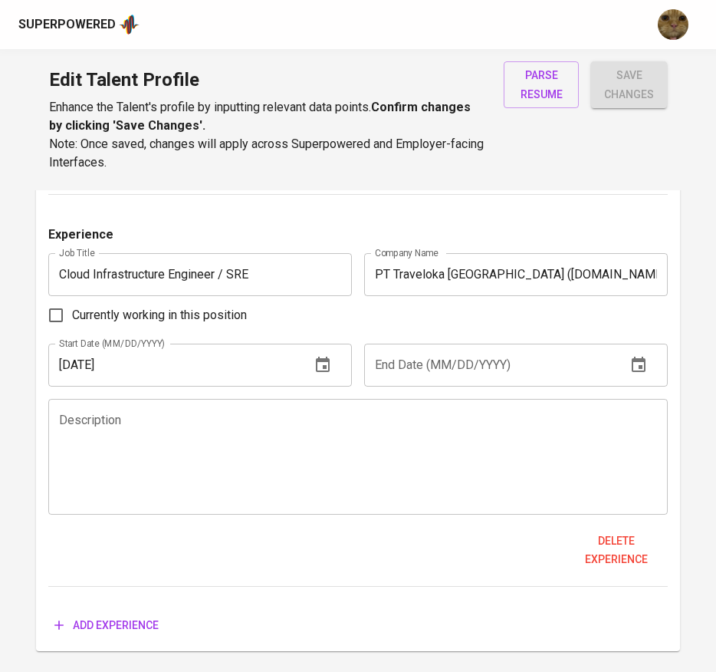
click at [100, 444] on textarea at bounding box center [358, 456] width 599 height 87
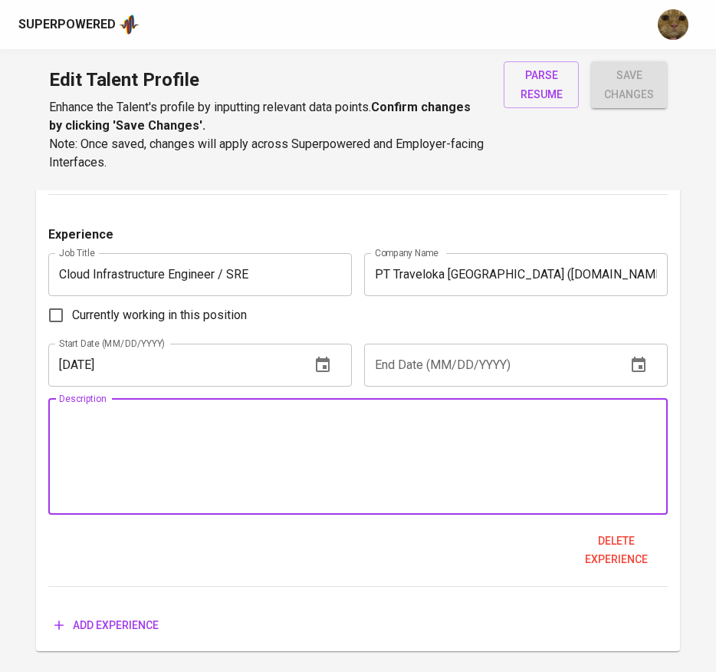
paste textarea "Assigned in the central cloud infrastructure team to manage cloud operations an…"
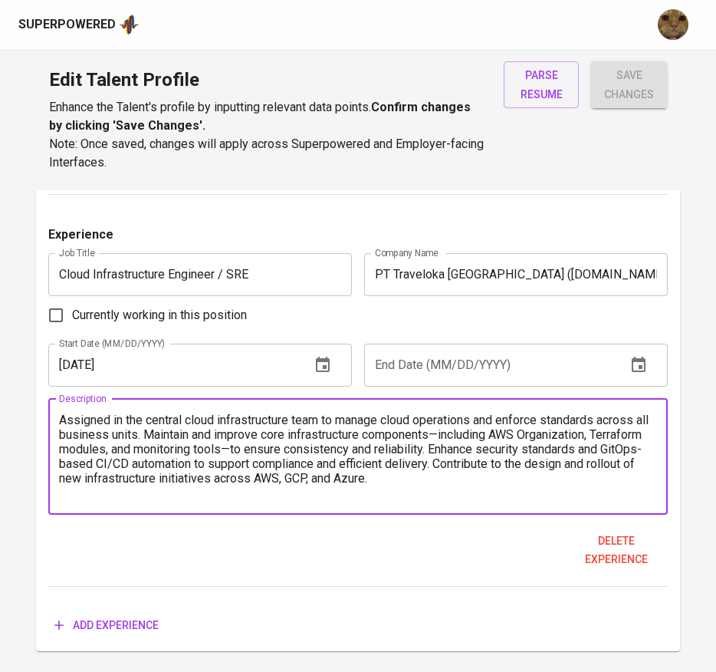
scroll to position [15, 0]
click at [207, 474] on textarea "Assigned in the central cloud infrastructure team to manage cloud operations an…" at bounding box center [358, 456] width 599 height 87
paste textarea "Key Project and Contribution: ● Firewall Manager: Migrating the 3rd party vendo…"
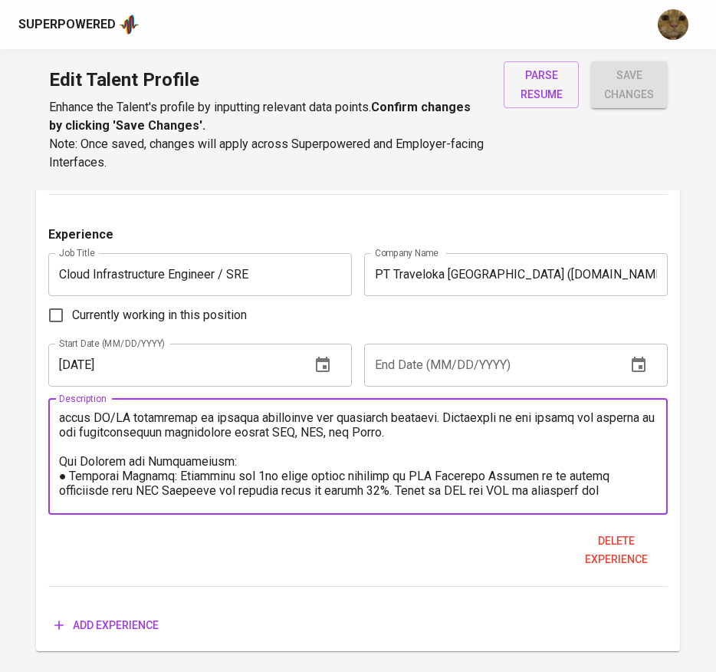
scroll to position [0, 0]
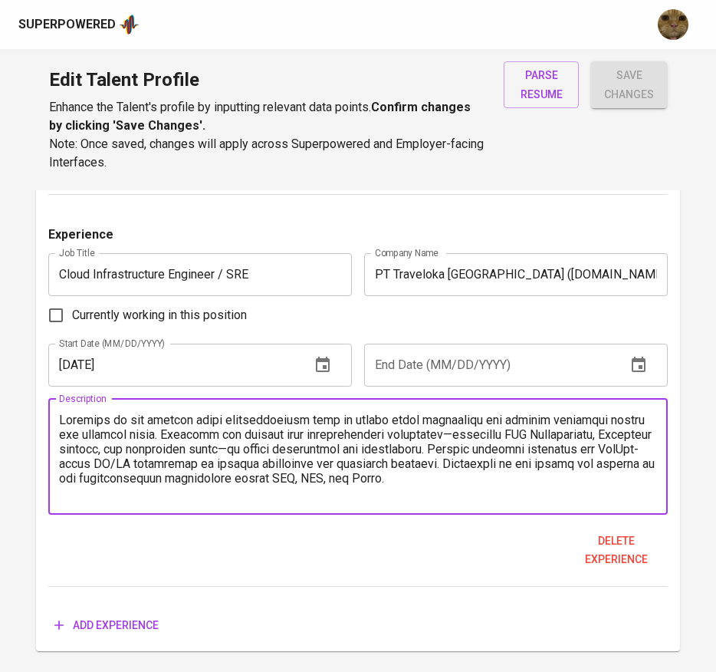
type textarea "Assigned in the central cloud infrastructure team to manage cloud operations an…"
click at [57, 317] on input "Currently working in this position" at bounding box center [56, 315] width 32 height 32
checkbox input "true"
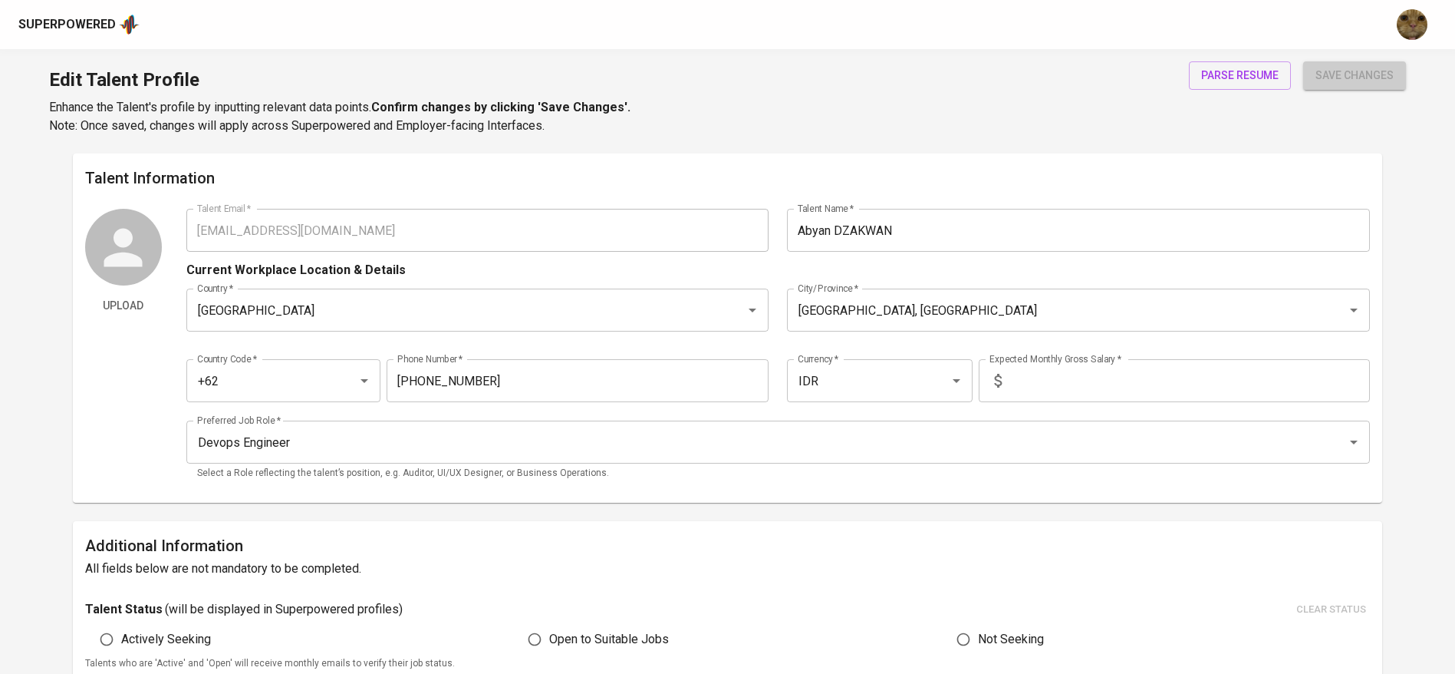
click at [1347, 82] on span "save changes" at bounding box center [1355, 75] width 78 height 19
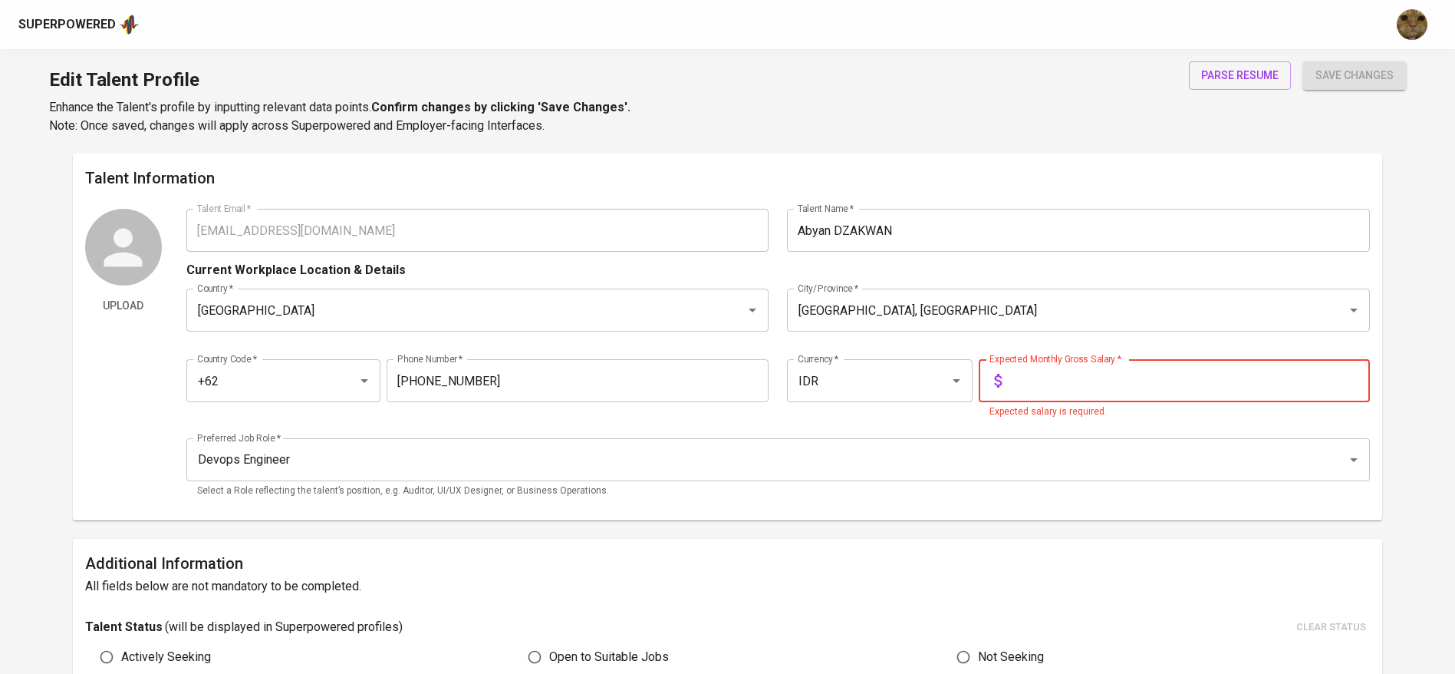
type input "4"
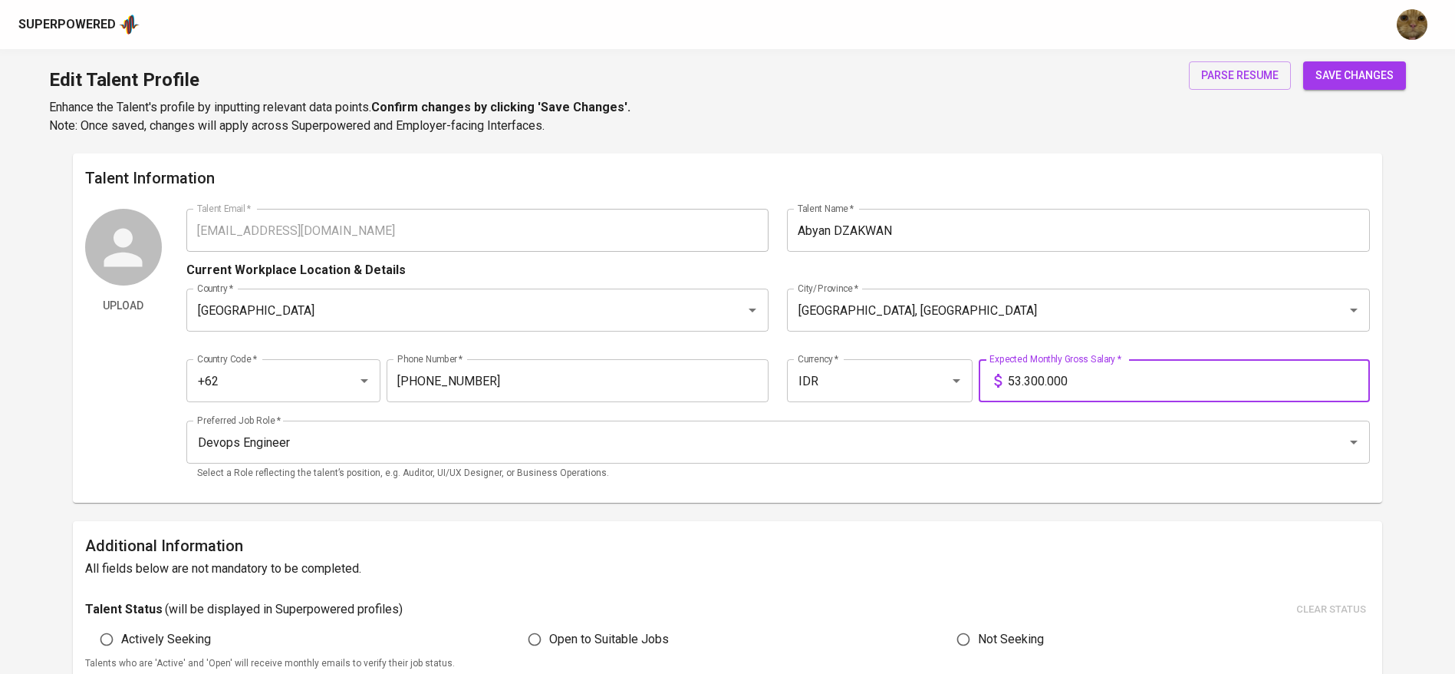
type input "53.300.000"
click at [1303, 61] on button "save changes" at bounding box center [1354, 75] width 103 height 28
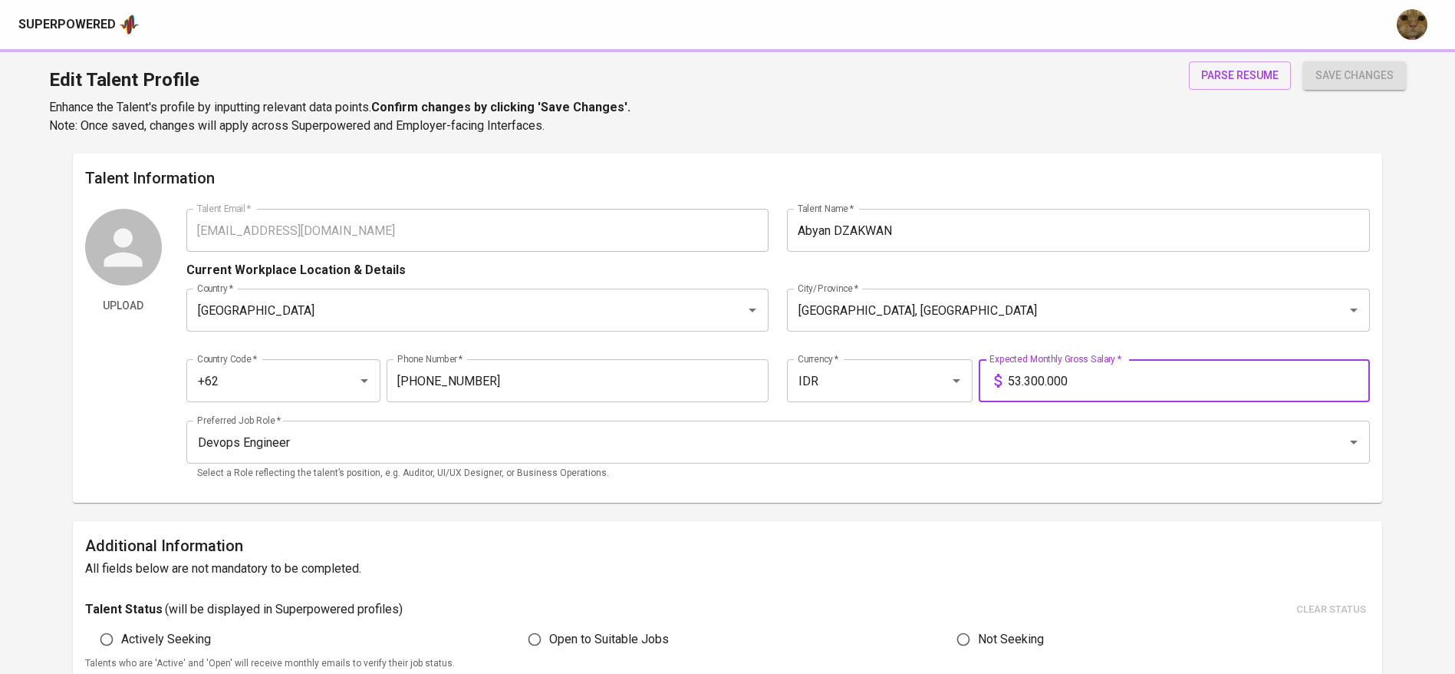
type input "Cloud Infrastructure Engineer / SRE"
type input "PT Traveloka Indonesia (Traveloka.com)"
checkbox input "true"
type input "06/01/2022"
type textarea "Assigned in the central cloud infrastructure team to manage cloud operations an…"
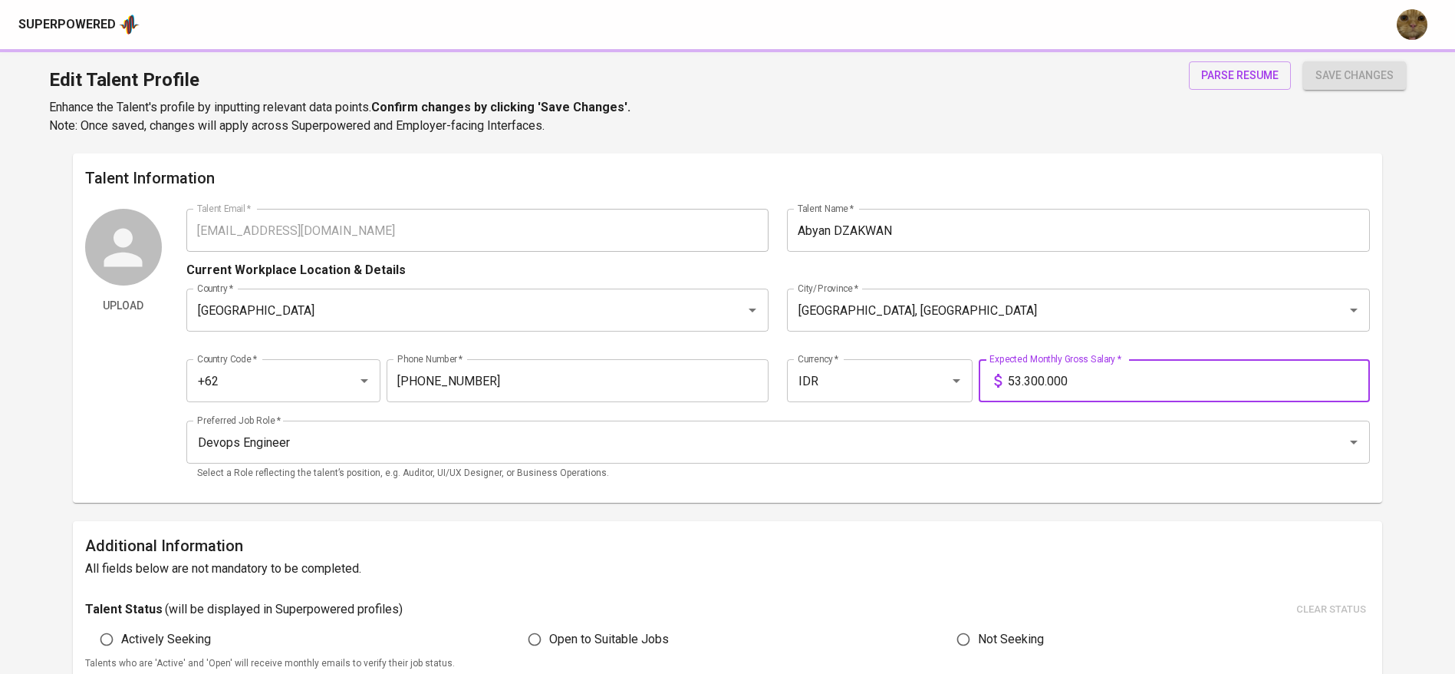
type input "Technology Architecture Delivery Senior Analyst"
type input "PT Accenture Indonesia"
type input "04/01/2021"
type input "05/01/2022"
type textarea "Working directly with clients to analyze IT requirements, including application…"
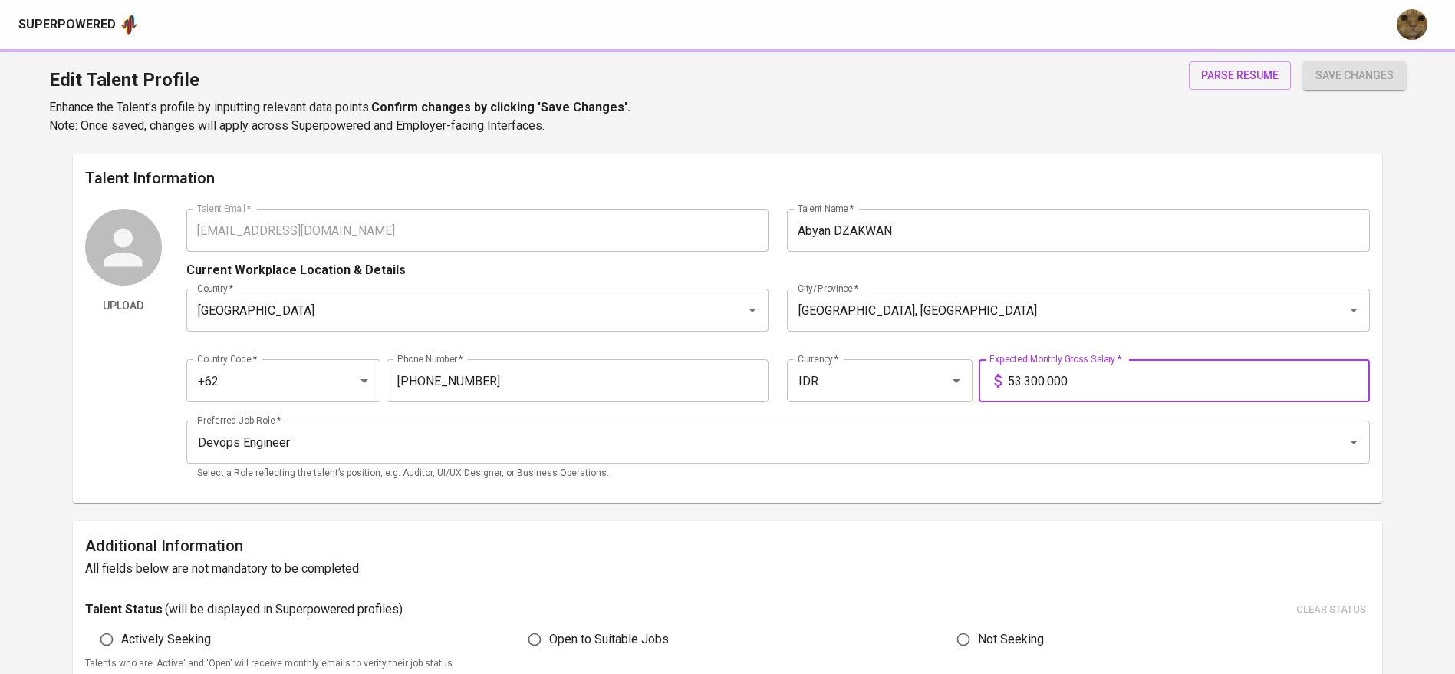
type input "DevOps / Site Reliability Engineer"
type input "PT Global Tiket Network (tiket.com)"
type input "09/01/2019"
type input "04/01/2021"
type textarea "Assigned to the central DevOps team, responsible for ensuring system reliabilit…"
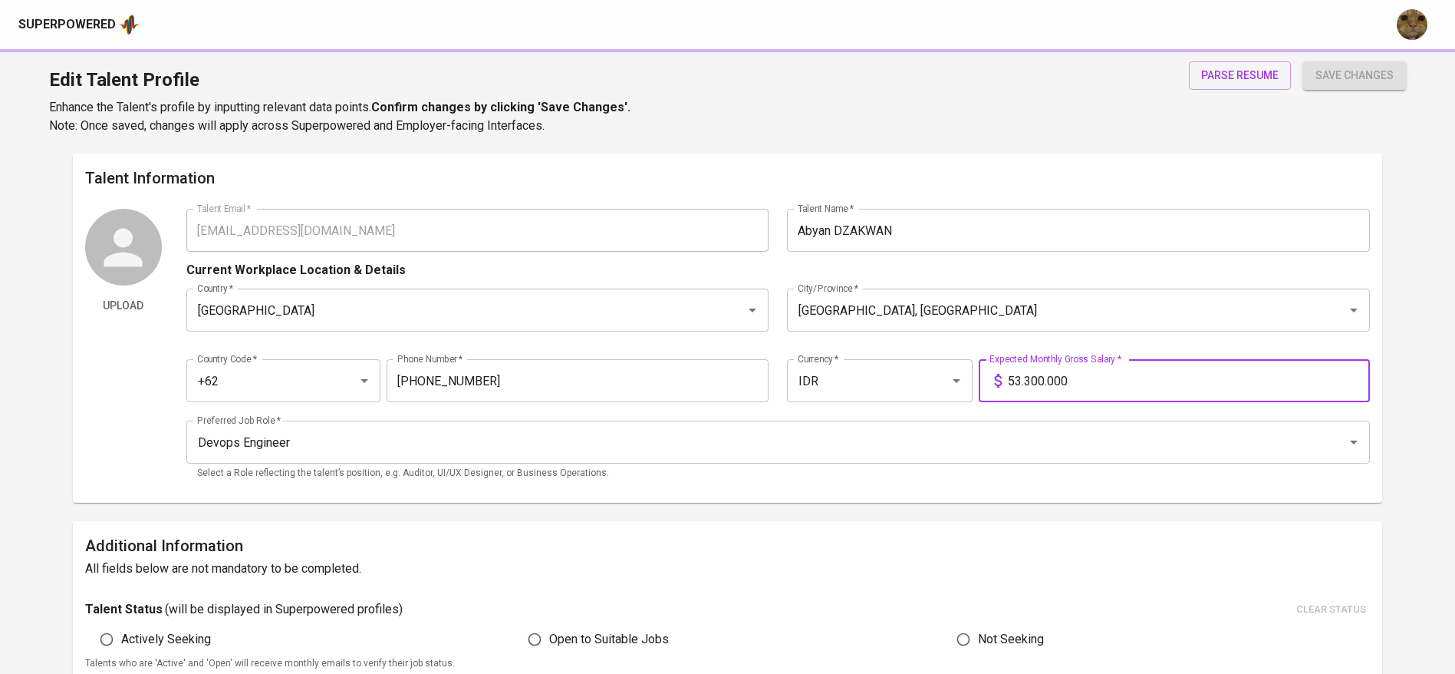
type input "Cloud Engineer"
type input "Cloudcomrade, Pte, Ltd"
type input "06/01/2018"
type input "06/01/2019"
type textarea "Collaborated closely with solution architects and provided periodic 24x7 suppor…"
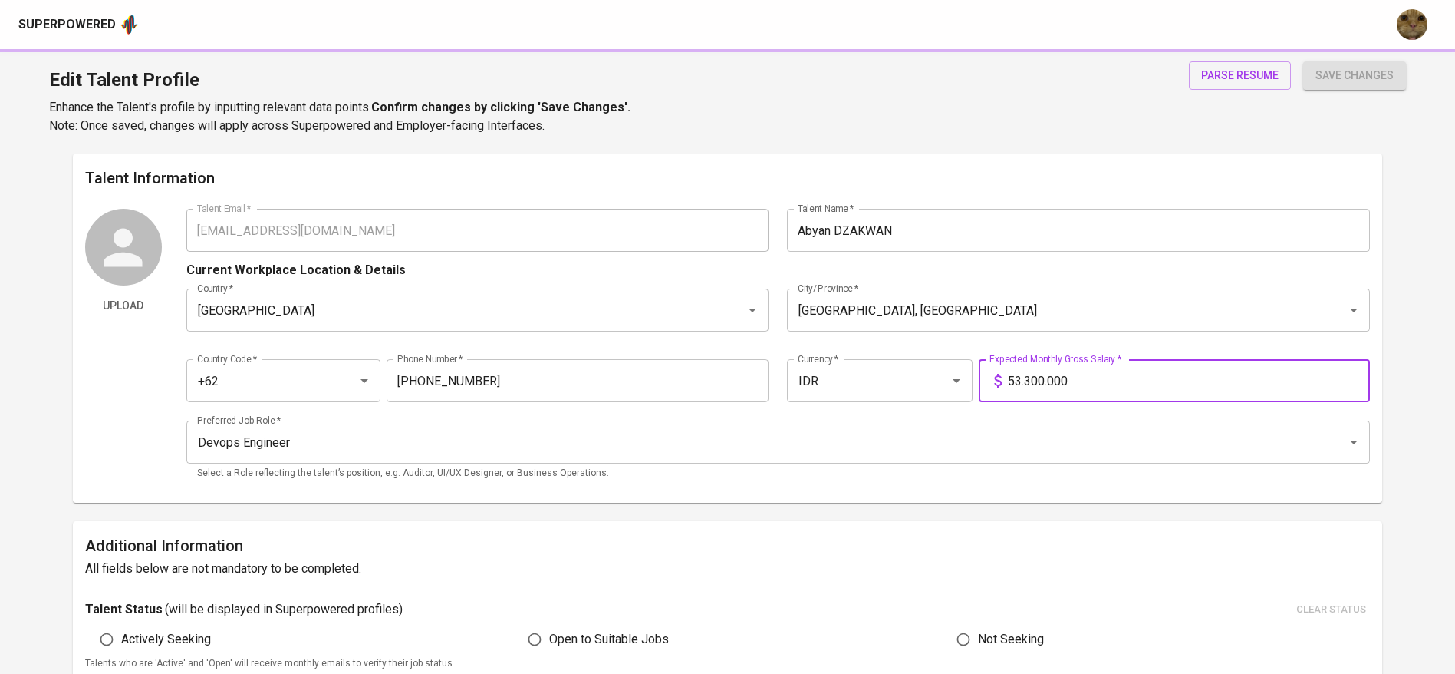
type input "DevOps Engineer"
type input "Stockbit Pte Ltd"
type input "06/01/2018"
type input "09/01/2018"
type textarea "Responsible for managing the entire infrastructure stack, from physical hardwar…"
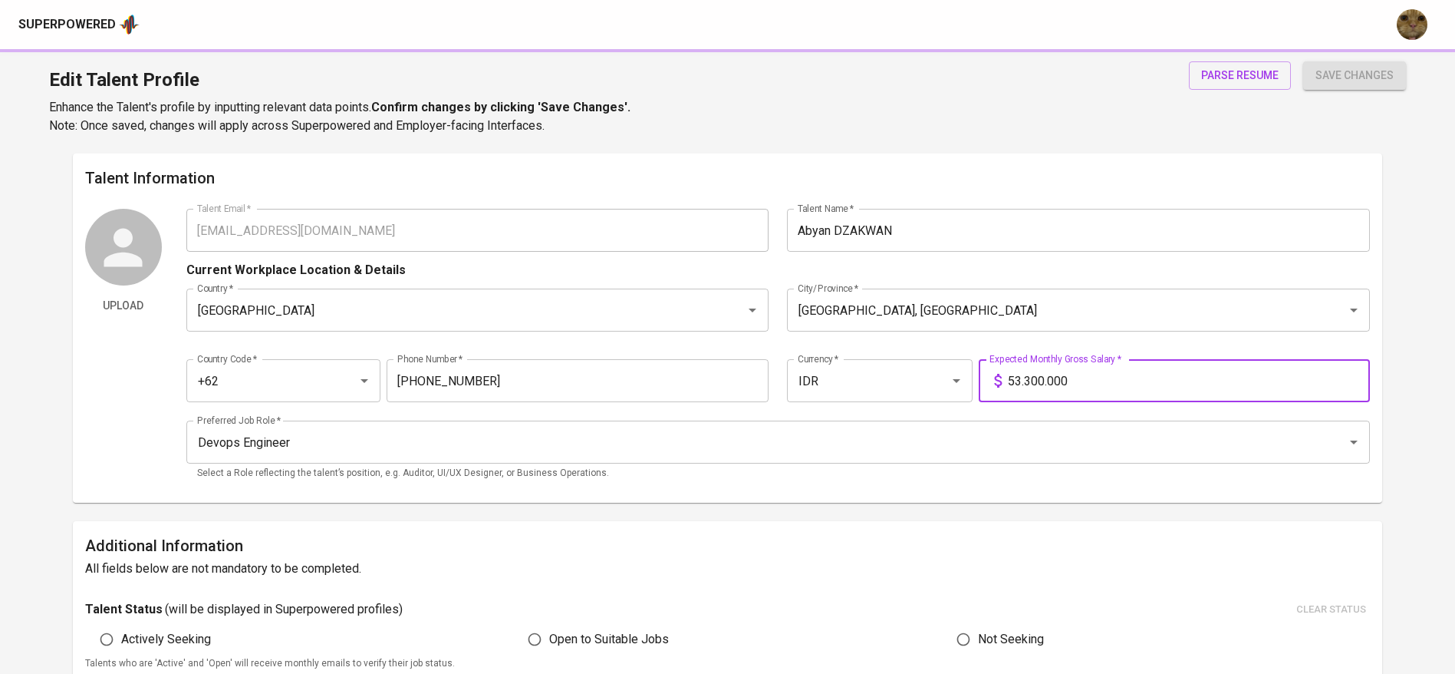
type input "System Engineer / Technical Customer Support"
type input "Vodien Internet Solutions, Pte, Ltd"
checkbox input "false"
type input "06/08/2017"
type input "05/08/2018"
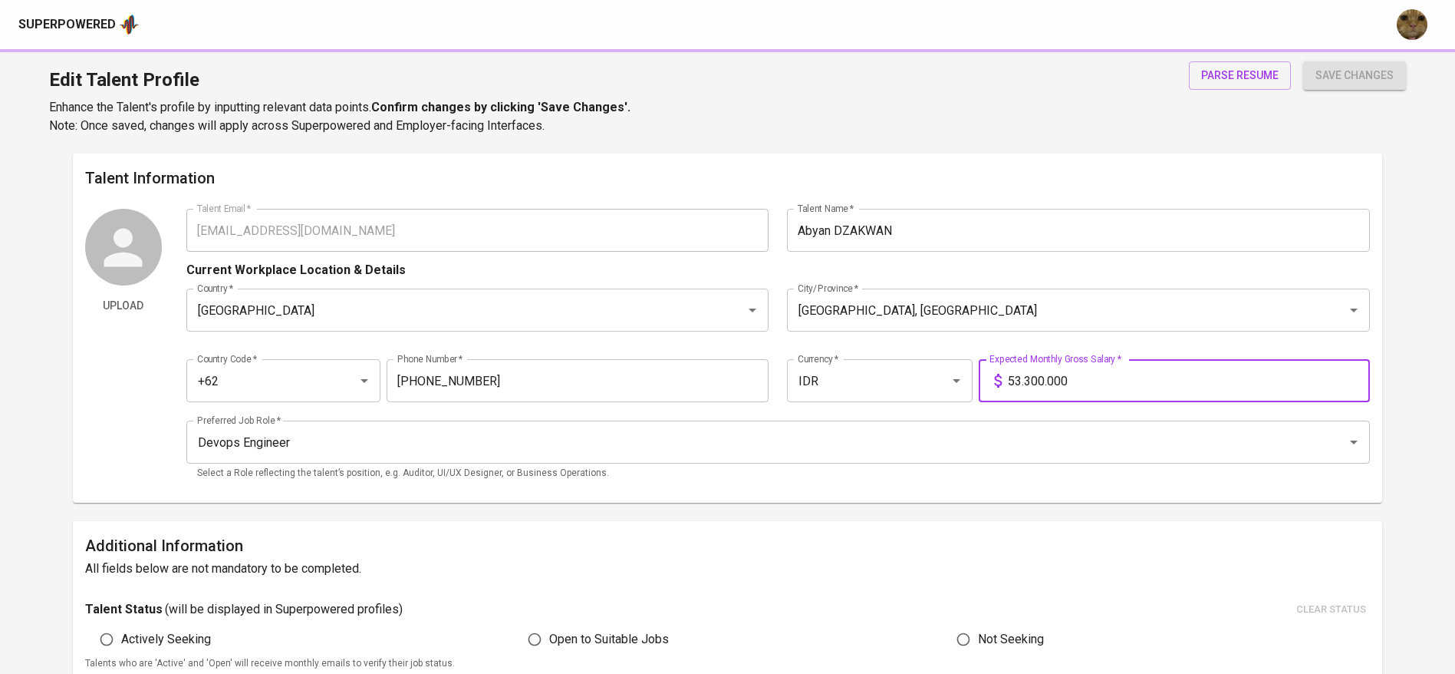
type textarea "Delivered technical and customer support through Zendesk, effectively resolving…"
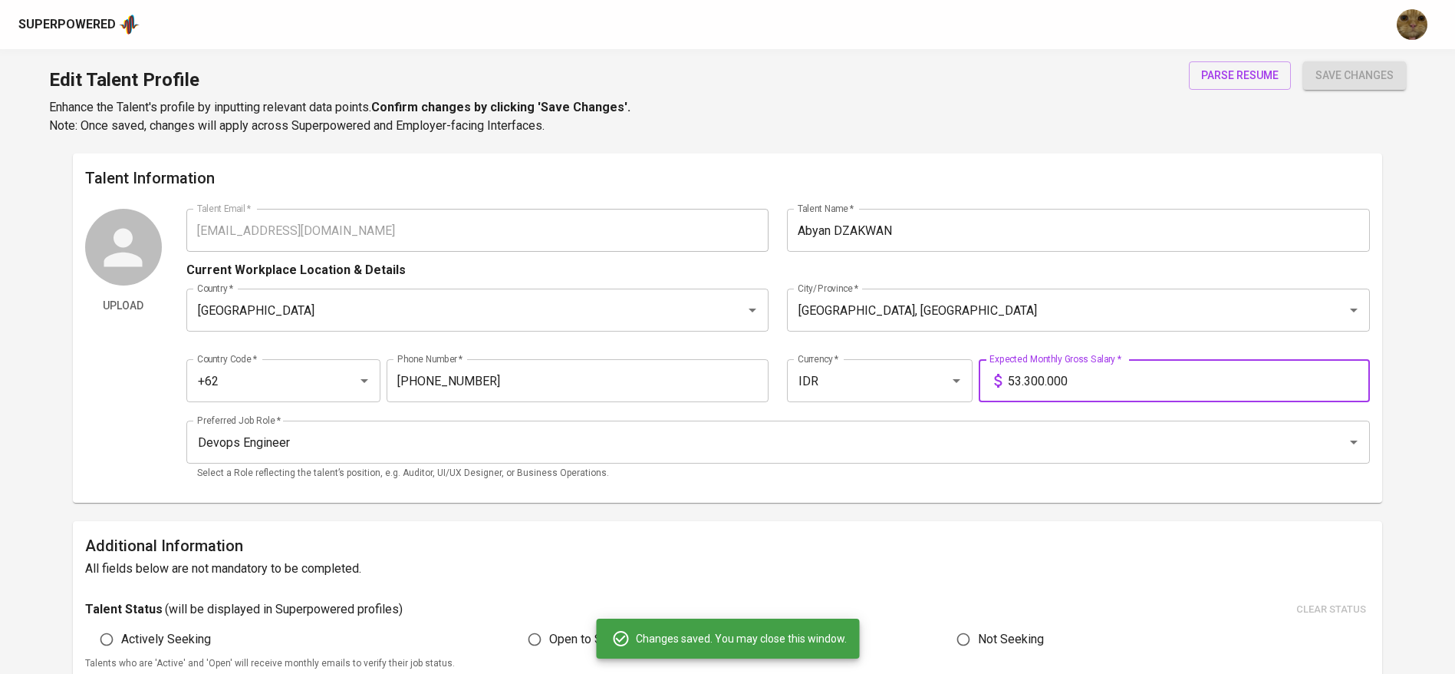
scroll to position [15, 0]
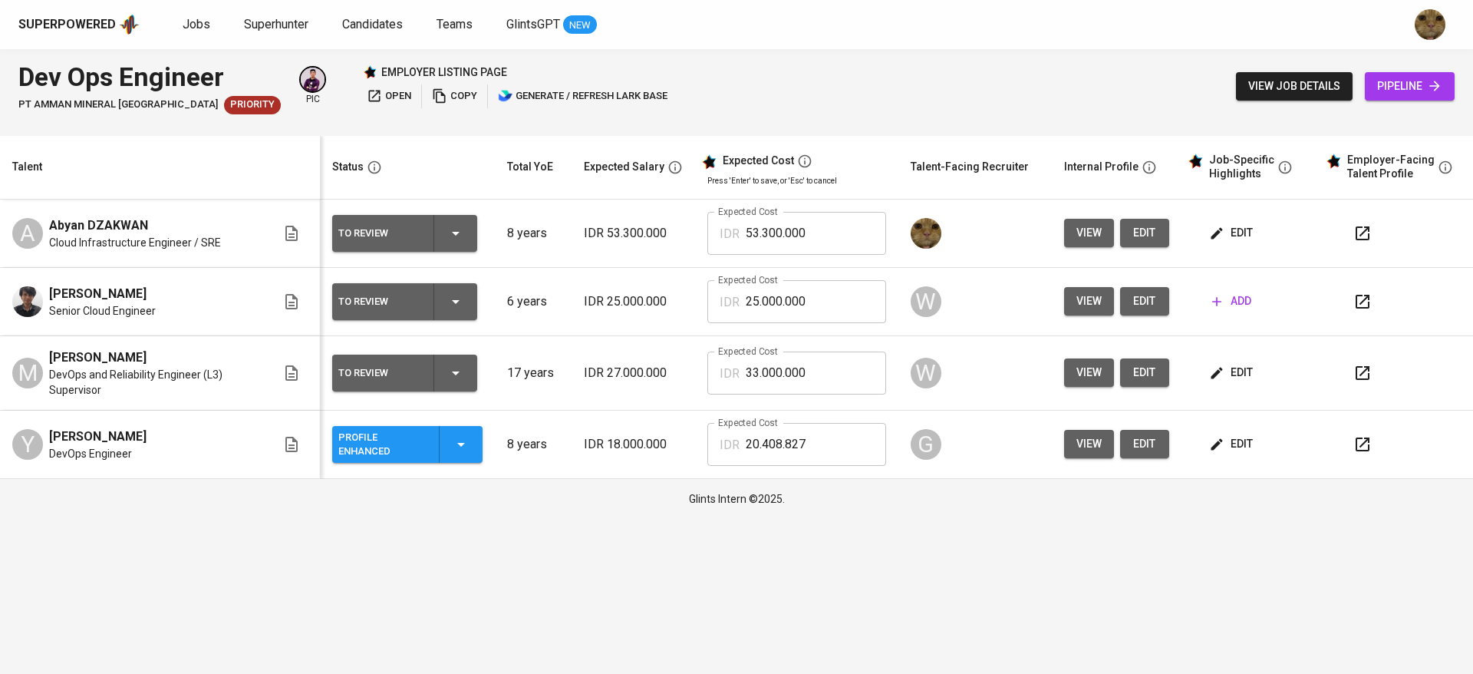
click at [452, 237] on icon "button" at bounding box center [455, 233] width 18 height 18
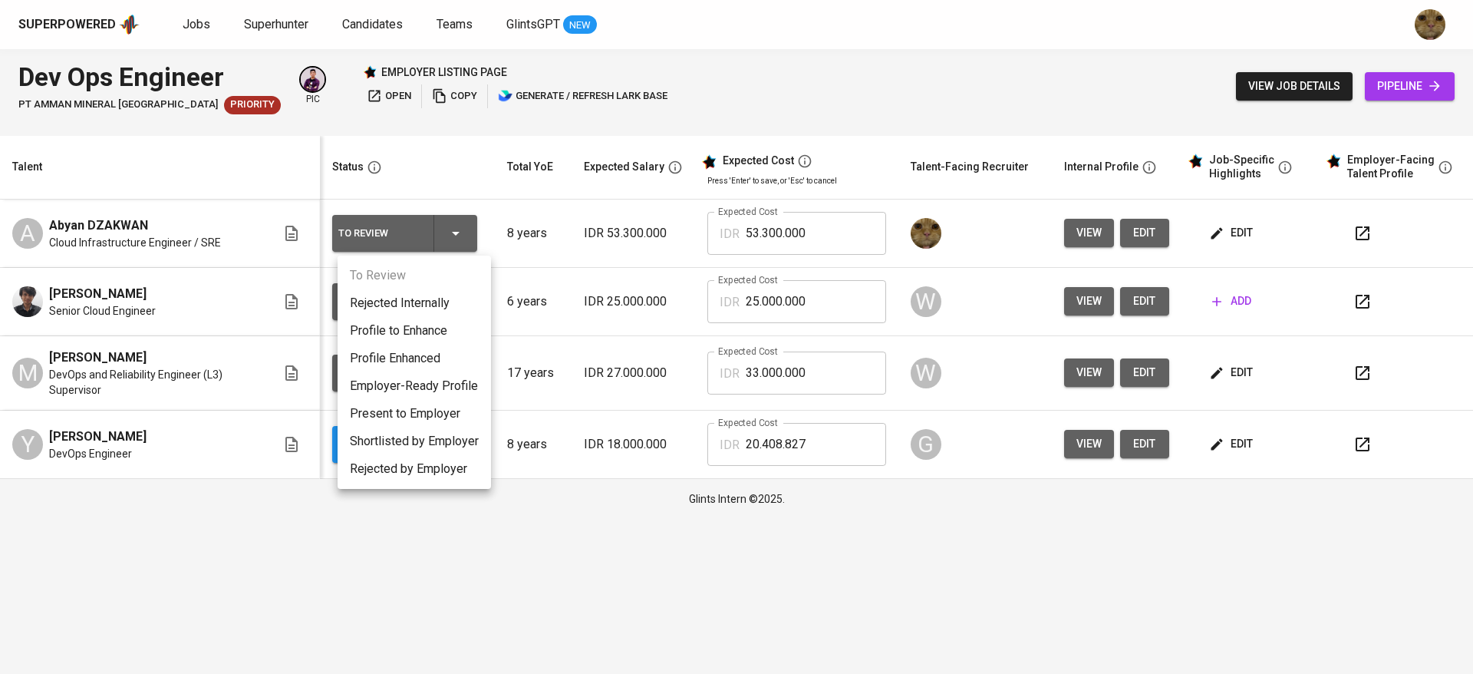
click at [392, 351] on li "Profile Enhanced" at bounding box center [414, 358] width 153 height 28
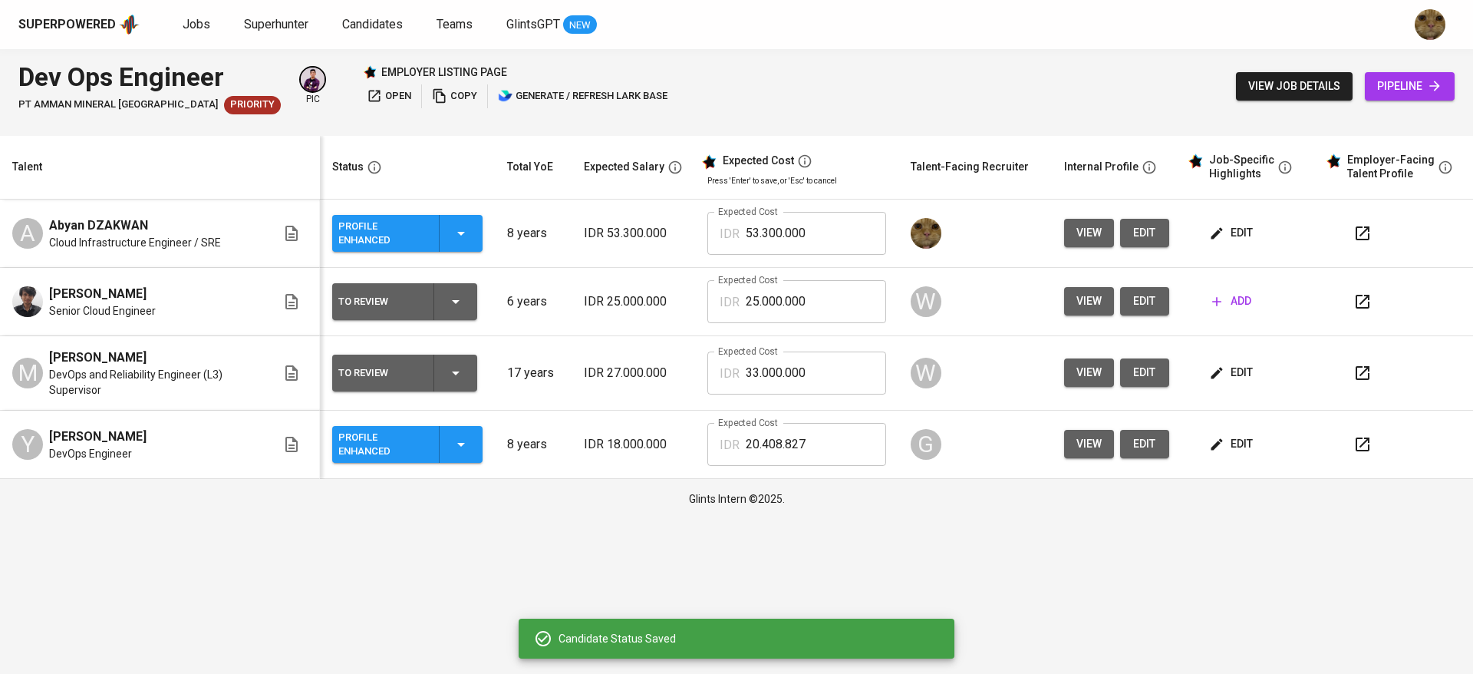
click at [1349, 238] on button "button" at bounding box center [1362, 233] width 37 height 37
click at [466, 248] on div "Profile Enhanced" at bounding box center [407, 233] width 138 height 37
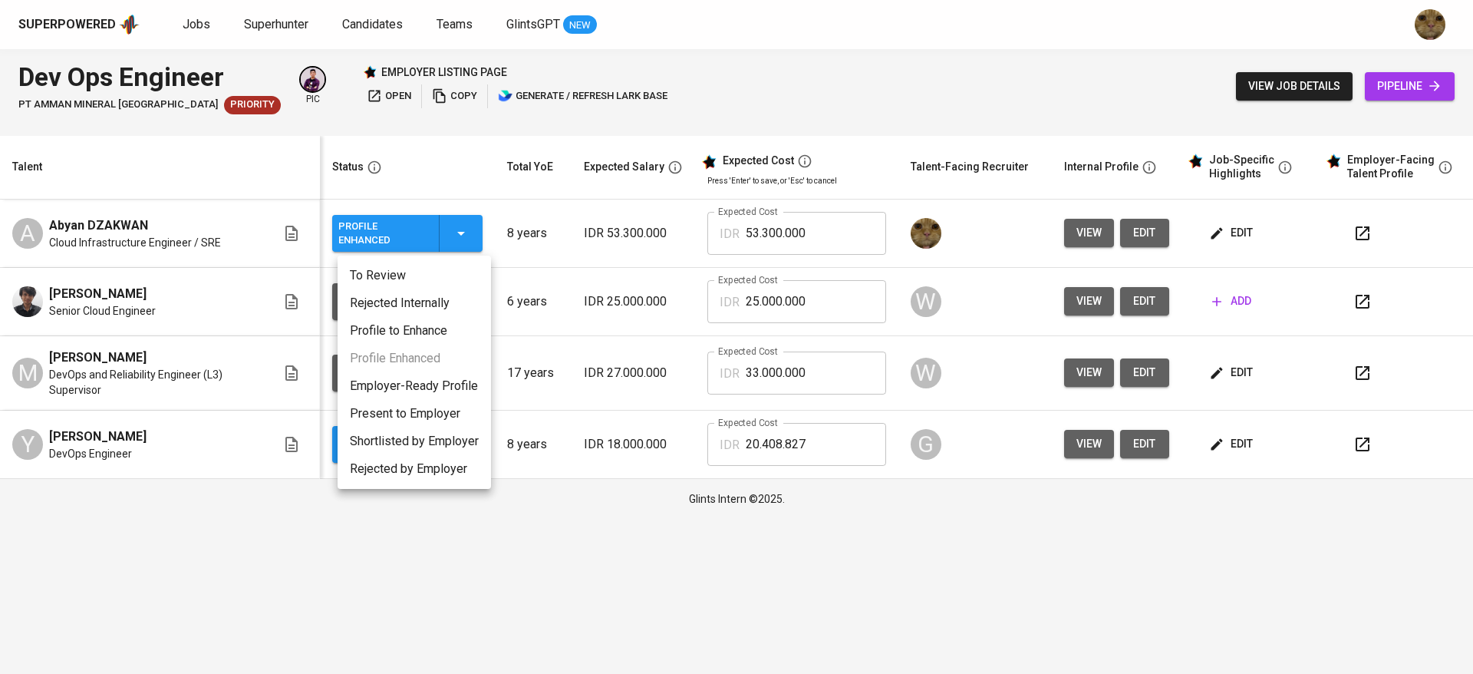
click at [383, 280] on li "To Review" at bounding box center [414, 276] width 153 height 28
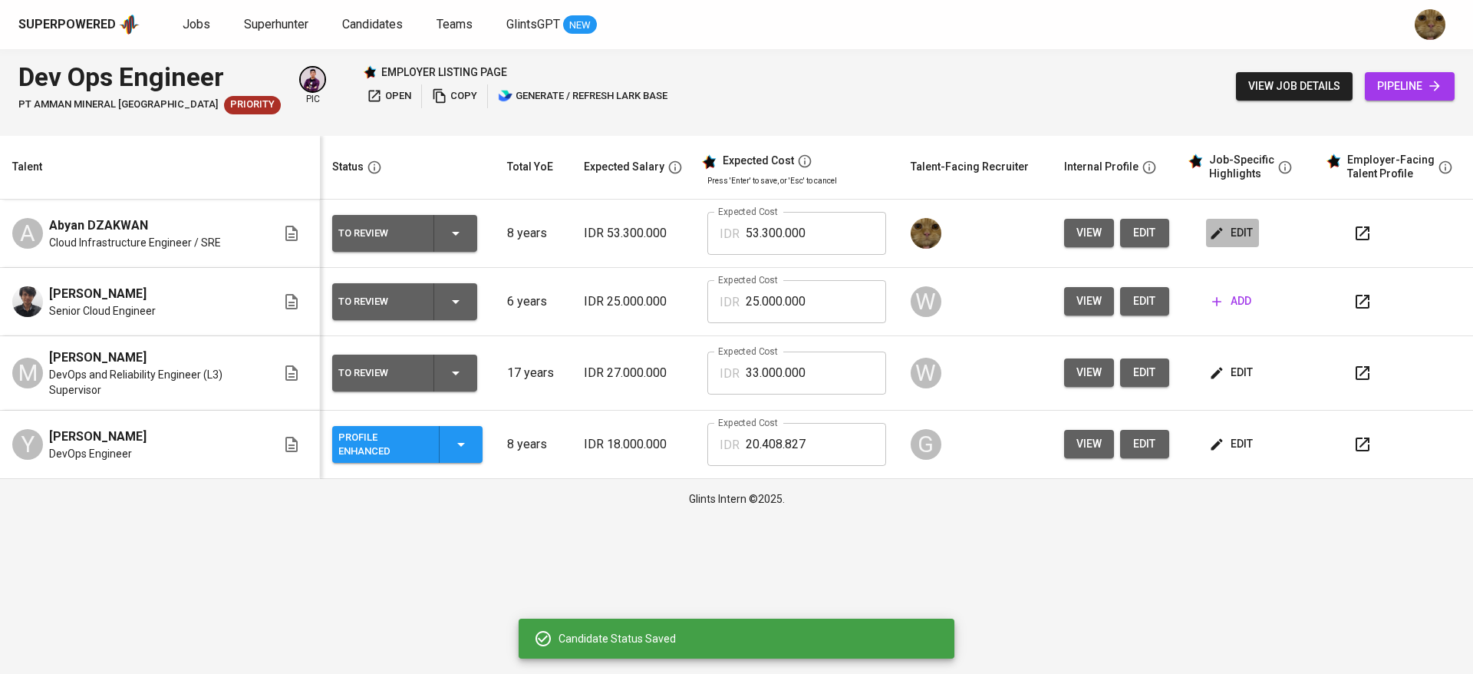
click at [1233, 242] on span "edit" at bounding box center [1232, 232] width 41 height 19
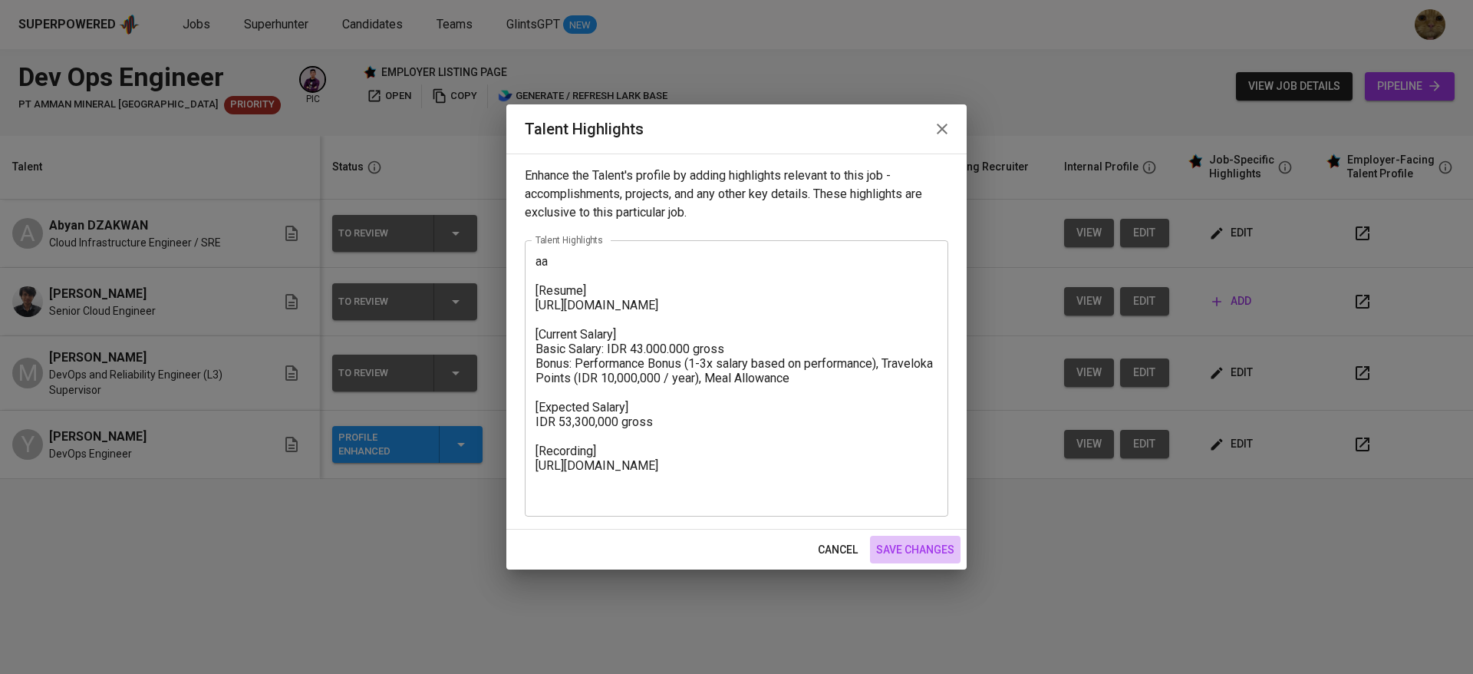
click at [899, 542] on span "save changes" at bounding box center [915, 549] width 78 height 19
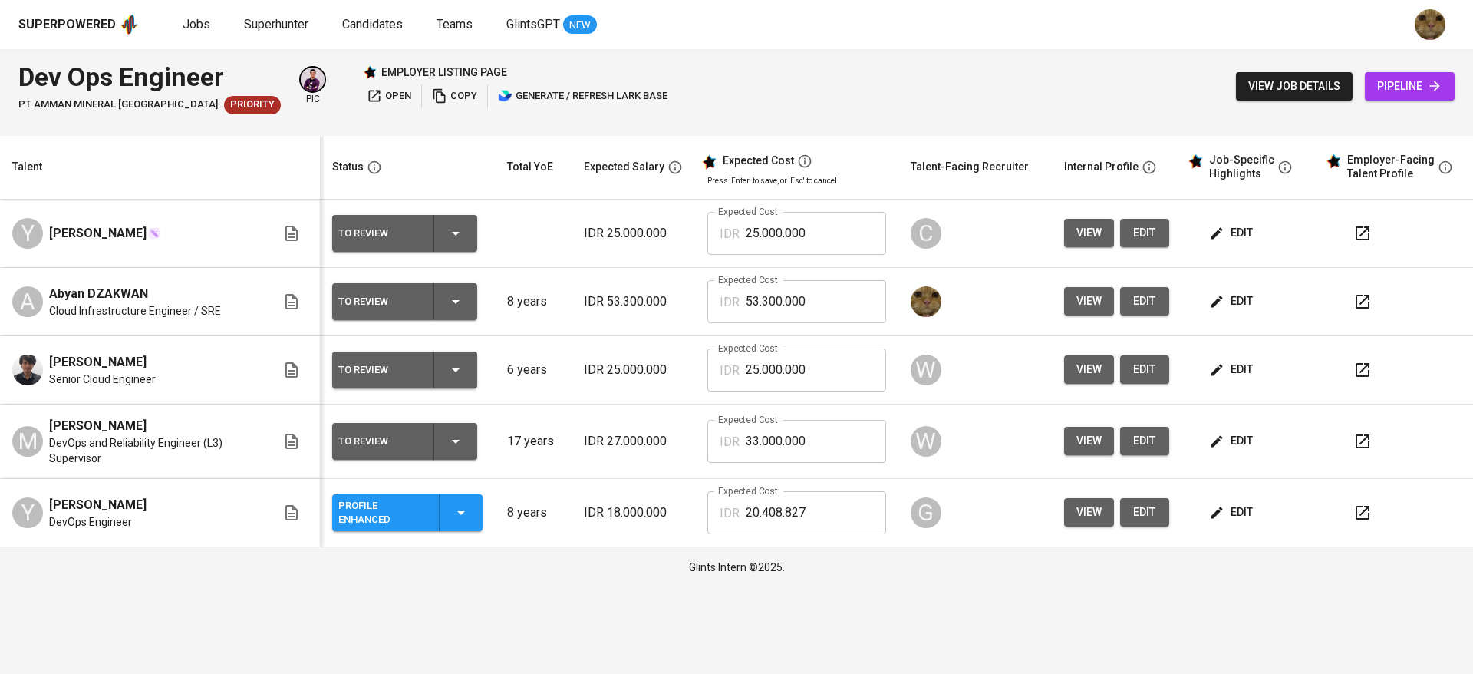
click at [1231, 304] on span "edit" at bounding box center [1232, 300] width 41 height 19
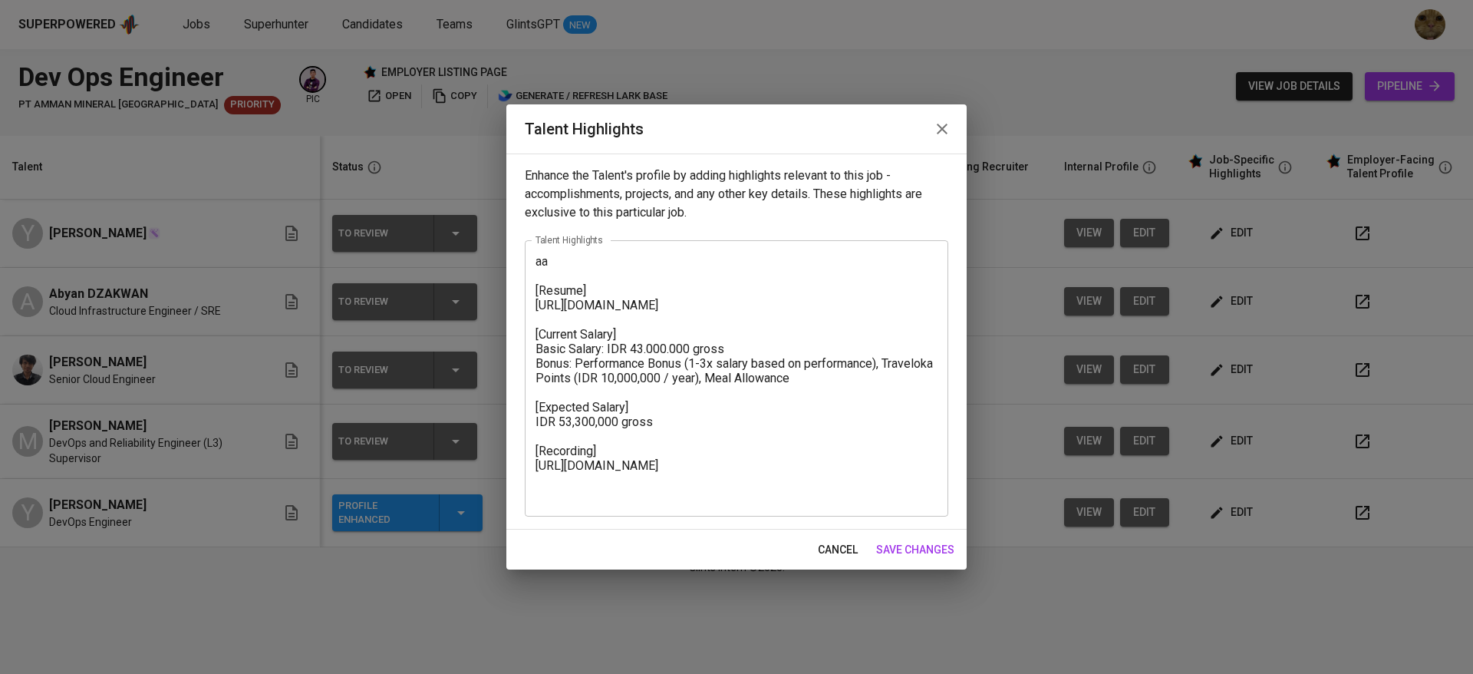
click at [568, 245] on div "aa [Resume] [URL][DOMAIN_NAME] [Current Salary] Basic Salary: IDR 43.000.000 gr…" at bounding box center [736, 378] width 423 height 276
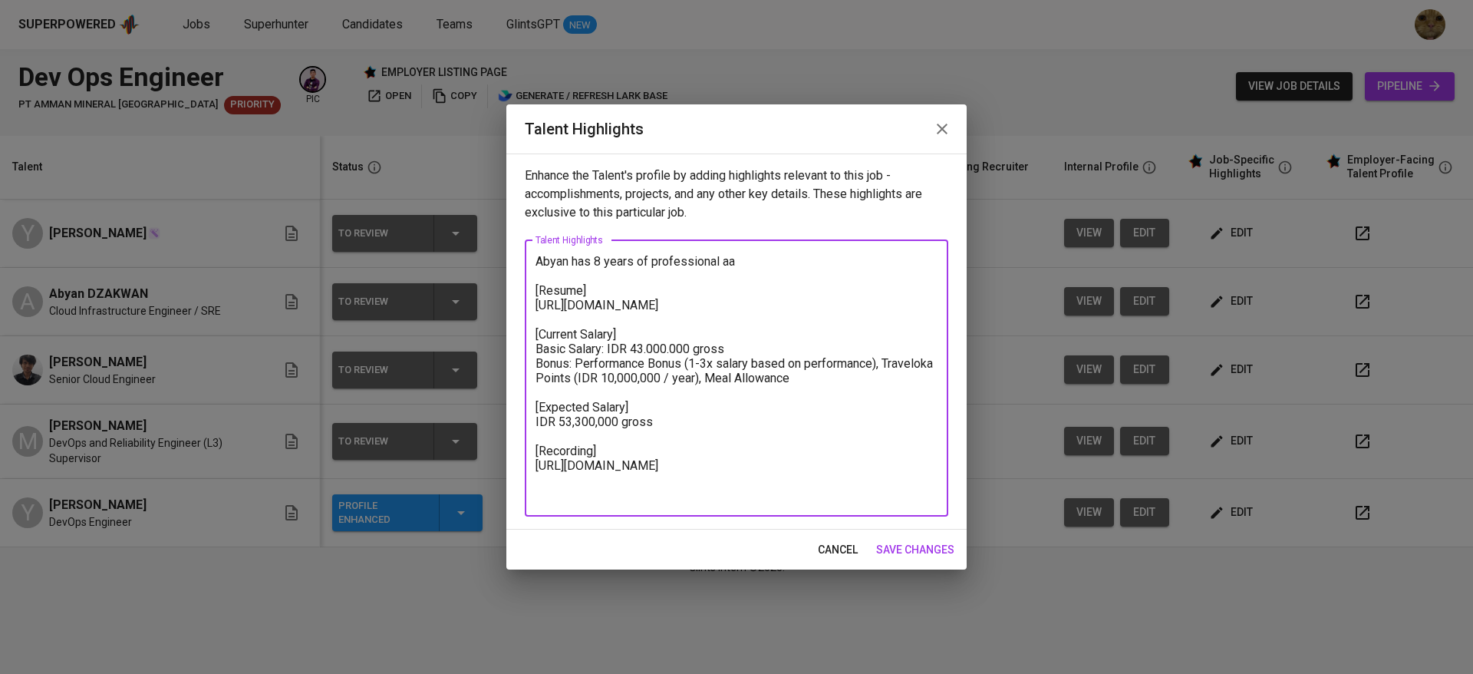
drag, startPoint x: 650, startPoint y: 341, endPoint x: 515, endPoint y: 305, distance: 139.7
click at [515, 305] on div "Enhance the Talent's profile by adding highlights relevant to this job - accomp…" at bounding box center [736, 341] width 460 height 376
click at [649, 274] on textarea "Abyan has 8 years of professional aa [Resume] [URL][DOMAIN_NAME] [Current Salar…" at bounding box center [736, 378] width 402 height 248
click at [545, 257] on textarea "Abyan has 8 years of professional aa [Resume] [URL][DOMAIN_NAME] [Current Salar…" at bounding box center [736, 378] width 402 height 248
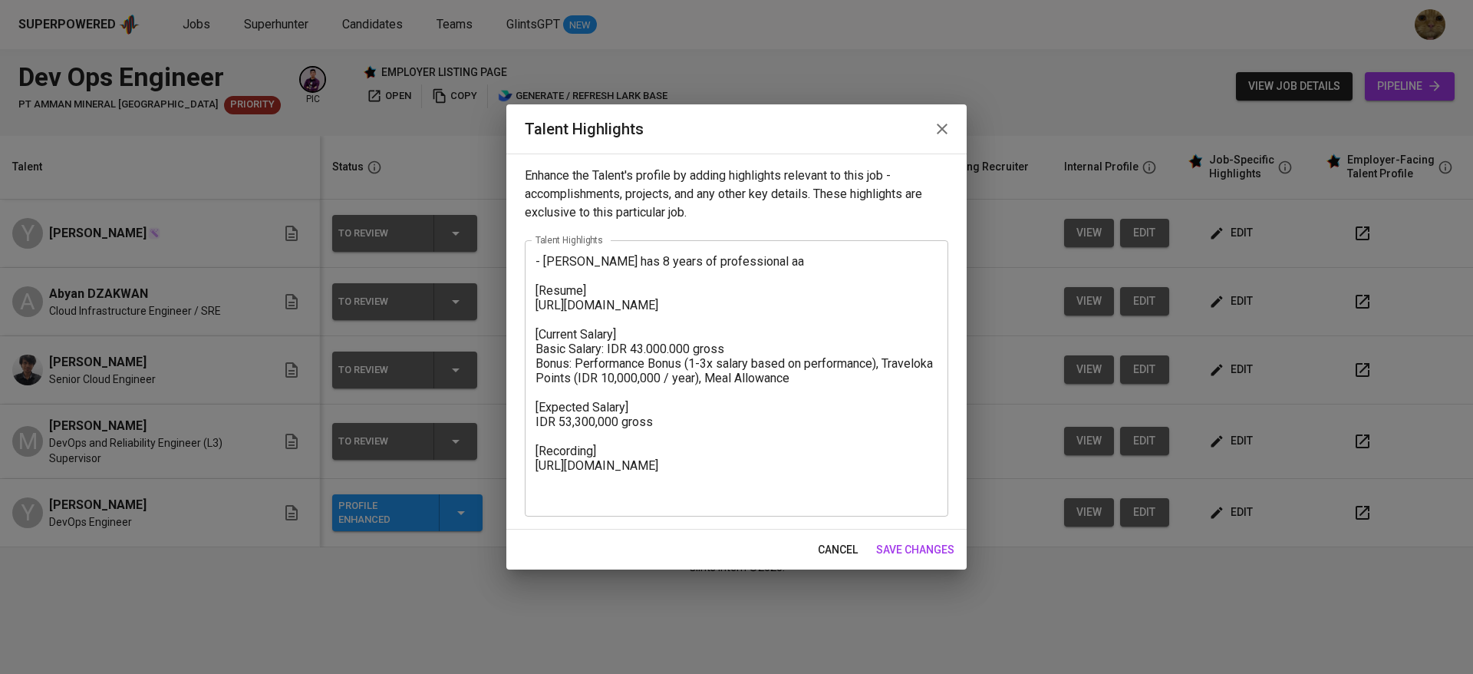
click at [763, 249] on div "- Abyan has 8 years of professional aa [Resume] https://glints.sg.larksuite.com…" at bounding box center [736, 378] width 423 height 276
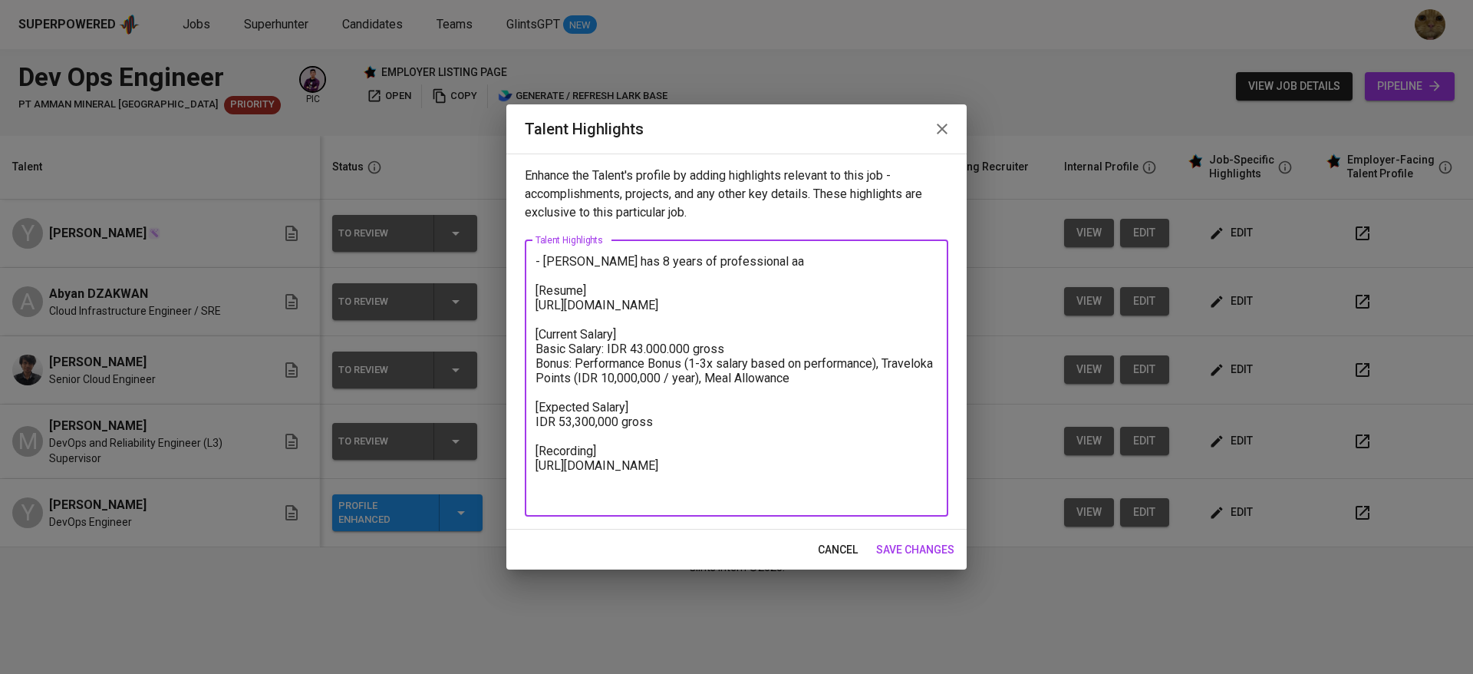
click at [759, 258] on textarea "- Abyan has 8 years of professional aa [Resume] https://glints.sg.larksuite.com…" at bounding box center [736, 378] width 402 height 248
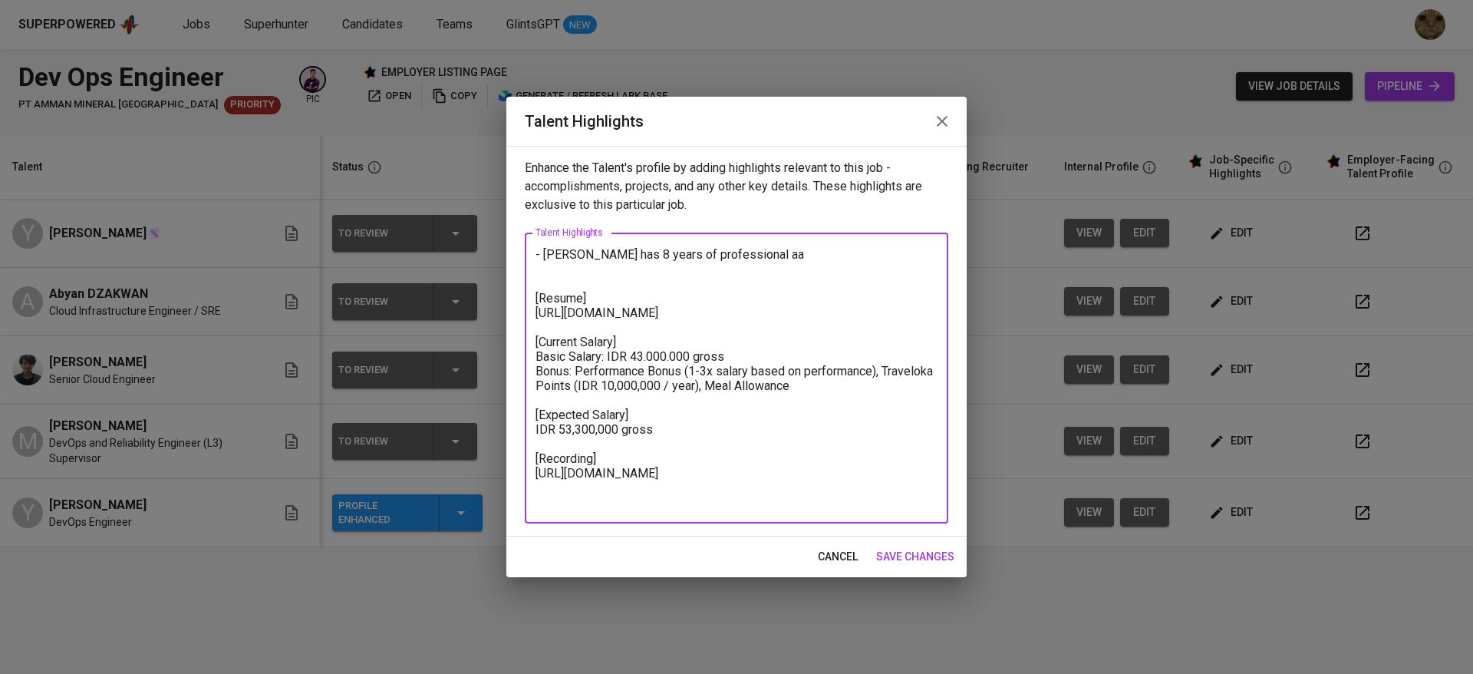
paste textarea "https://glints.sg.larksuite.com/file/ECqnbHYXhoVGVsxcqSQlmoNUgce?from=from_copy…"
drag, startPoint x: 749, startPoint y: 255, endPoint x: 541, endPoint y: 238, distance: 208.6
click at [541, 238] on div "- Abyan has 8 years of professional aa [Resume] https://glints.sg.larksuite.com…" at bounding box center [736, 377] width 423 height 291
paste textarea "s an engineer with a focus on Site Reliability Engineering (SRE), my role natur…"
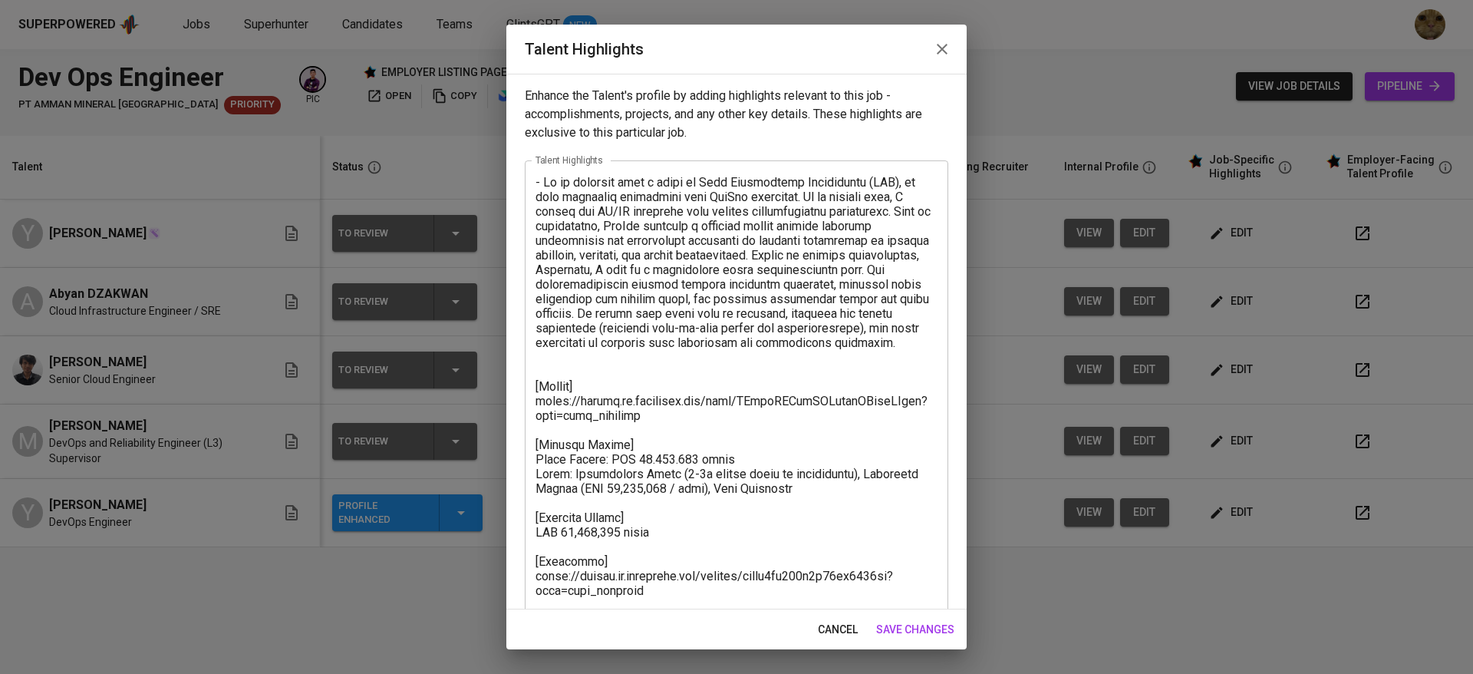
drag, startPoint x: 921, startPoint y: 176, endPoint x: 735, endPoint y: 170, distance: 185.7
click at [735, 170] on div "x Talent Highlights" at bounding box center [736, 393] width 423 height 466
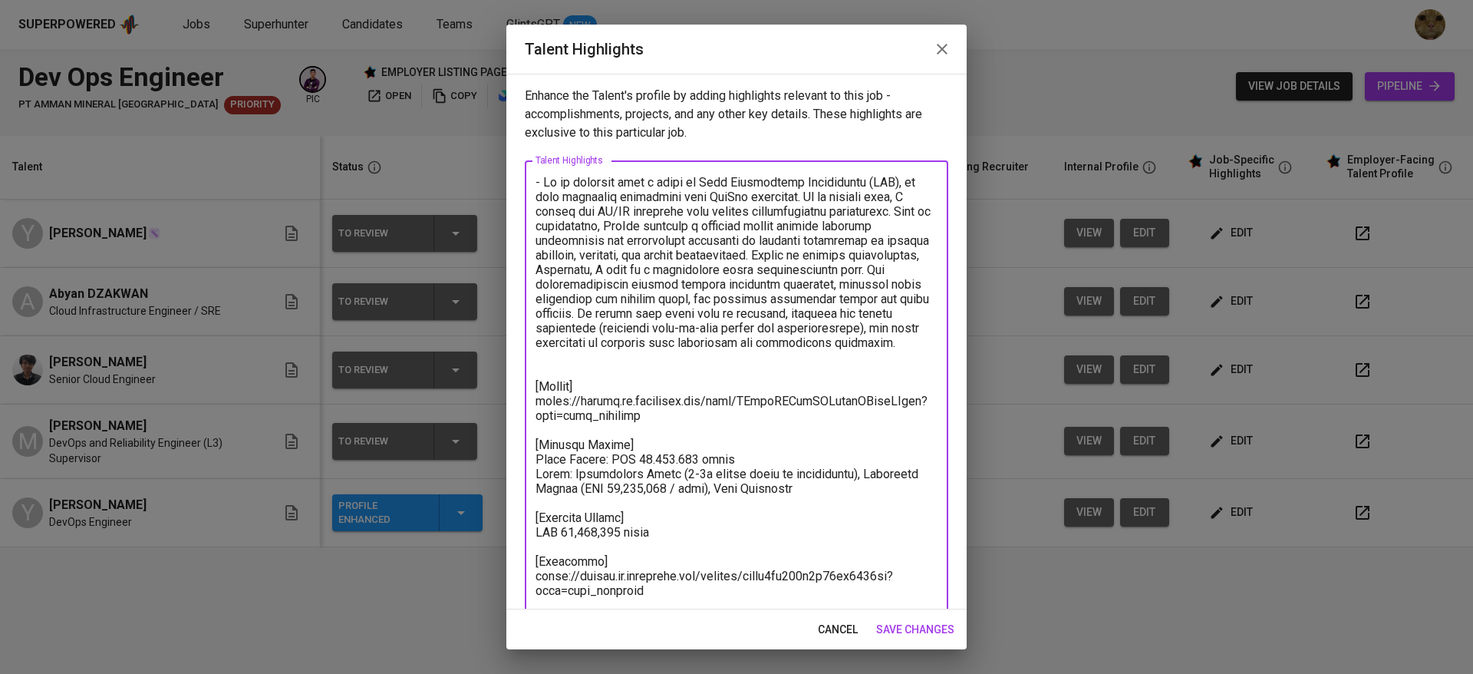
drag, startPoint x: 544, startPoint y: 183, endPoint x: 909, endPoint y: 203, distance: 365.7
click at [909, 203] on textarea at bounding box center [736, 393] width 402 height 437
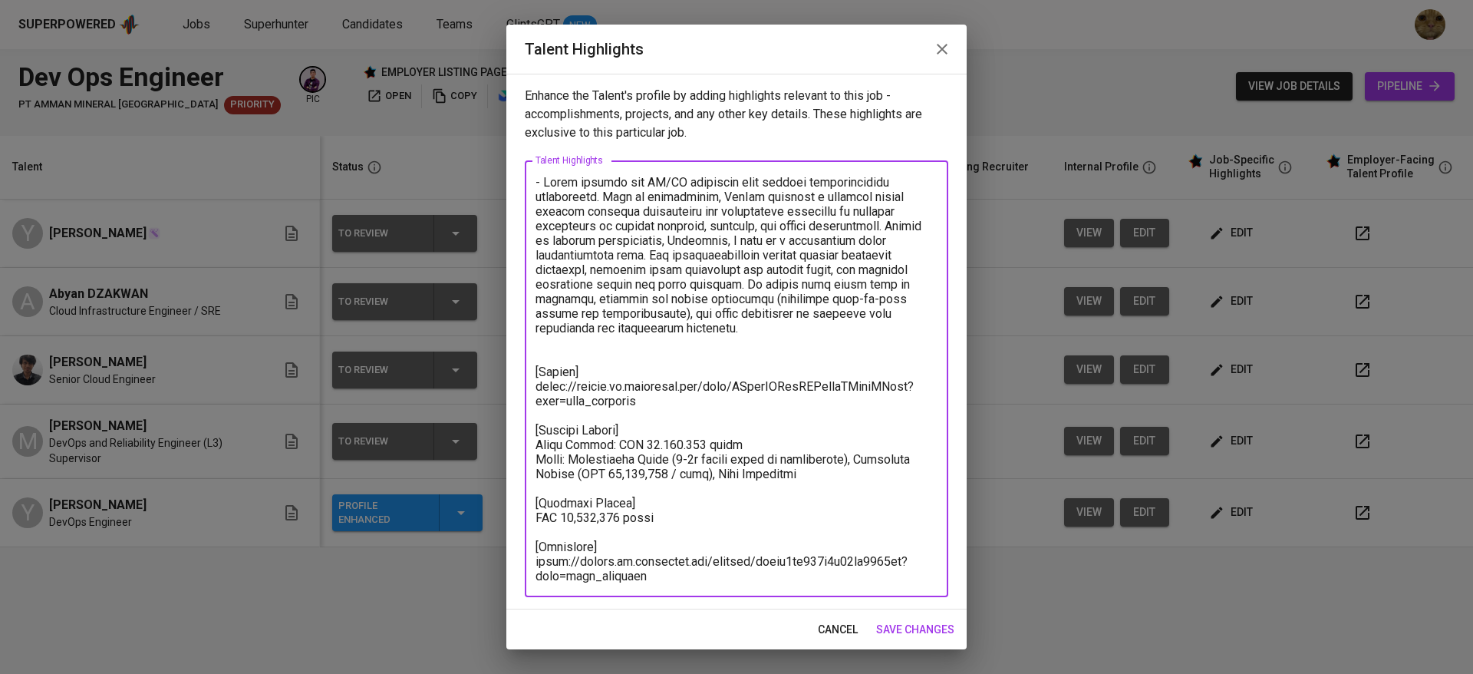
drag, startPoint x: 879, startPoint y: 226, endPoint x: 616, endPoint y: 191, distance: 265.5
click at [616, 191] on textarea at bounding box center [736, 379] width 402 height 408
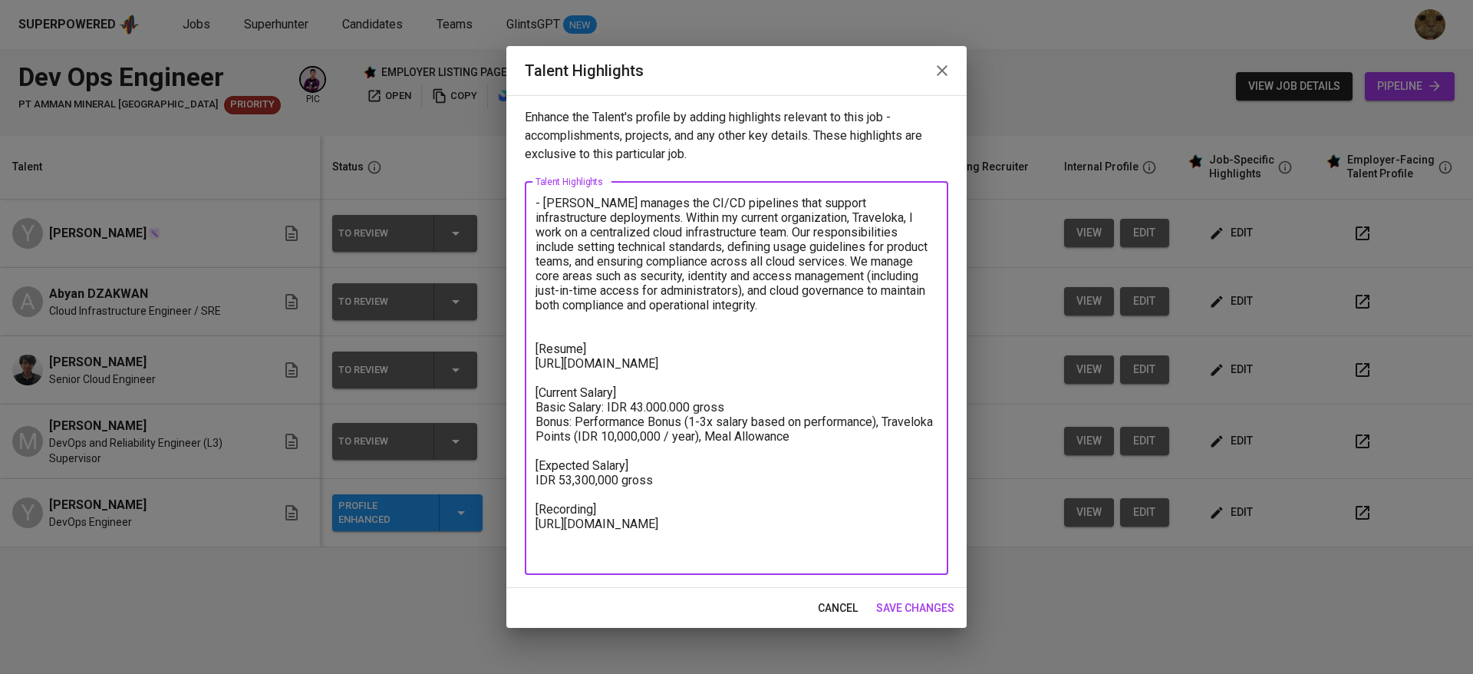
drag, startPoint x: 654, startPoint y: 218, endPoint x: 664, endPoint y: 220, distance: 10.2
click at [664, 220] on textarea "- Abyan manages the CI/CD pipelines that support infrastructure deployments. Wi…" at bounding box center [736, 378] width 402 height 364
click at [851, 217] on textarea "- Abyan manages the CI/CD pipelines that support infrastructure deployments. Wi…" at bounding box center [736, 378] width 402 height 364
click at [807, 257] on textarea "- Abyan manages the CI/CD pipelines that support infrastructure deployments. Wi…" at bounding box center [736, 378] width 402 height 364
click at [766, 237] on textarea "- Abyan manages the CI/CD pipelines that support infrastructure deployments. Wi…" at bounding box center [736, 378] width 402 height 364
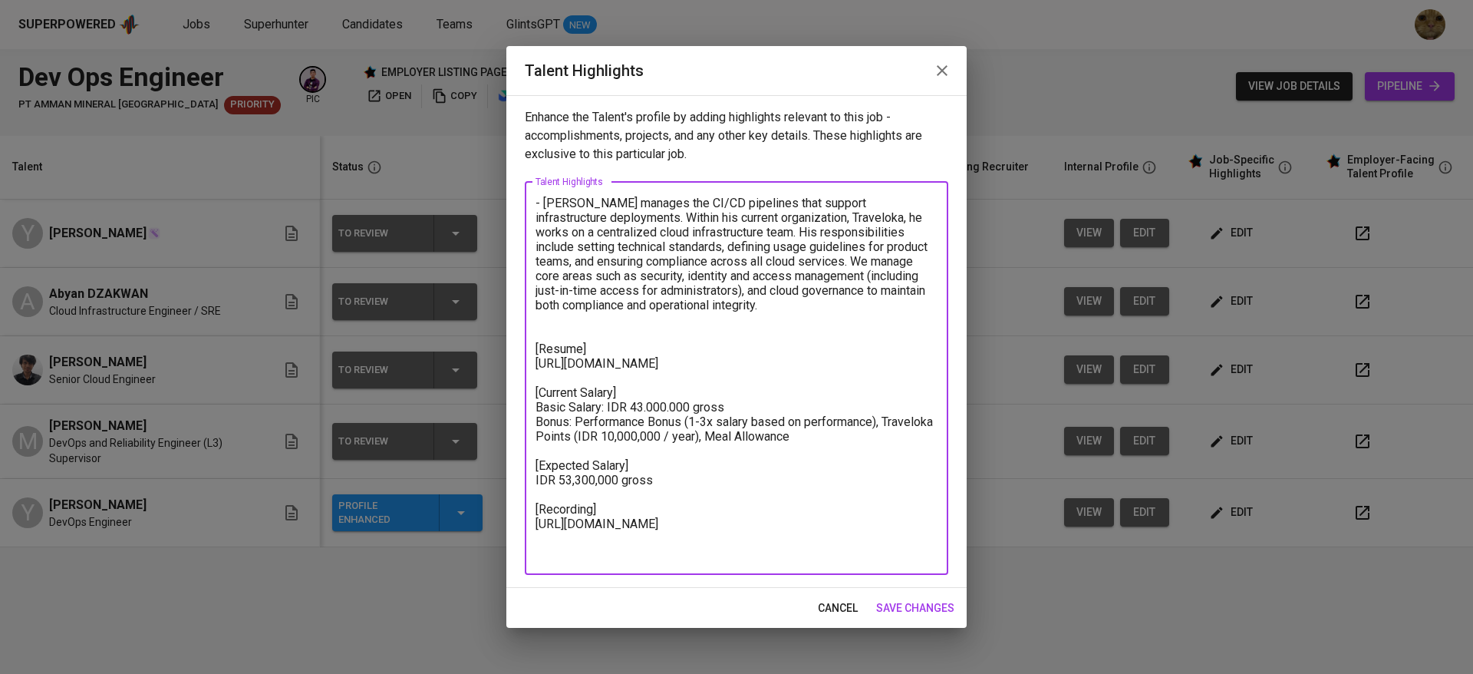
click at [806, 255] on textarea "- Abyan manages the CI/CD pipelines that support infrastructure deployments. Wi…" at bounding box center [736, 378] width 402 height 364
click at [761, 303] on textarea "- Abyan manages the CI/CD pipelines that support infrastructure deployments. Wi…" at bounding box center [736, 378] width 402 height 364
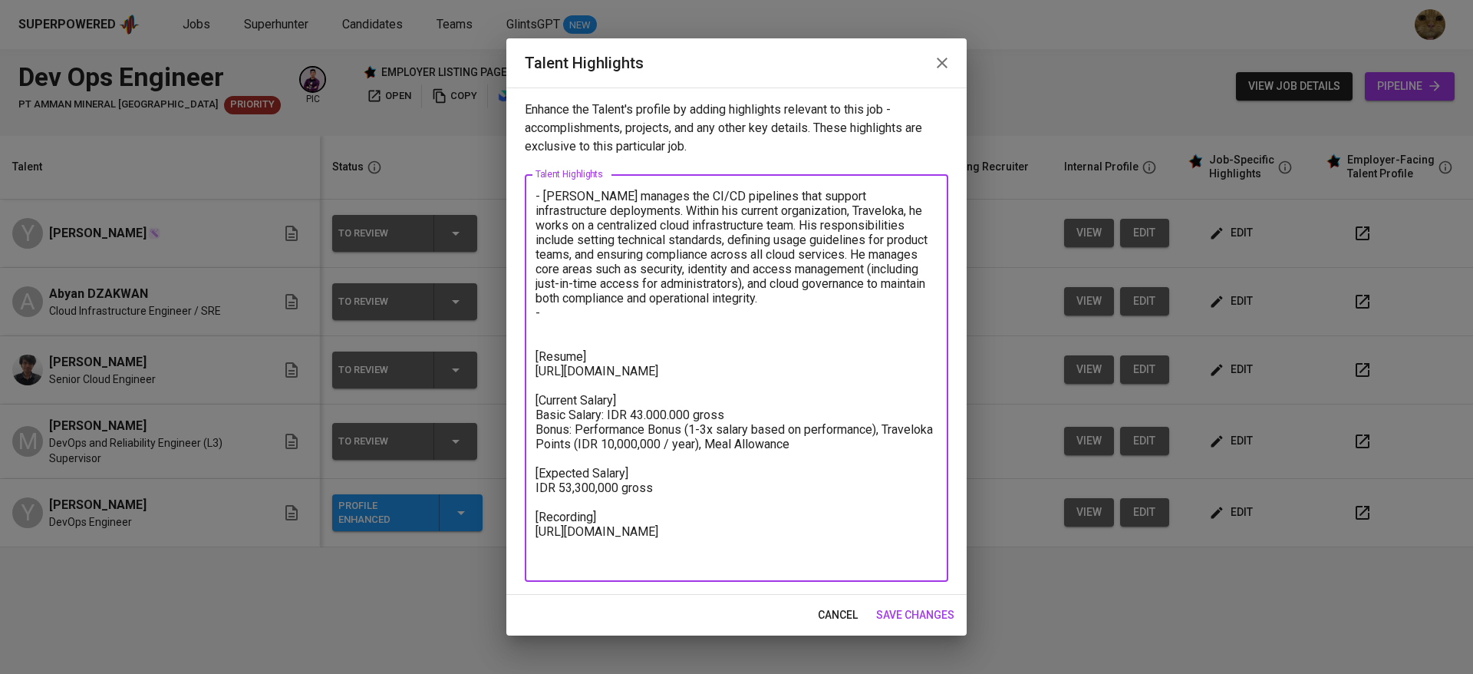
paste textarea "A large part of my contribution involves Infrastructure as Code (IaC) using Ter…"
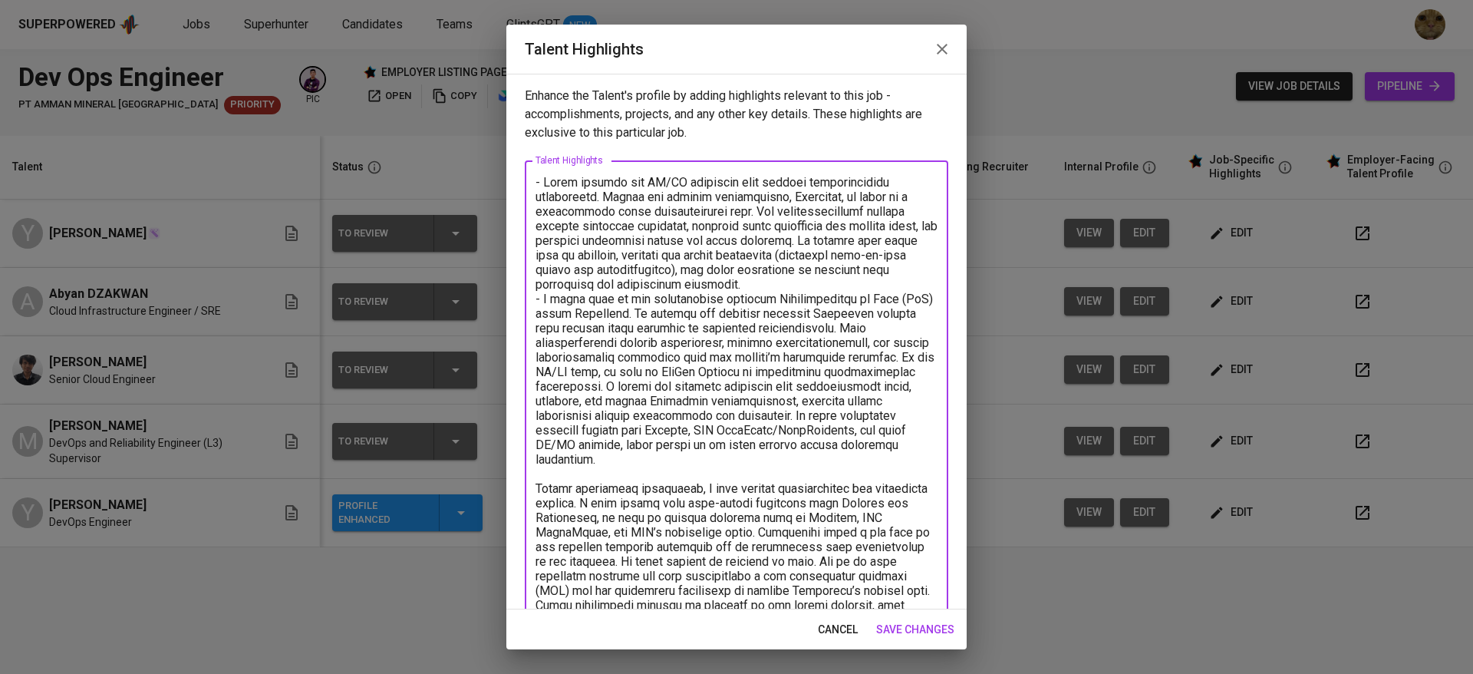
drag, startPoint x: 888, startPoint y: 341, endPoint x: 914, endPoint y: 362, distance: 33.2
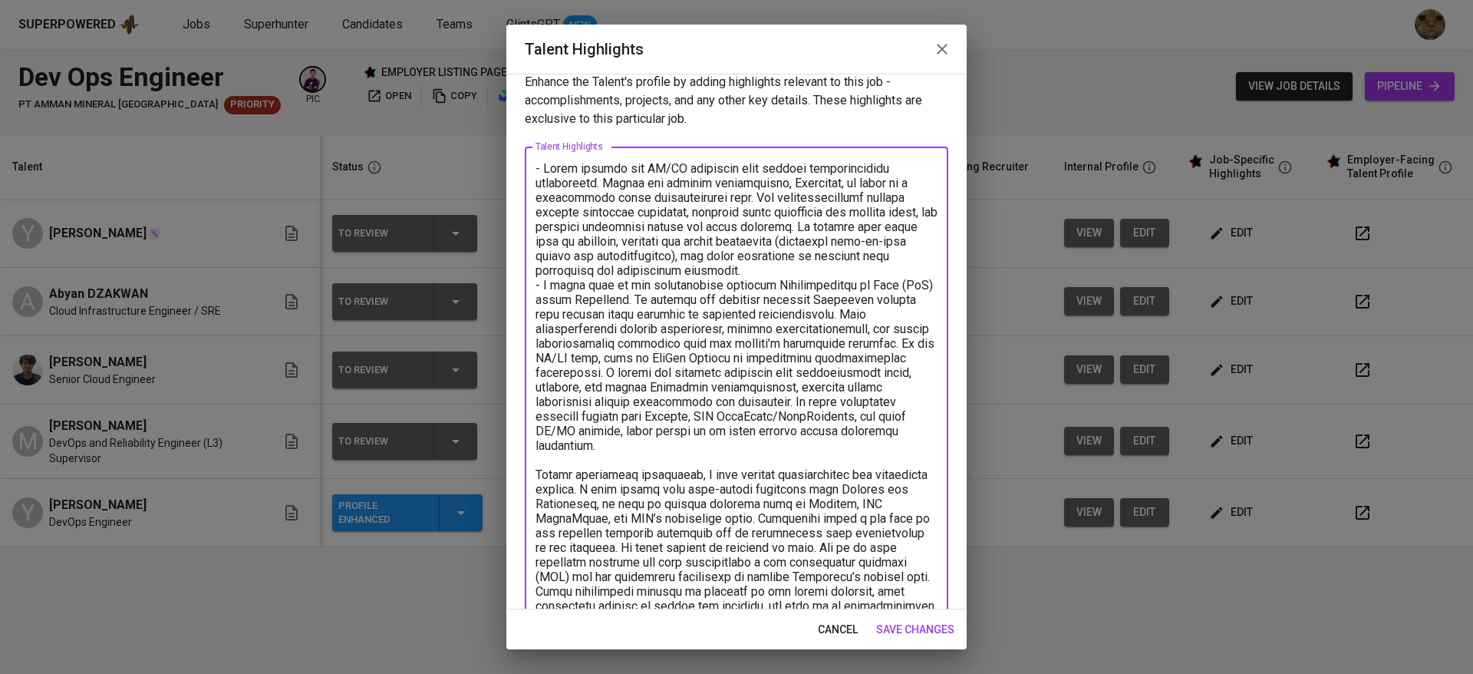
scroll to position [15, 0]
drag, startPoint x: 884, startPoint y: 326, endPoint x: 889, endPoint y: 410, distance: 83.8
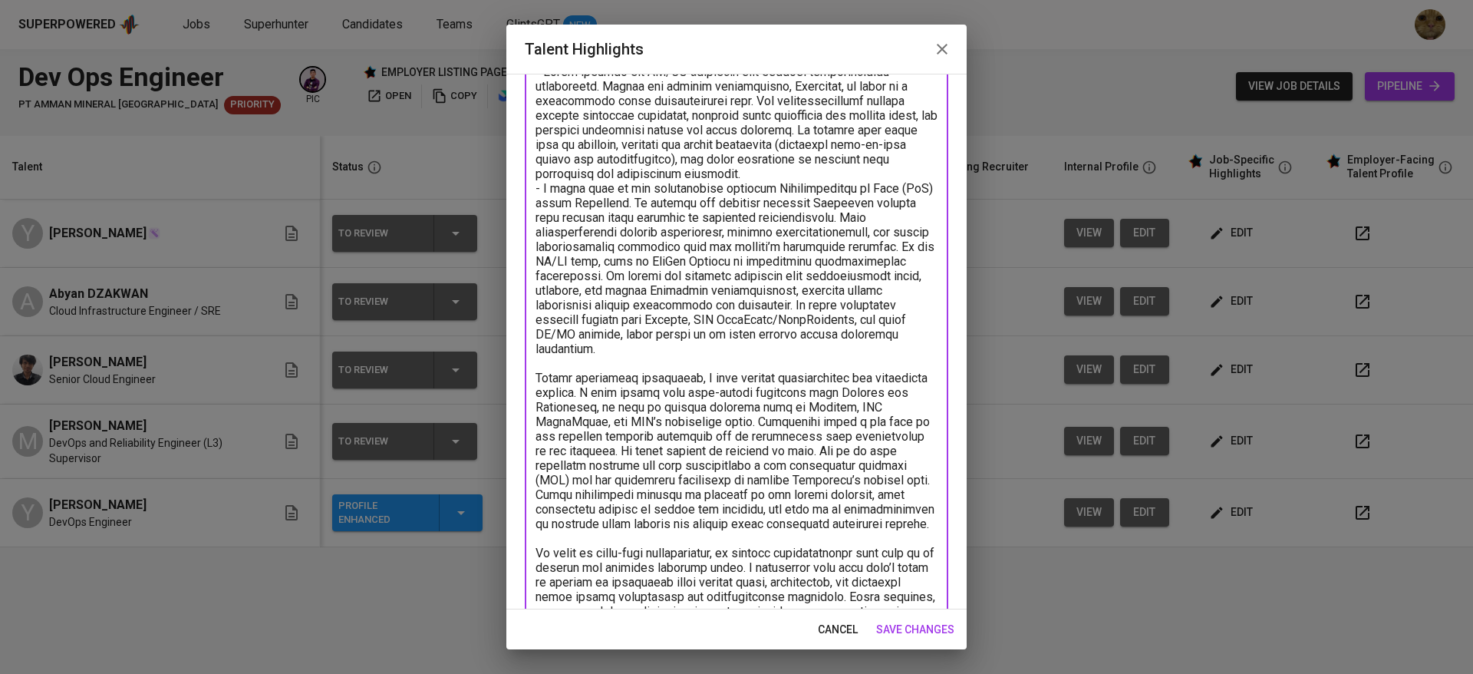
scroll to position [112, 0]
click at [573, 367] on textarea at bounding box center [736, 653] width 402 height 1181
click at [649, 380] on textarea at bounding box center [736, 653] width 402 height 1181
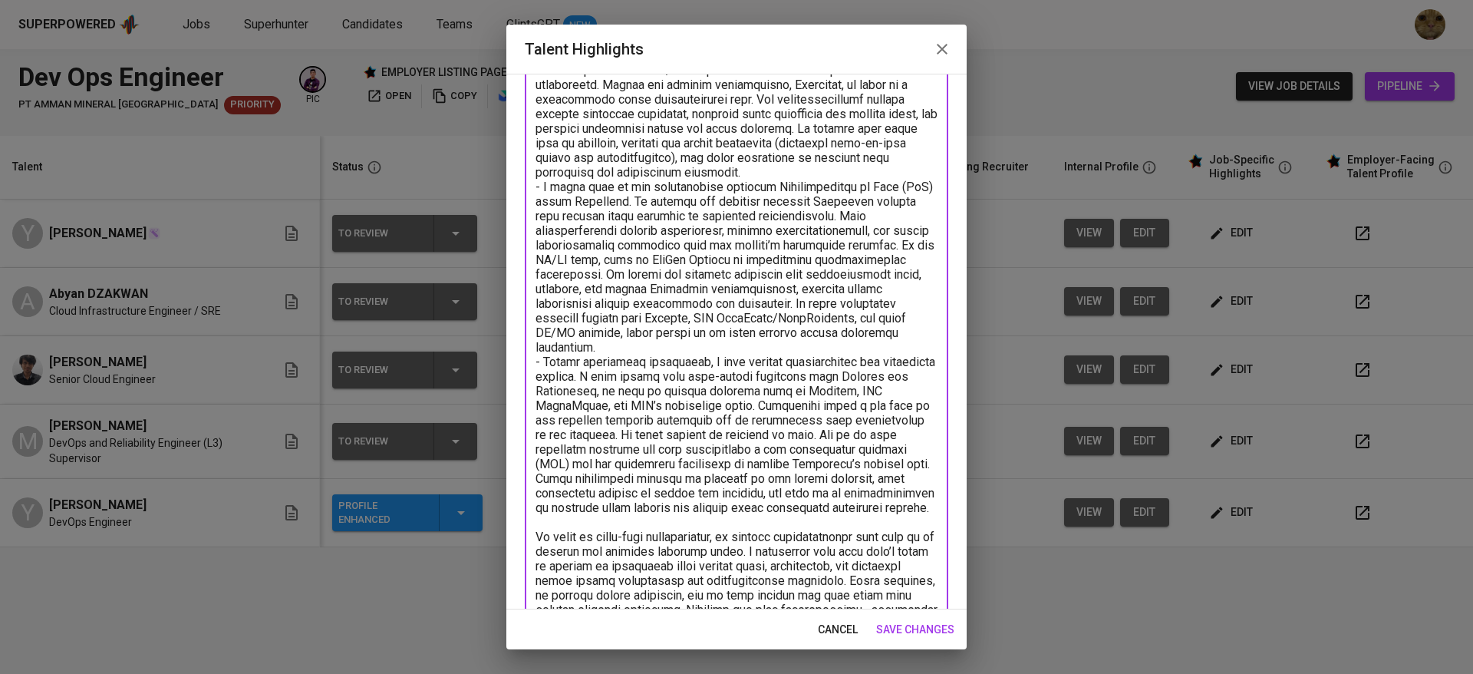
click at [726, 376] on textarea at bounding box center [736, 646] width 402 height 1166
drag, startPoint x: 585, startPoint y: 275, endPoint x: 803, endPoint y: 359, distance: 234.1
click at [803, 359] on textarea at bounding box center [736, 646] width 402 height 1166
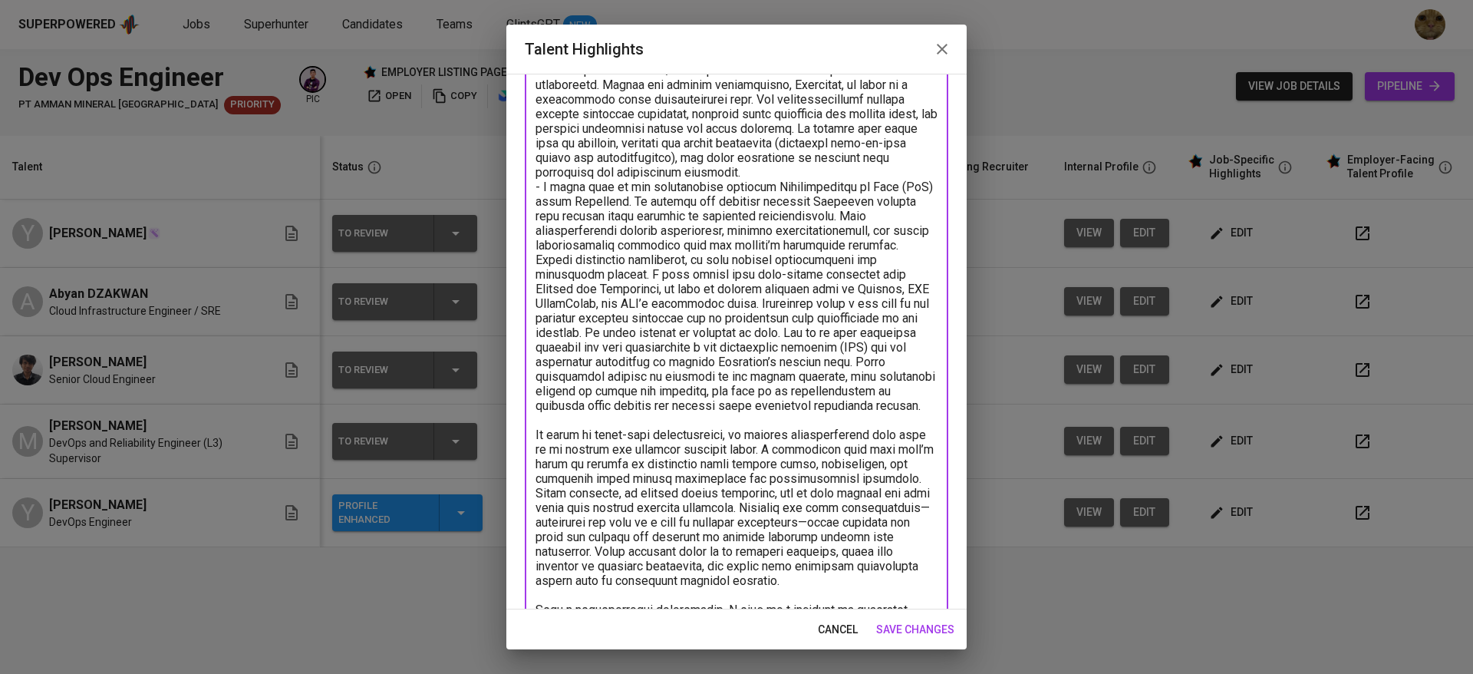
click at [743, 292] on textarea at bounding box center [736, 595] width 402 height 1064
click at [708, 337] on textarea at bounding box center [736, 595] width 402 height 1064
drag, startPoint x: 709, startPoint y: 348, endPoint x: 723, endPoint y: 352, distance: 15.1
click at [723, 352] on textarea at bounding box center [736, 595] width 402 height 1064
click at [762, 353] on textarea at bounding box center [736, 595] width 402 height 1064
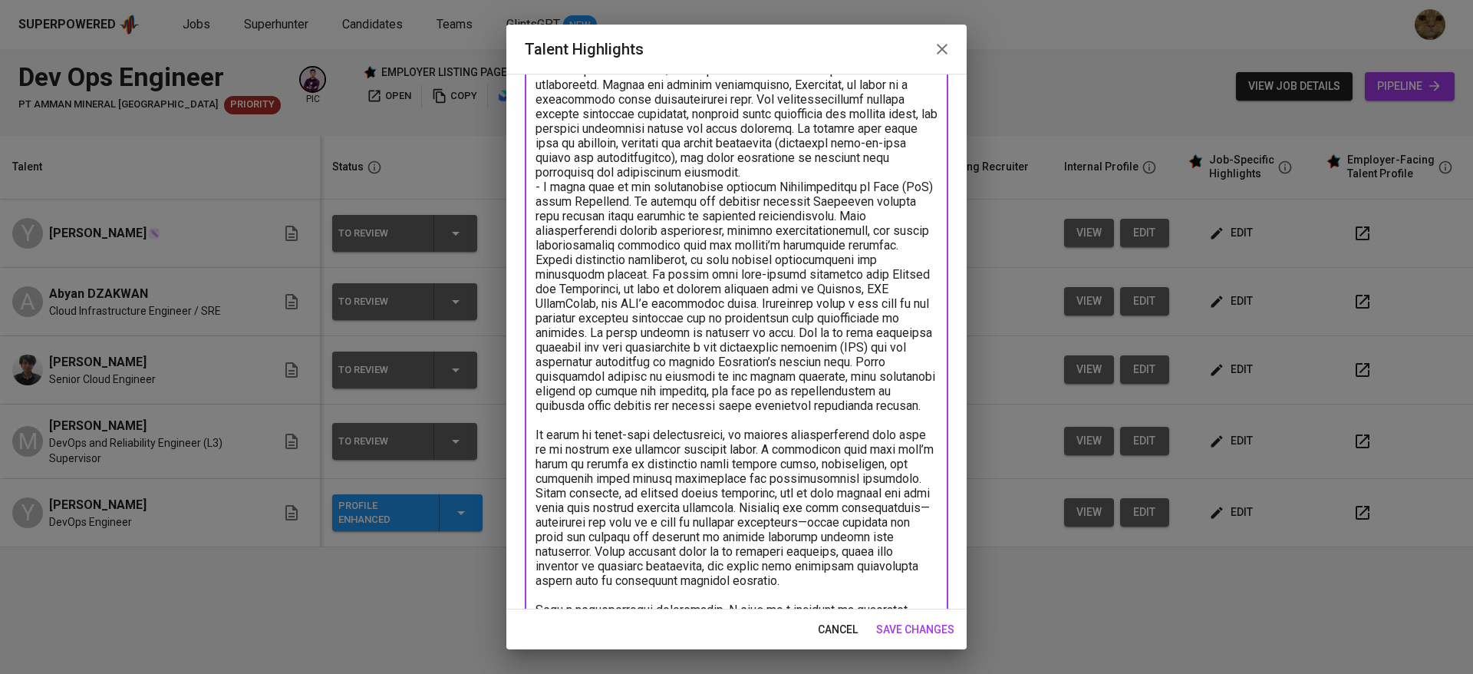
click at [761, 351] on textarea at bounding box center [736, 595] width 402 height 1064
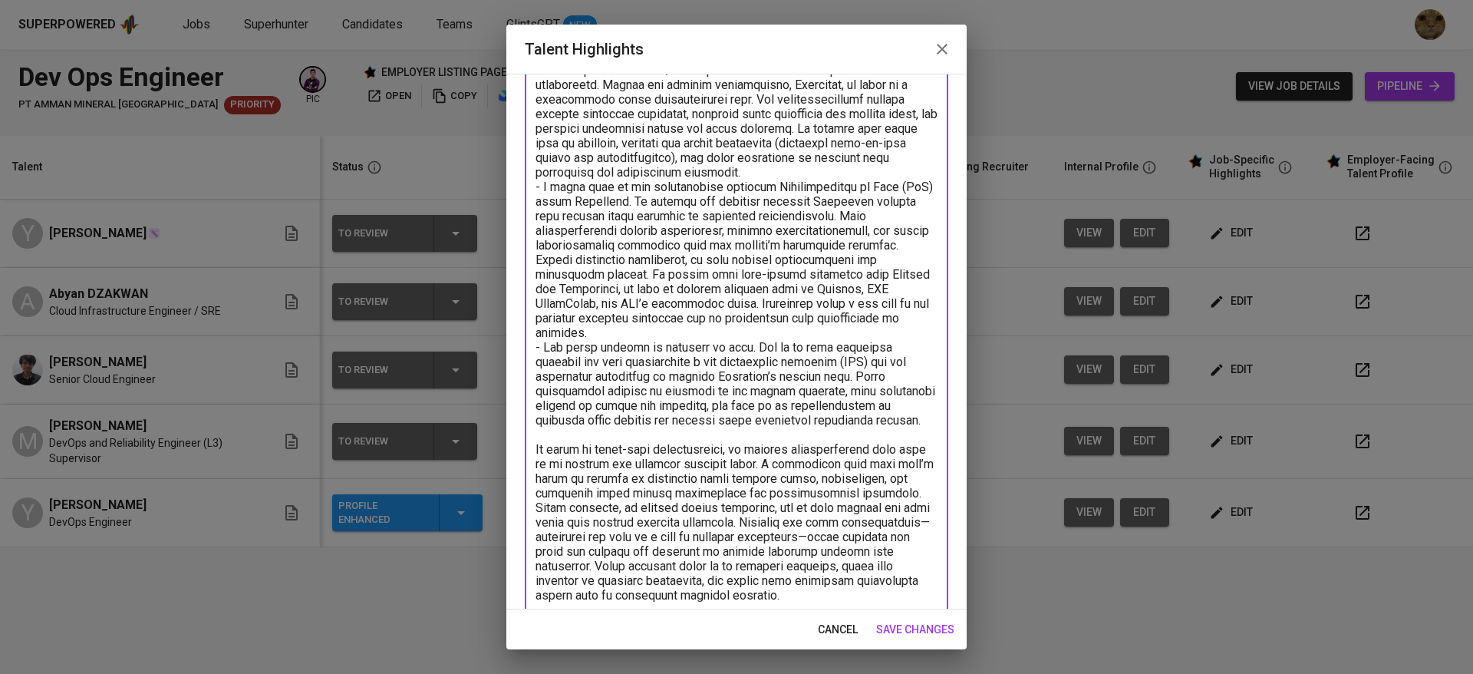
click at [797, 363] on textarea at bounding box center [736, 595] width 402 height 1064
click at [627, 440] on textarea at bounding box center [736, 595] width 402 height 1064
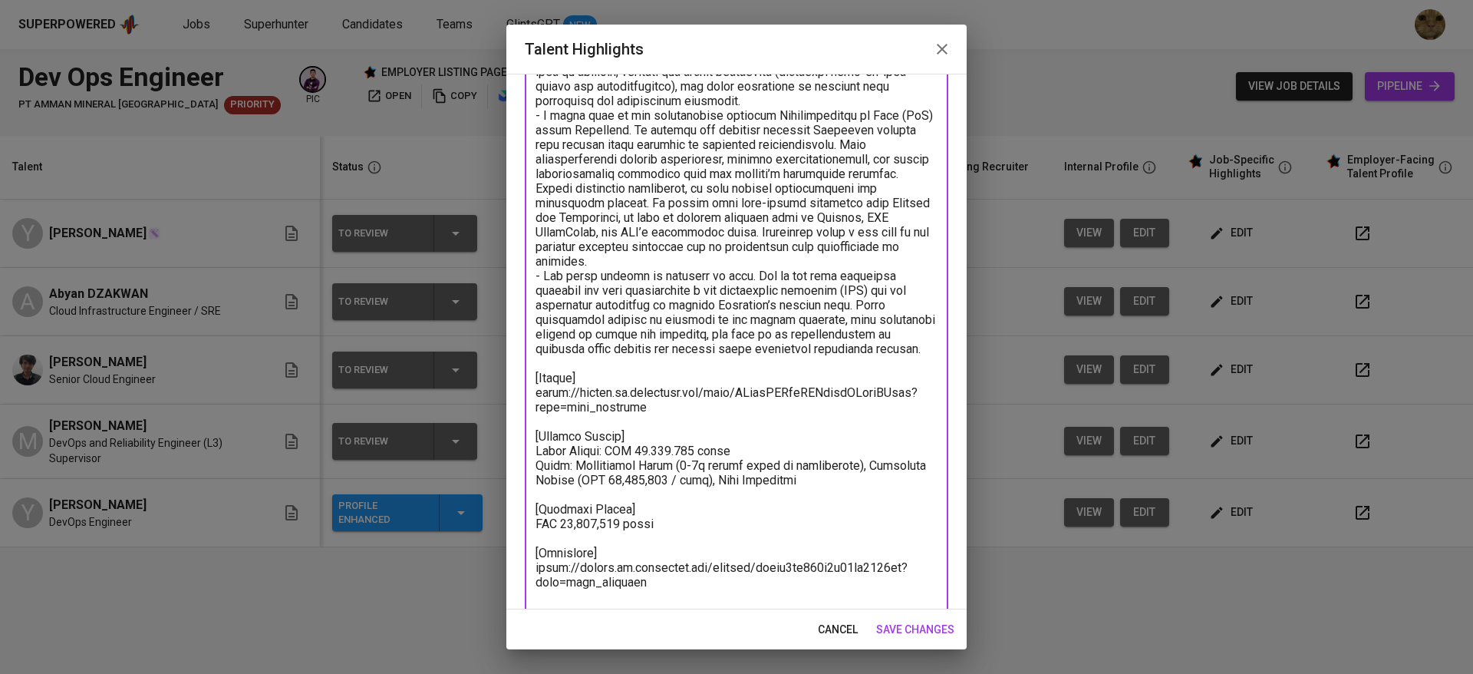
scroll to position [205, 0]
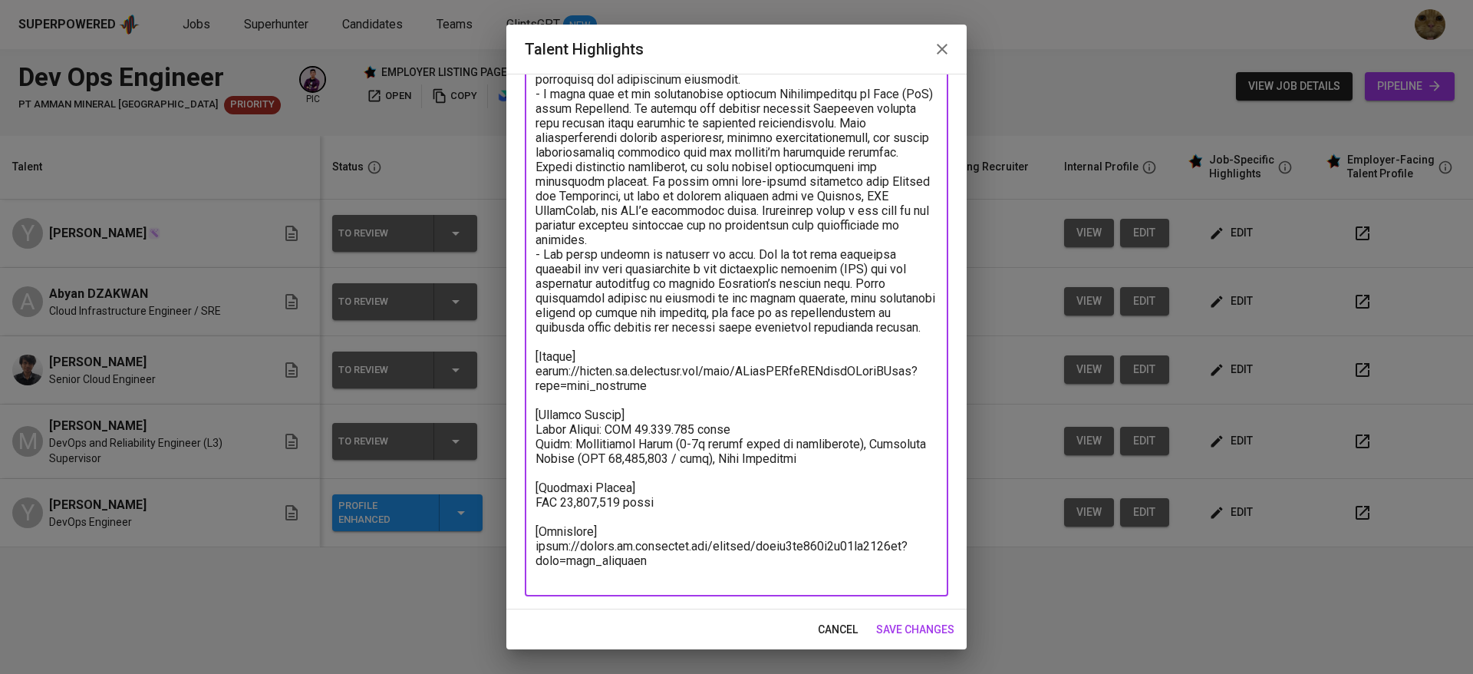
type textarea "- Abyan manages the CI/CD pipelines that support infrastructure deployments. Wi…"
click at [881, 621] on span "save changes" at bounding box center [915, 629] width 78 height 19
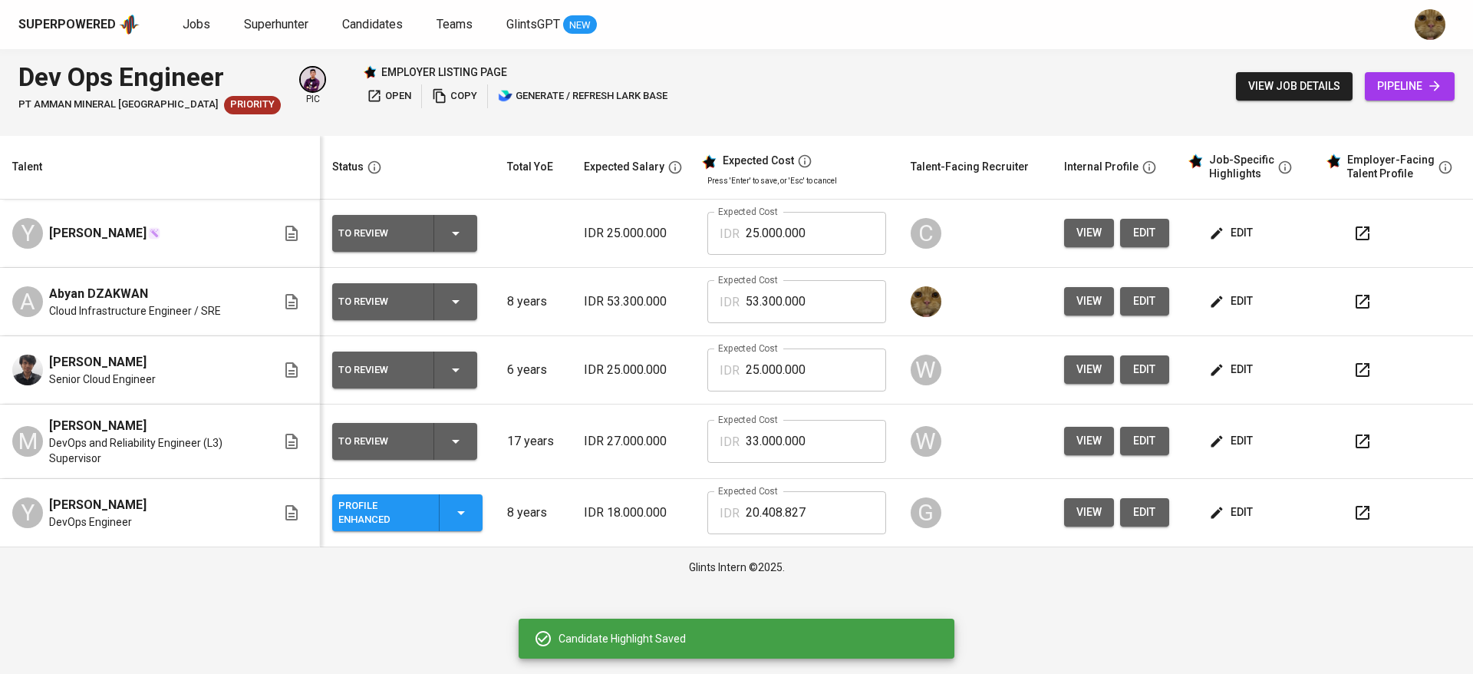
click at [456, 280] on td "To Review" at bounding box center [407, 302] width 175 height 68
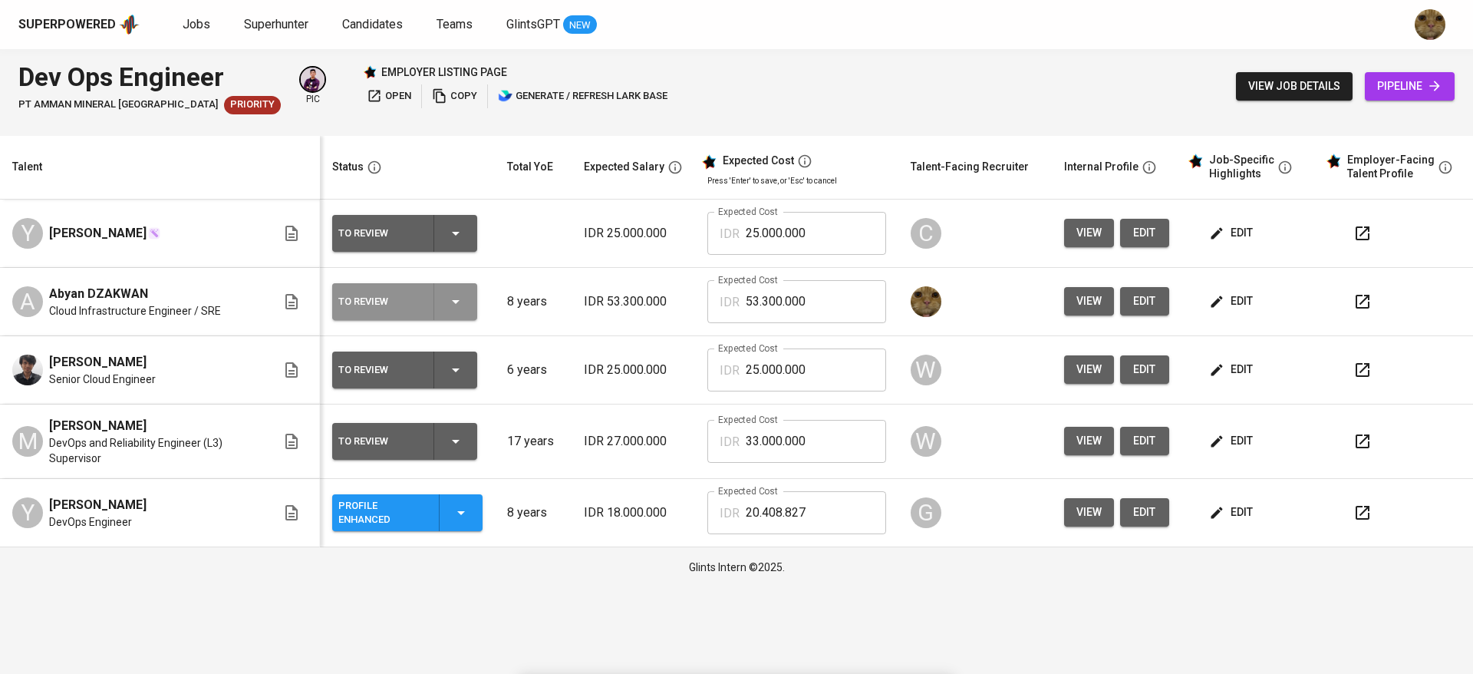
click at [456, 293] on icon "button" at bounding box center [455, 301] width 18 height 18
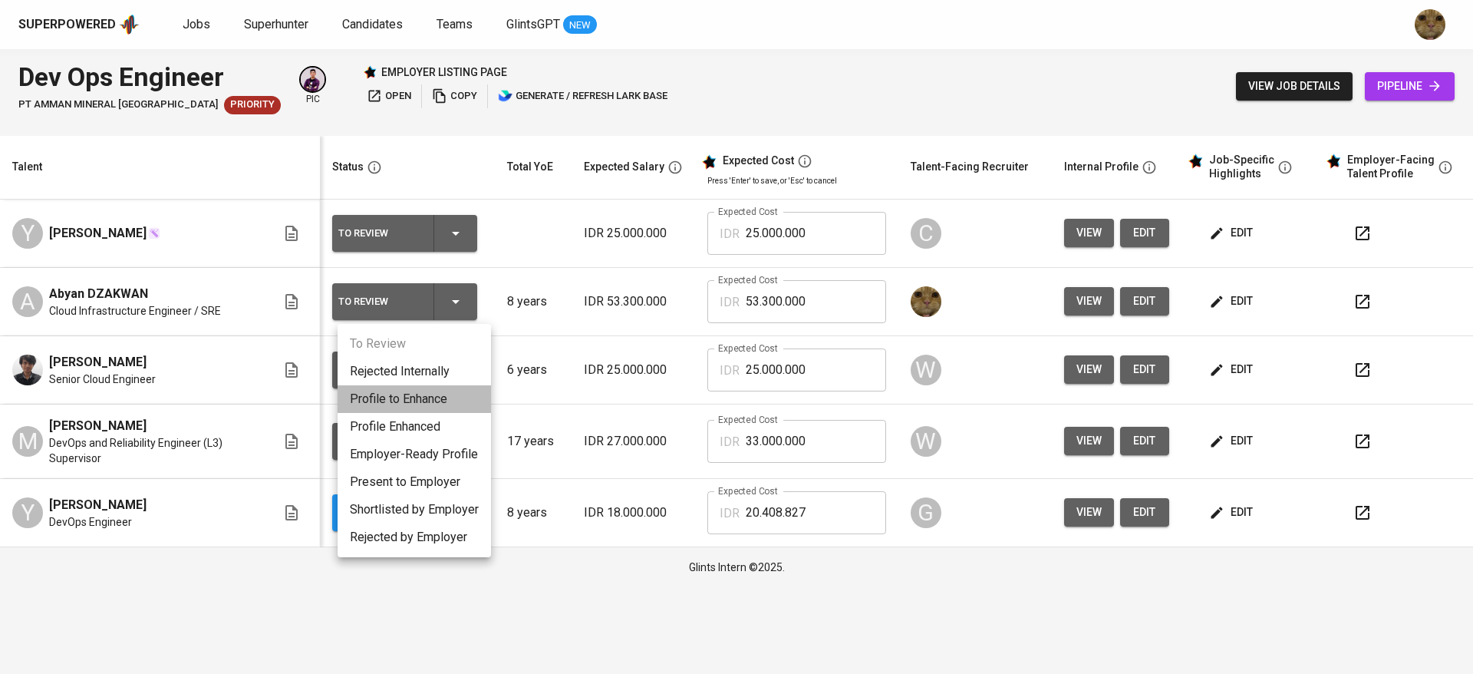
click at [393, 399] on li "Profile to Enhance" at bounding box center [414, 399] width 153 height 28
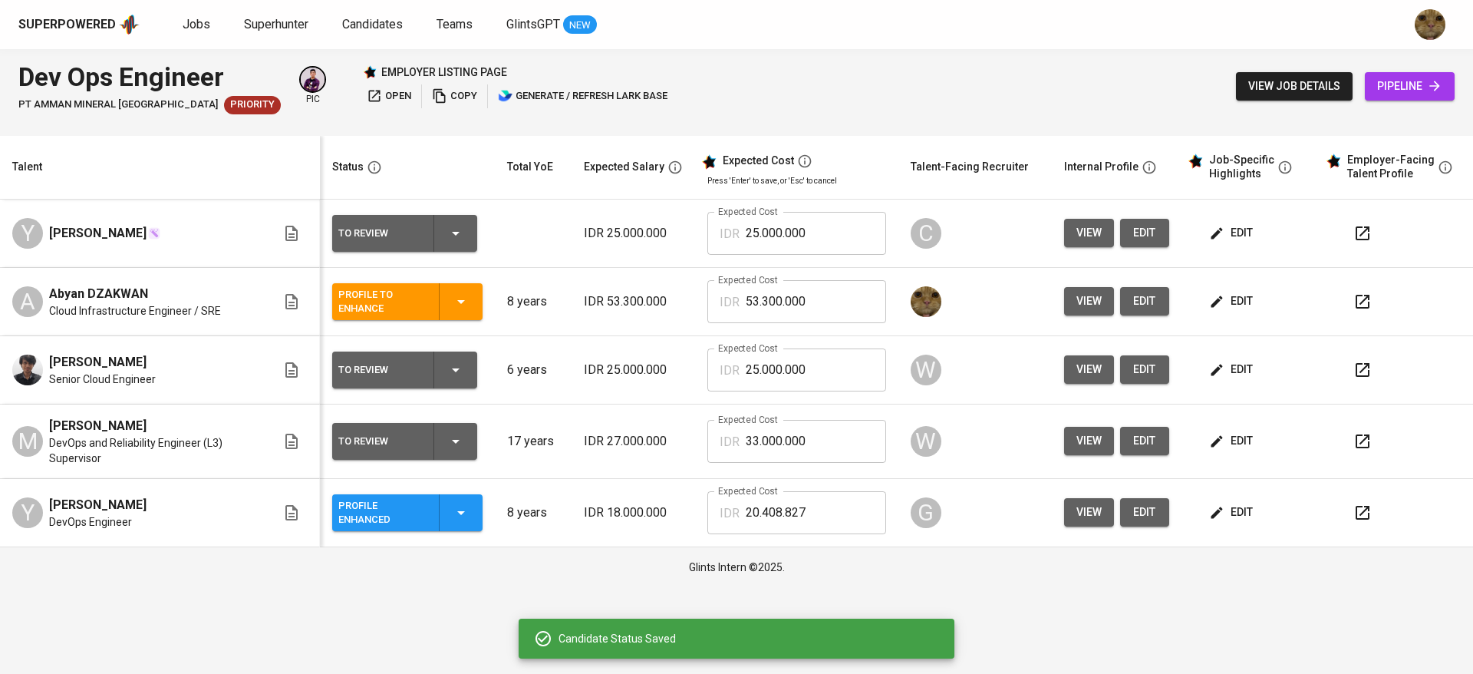
click at [454, 303] on div "Profile to Enhance" at bounding box center [407, 301] width 138 height 37
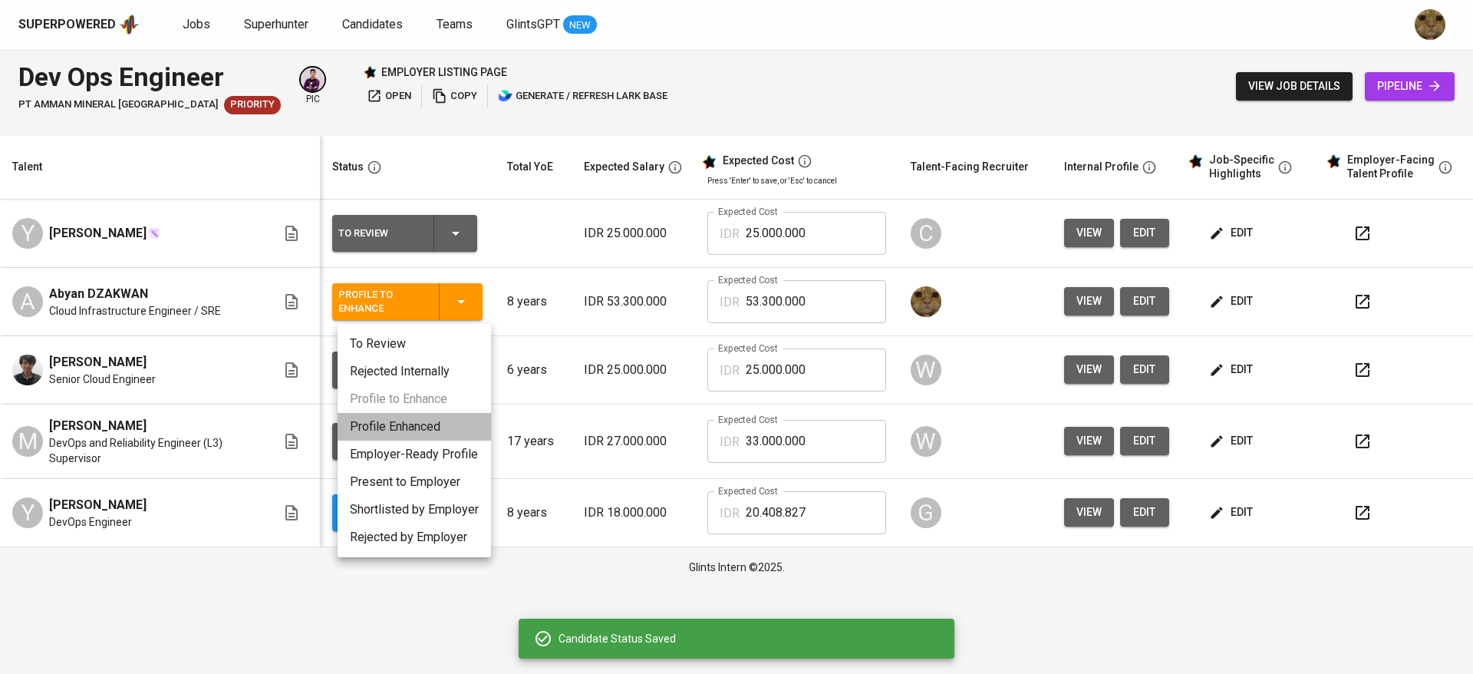
click at [393, 428] on li "Profile Enhanced" at bounding box center [414, 427] width 153 height 28
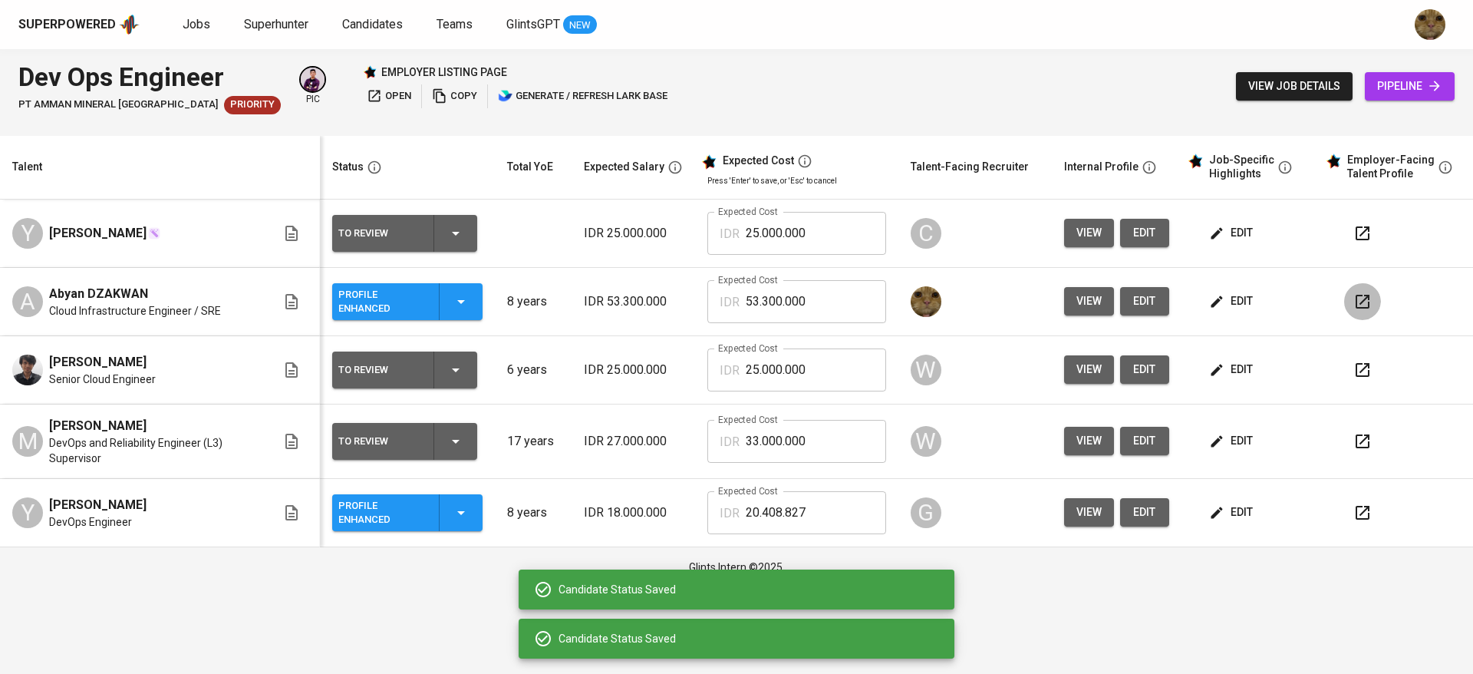
click at [1357, 290] on button "button" at bounding box center [1362, 301] width 37 height 37
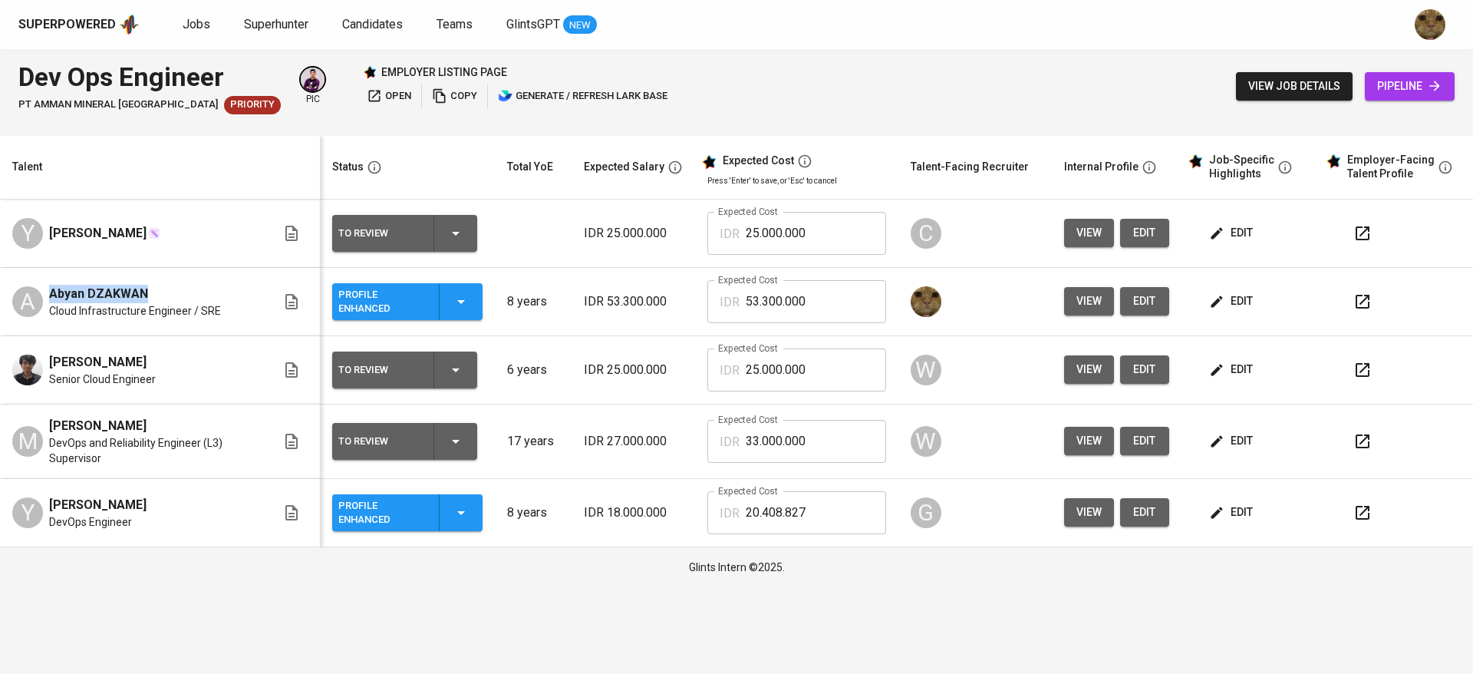
drag, startPoint x: 46, startPoint y: 285, endPoint x: 154, endPoint y: 292, distance: 108.4
click at [154, 292] on div "A Abyan DZAKWAN Cloud Infrastructure Engineer / SRE" at bounding box center [144, 302] width 264 height 34
copy span "Abyan DZAKWAN"
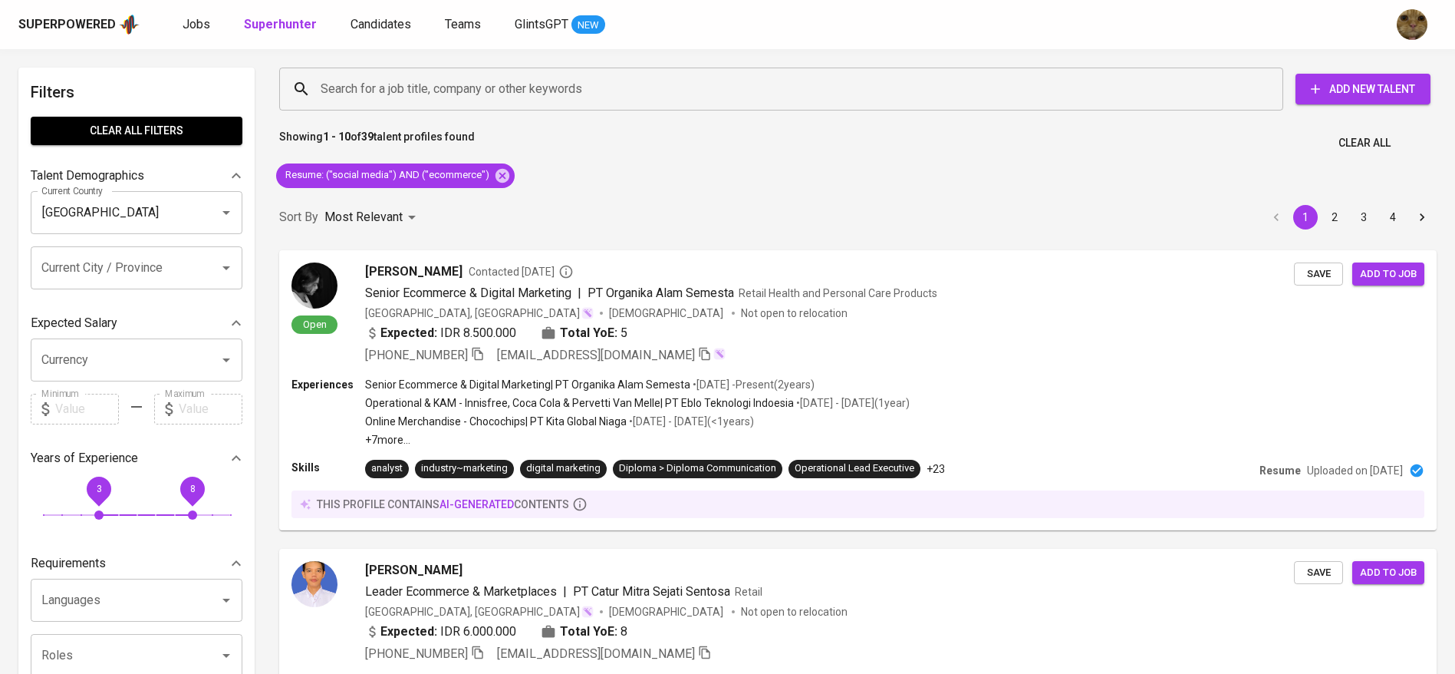
scroll to position [1834, 0]
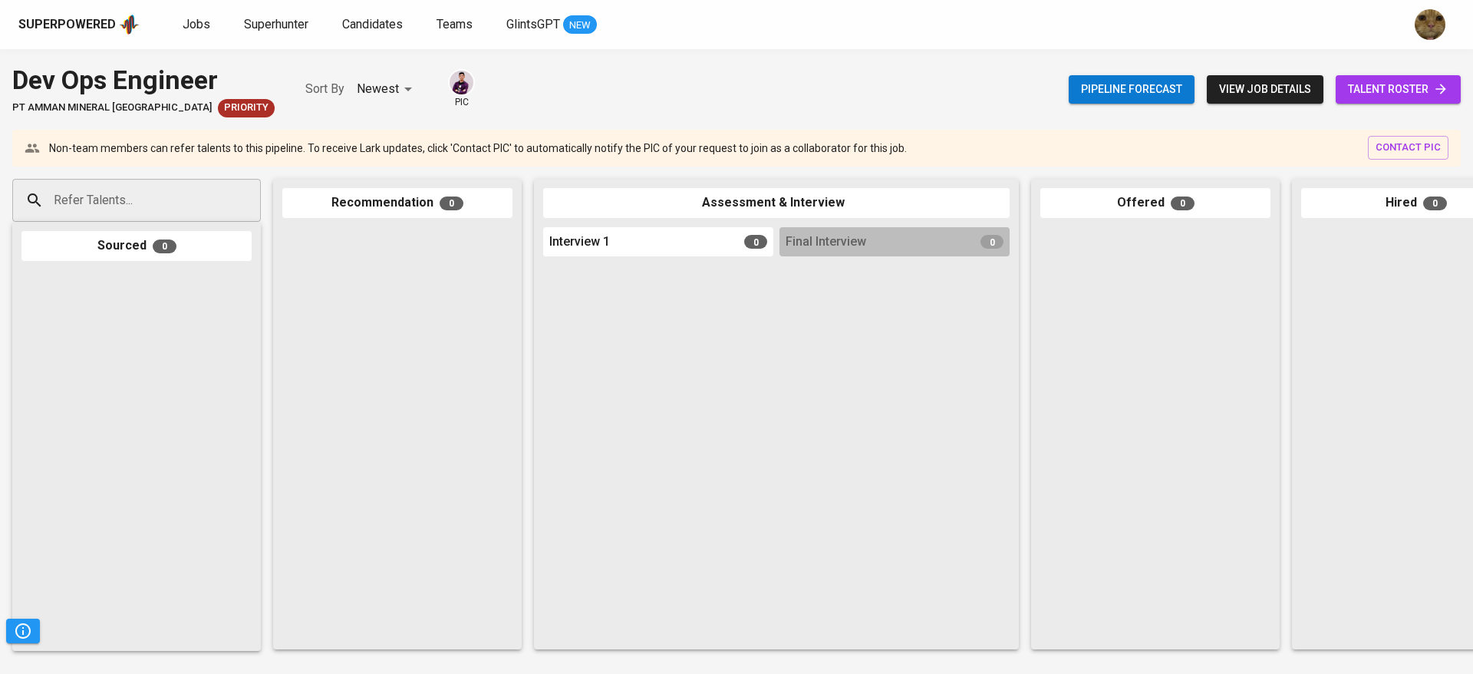
click at [191, 199] on input "Refer Talents..." at bounding box center [130, 200] width 161 height 29
paste input "Abyan DZAKWAN"
type input "Abyan DZAKWAN"
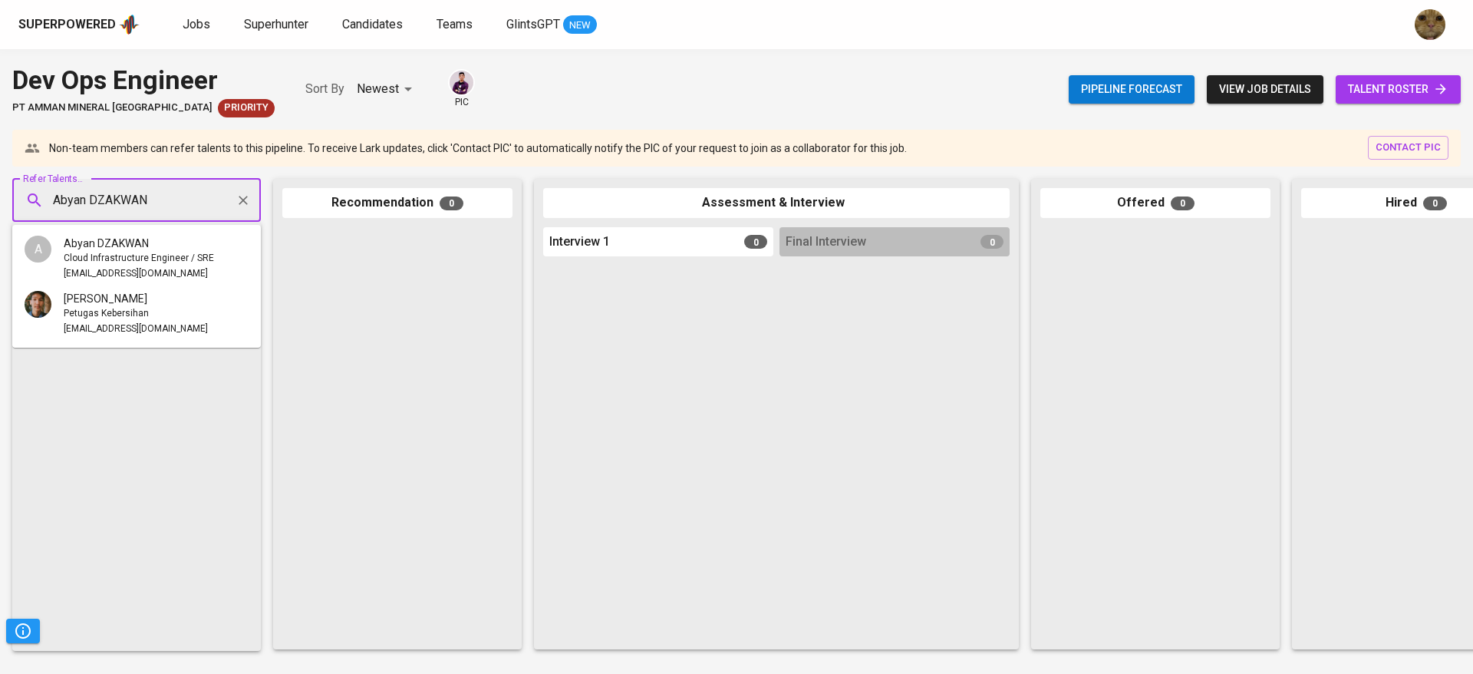
click at [86, 255] on span "Cloud Infrastructure Engineer / SRE" at bounding box center [139, 258] width 150 height 15
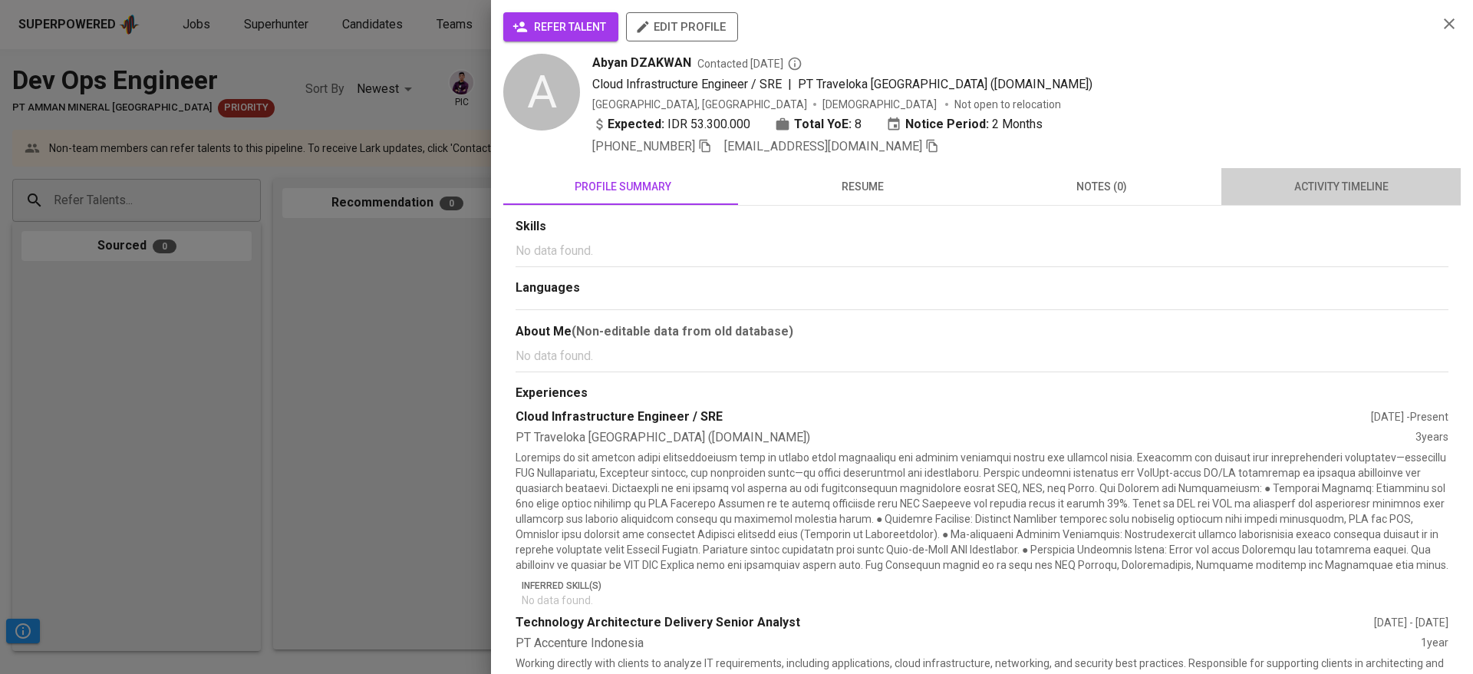
click at [1343, 183] on span "activity timeline" at bounding box center [1340, 186] width 221 height 19
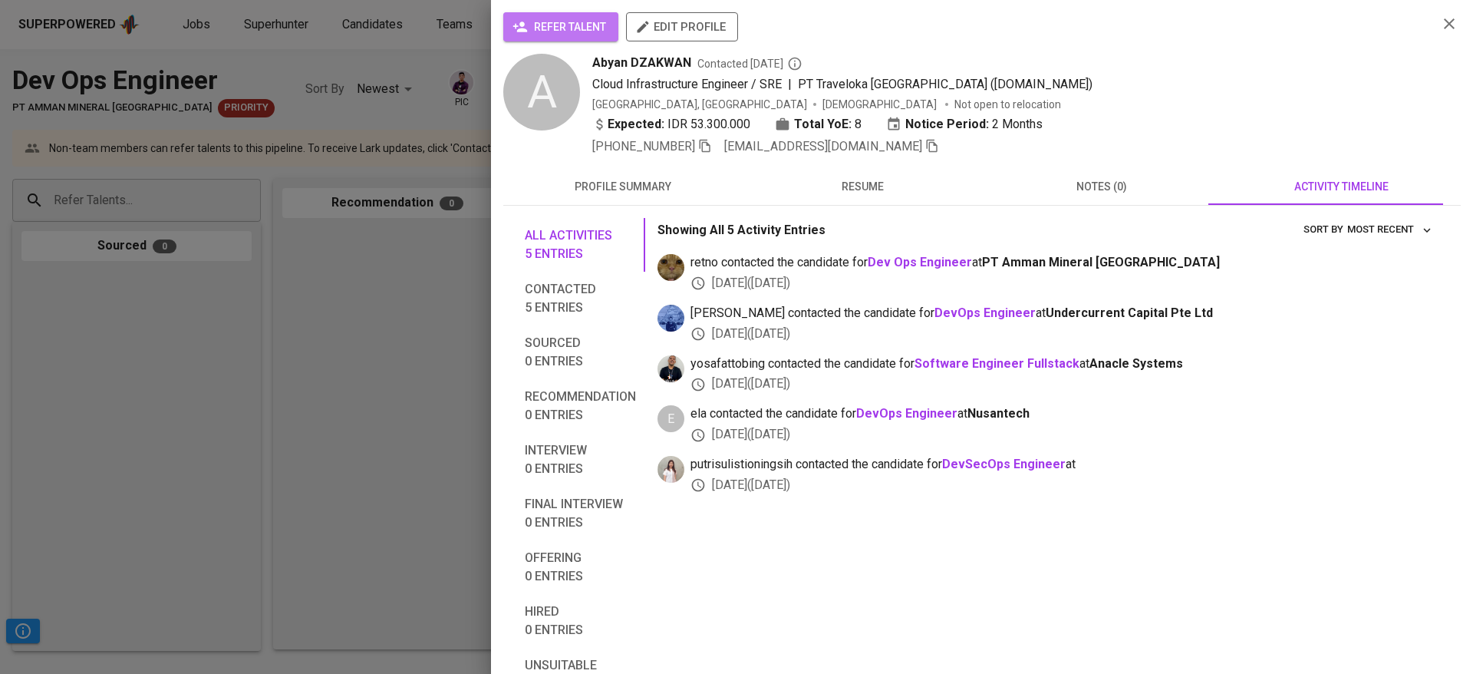
click at [590, 35] on span "refer talent" at bounding box center [560, 27] width 91 height 19
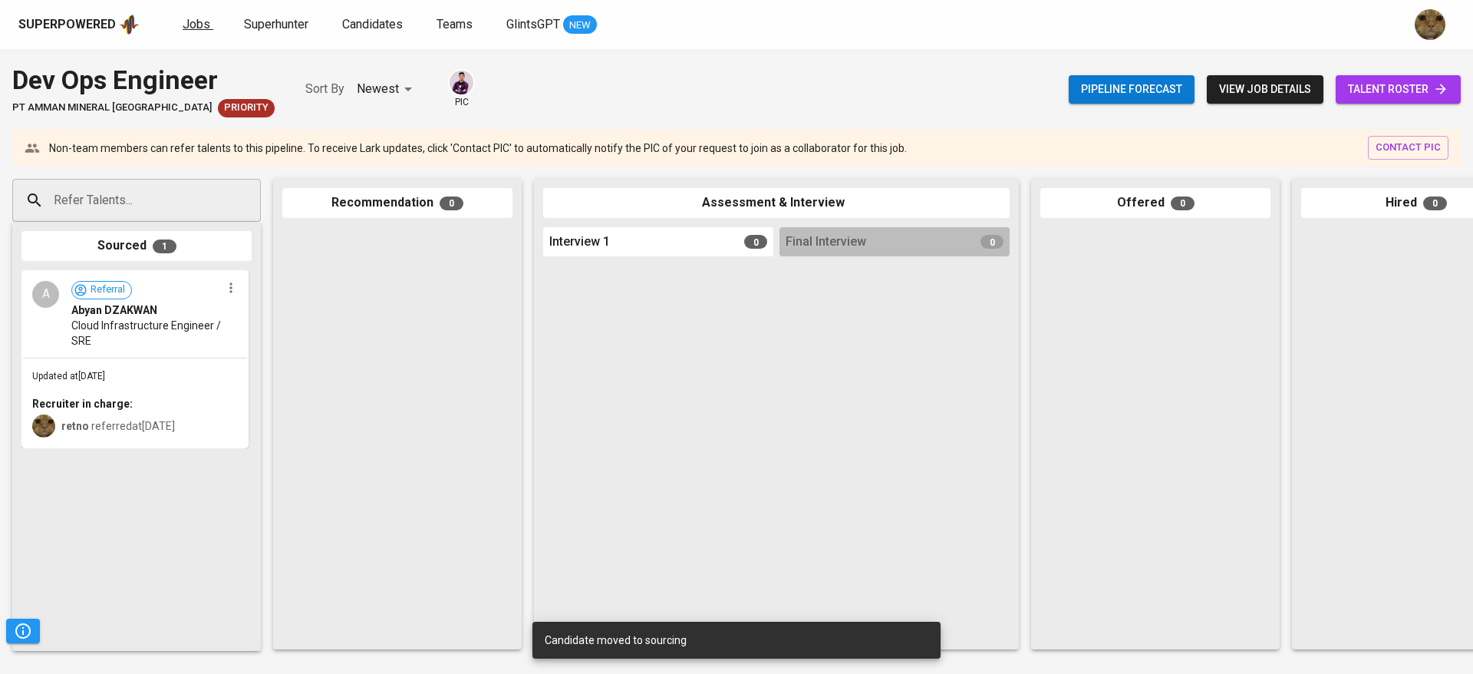
click at [205, 27] on span "Jobs" at bounding box center [197, 24] width 28 height 15
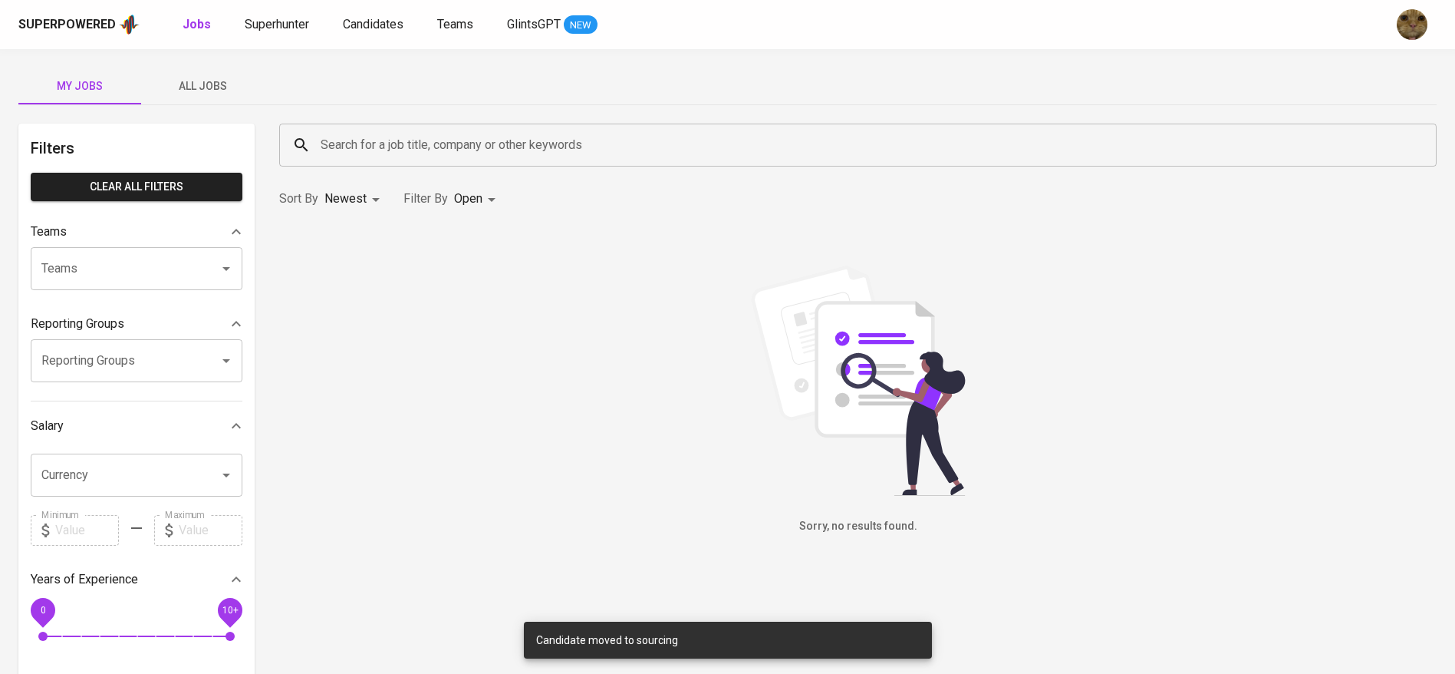
click at [180, 98] on button "All Jobs" at bounding box center [202, 86] width 123 height 37
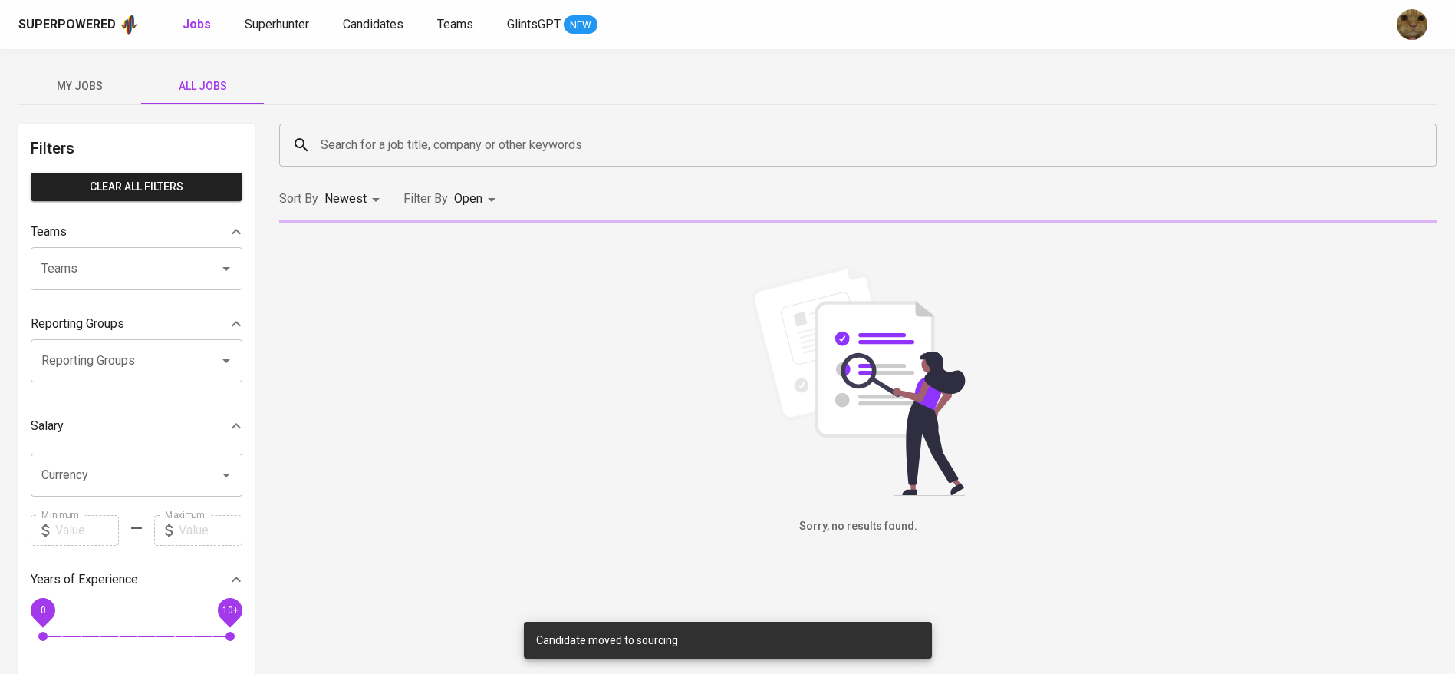
click at [598, 128] on div "Search for a job title, company or other keywords" at bounding box center [858, 145] width 1158 height 43
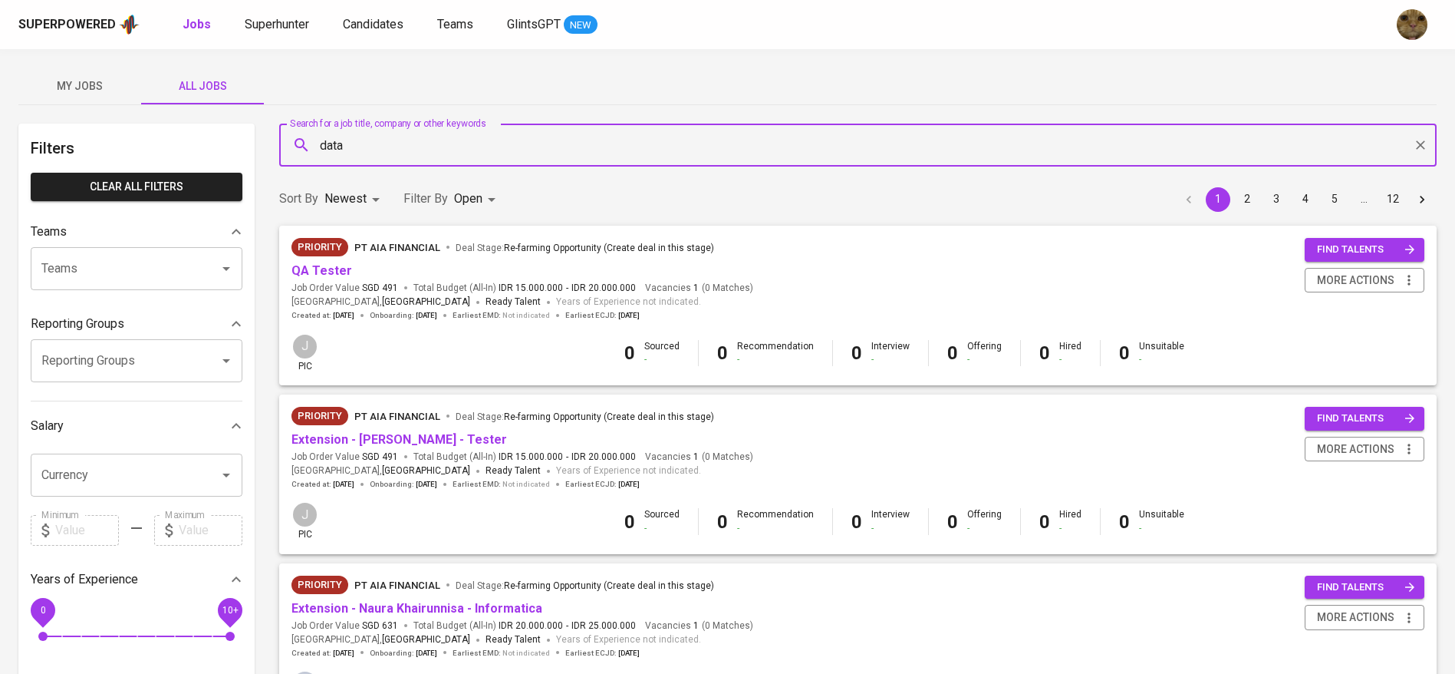
type input "data"
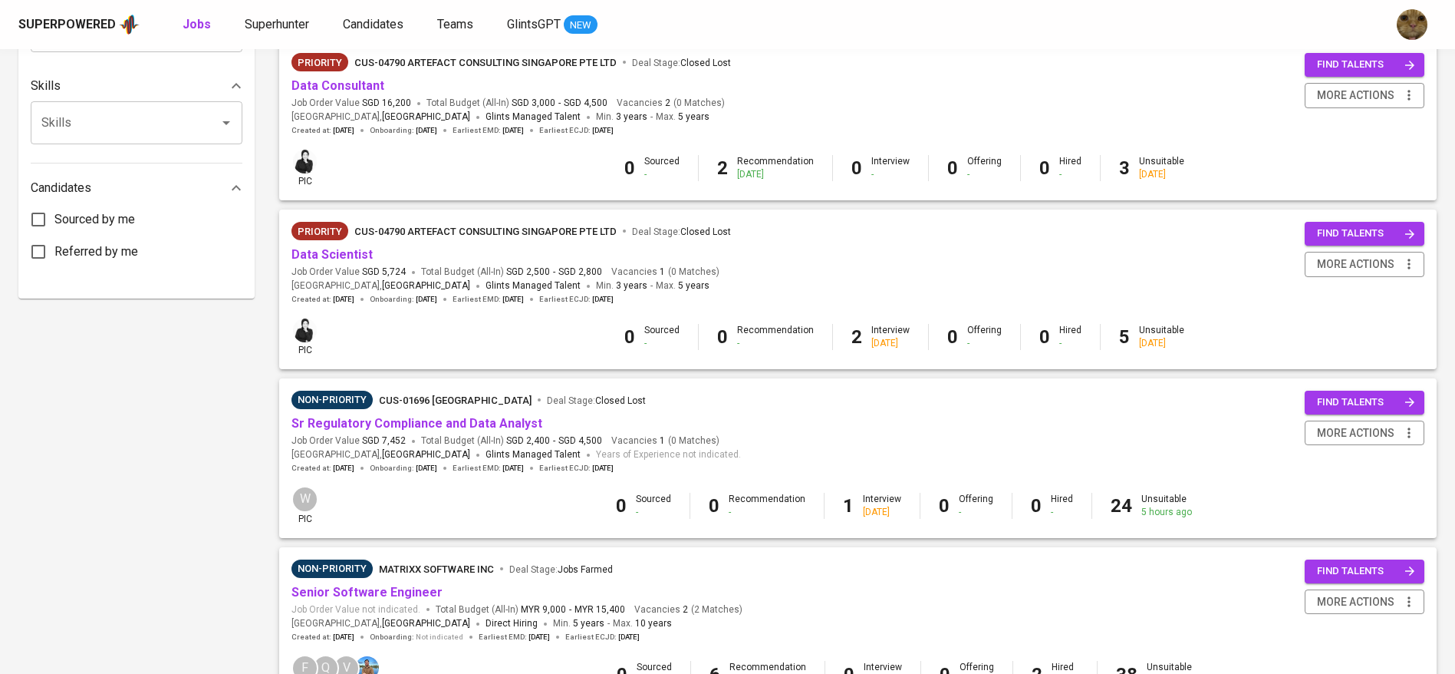
scroll to position [829, 0]
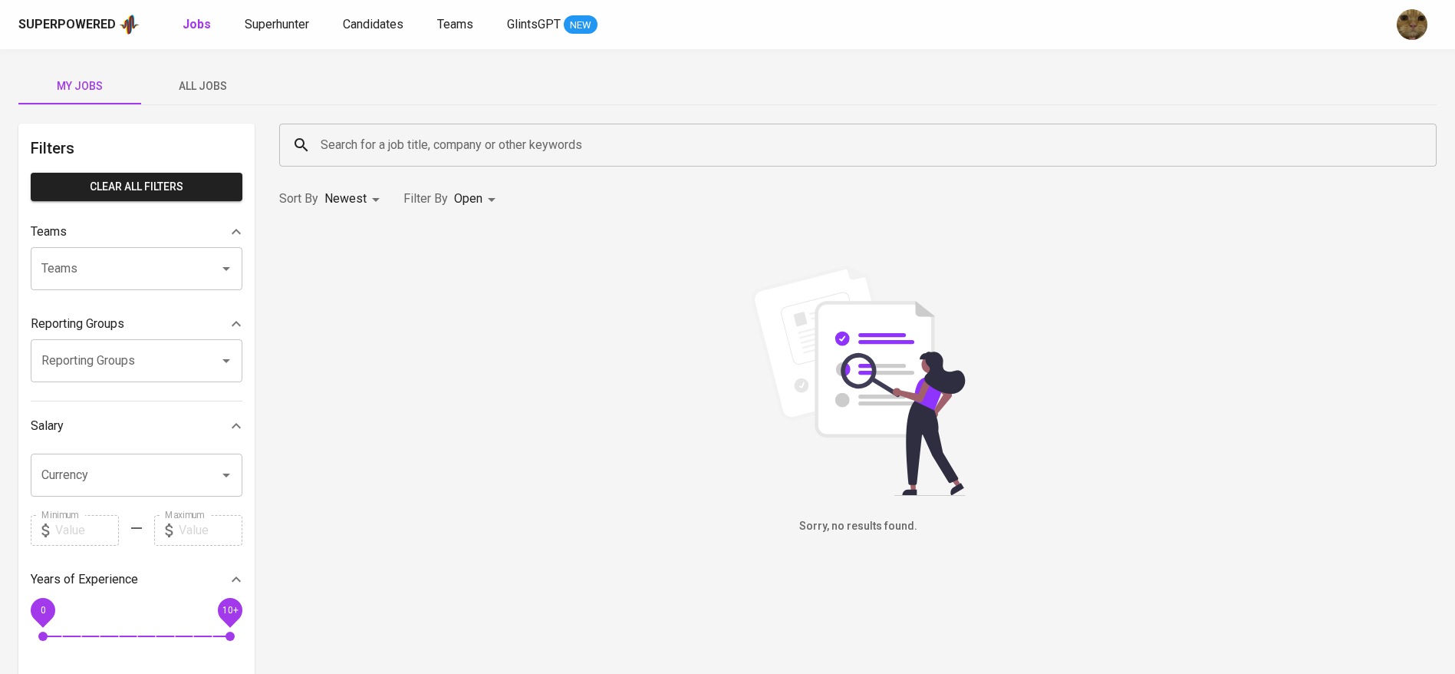
click at [220, 73] on button "All Jobs" at bounding box center [202, 86] width 123 height 37
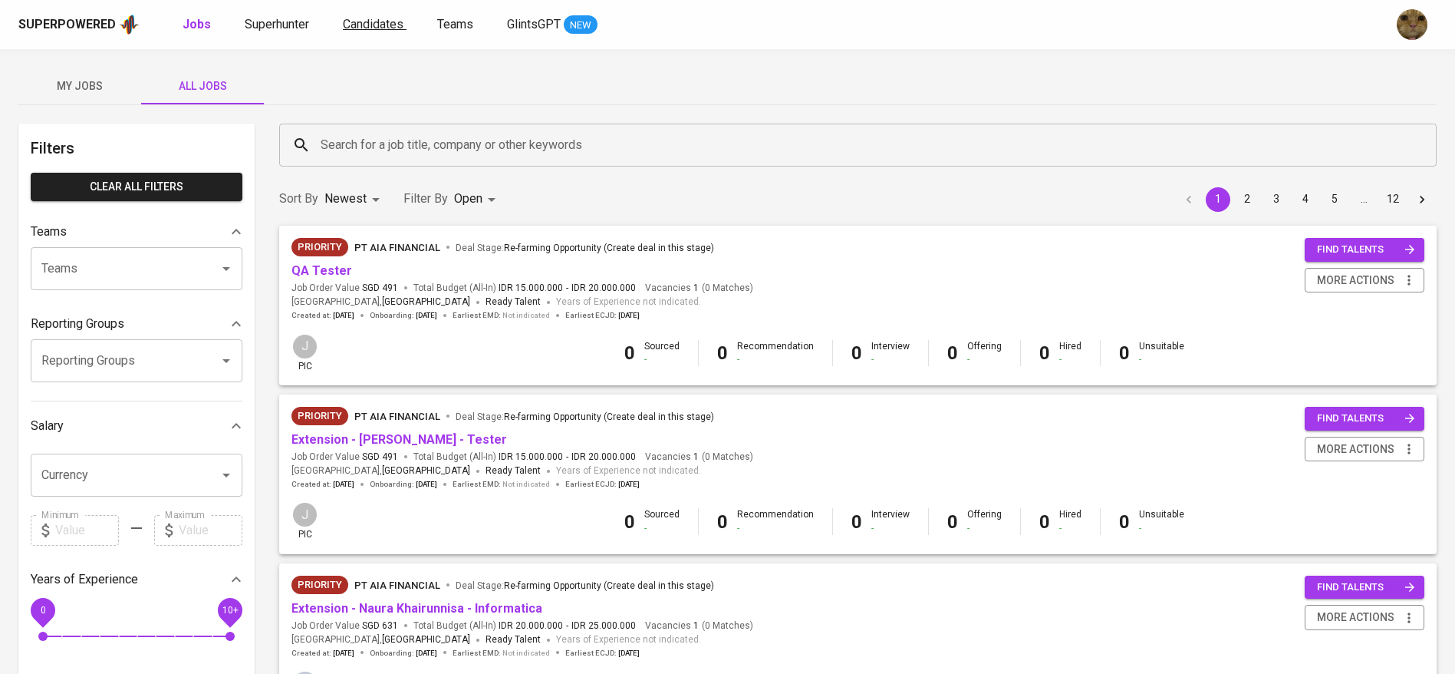
click at [357, 28] on span "Candidates" at bounding box center [373, 24] width 61 height 15
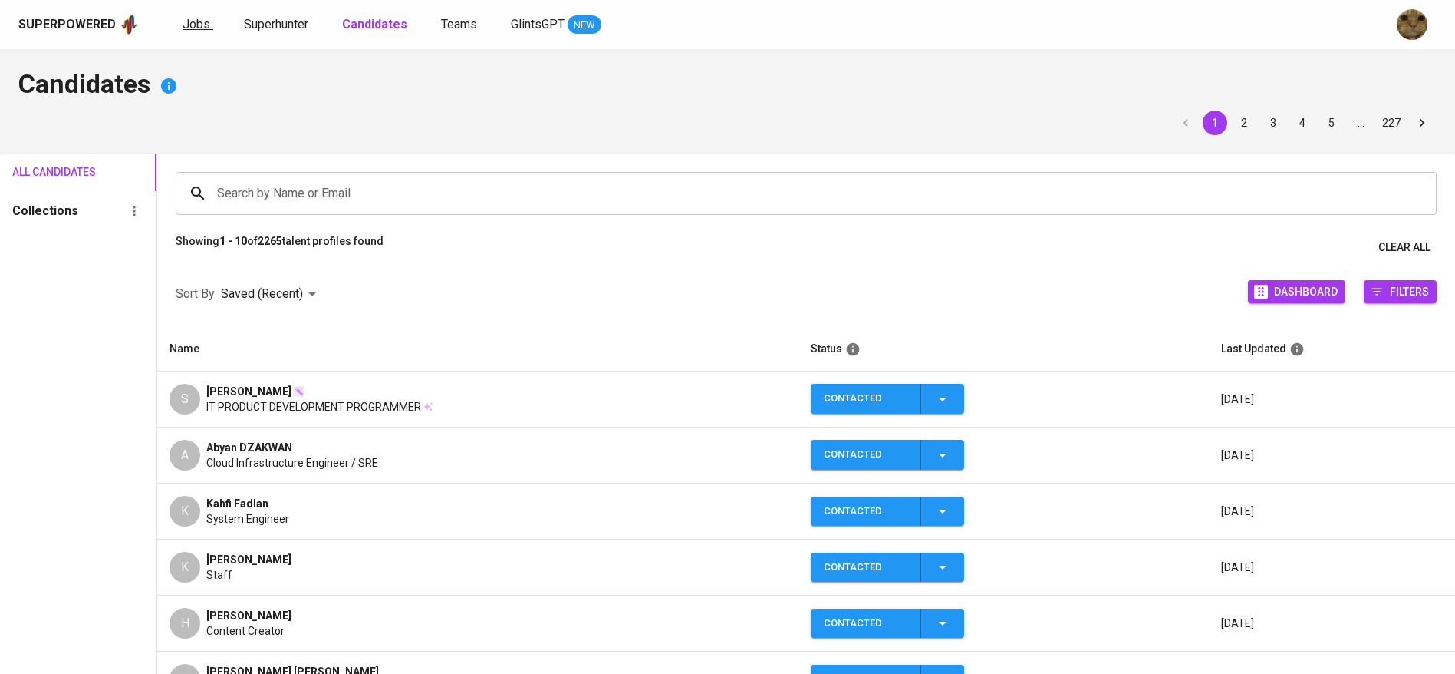
click at [201, 24] on span "Jobs" at bounding box center [197, 24] width 28 height 15
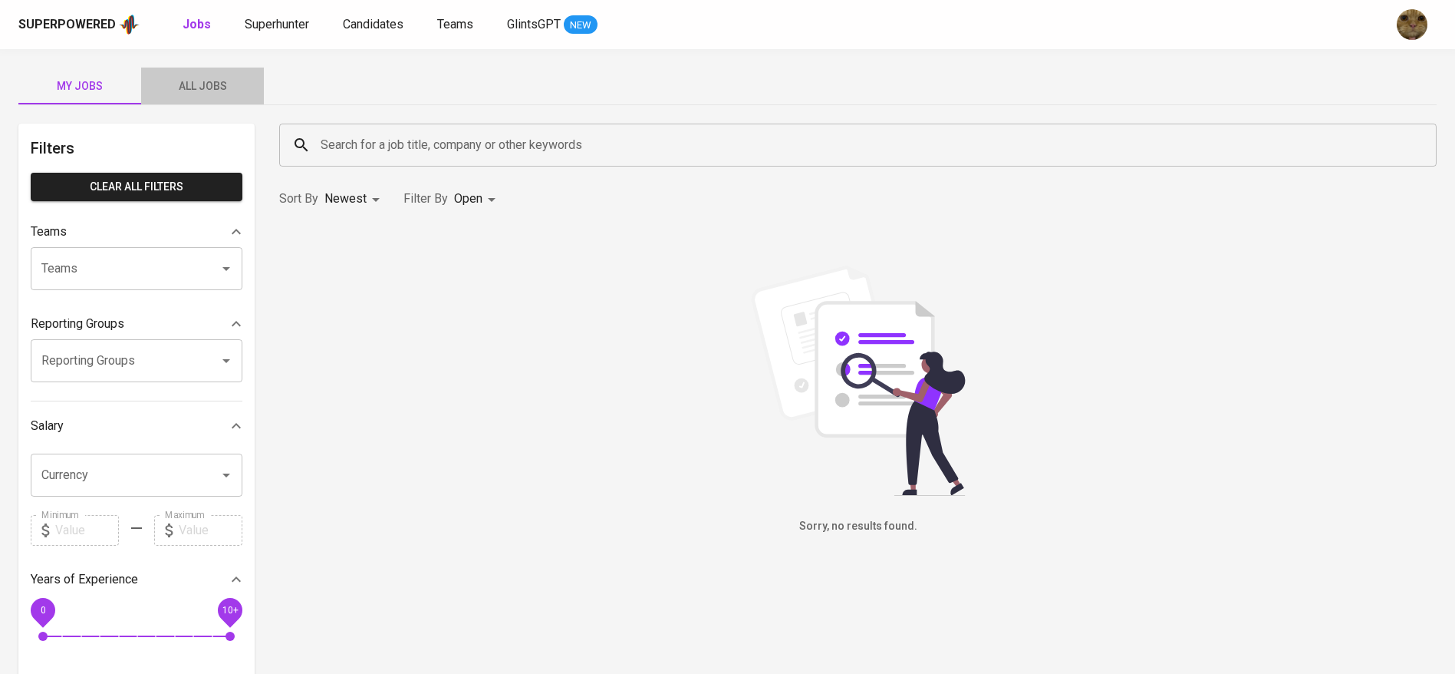
drag, startPoint x: 212, startPoint y: 76, endPoint x: 397, endPoint y: 156, distance: 201.7
click at [212, 77] on span "All Jobs" at bounding box center [202, 86] width 104 height 19
click at [397, 156] on input "Search for a job title, company or other keywords" at bounding box center [862, 144] width 1090 height 29
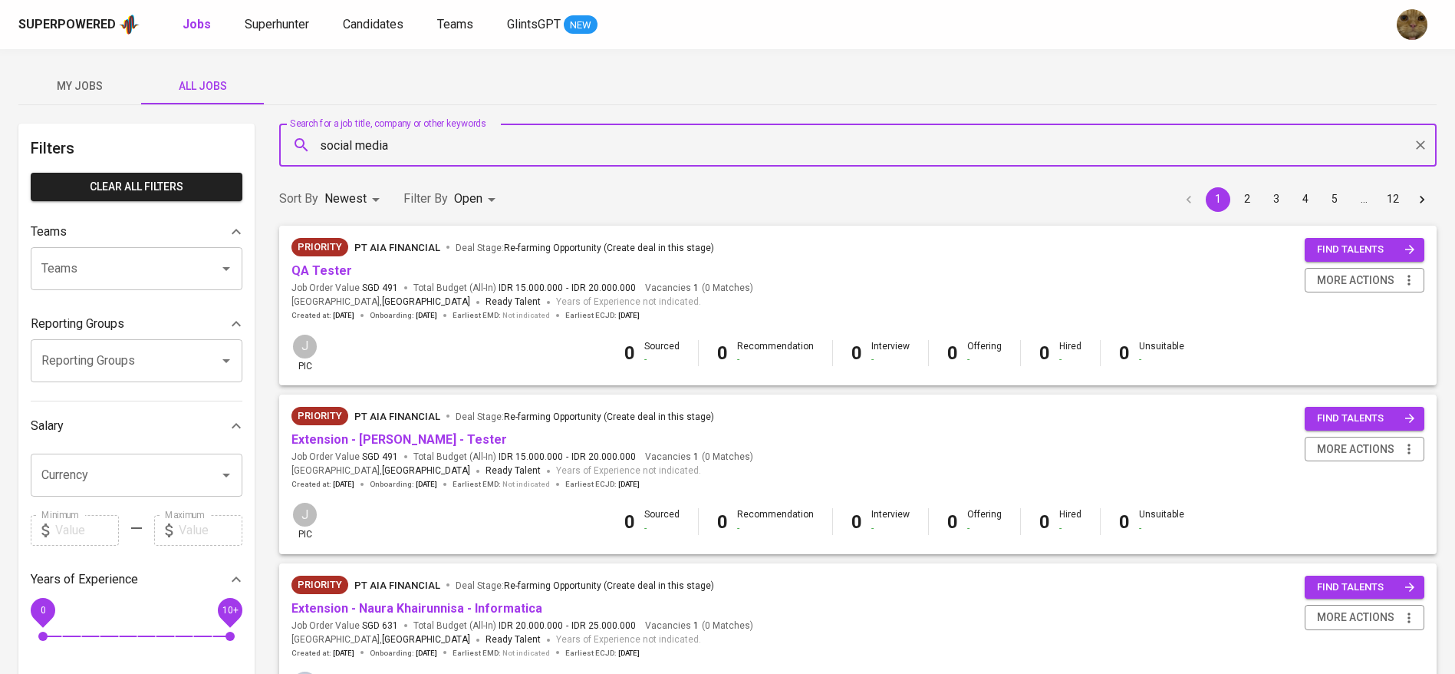
type input "social media"
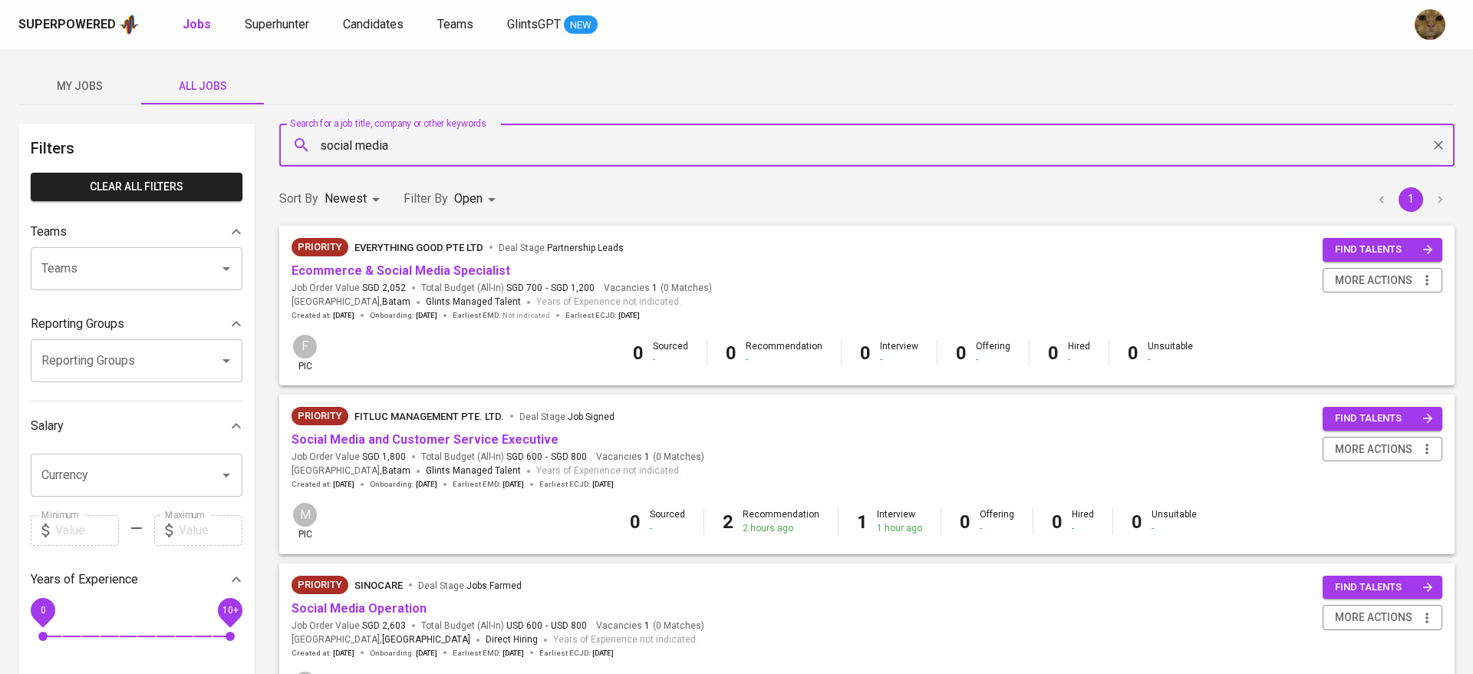
click at [453, 201] on body "Superpowered Jobs Superhunter Candidates Teams GlintsGPT NEW My Jobs All Jobs F…" at bounding box center [736, 523] width 1473 height 1047
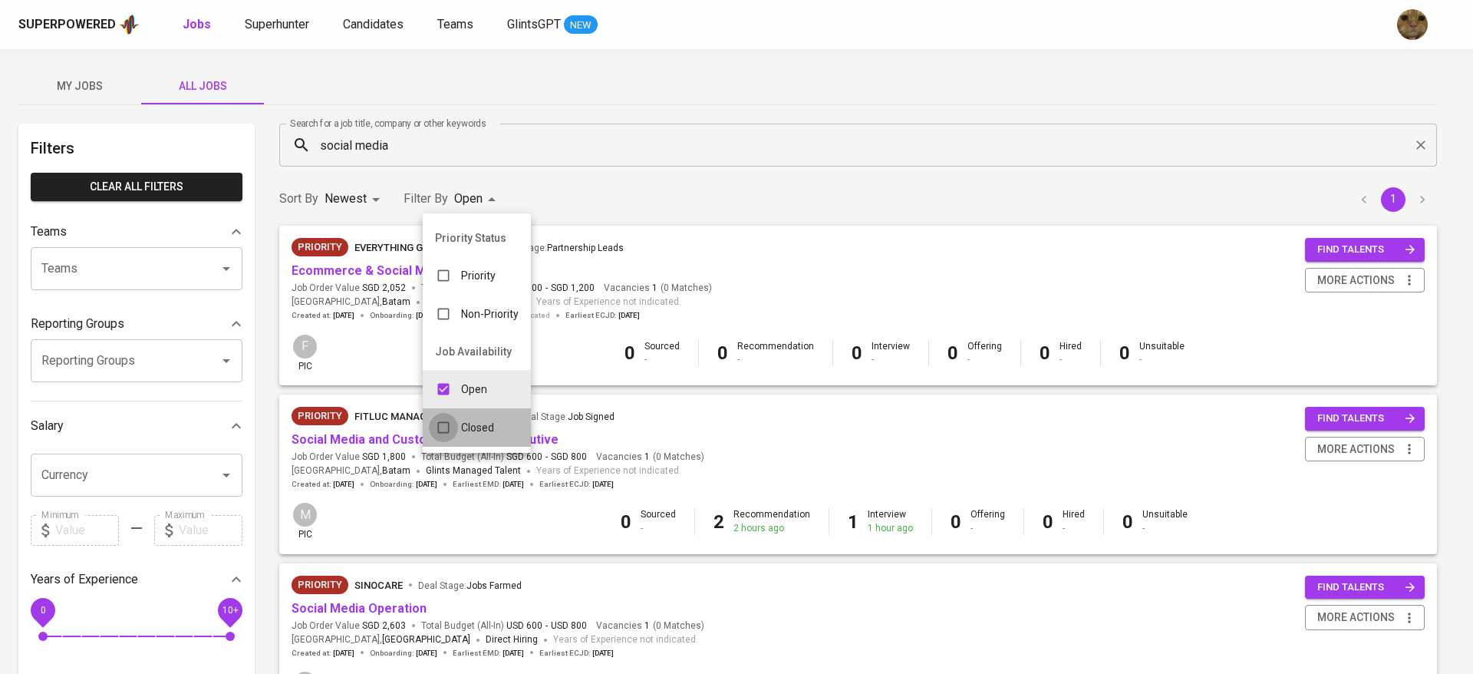
click at [452, 431] on input "checkbox" at bounding box center [443, 427] width 29 height 29
checkbox input "true"
type input "OPEN,CLOSE"
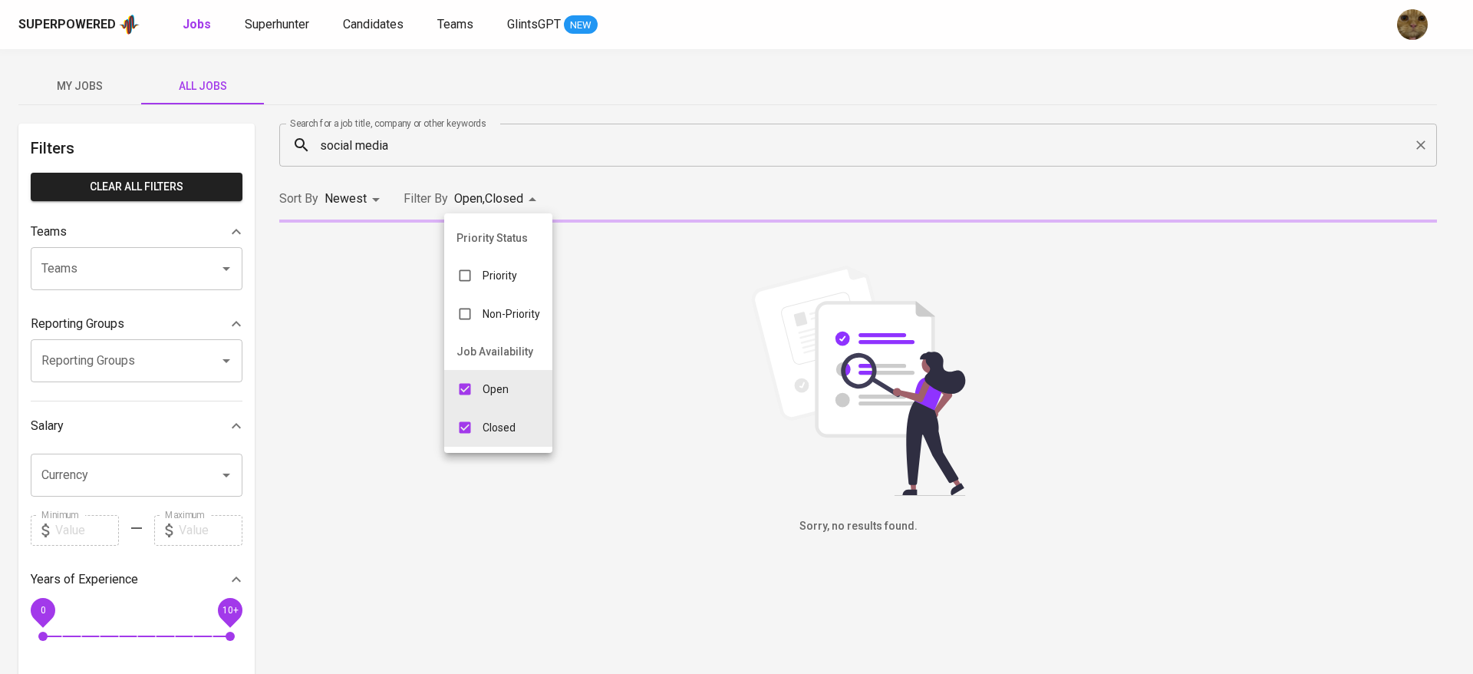
click at [662, 208] on div at bounding box center [736, 337] width 1473 height 674
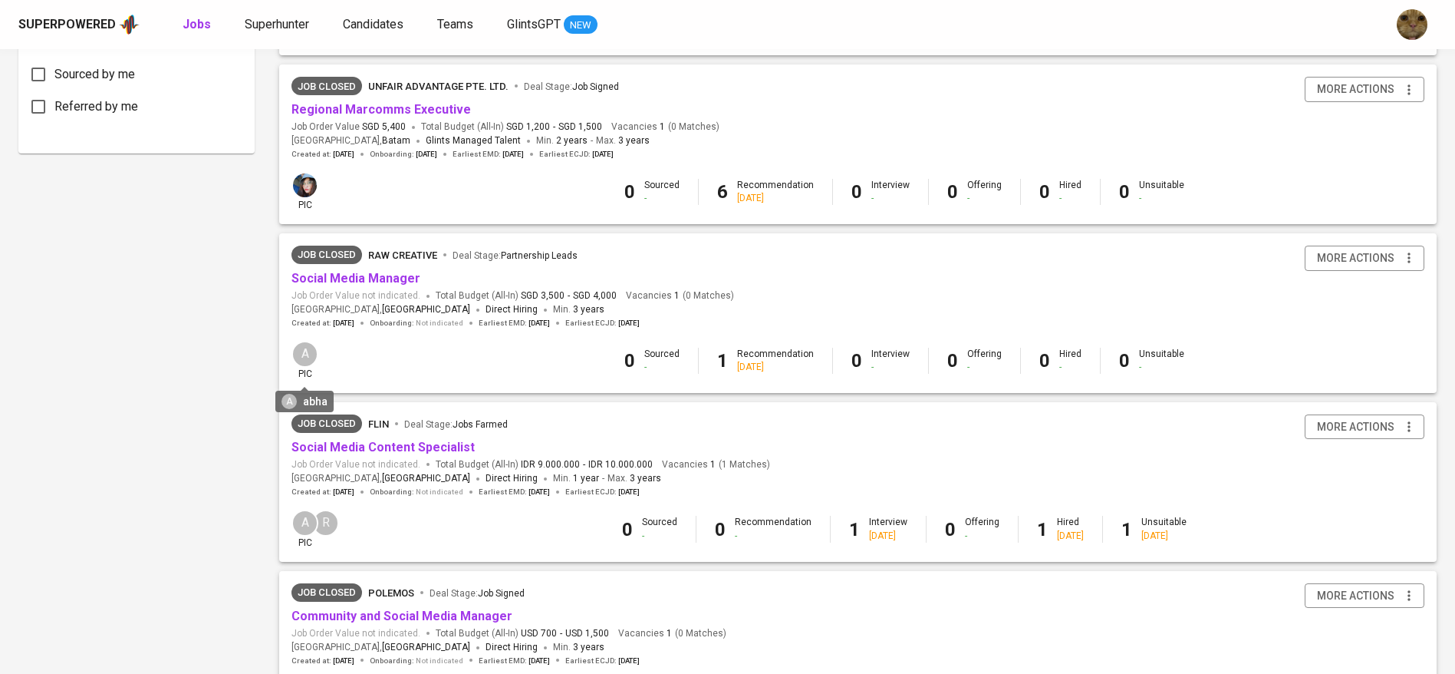
scroll to position [921, 0]
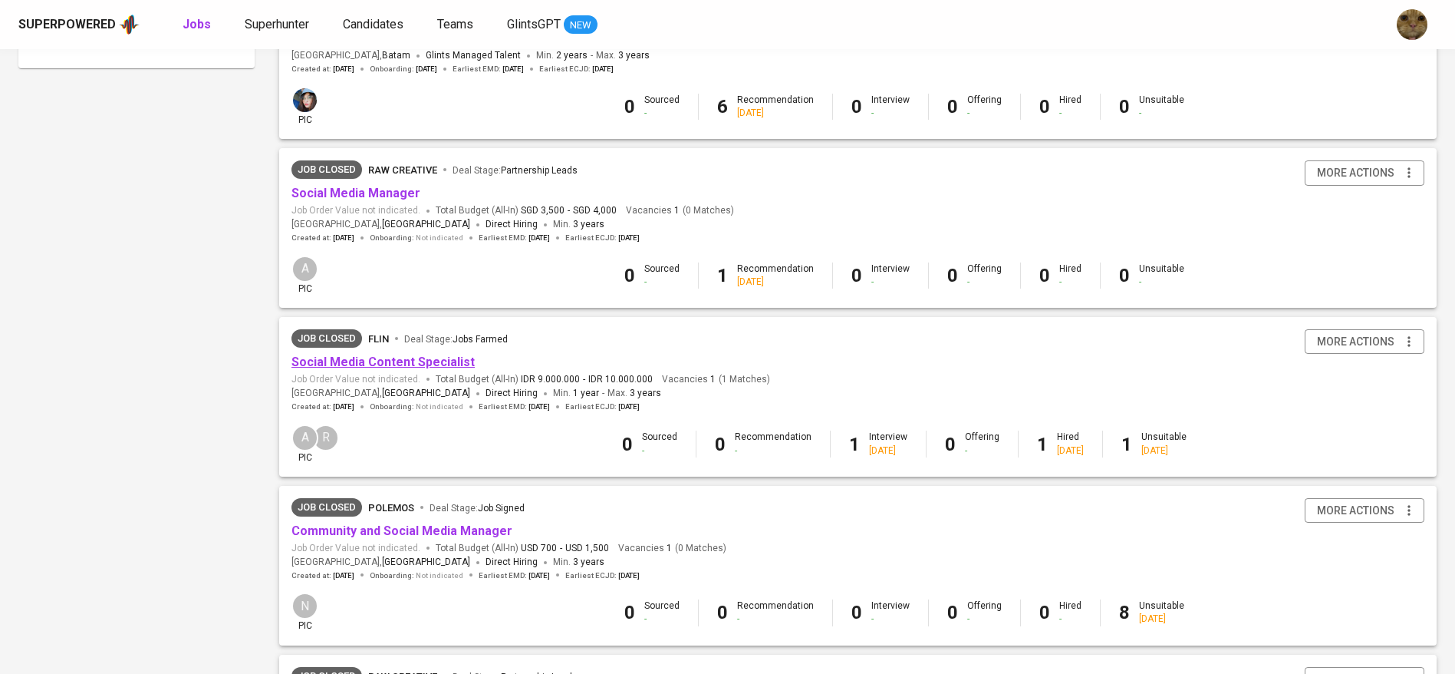
click at [383, 359] on link "Social Media Content Specialist" at bounding box center [382, 361] width 183 height 15
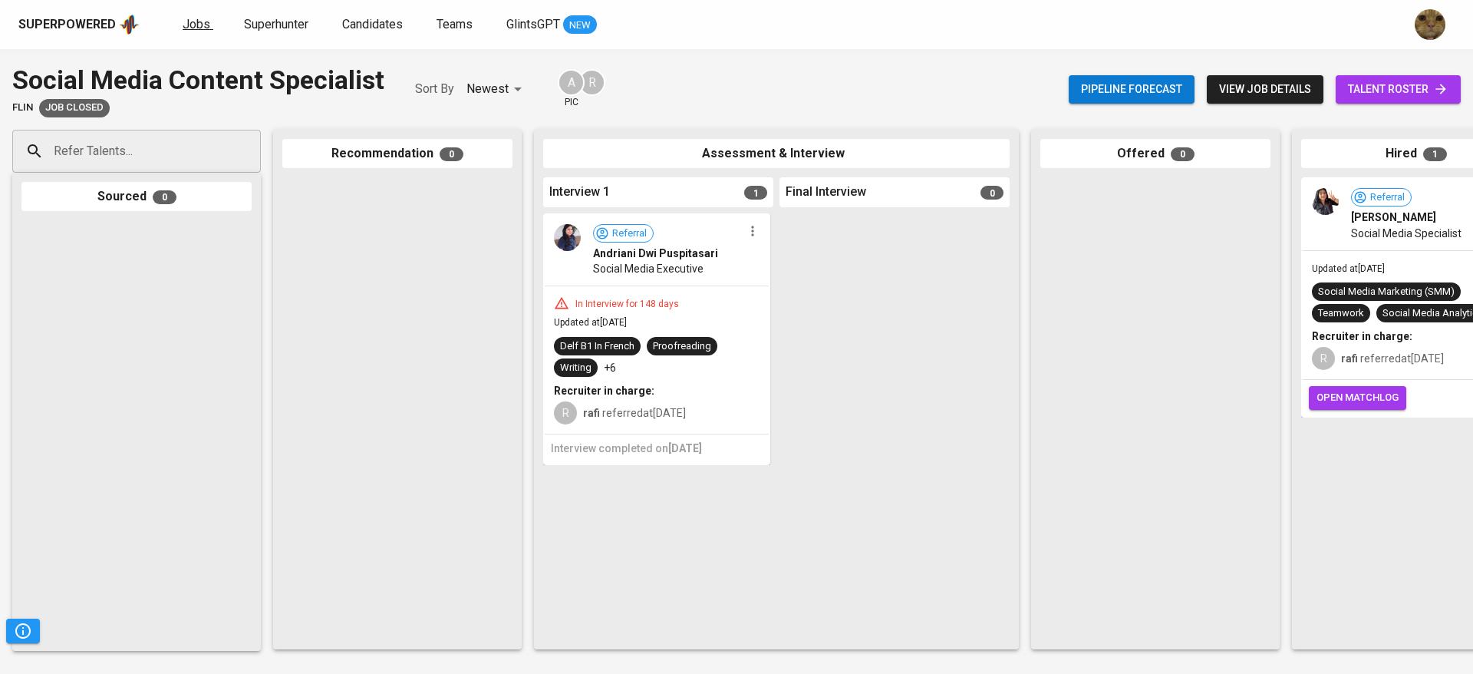
click at [183, 31] on span "Jobs" at bounding box center [197, 24] width 28 height 15
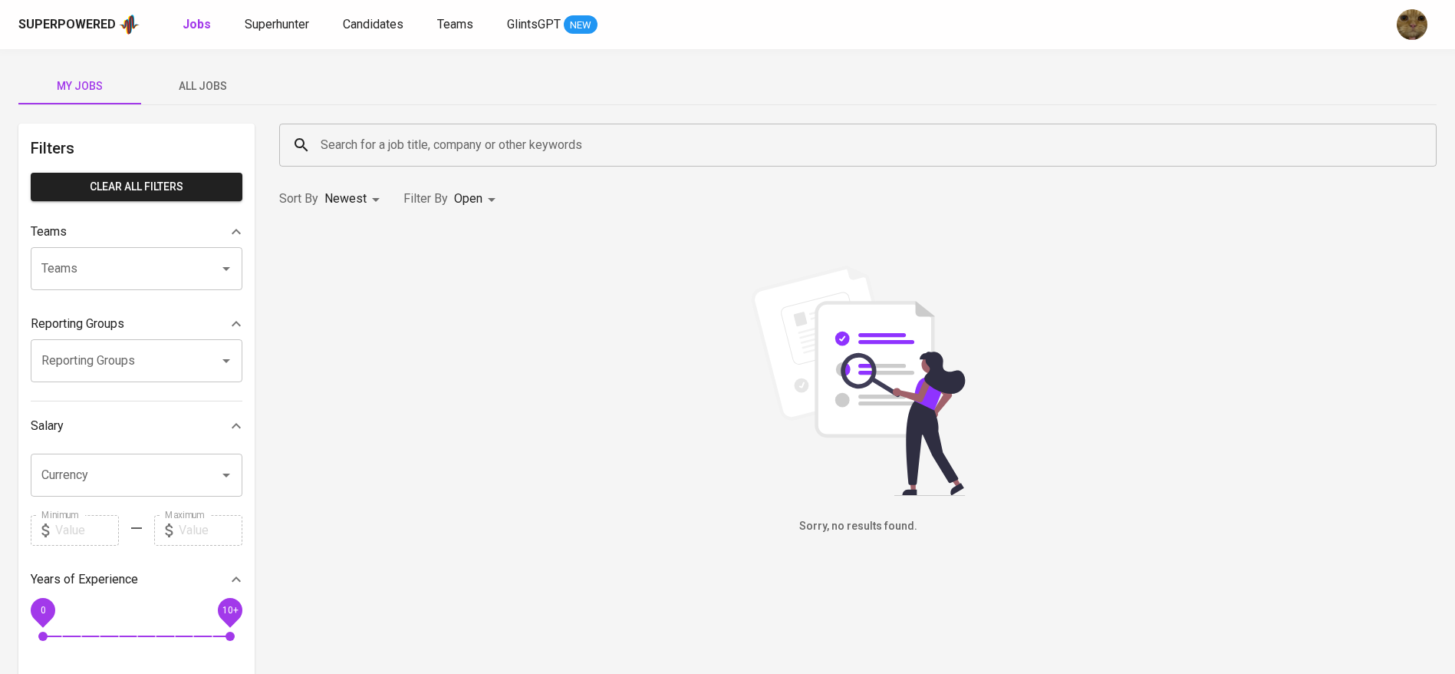
click at [199, 80] on span "All Jobs" at bounding box center [202, 86] width 104 height 19
click at [359, 137] on input "Search for a job title, company or other keywords" at bounding box center [862, 144] width 1090 height 29
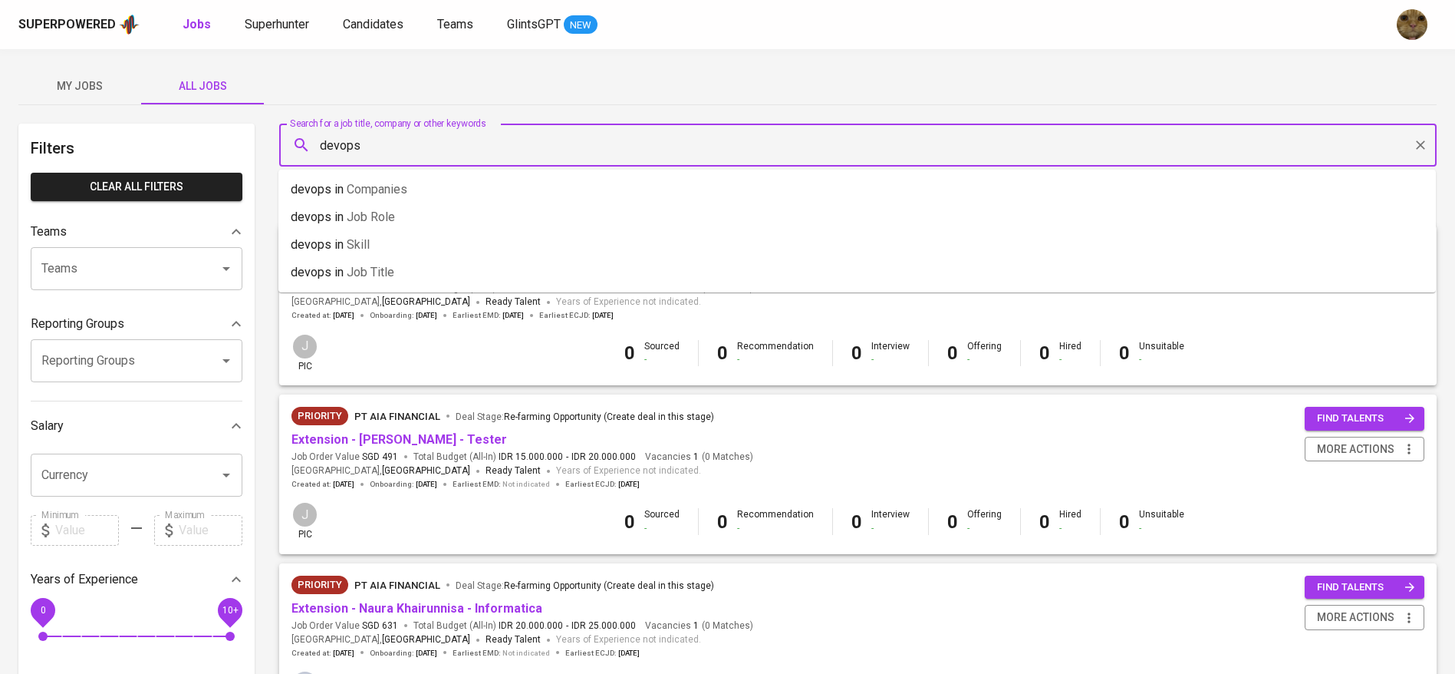
type input "devops"
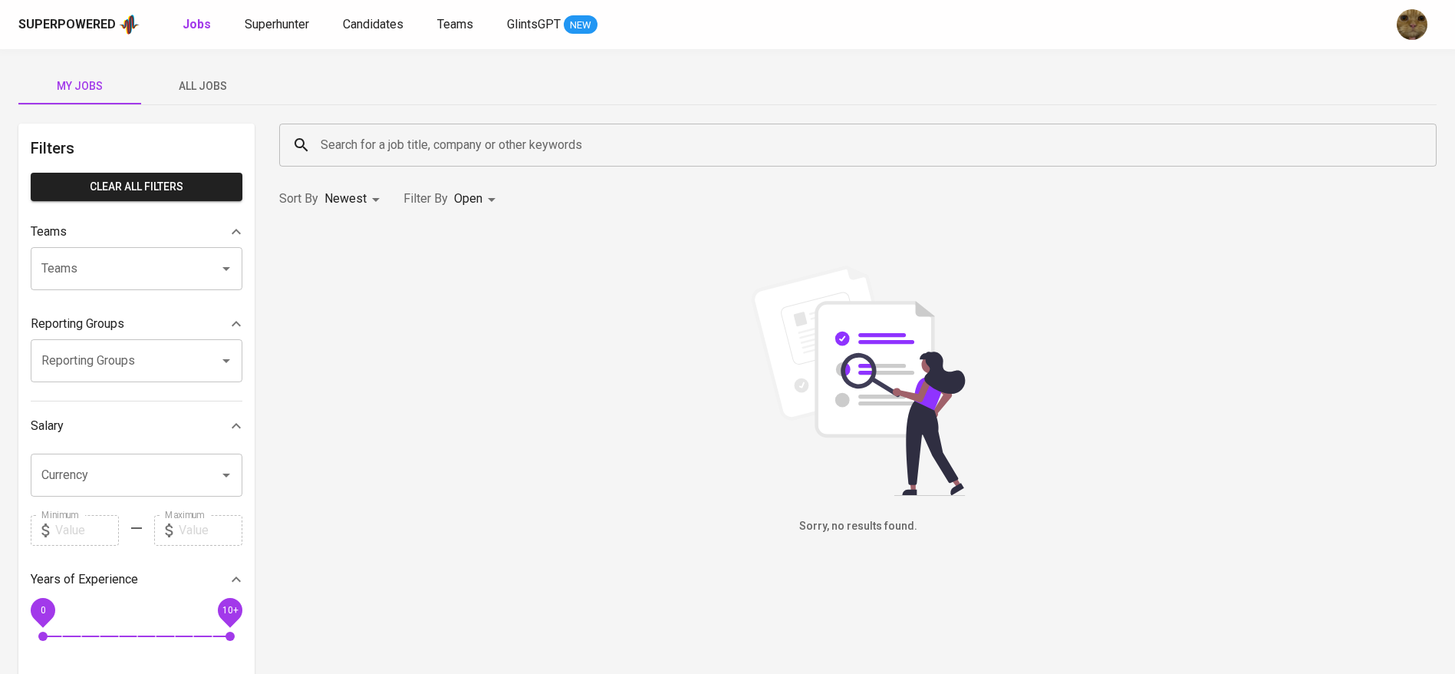
click at [384, 13] on div "Superpowered Jobs Superhunter Candidates Teams GlintsGPT NEW" at bounding box center [702, 24] width 1369 height 23
click at [383, 21] on span "Candidates" at bounding box center [373, 24] width 61 height 15
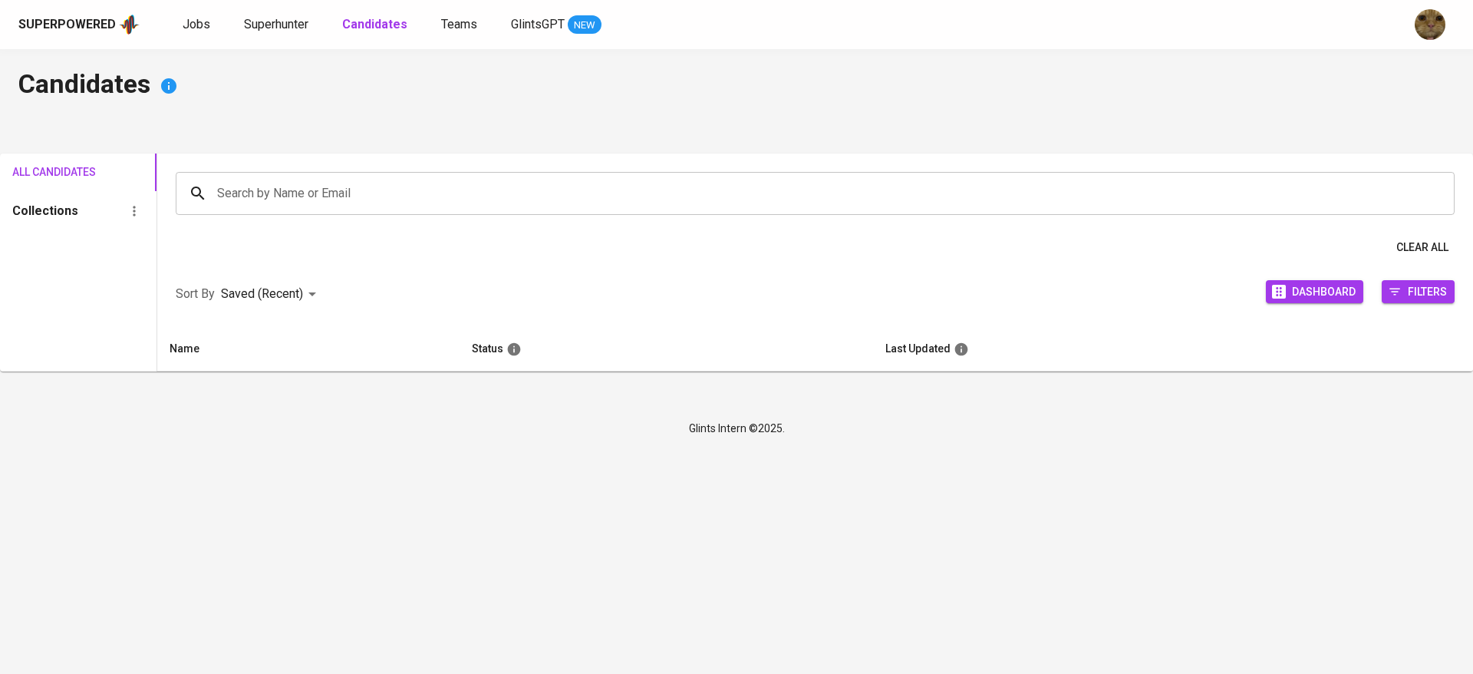
click at [288, 12] on div "Superpowered Jobs Superhunter Candidates Teams GlintsGPT NEW" at bounding box center [736, 24] width 1473 height 49
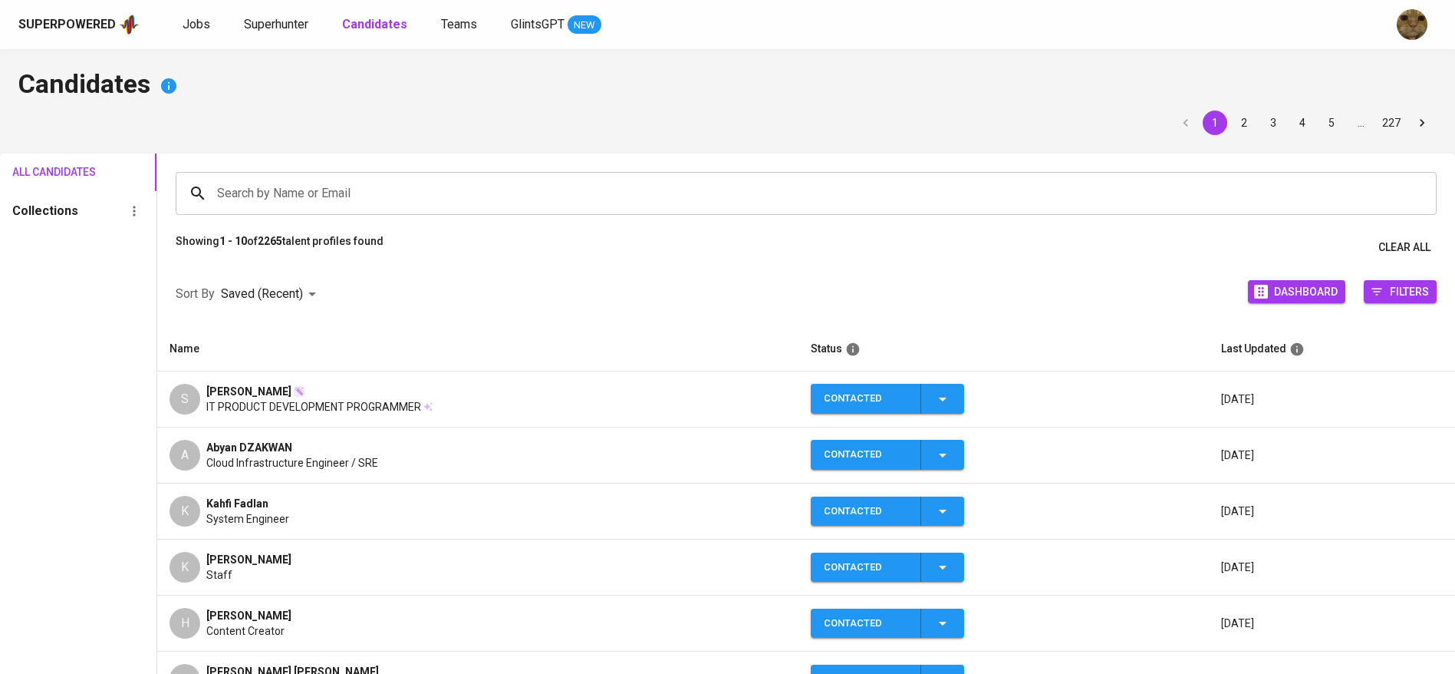
click at [284, 14] on div "Superpowered Jobs Superhunter Candidates Teams GlintsGPT NEW" at bounding box center [702, 24] width 1369 height 23
click at [290, 21] on span "Superhunter" at bounding box center [276, 24] width 64 height 15
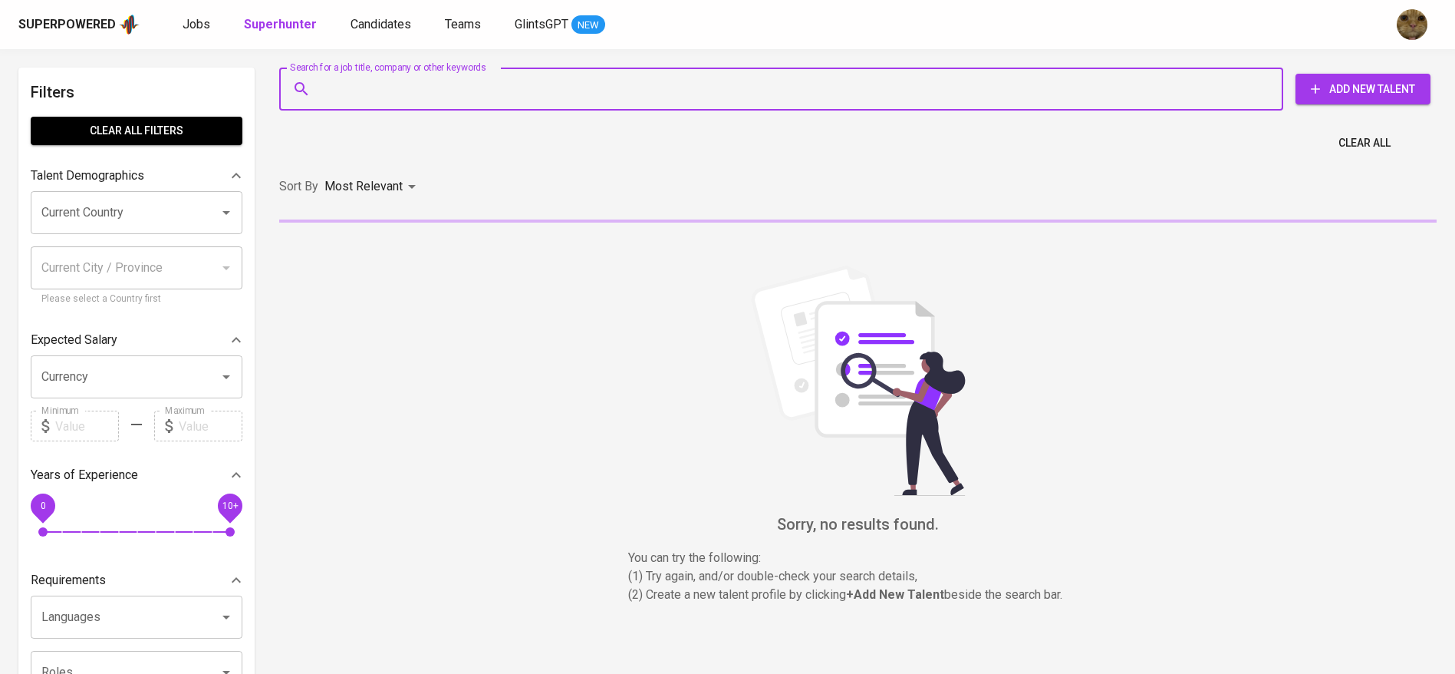
click at [370, 89] on input "Search for a job title, company or other keywords" at bounding box center [785, 88] width 937 height 29
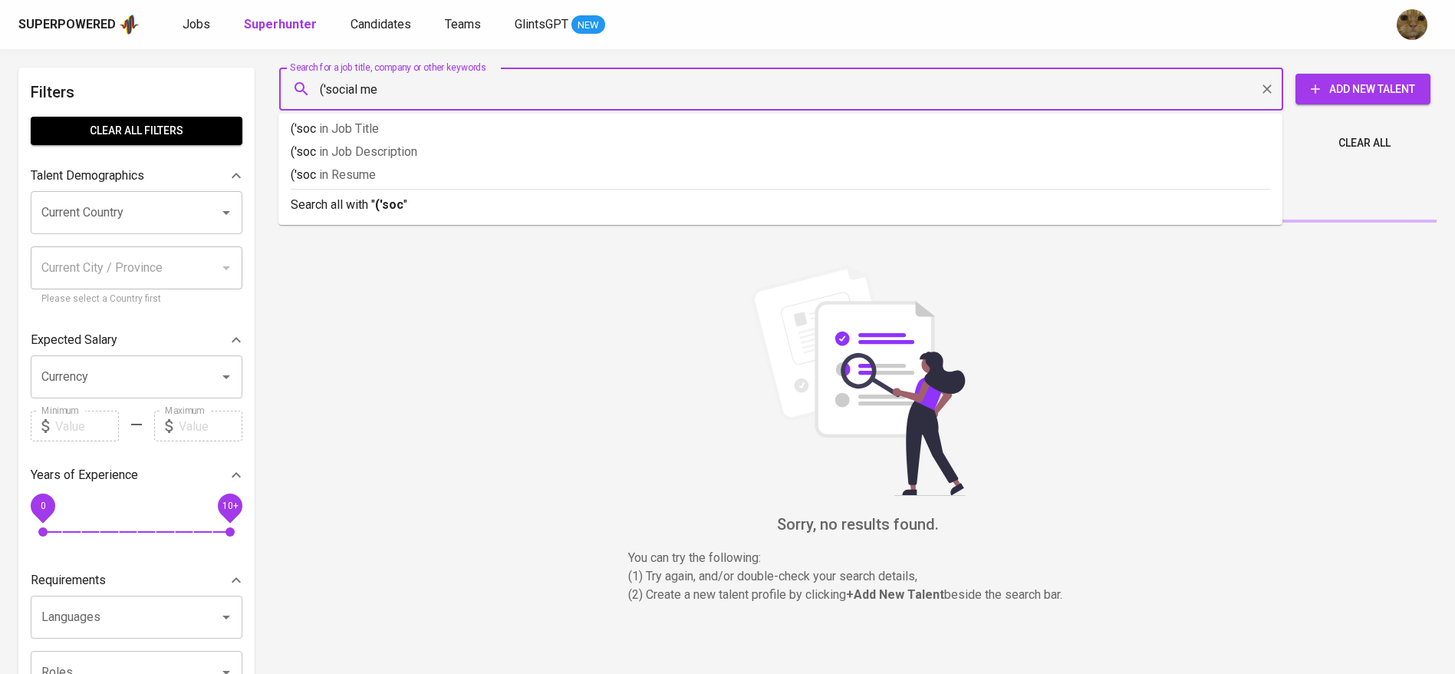
type input "('social med"
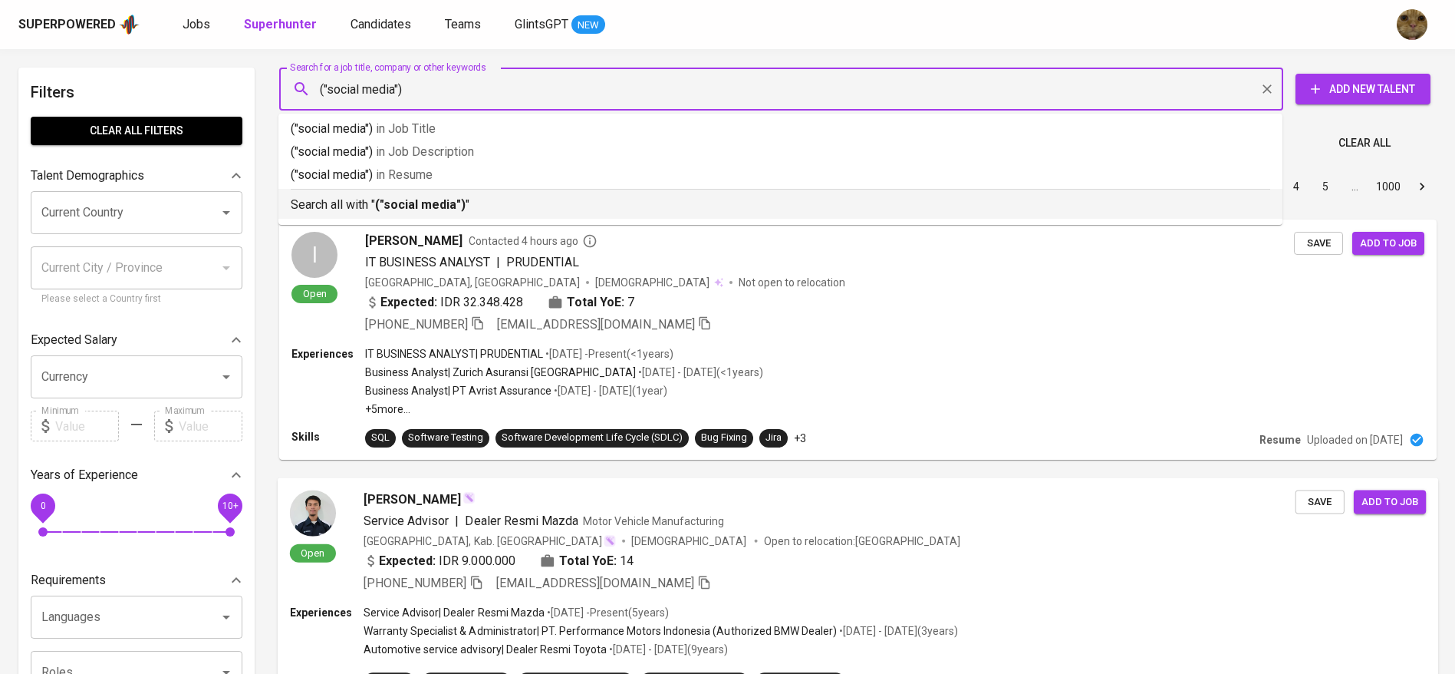
type input "("social media")"
